Goal: Answer question/provide support: Share knowledge or assist other users

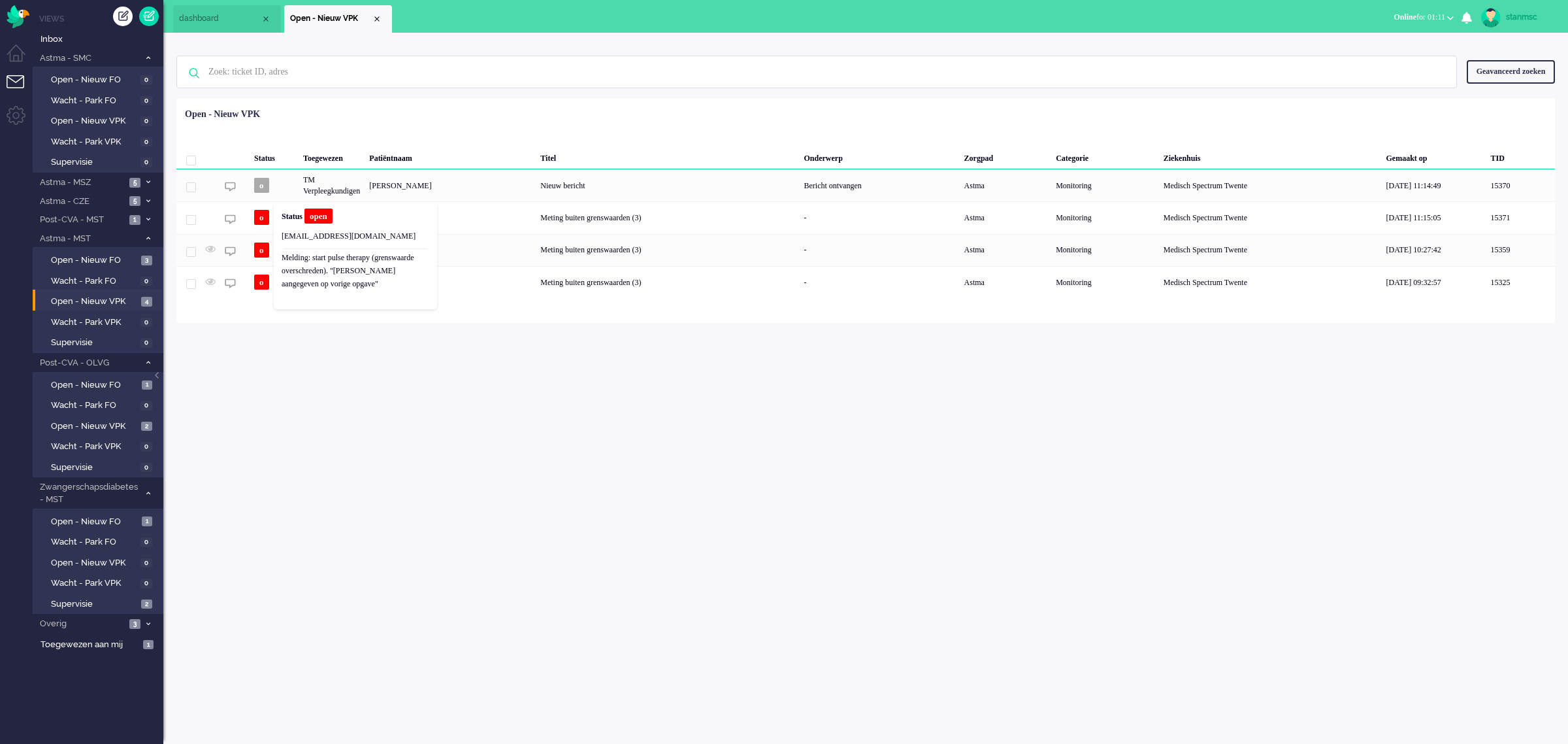
click at [286, 212] on b "Status" at bounding box center [291, 216] width 21 height 9
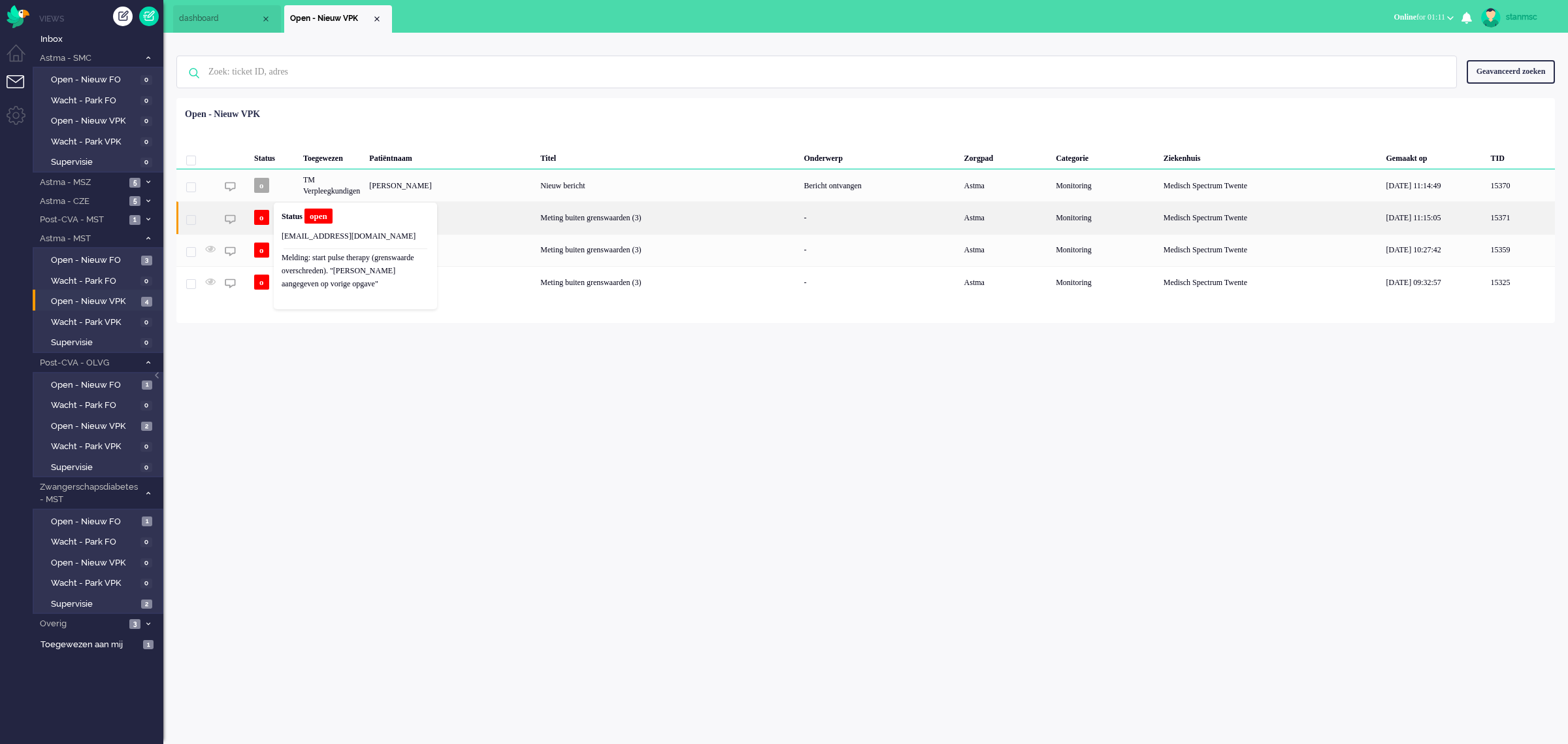
click at [489, 216] on div "[PERSON_NAME]" at bounding box center [450, 217] width 171 height 32
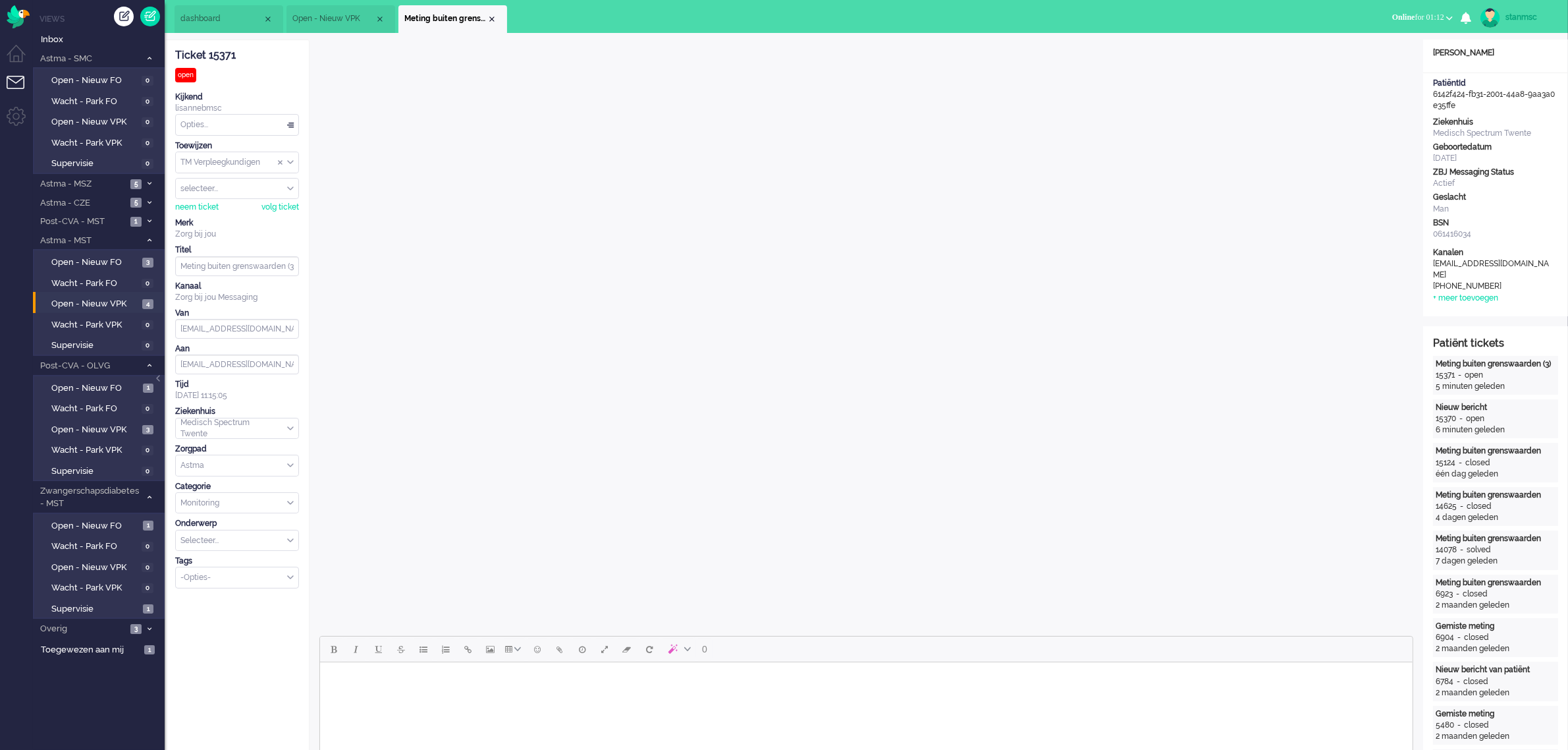
click at [354, 17] on span "Open - Nieuw VPK" at bounding box center [333, 19] width 83 height 11
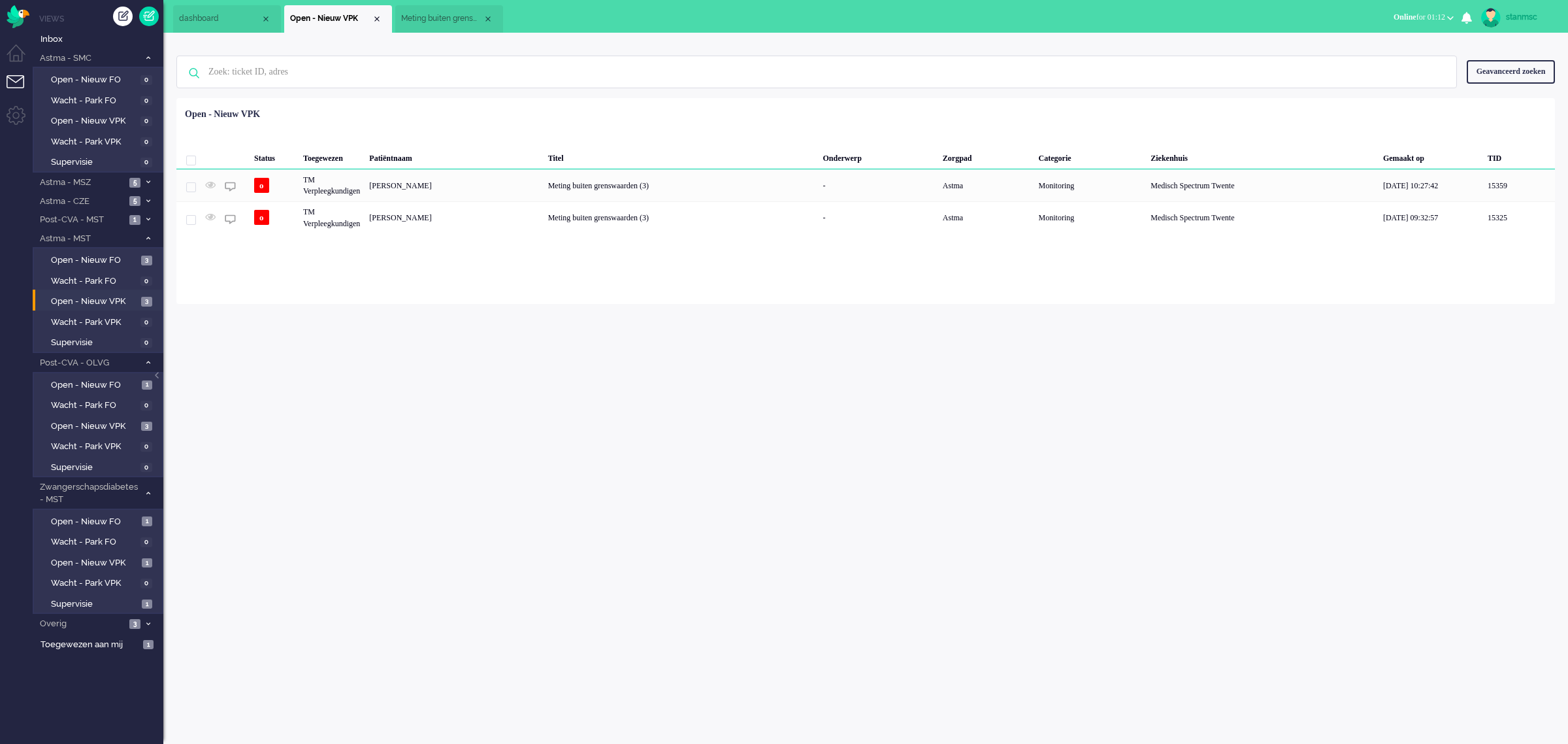
click at [422, 18] on span "Meting buiten grenswaarden (3)" at bounding box center [442, 19] width 82 height 11
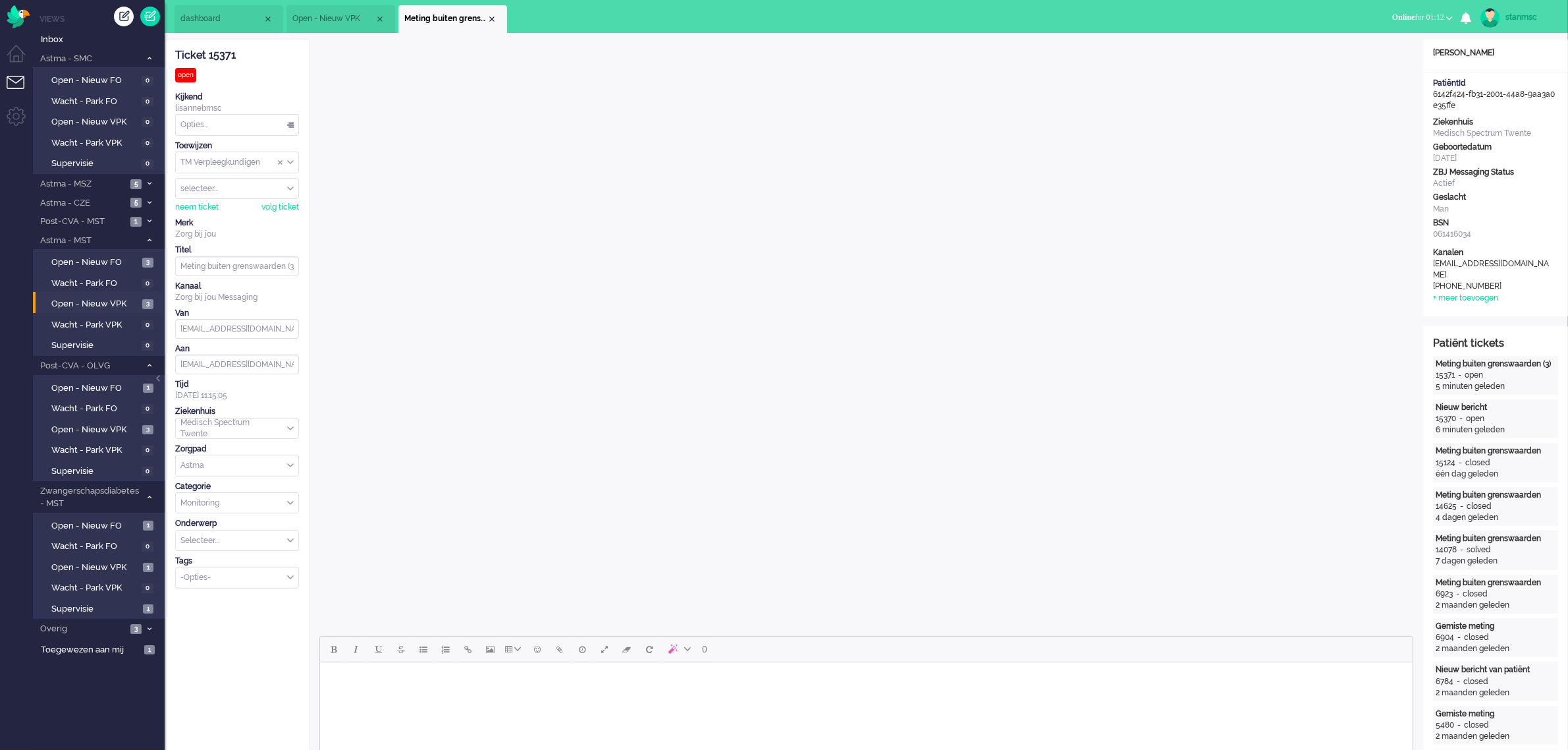
click at [341, 14] on span "Open - Nieuw VPK" at bounding box center [333, 19] width 83 height 11
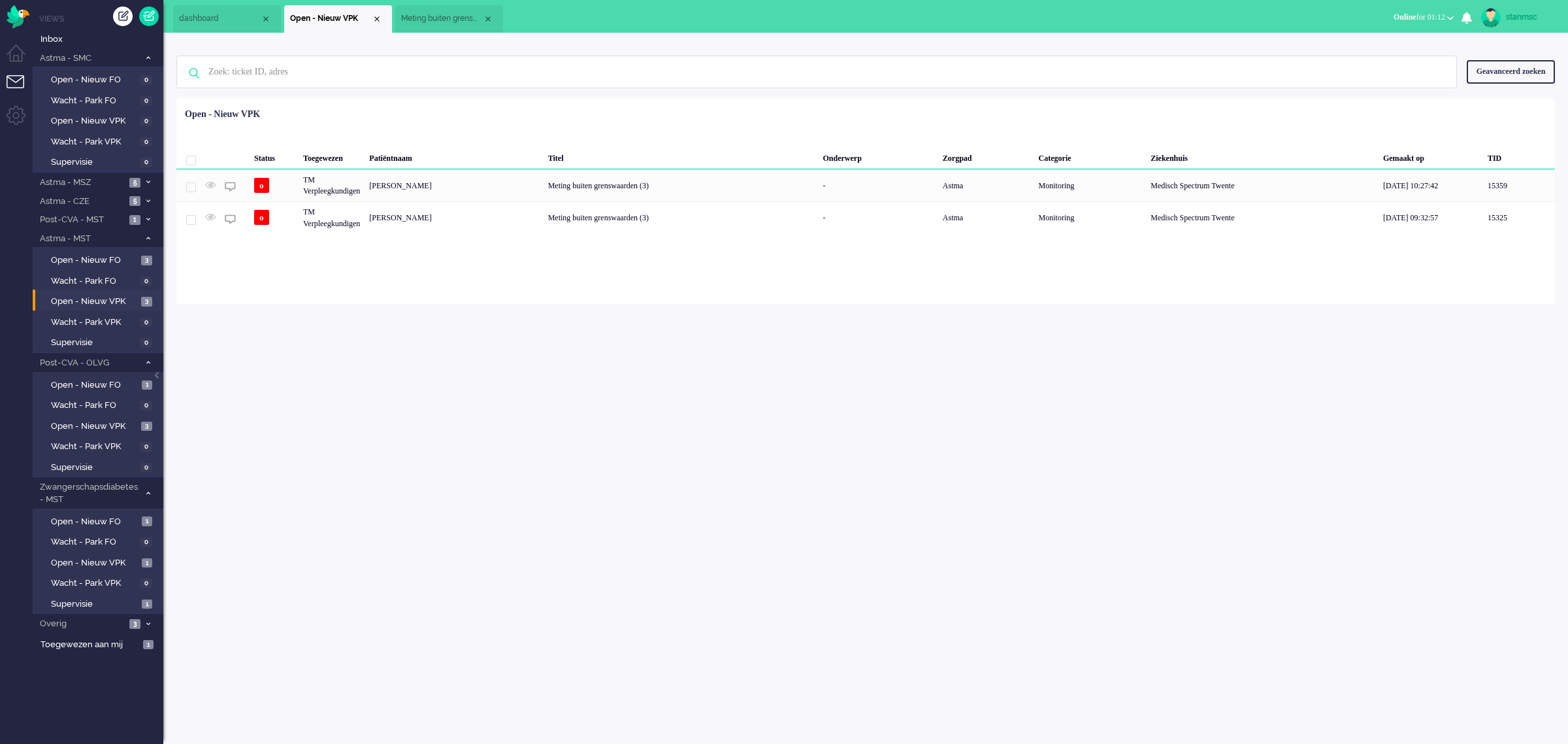
click at [446, 17] on span "Meting buiten grenswaarden (3)" at bounding box center [442, 19] width 82 height 11
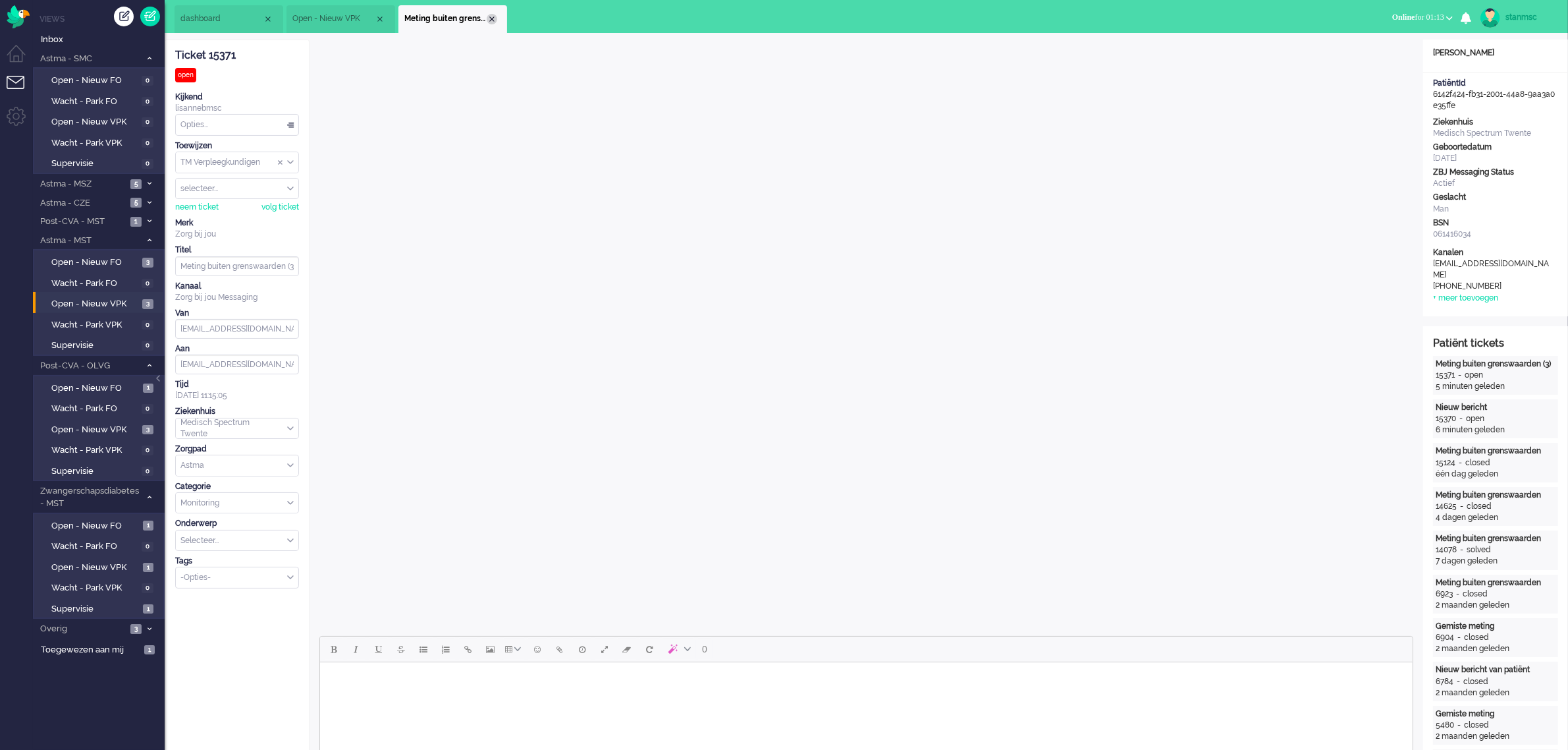
click at [491, 14] on div "Close tab" at bounding box center [492, 19] width 11 height 11
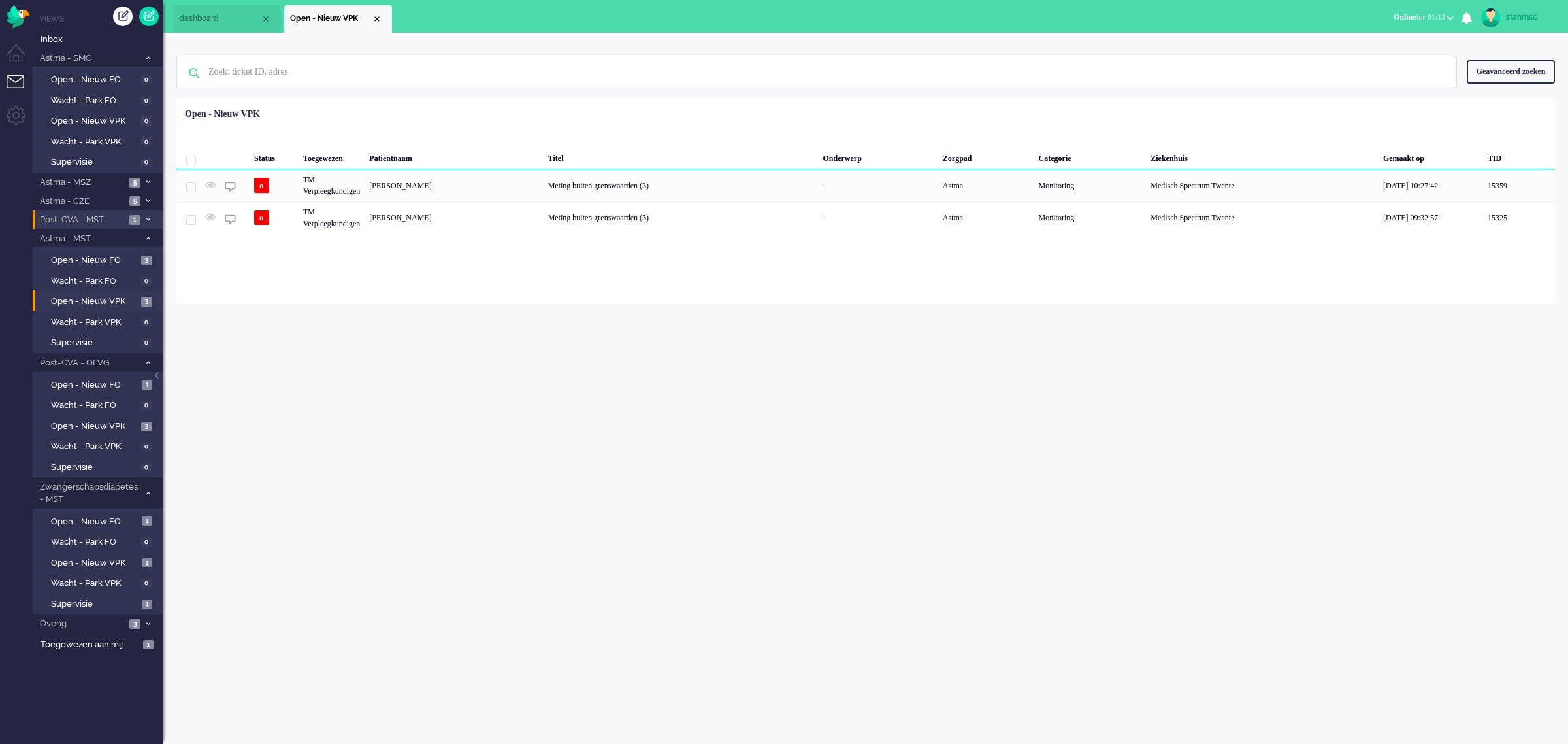
click at [83, 219] on span "Post-CVA - MST" at bounding box center [81, 219] width 88 height 12
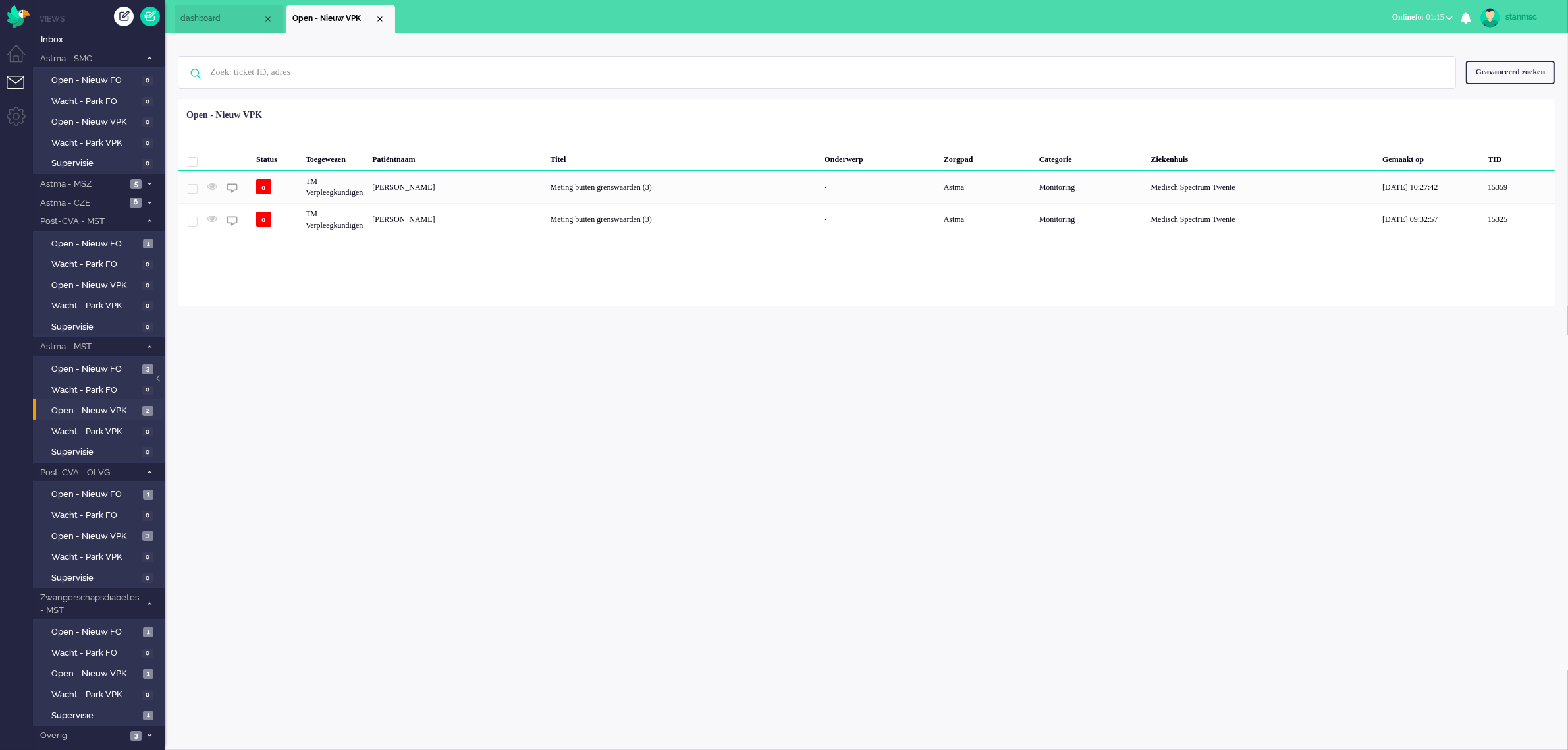
click at [216, 15] on span "dashboard" at bounding box center [221, 19] width 83 height 11
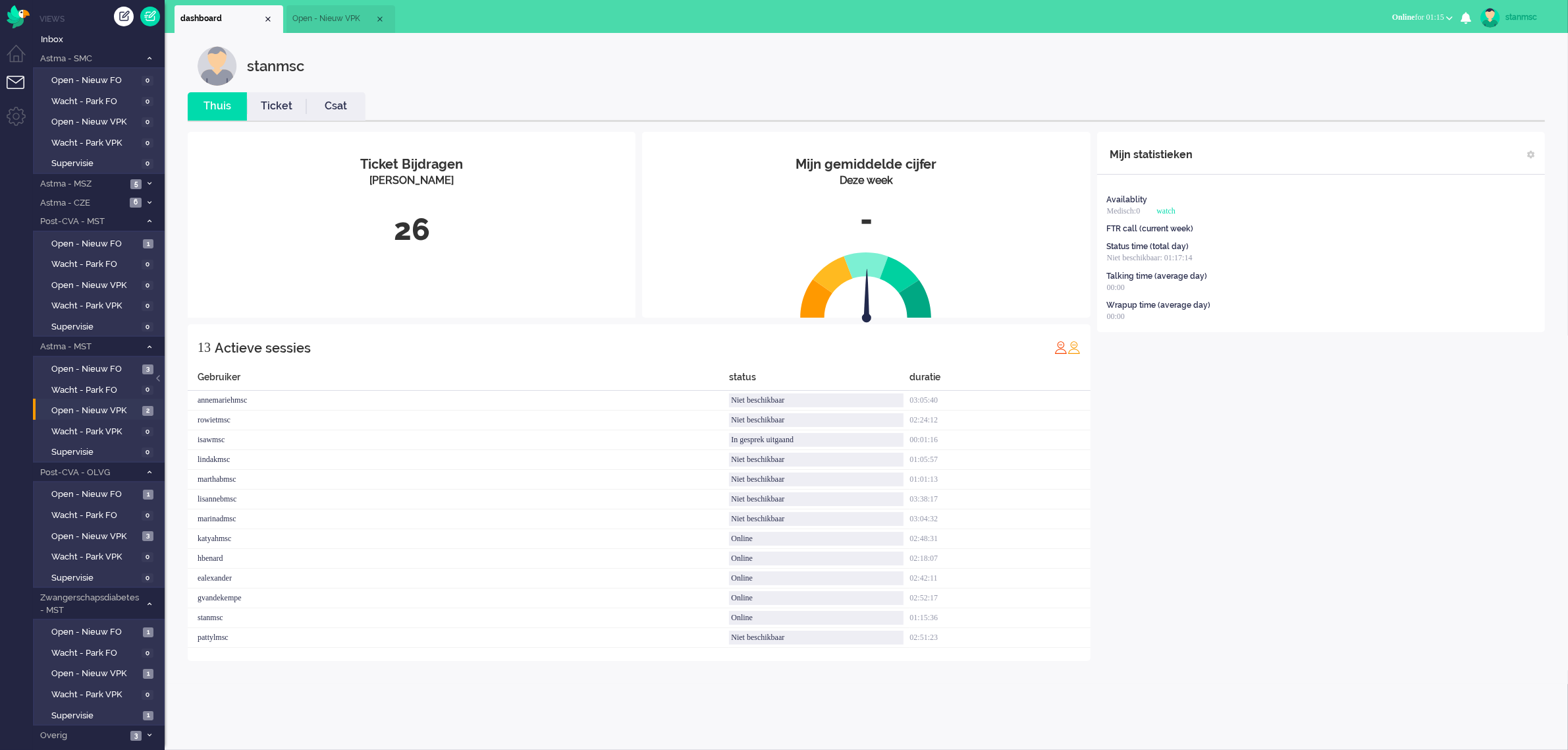
click at [1503, 12] on link "stanmsc" at bounding box center [1516, 18] width 77 height 20
click at [1492, 87] on link "Instellingen" at bounding box center [1516, 89] width 91 height 13
select select
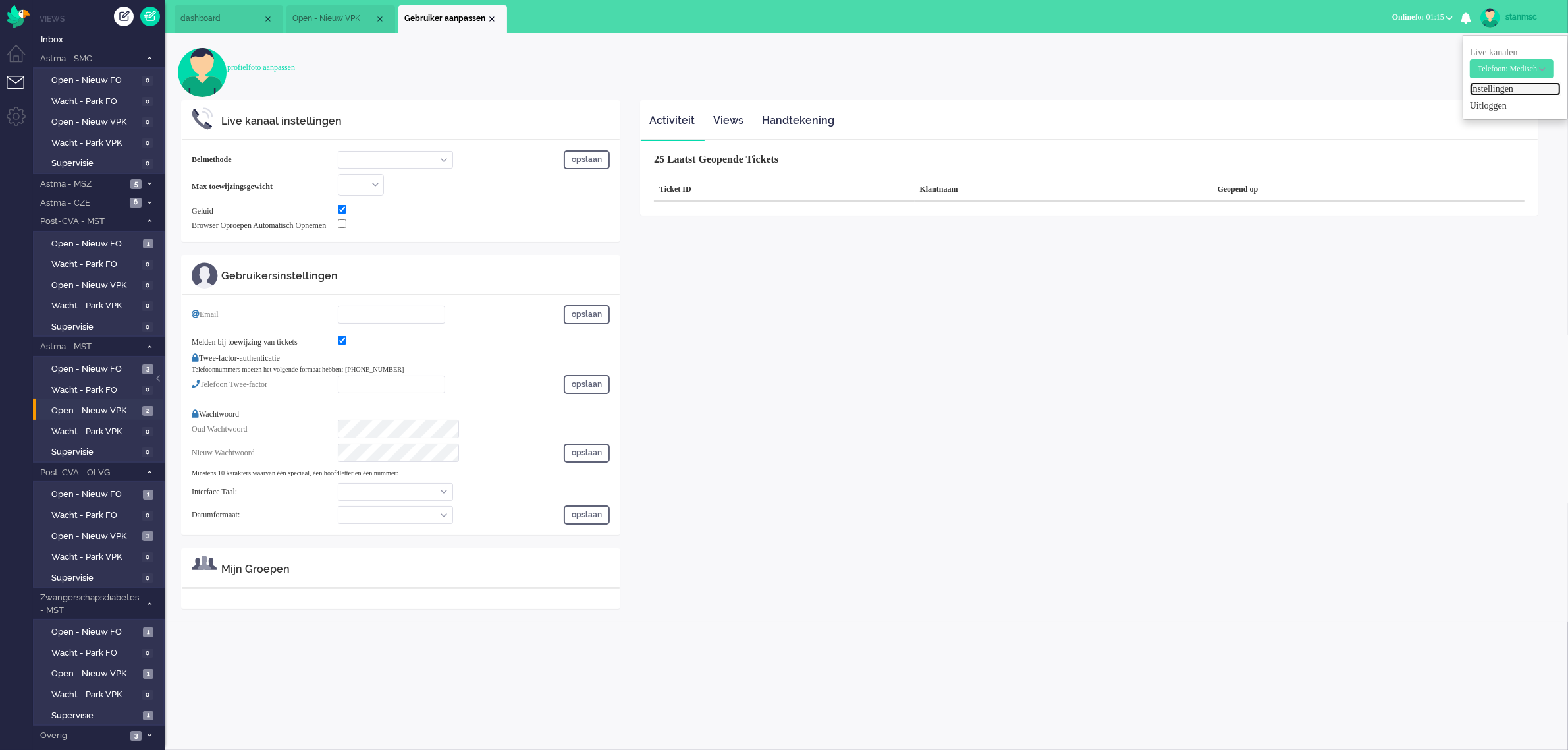
select select "inbound-new"
type input "[PHONE_NUMBER]"
checkbox input "true"
type input "[EMAIL_ADDRESS][DOMAIN_NAME]"
checkbox input "true"
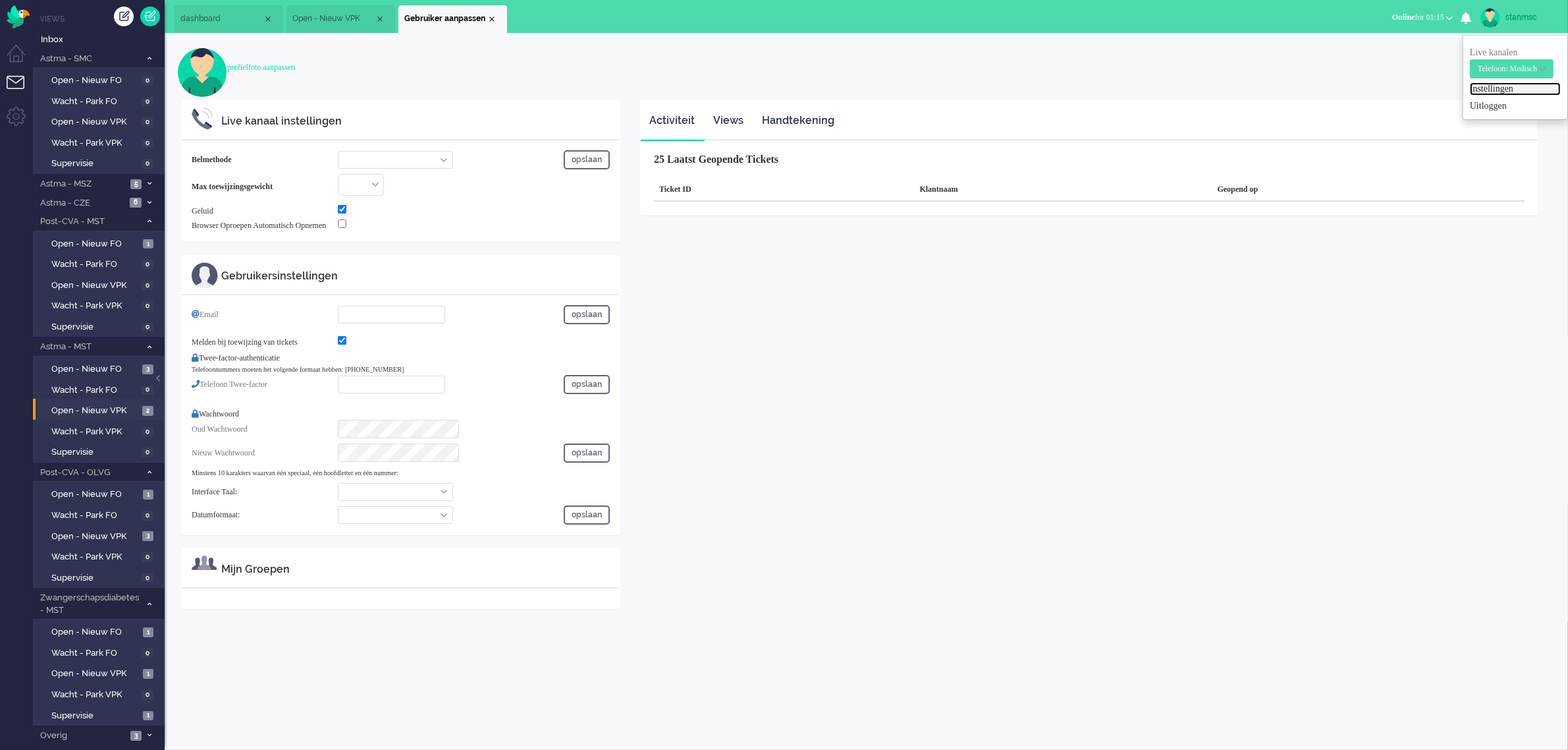
type input "[PHONE_NUMBER]"
select select "nl"
select select "nl_NL"
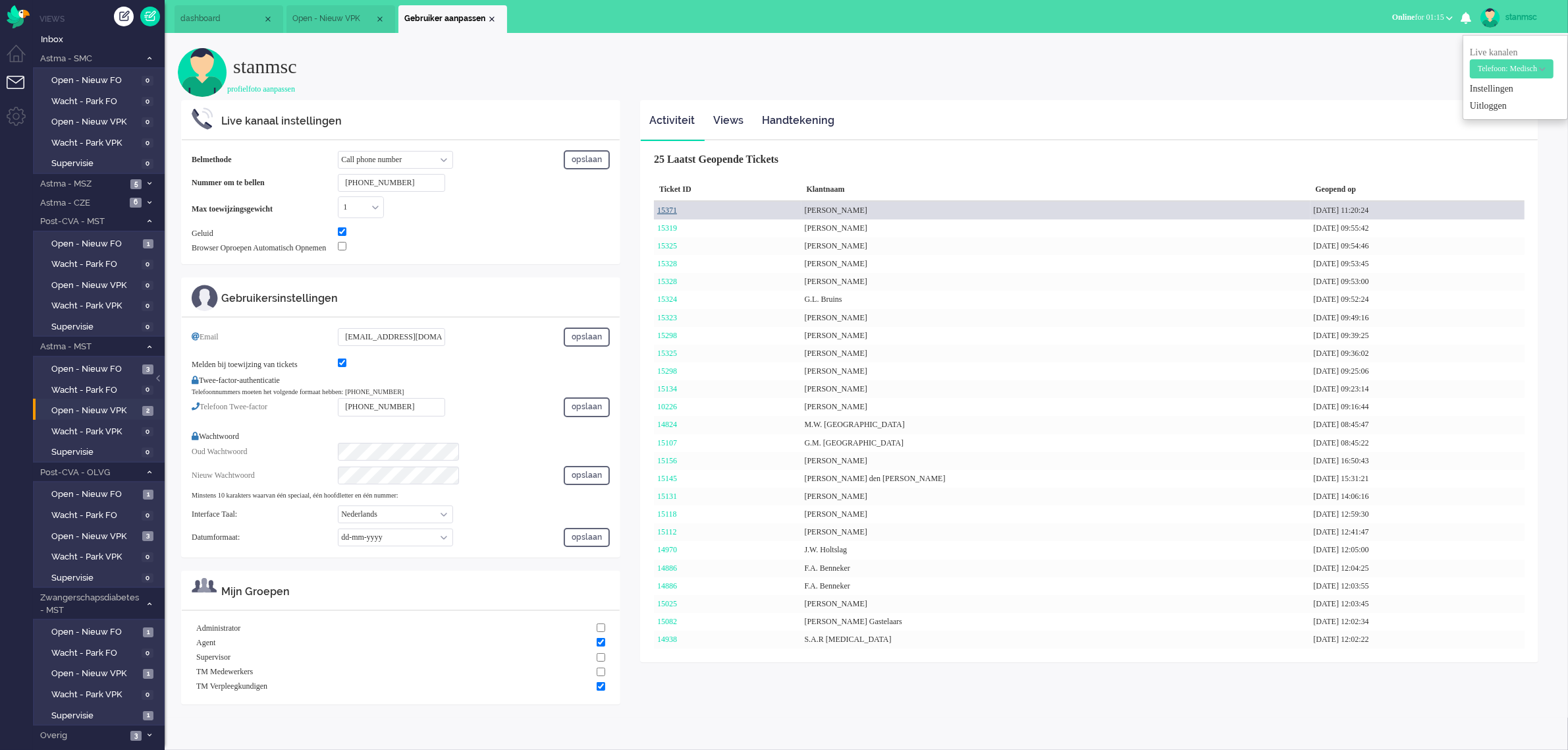
click at [674, 211] on link "15371" at bounding box center [667, 210] width 20 height 9
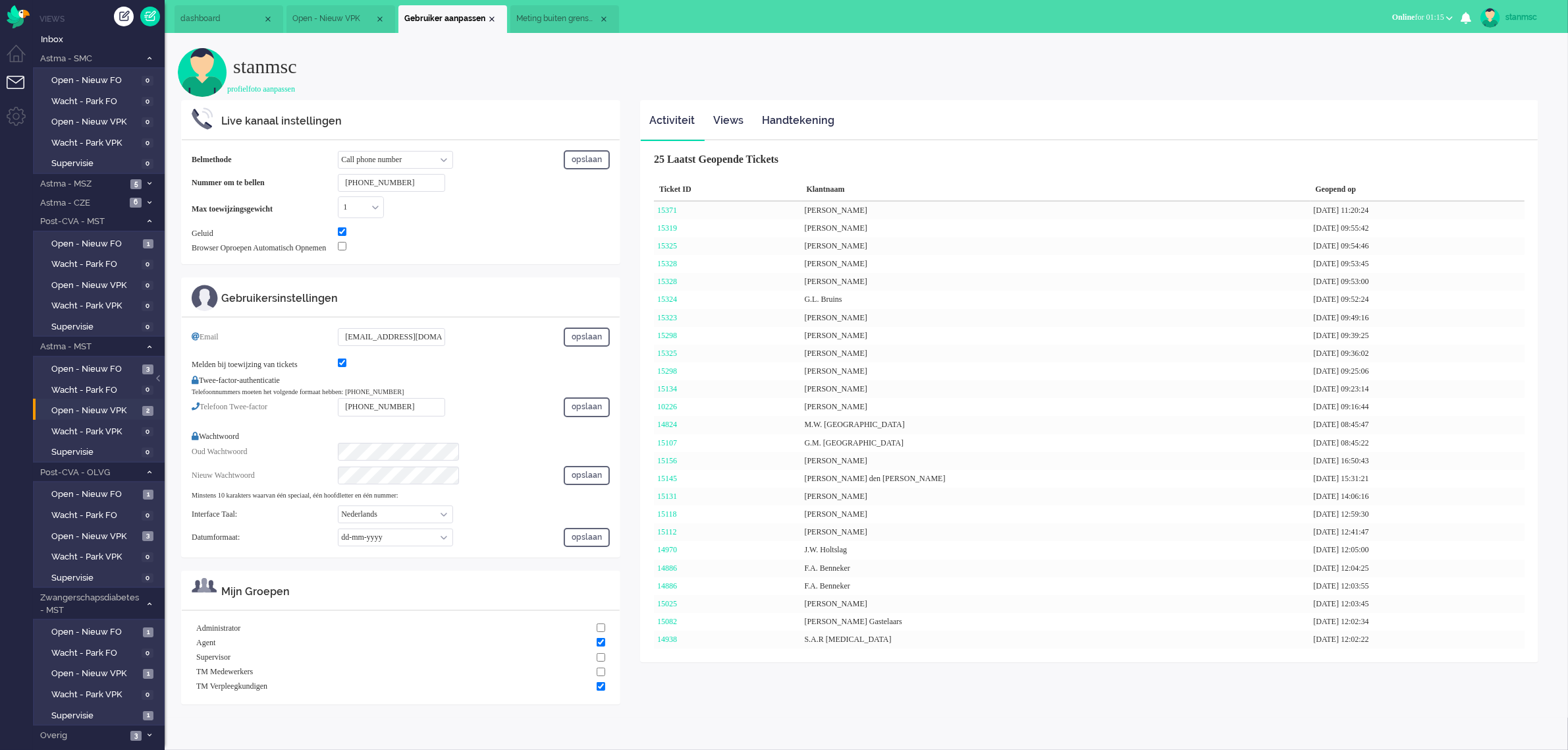
click at [575, 14] on span "Meting buiten grenswaarden (3)" at bounding box center [557, 19] width 83 height 11
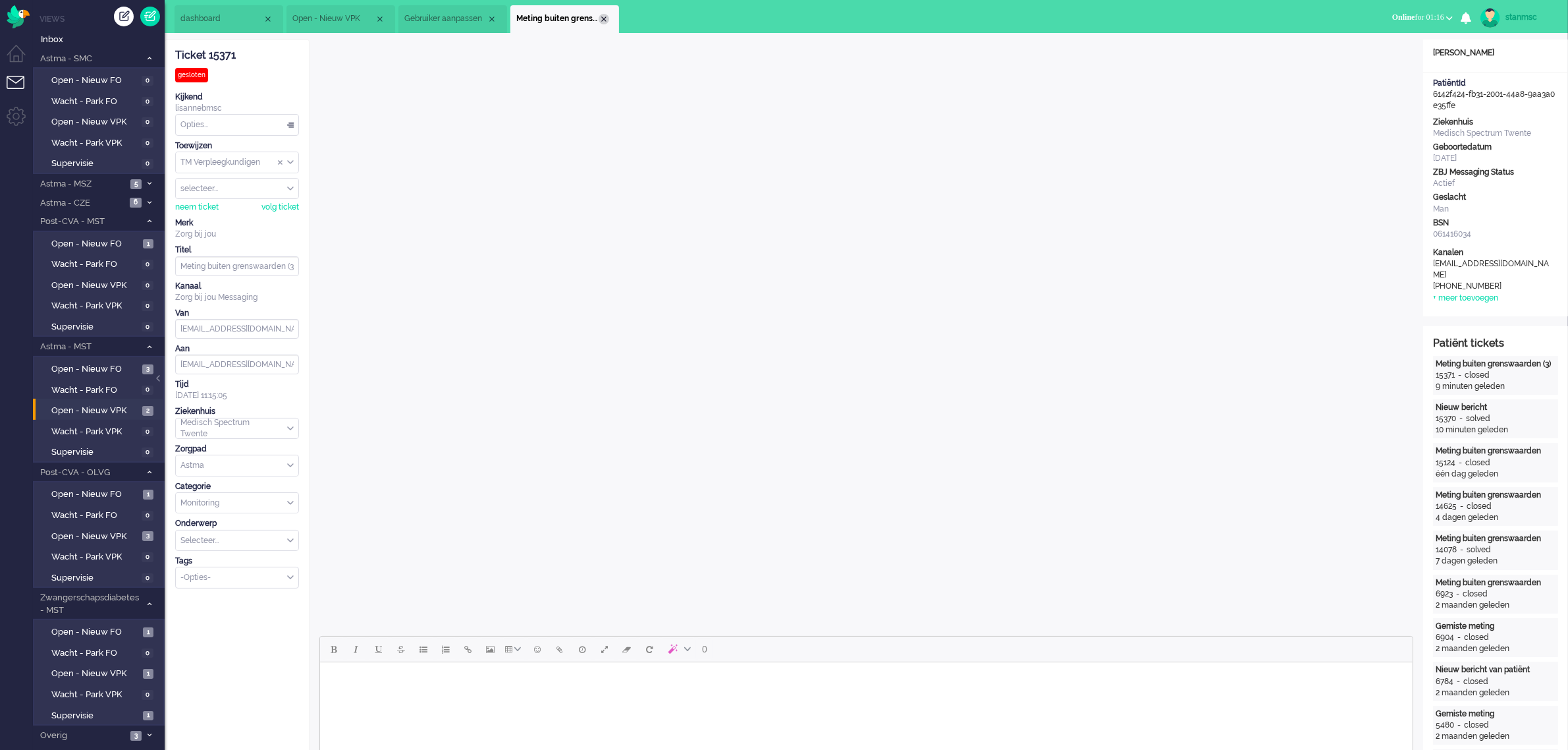
click at [603, 15] on div "Close tab" at bounding box center [604, 19] width 11 height 11
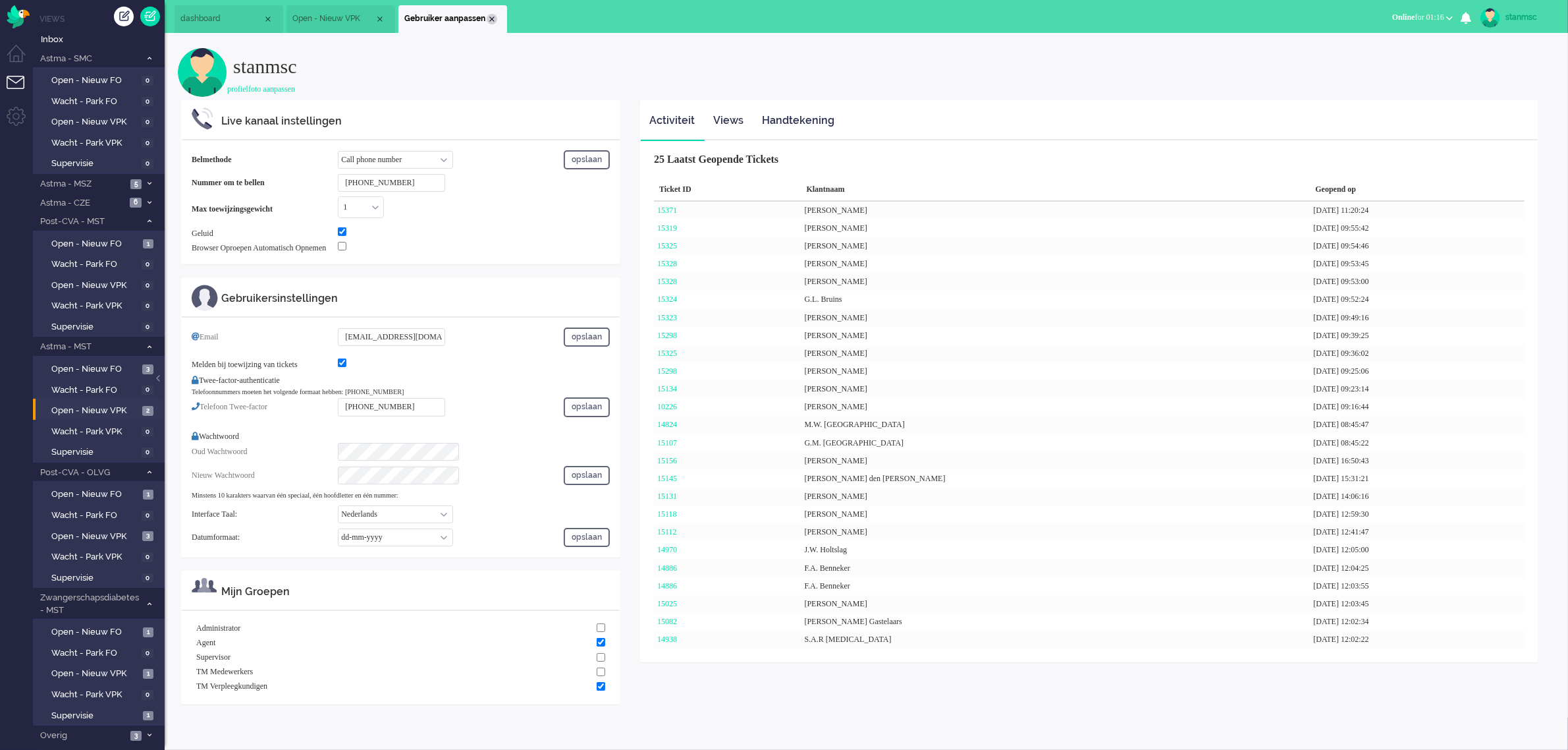
click at [489, 17] on div "Close tab" at bounding box center [492, 19] width 11 height 11
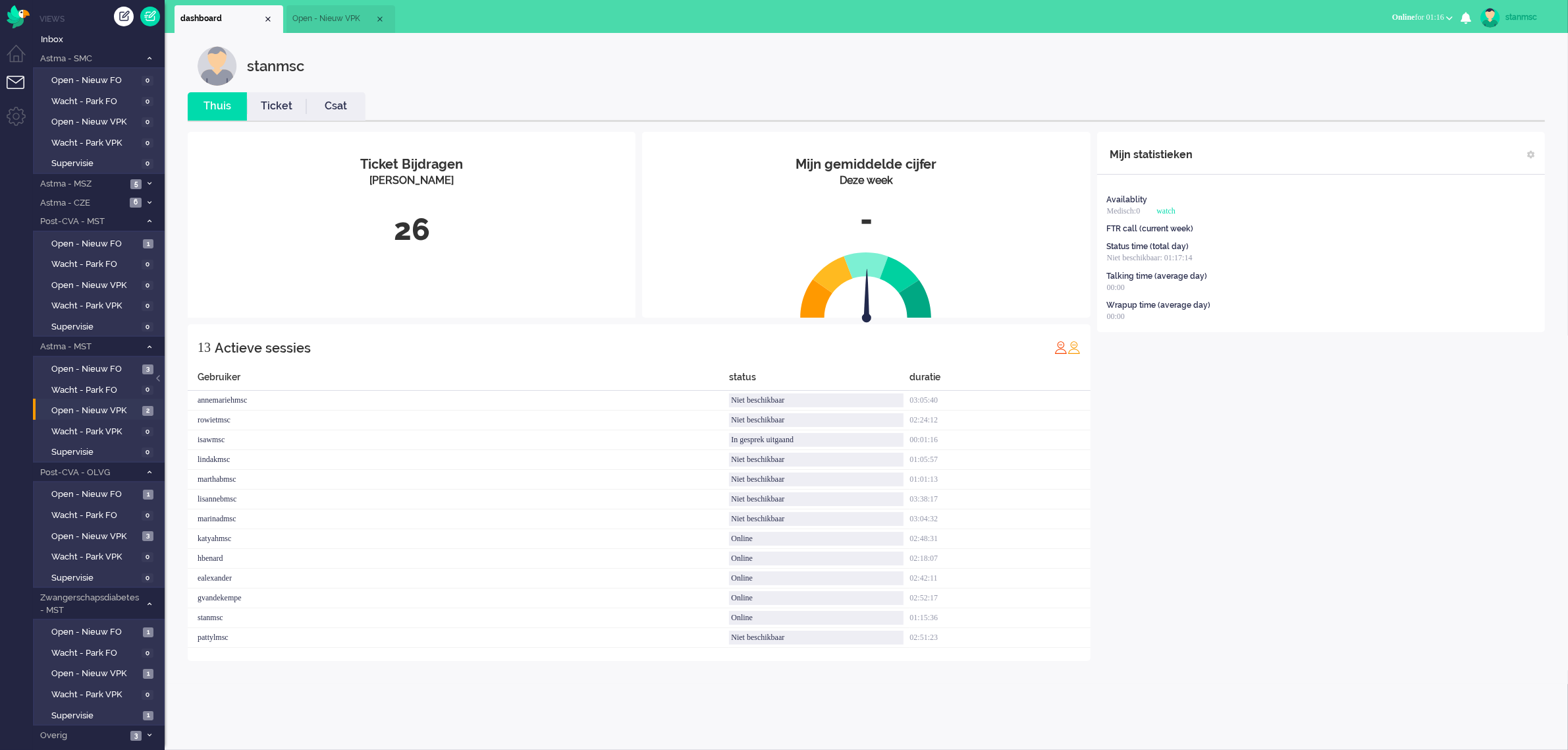
click at [280, 103] on link "Ticket" at bounding box center [277, 106] width 60 height 15
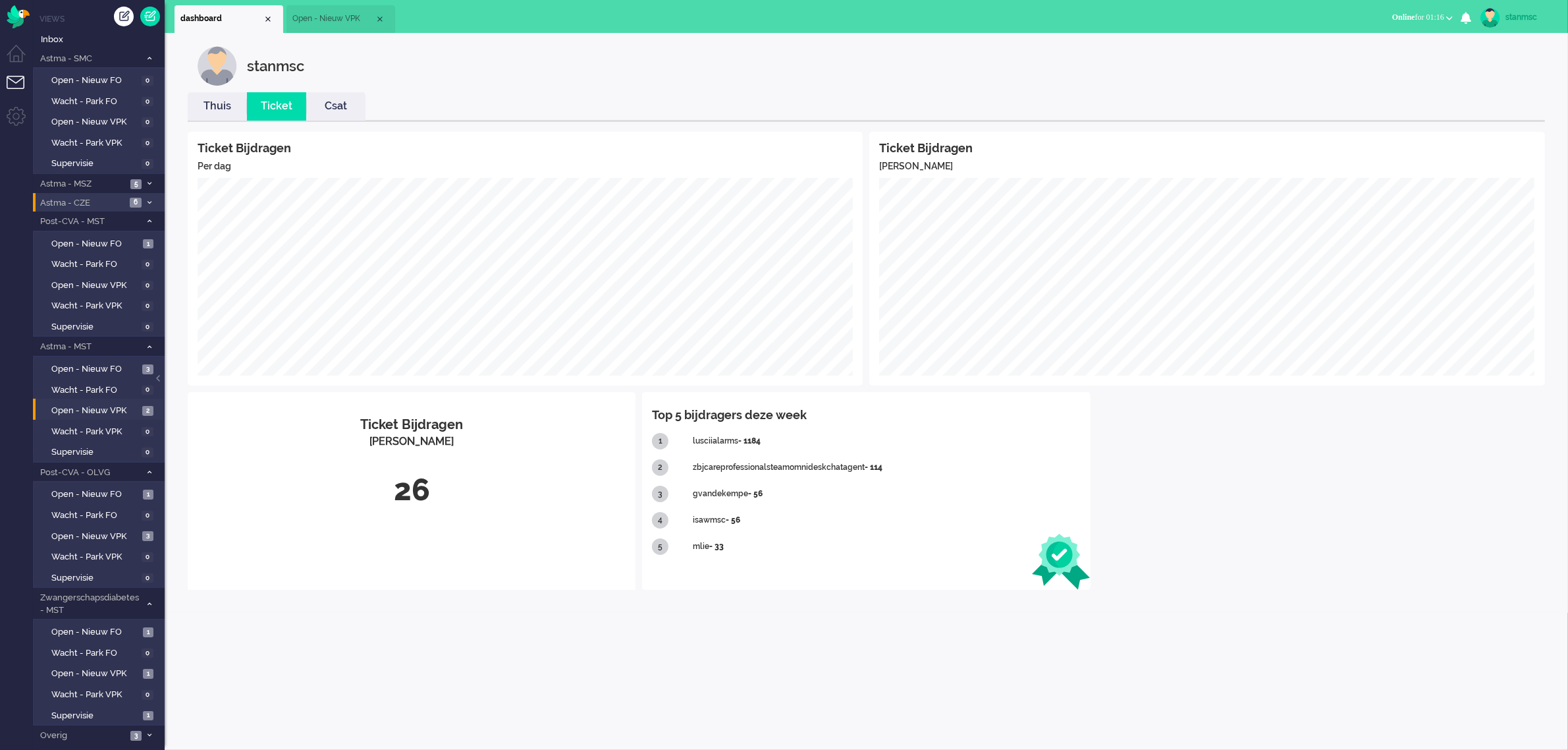
click at [93, 204] on span "Astma - CZE" at bounding box center [82, 203] width 88 height 12
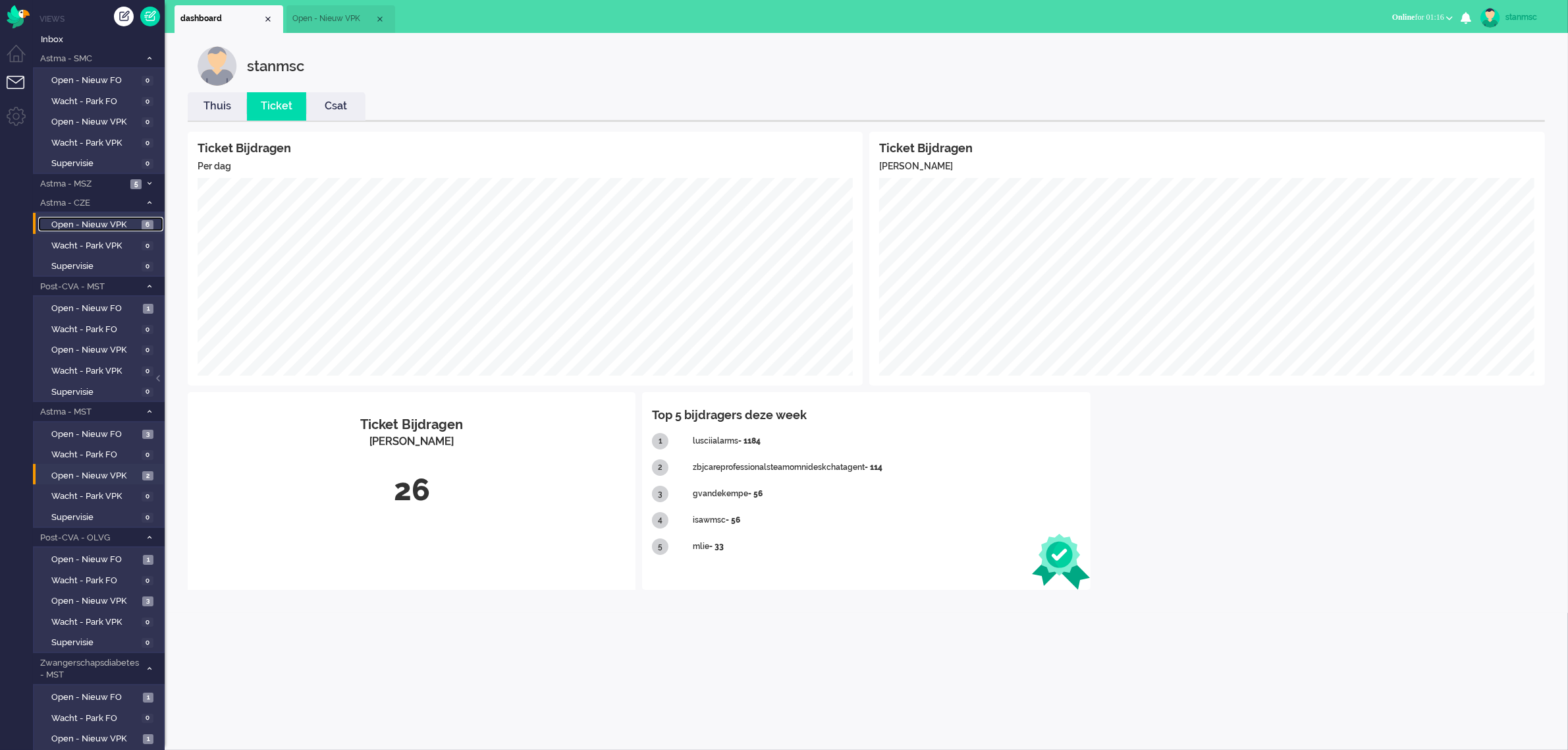
click at [93, 226] on span "Open - Nieuw VPK" at bounding box center [95, 224] width 87 height 12
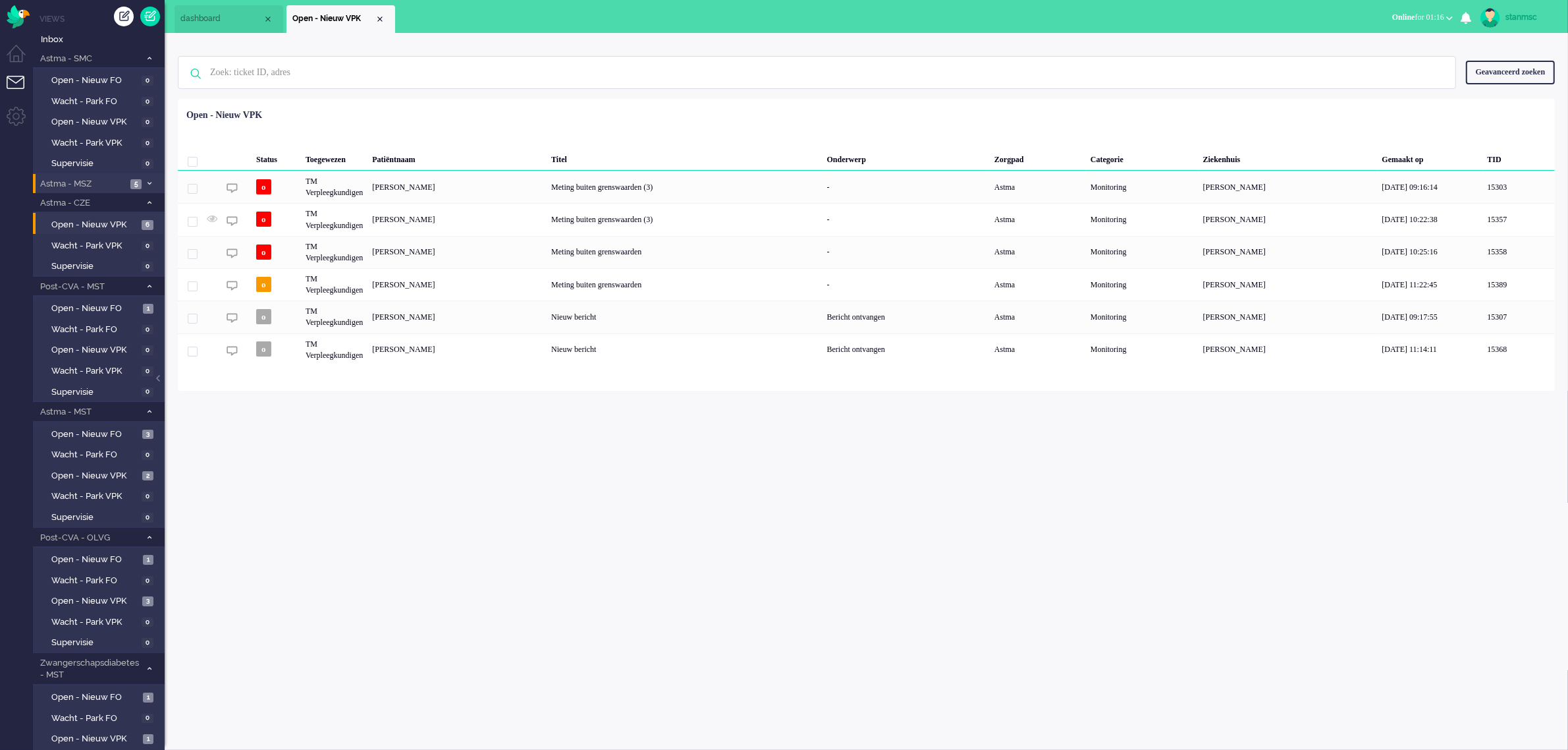
click at [96, 182] on span "Astma - MSZ" at bounding box center [82, 184] width 88 height 12
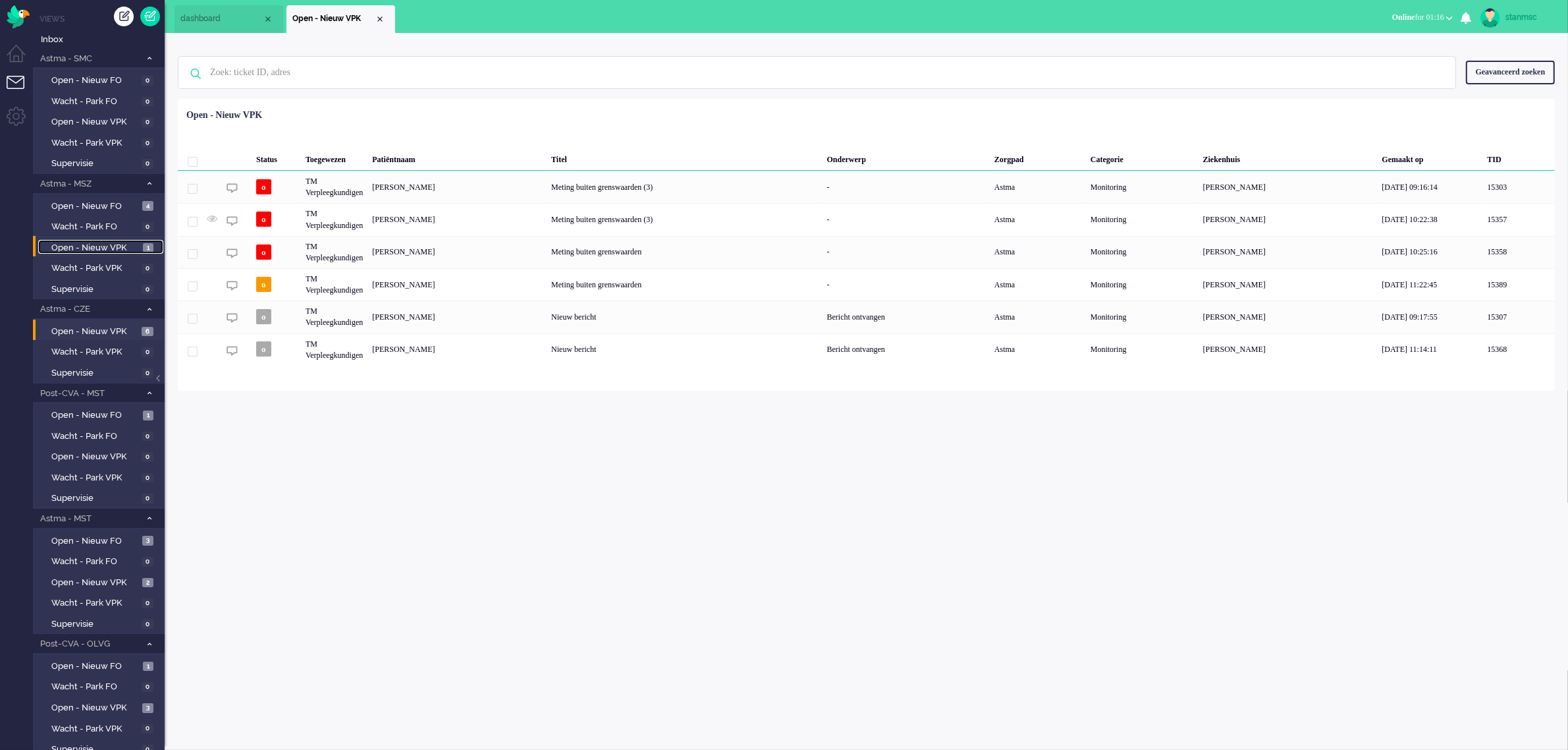
click at [99, 242] on span "Open - Nieuw VPK" at bounding box center [96, 248] width 88 height 12
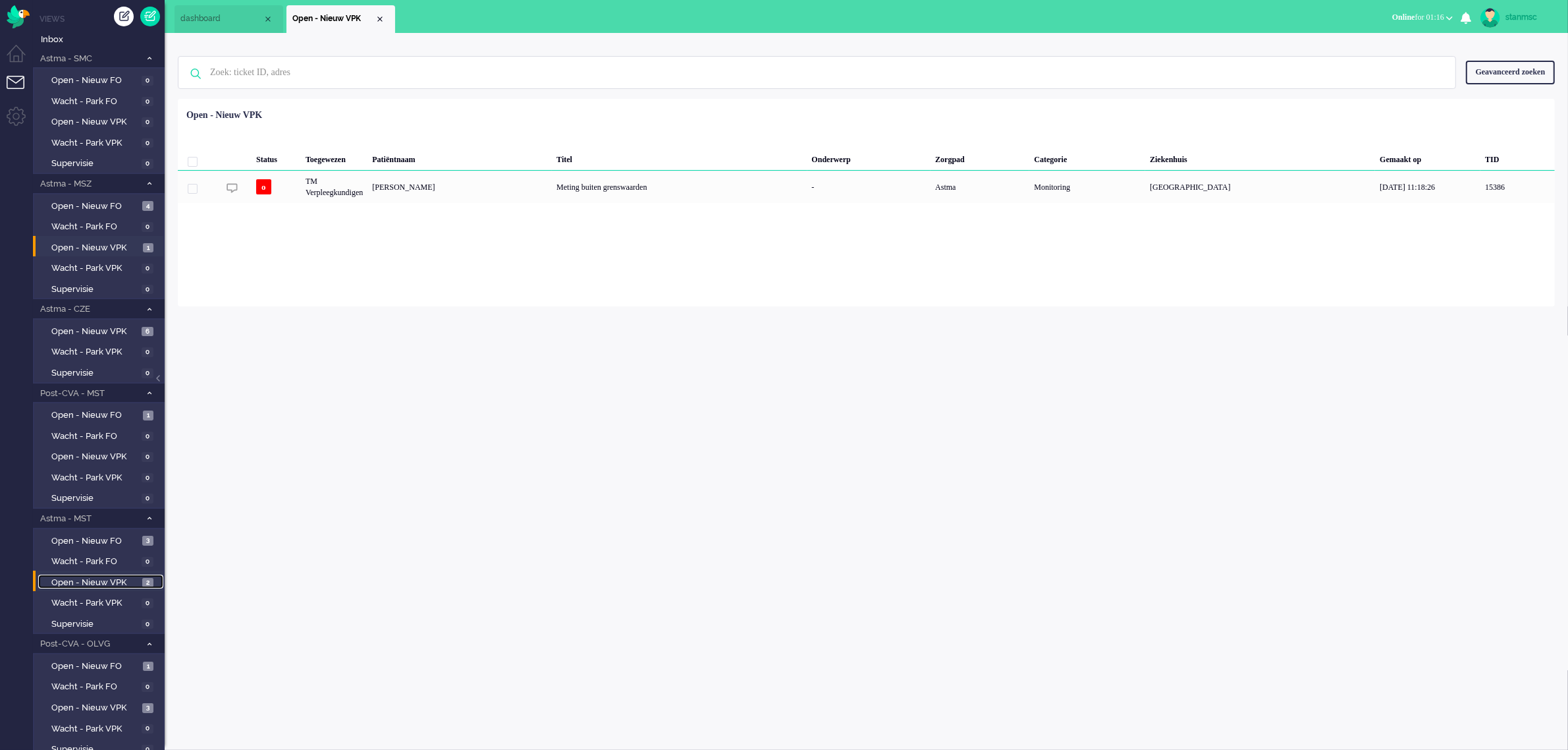
click at [106, 580] on span "Open - Nieuw VPK" at bounding box center [96, 582] width 88 height 12
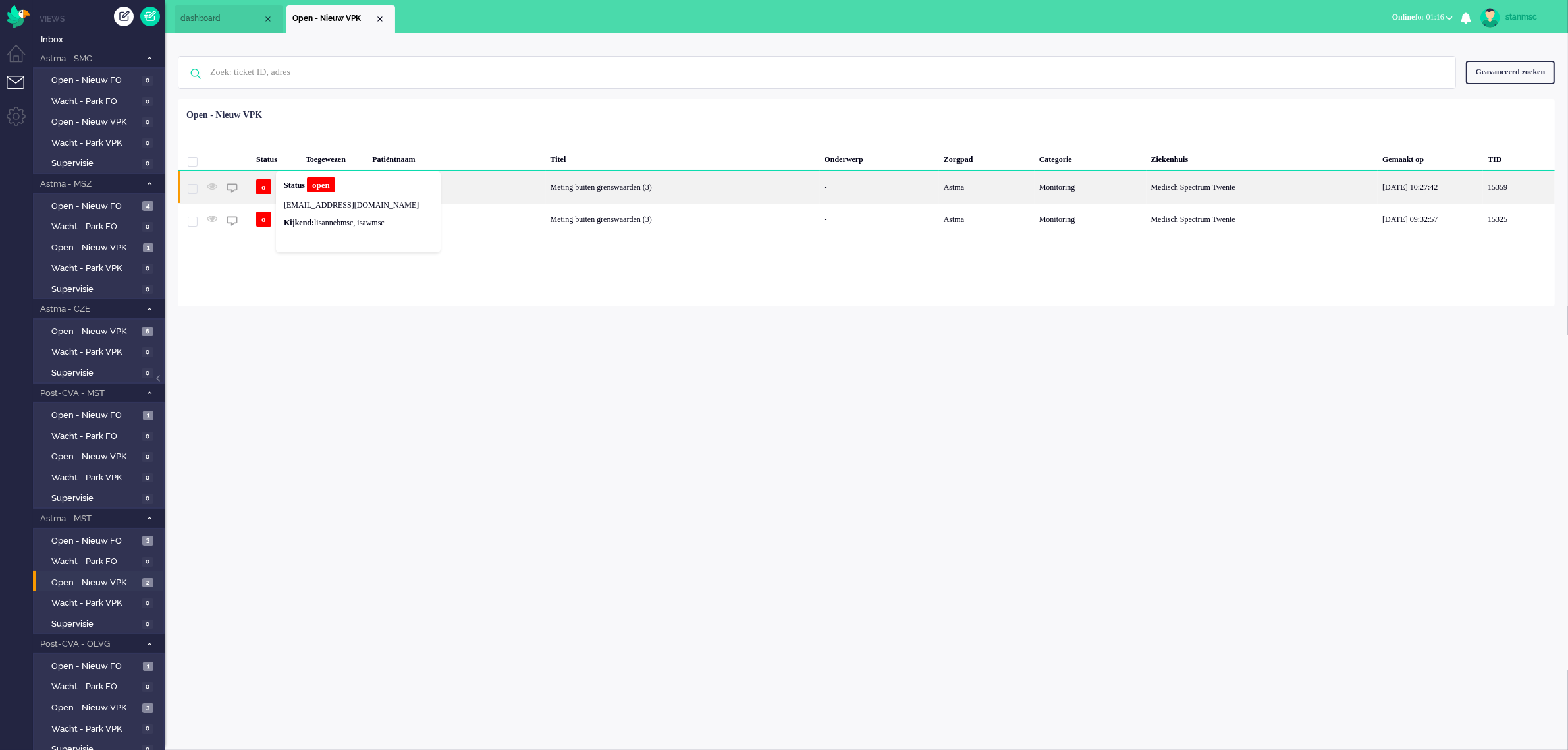
click at [297, 185] on b "Status" at bounding box center [294, 185] width 21 height 9
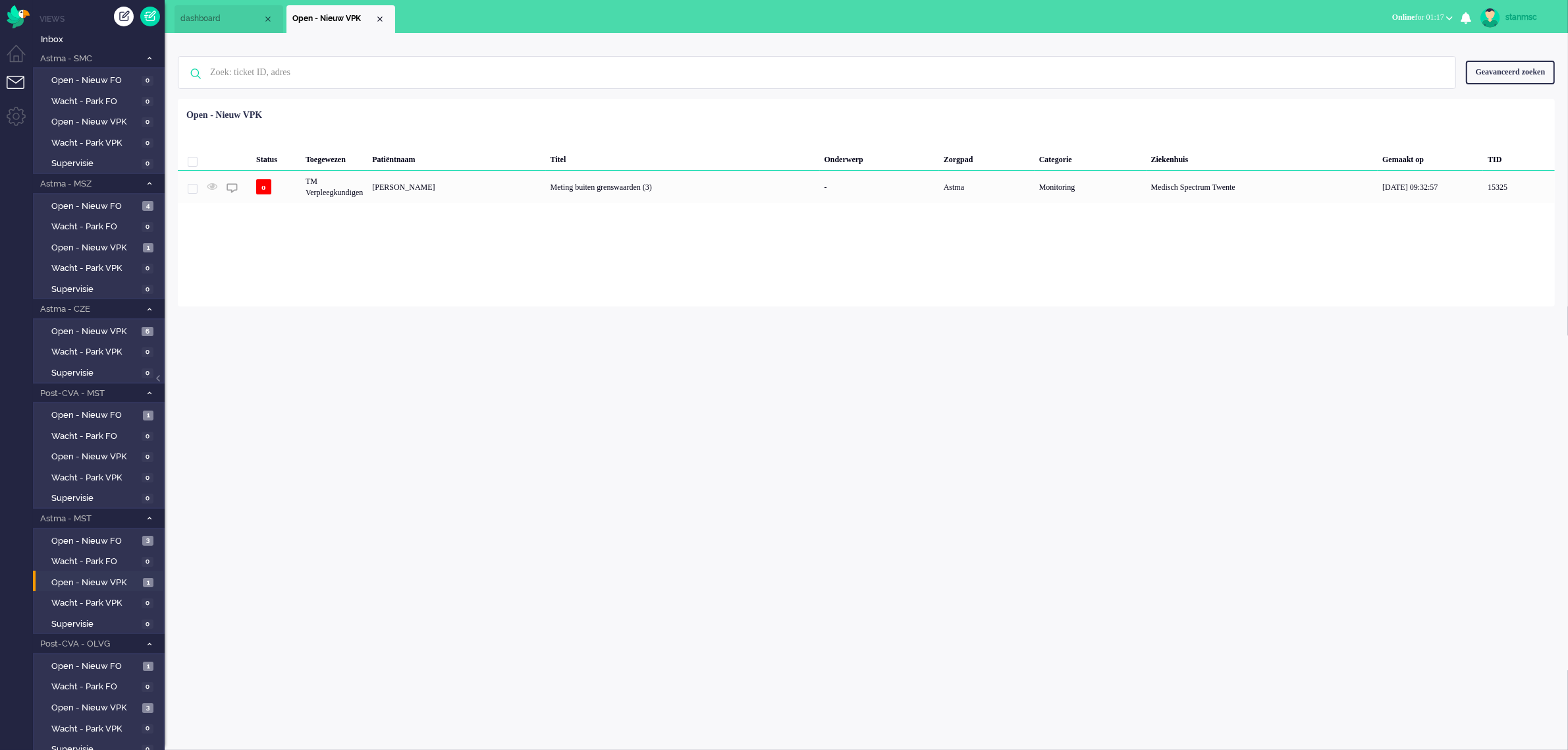
click at [218, 20] on span "dashboard" at bounding box center [221, 19] width 83 height 11
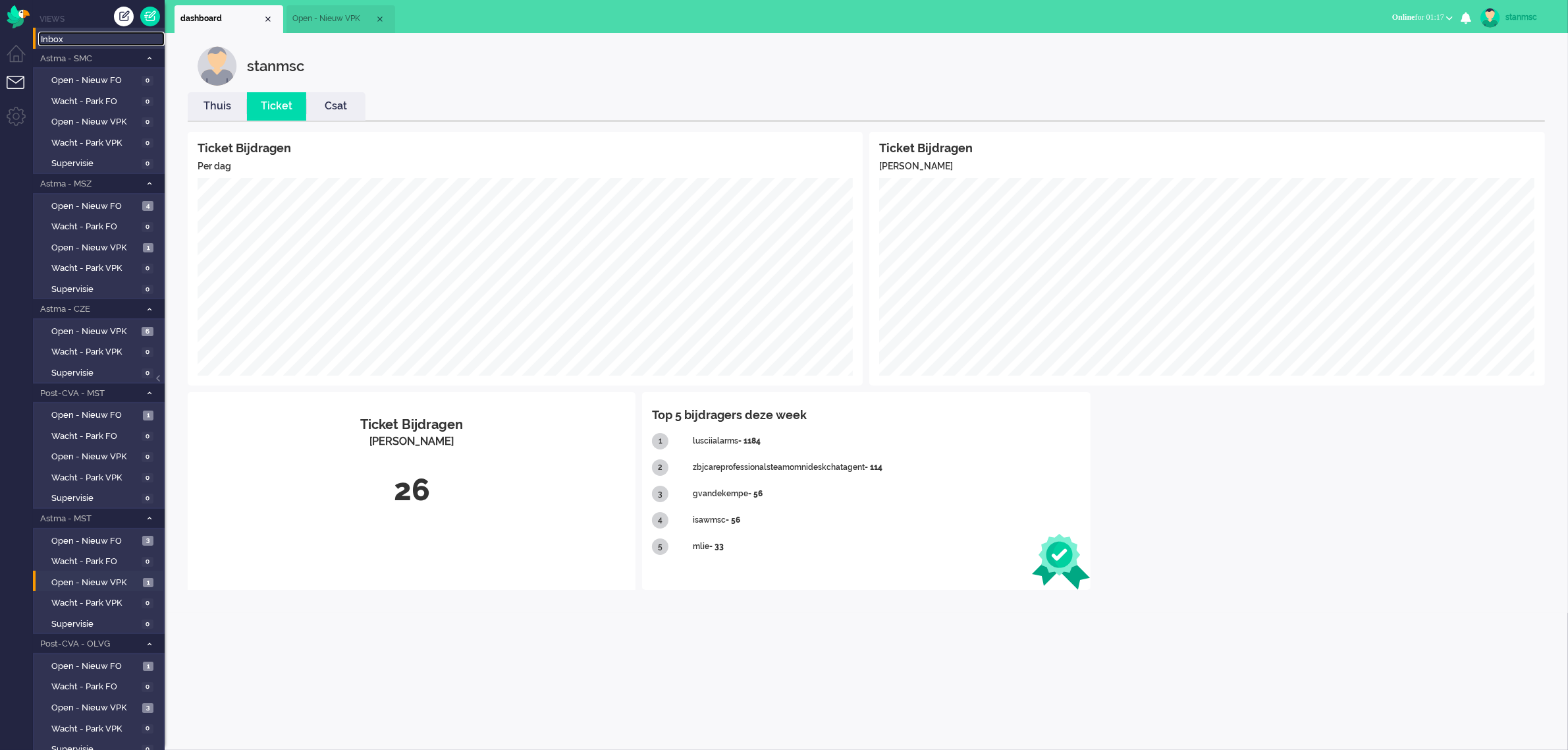
click at [62, 36] on span "Inbox" at bounding box center [103, 40] width 124 height 12
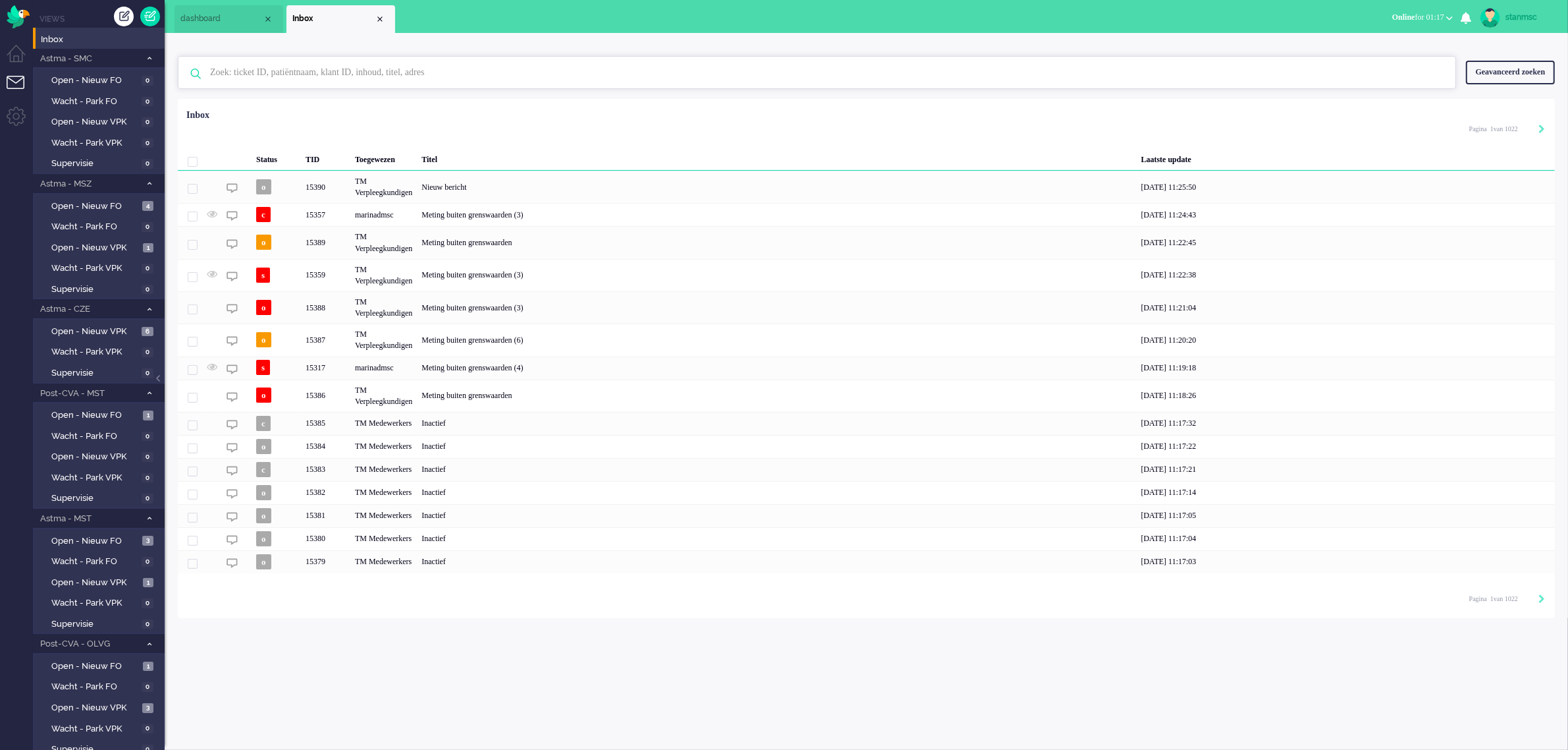
click at [248, 75] on input "text" at bounding box center [819, 73] width 1238 height 32
paste input "522569"
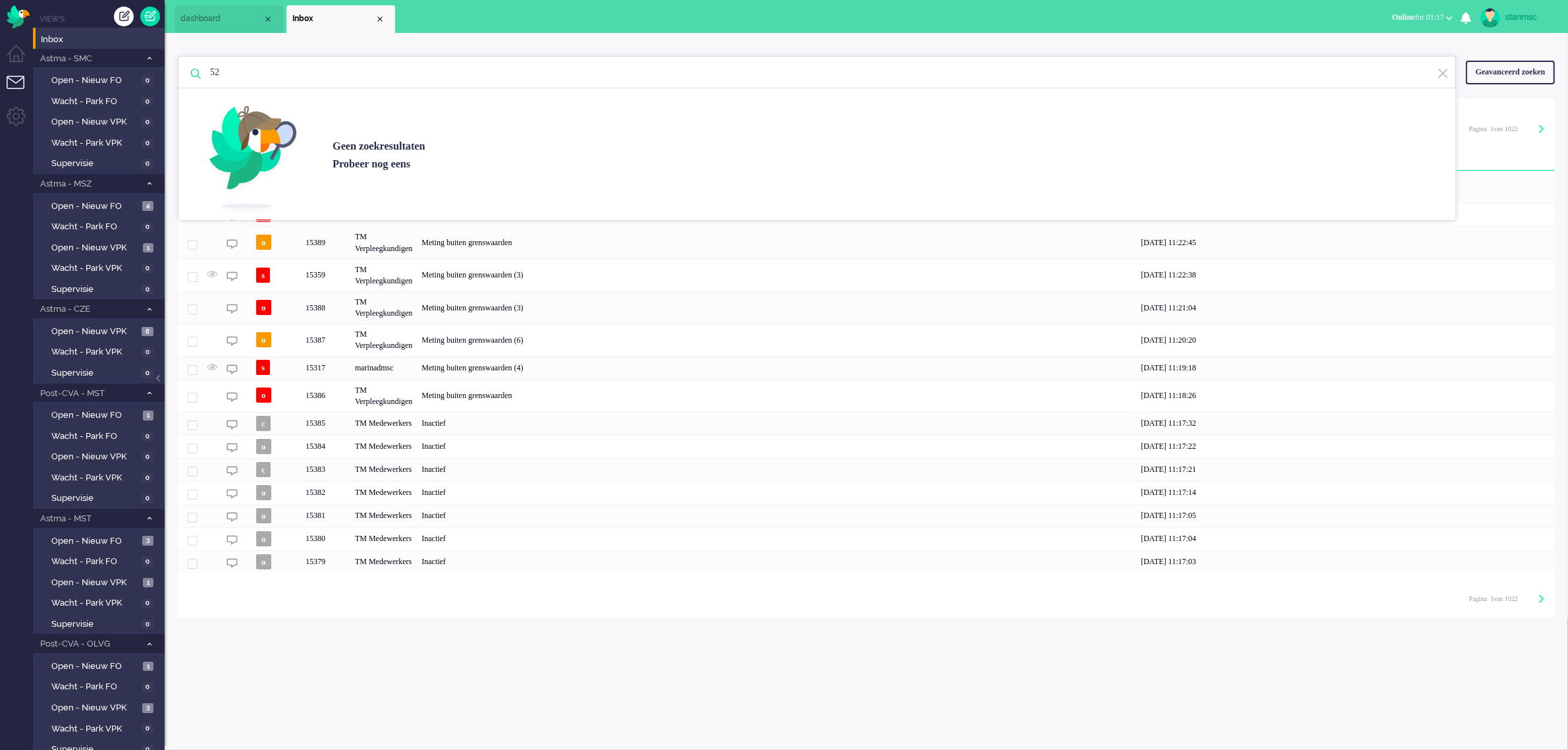
type input "5"
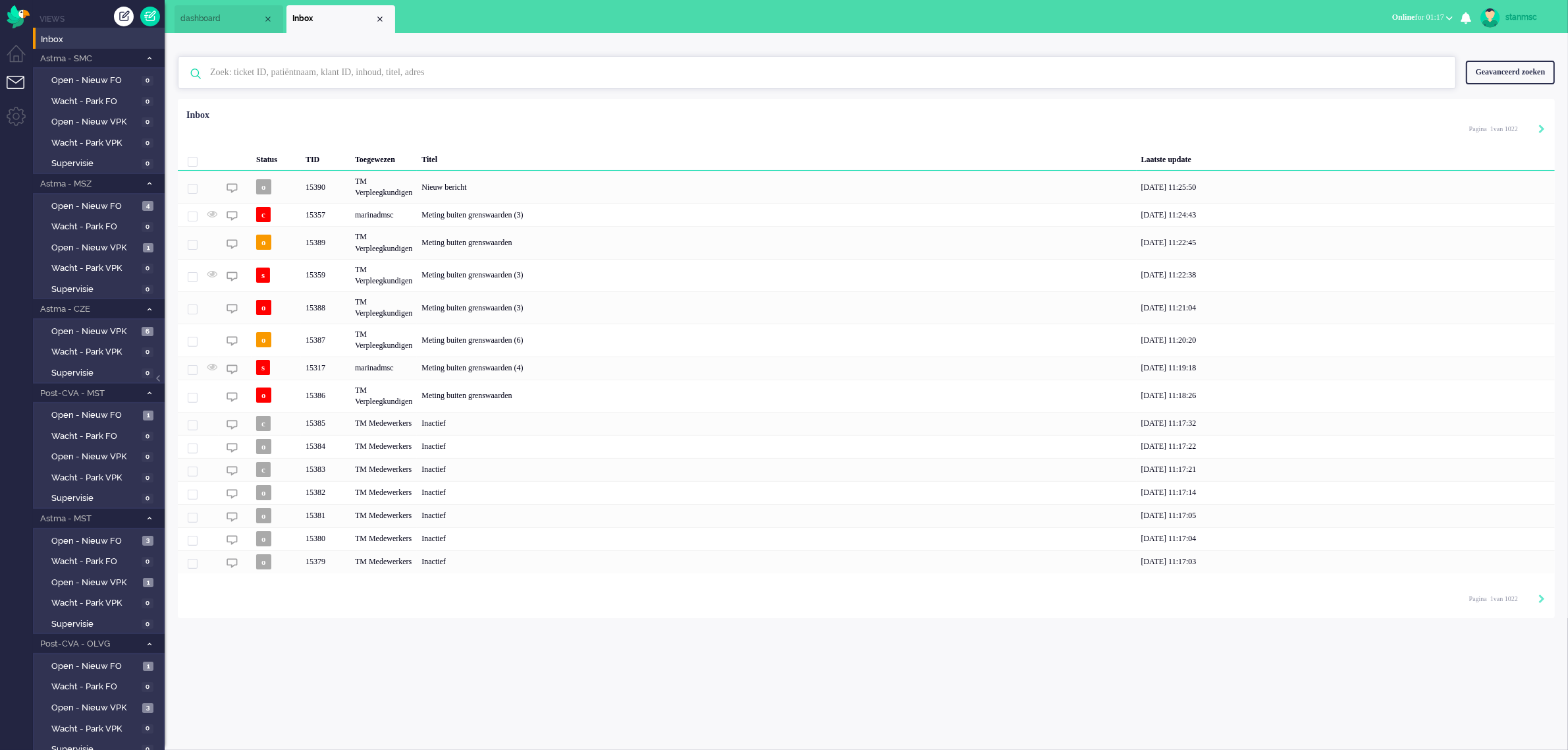
click at [310, 74] on input "text" at bounding box center [819, 73] width 1238 height 32
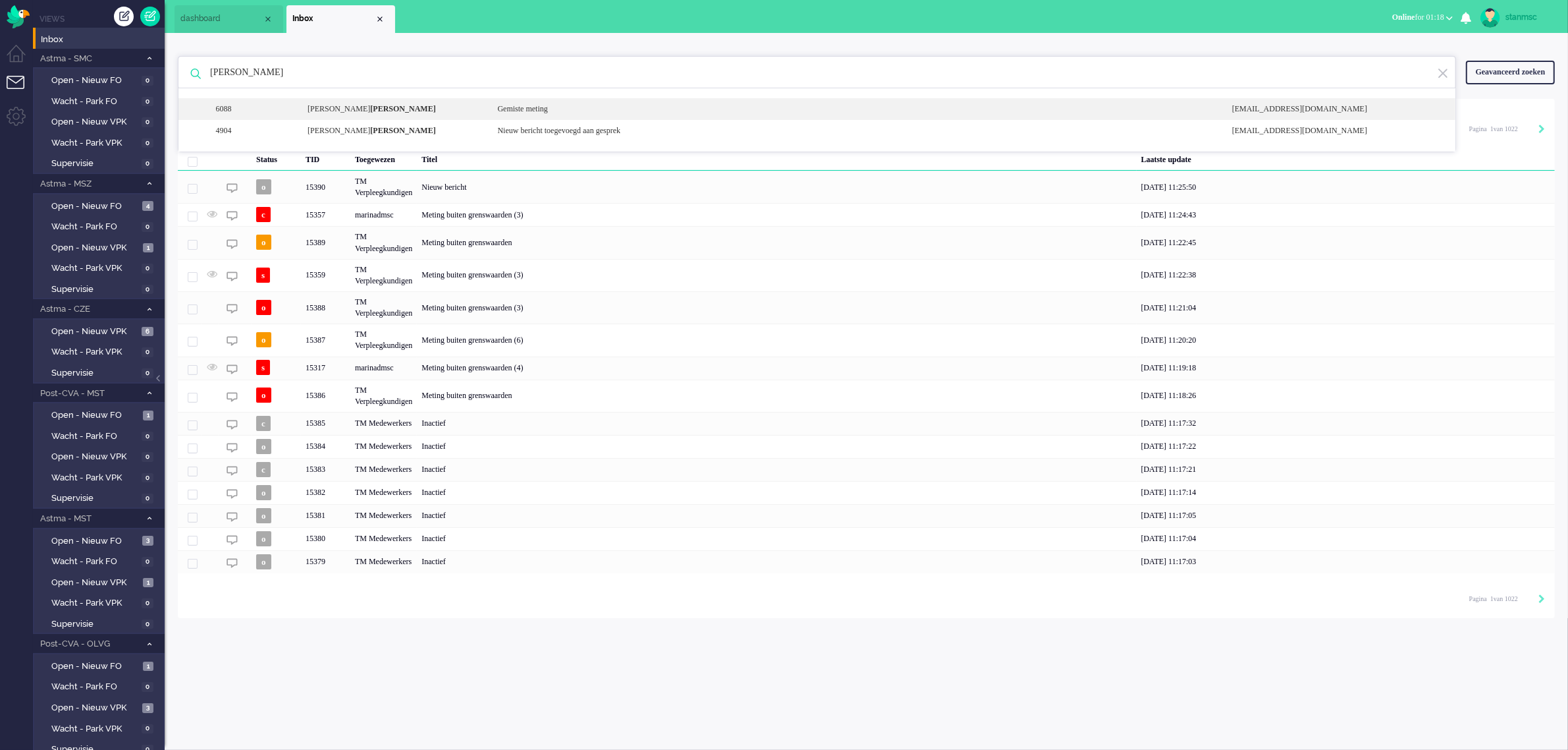
click at [367, 110] on div "[PERSON_NAME]" at bounding box center [392, 109] width 190 height 11
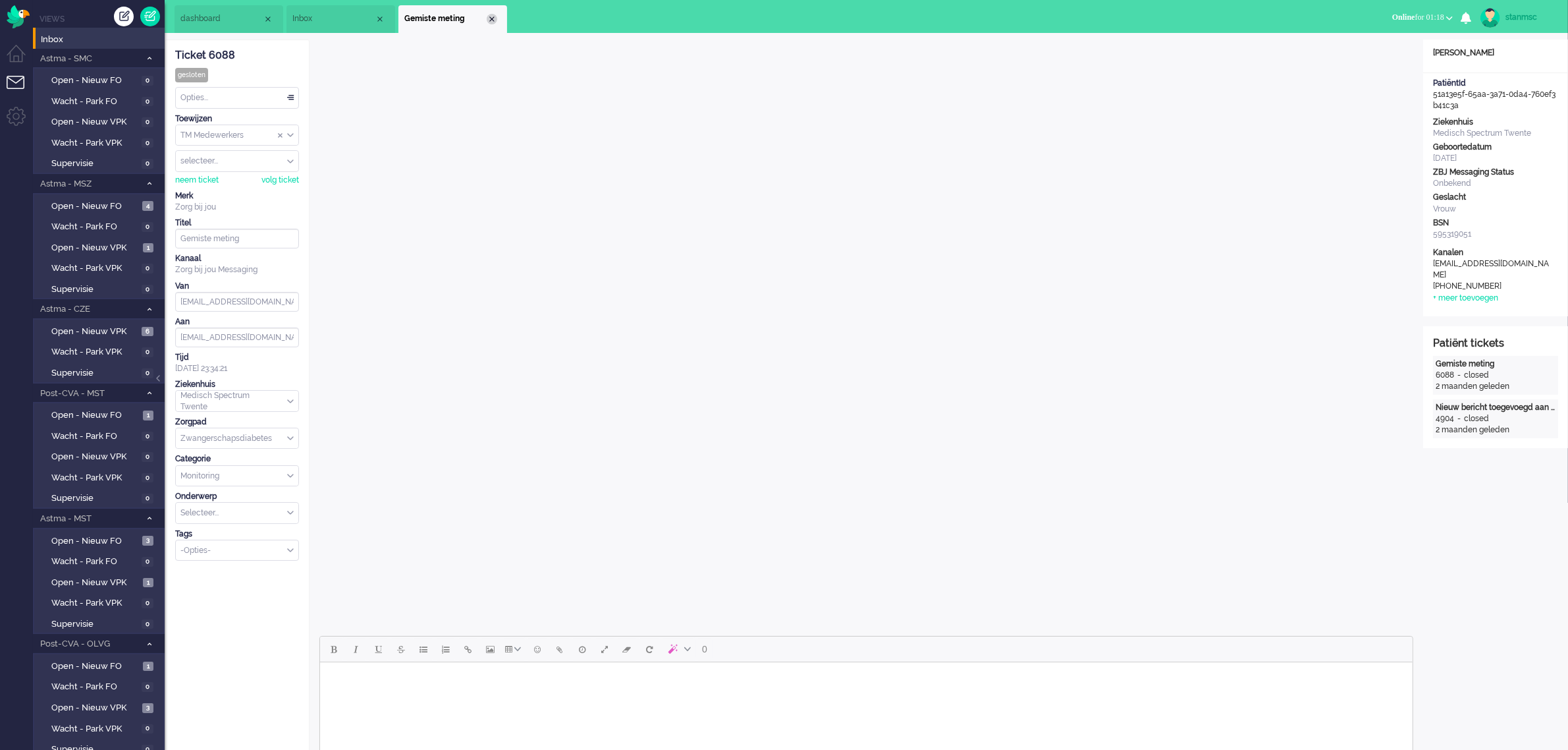
click at [491, 20] on div "Close tab" at bounding box center [492, 19] width 11 height 11
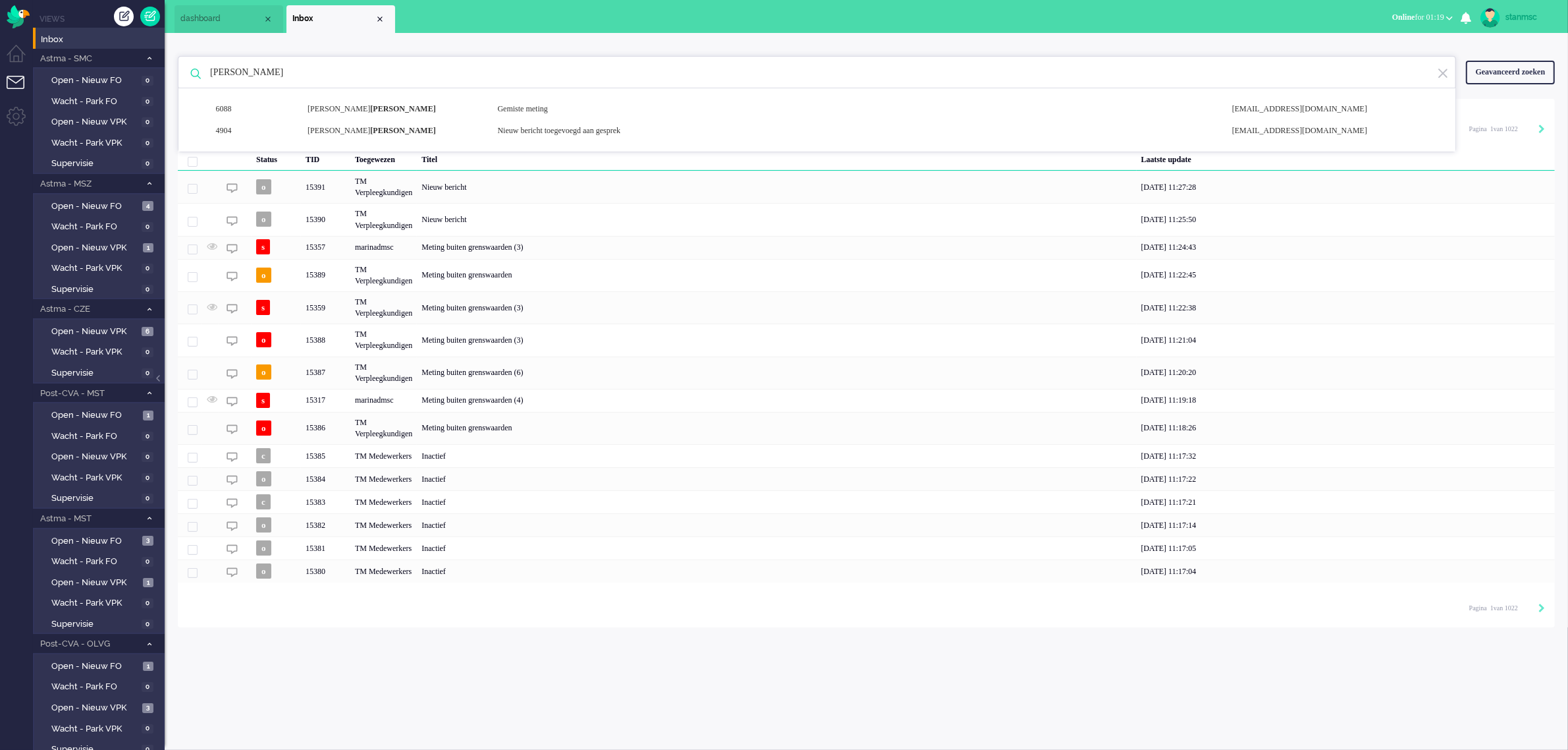
click at [284, 57] on input "[PERSON_NAME]" at bounding box center [819, 73] width 1238 height 32
type input "h"
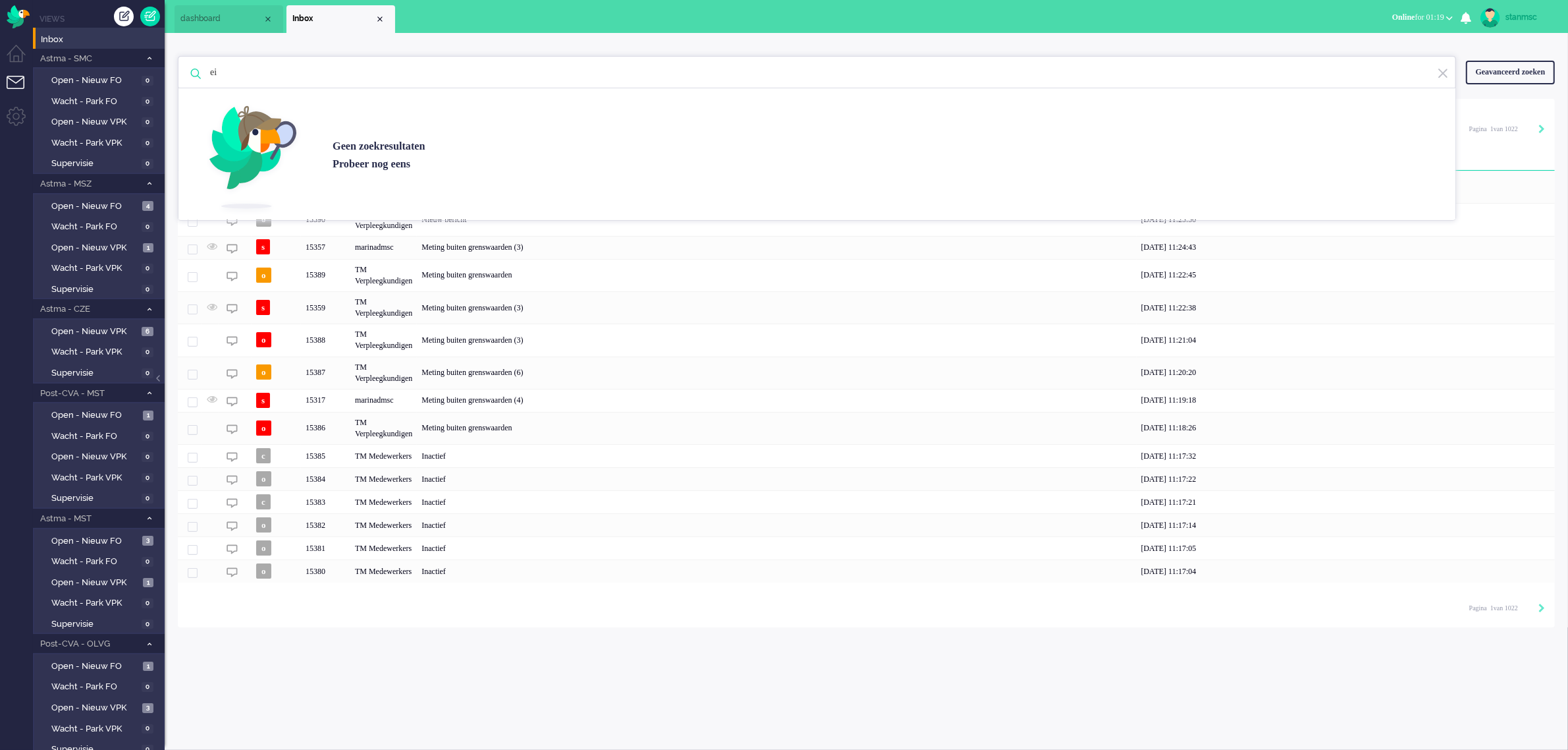
type input "e"
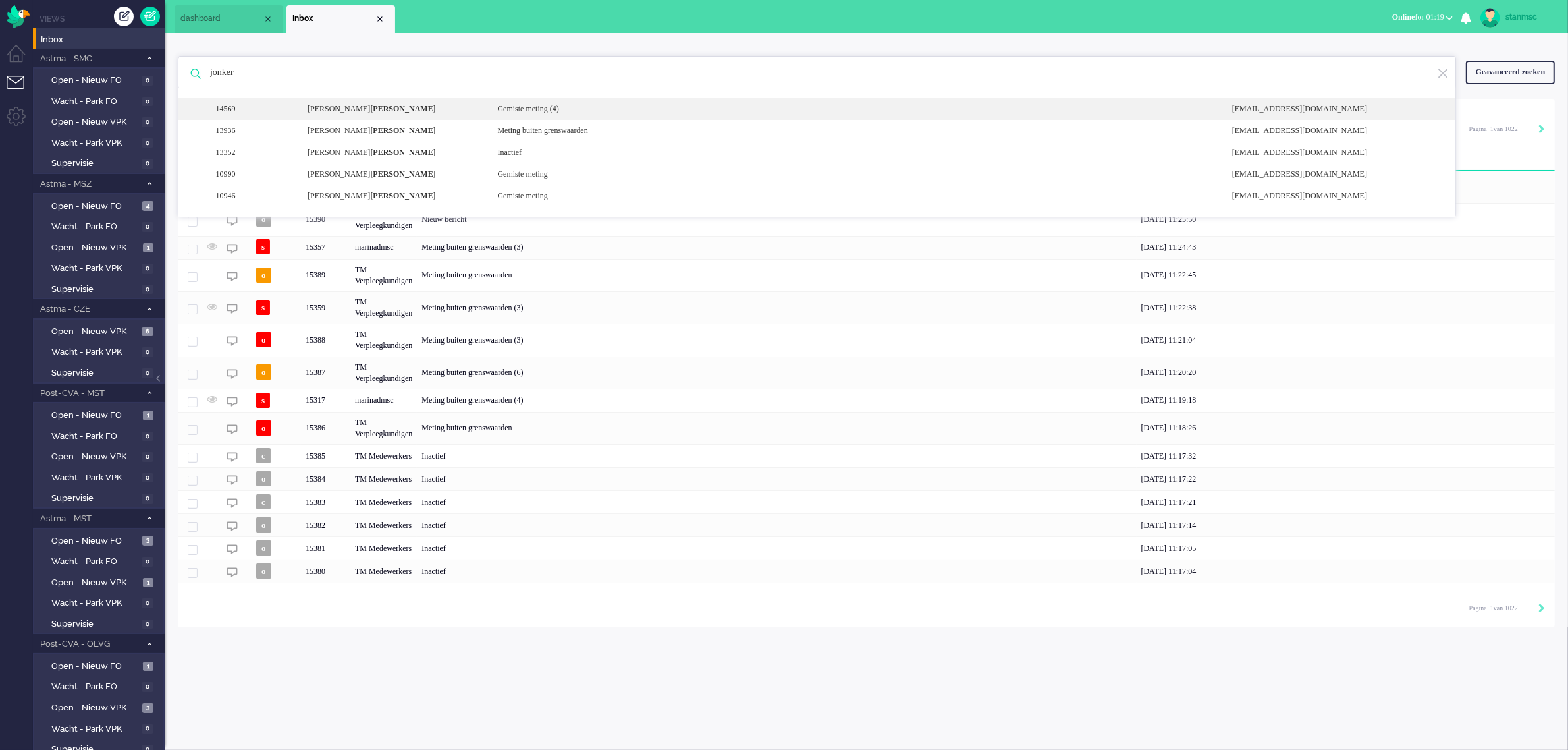
click at [394, 111] on div "[PERSON_NAME]" at bounding box center [392, 109] width 190 height 11
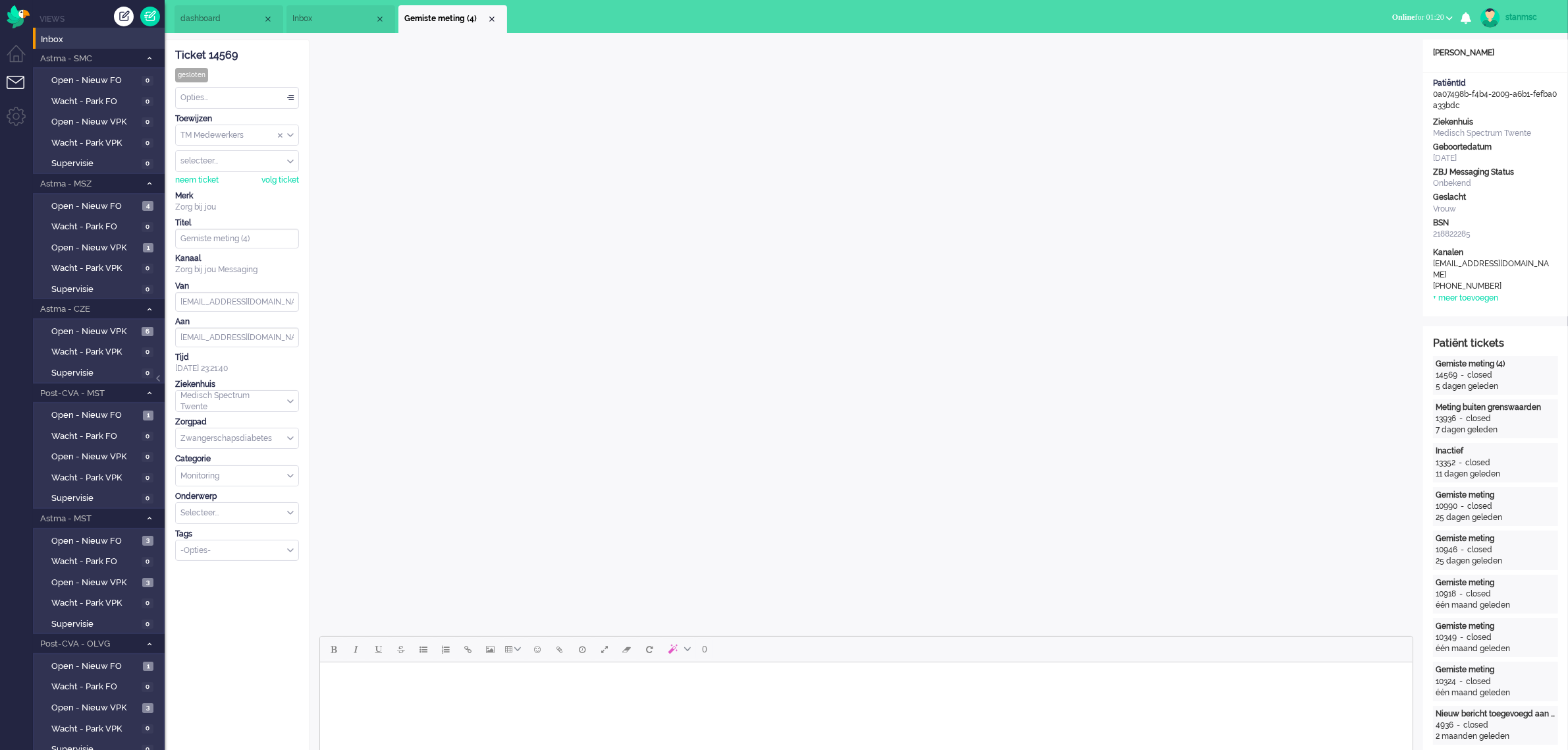
click at [328, 20] on span "Inbox" at bounding box center [333, 19] width 83 height 11
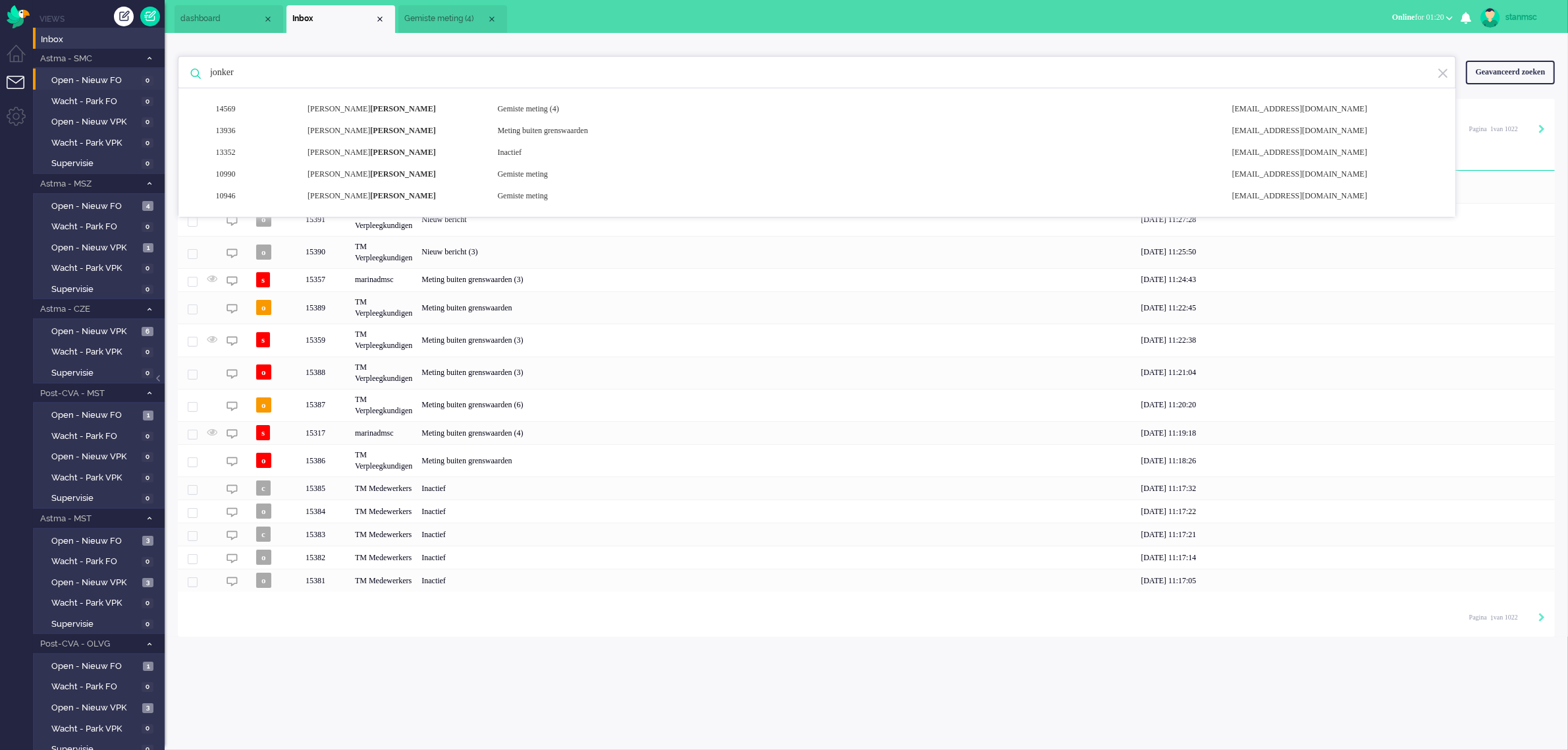
drag, startPoint x: 262, startPoint y: 75, endPoint x: 153, endPoint y: 78, distance: 109.0
click at [153, 78] on div "Thuis Dashboard [GEOGRAPHIC_DATA] Volgen [GEOGRAPHIC_DATA] release_2.1.2 Views …" at bounding box center [784, 375] width 1568 height 750
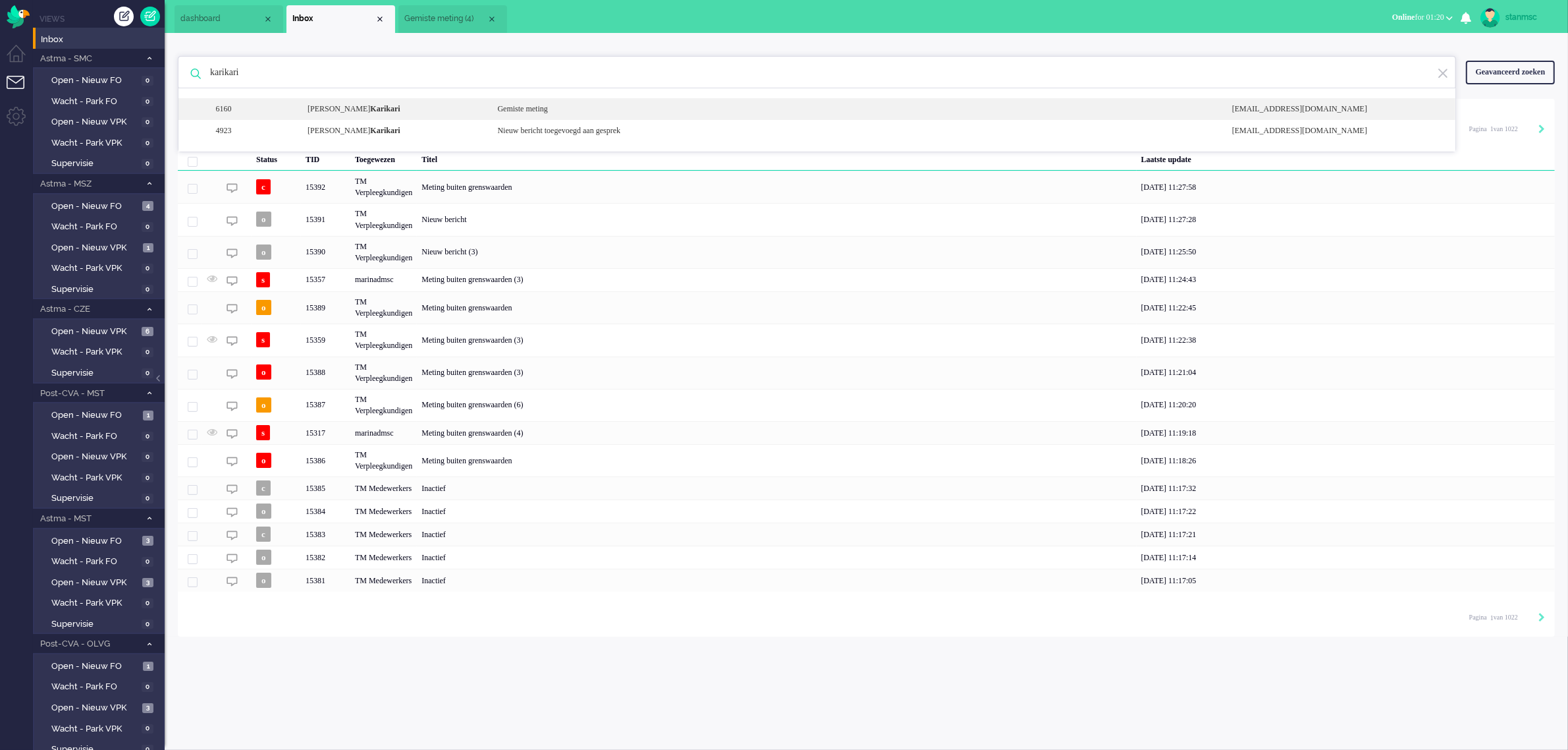
click at [376, 107] on b "Karikari" at bounding box center [384, 108] width 29 height 9
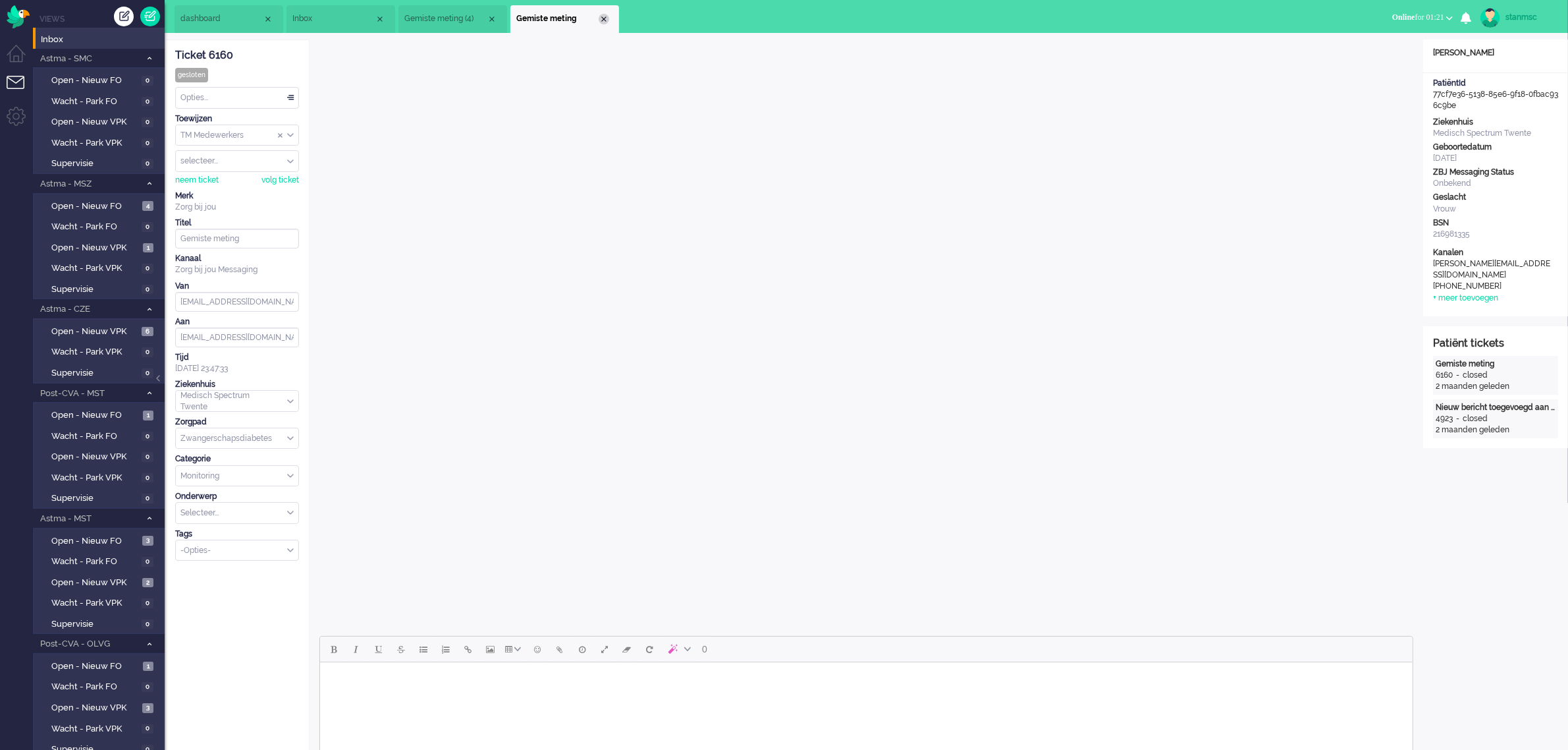
click at [601, 20] on div "Close tab" at bounding box center [604, 19] width 11 height 11
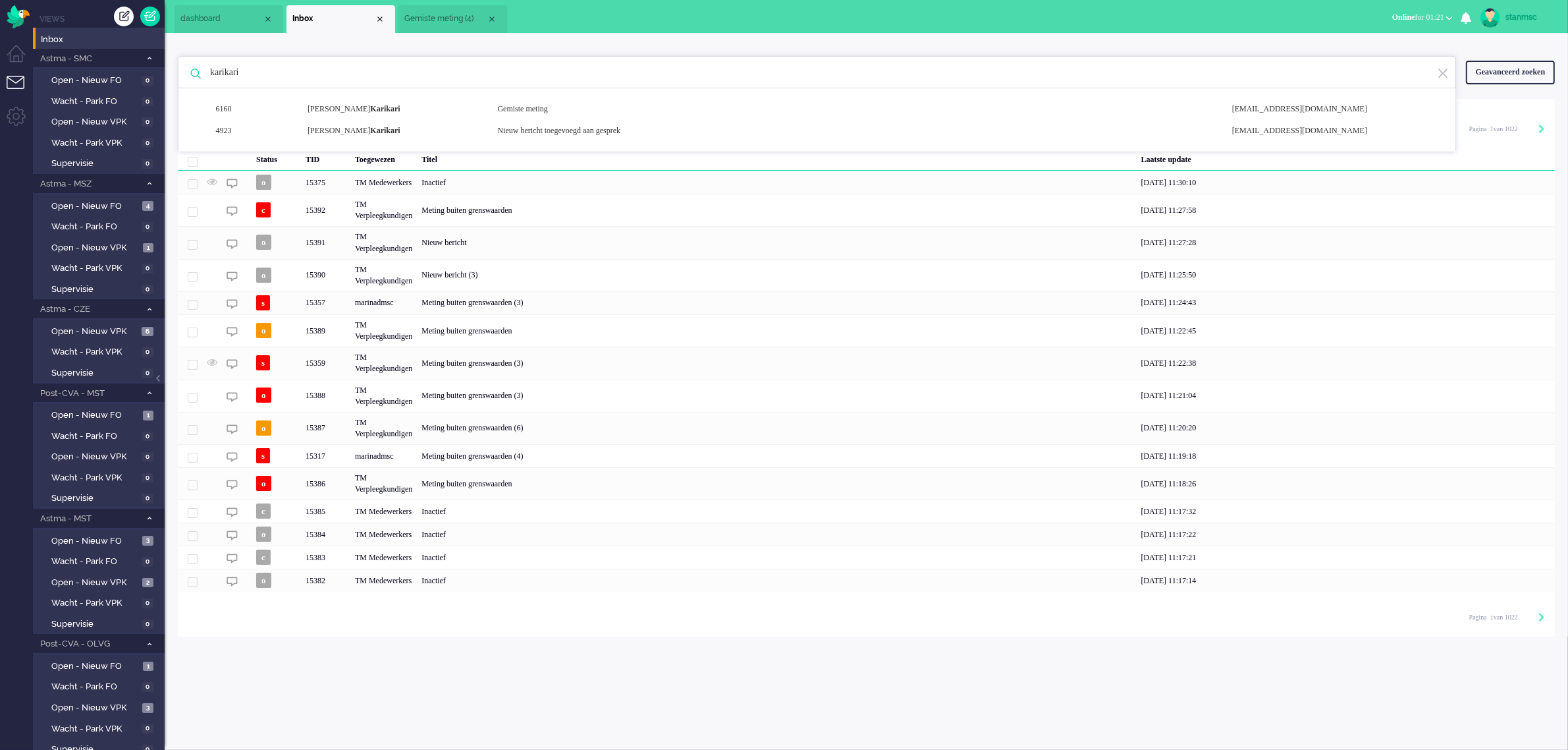
drag, startPoint x: 335, startPoint y: 71, endPoint x: 205, endPoint y: 73, distance: 130.0
click at [205, 73] on input "karikari" at bounding box center [819, 73] width 1238 height 32
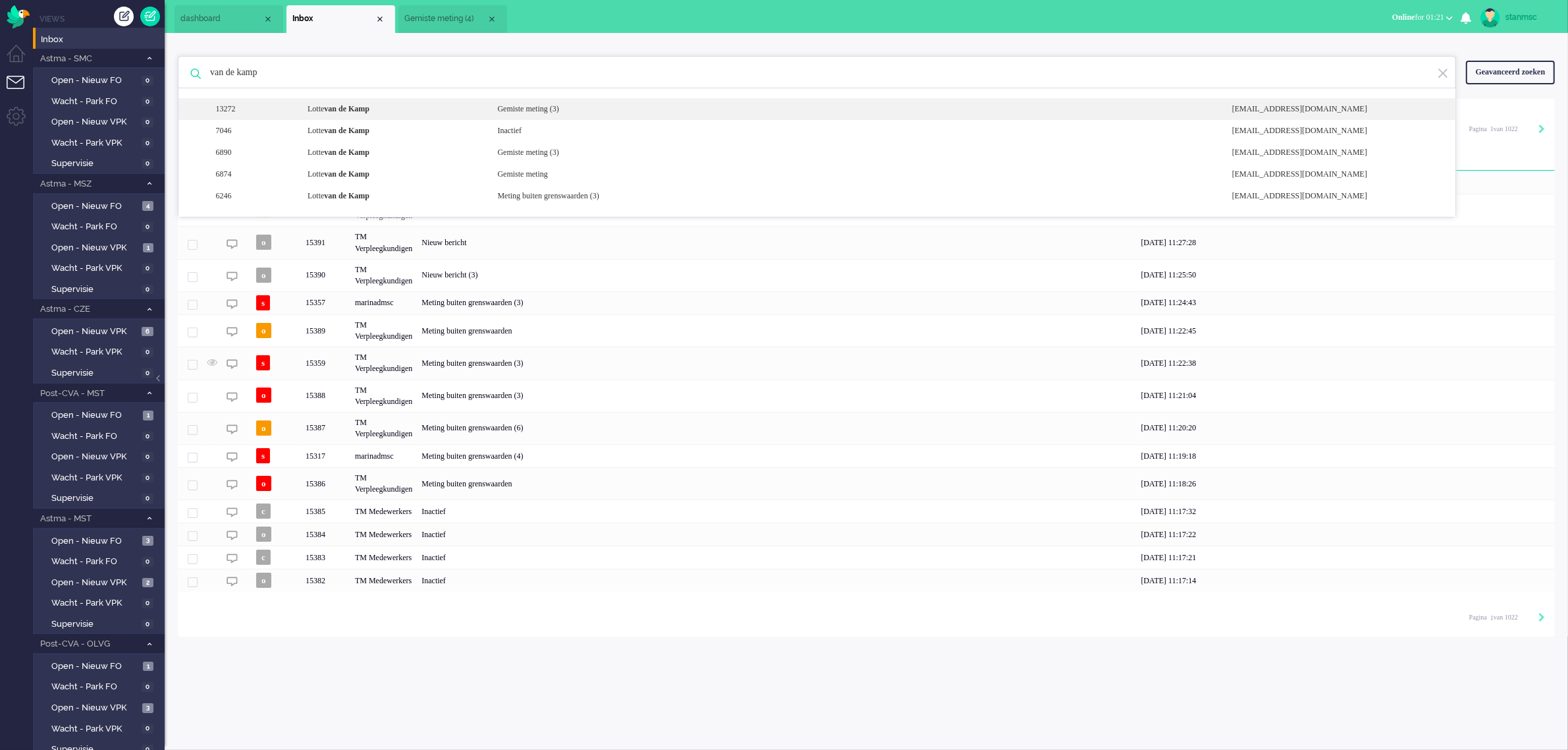
click at [369, 109] on b "van de Kamp" at bounding box center [346, 108] width 45 height 9
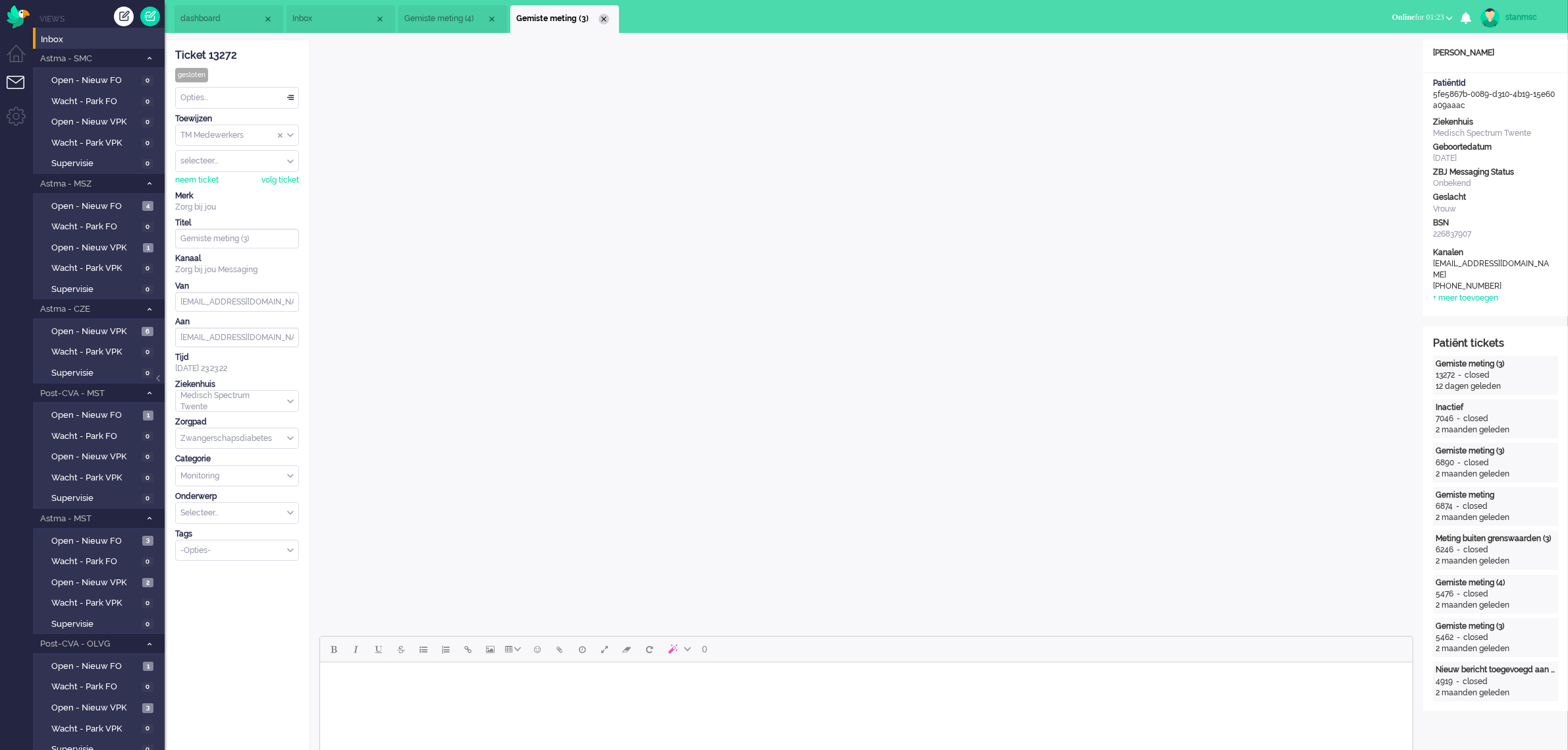
click at [606, 20] on div "Close tab" at bounding box center [604, 19] width 11 height 11
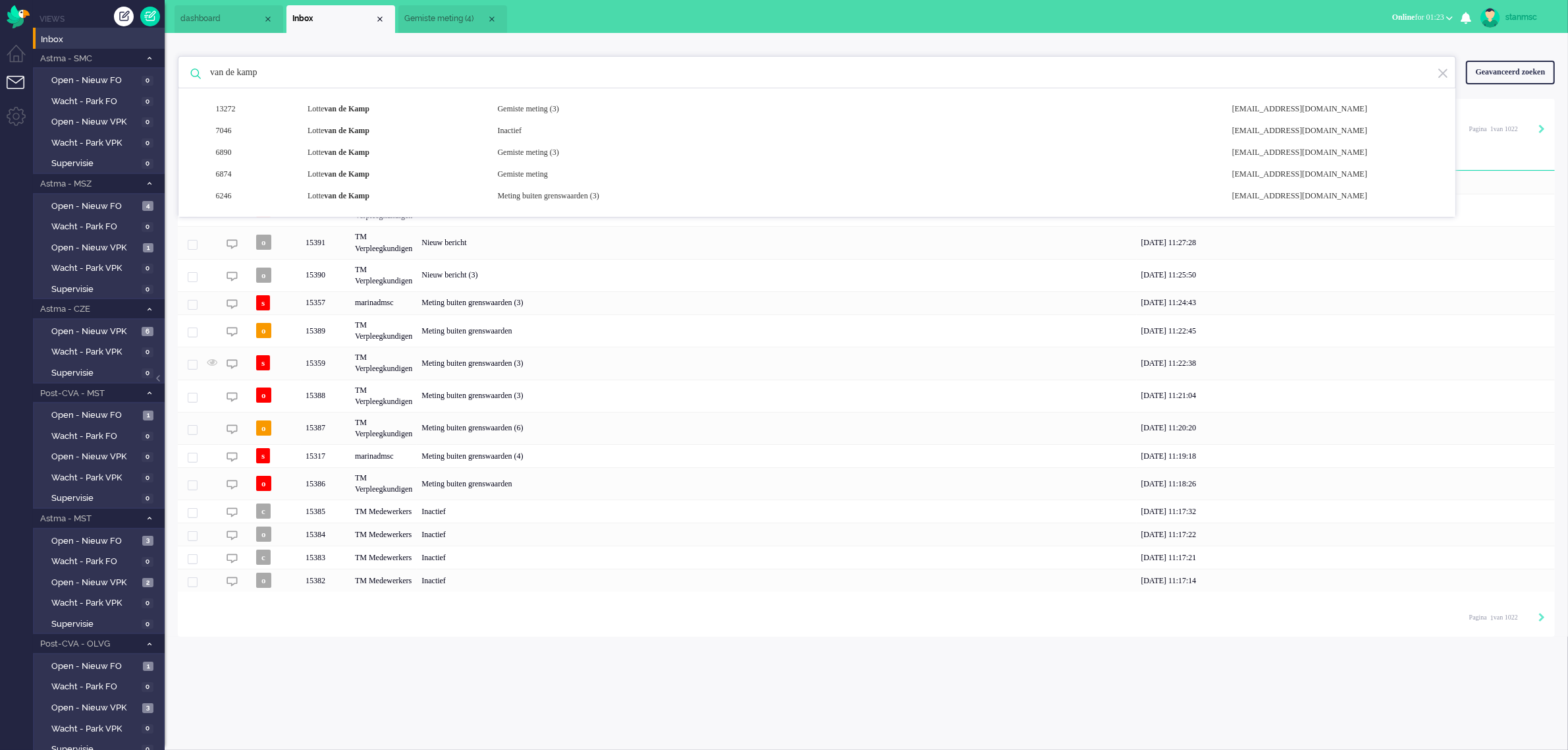
click at [456, 13] on span "Gemiste meting (4)" at bounding box center [445, 19] width 83 height 11
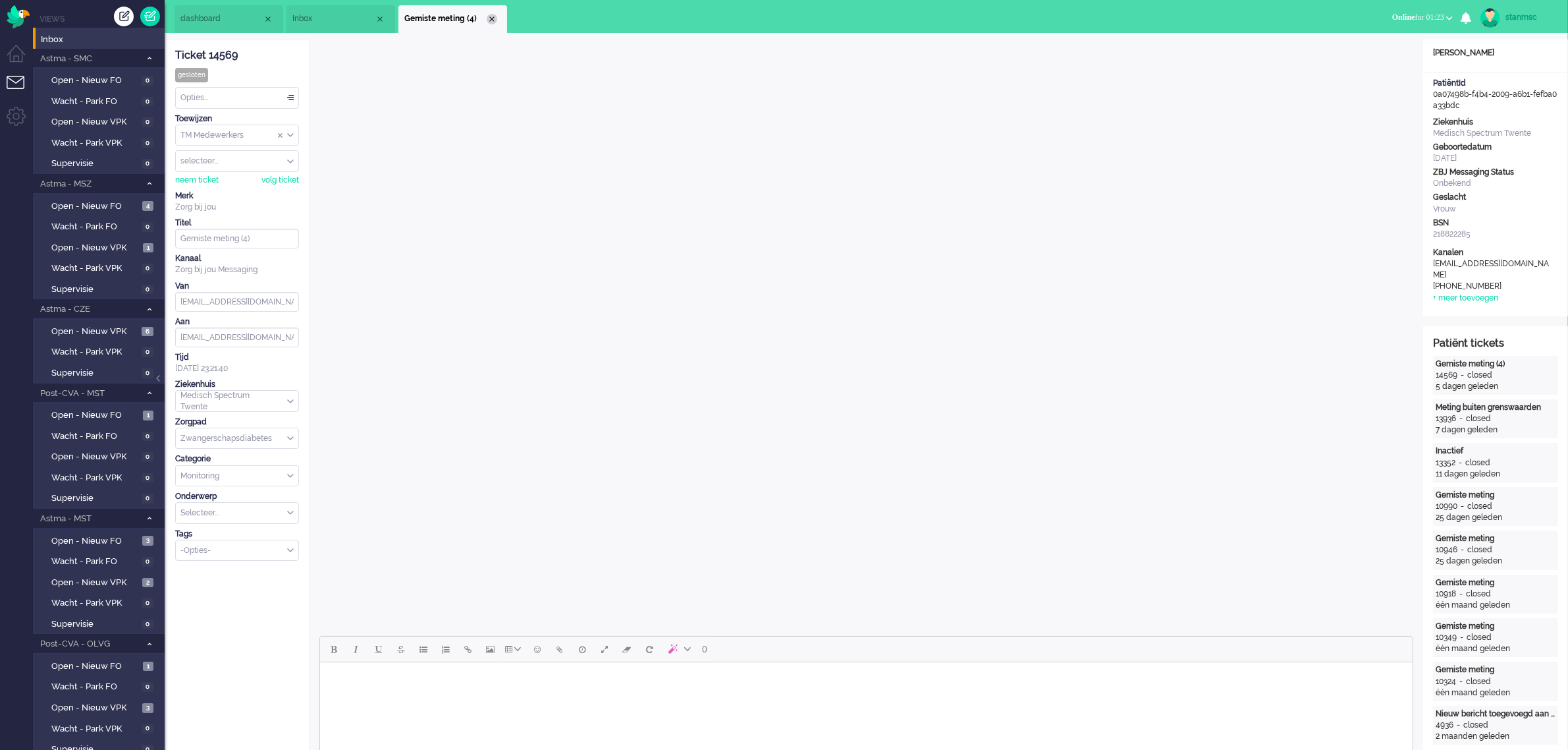
click at [492, 19] on div "Close tab" at bounding box center [492, 19] width 11 height 11
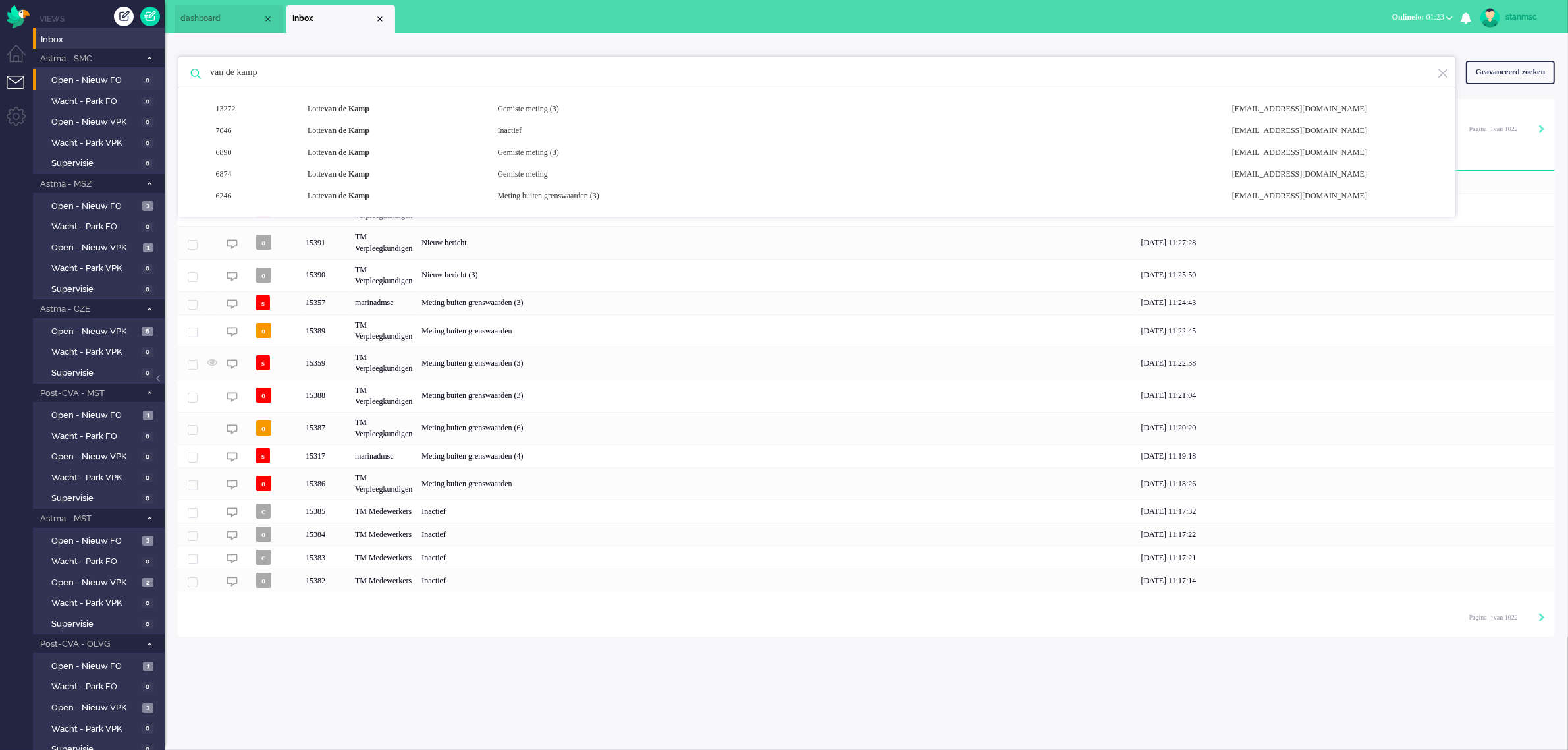
drag, startPoint x: 289, startPoint y: 75, endPoint x: 154, endPoint y: 80, distance: 135.1
click at [155, 80] on div "Thuis Dashboard [GEOGRAPHIC_DATA] Volgen [GEOGRAPHIC_DATA] release_2.1.2 Views …" at bounding box center [784, 375] width 1568 height 750
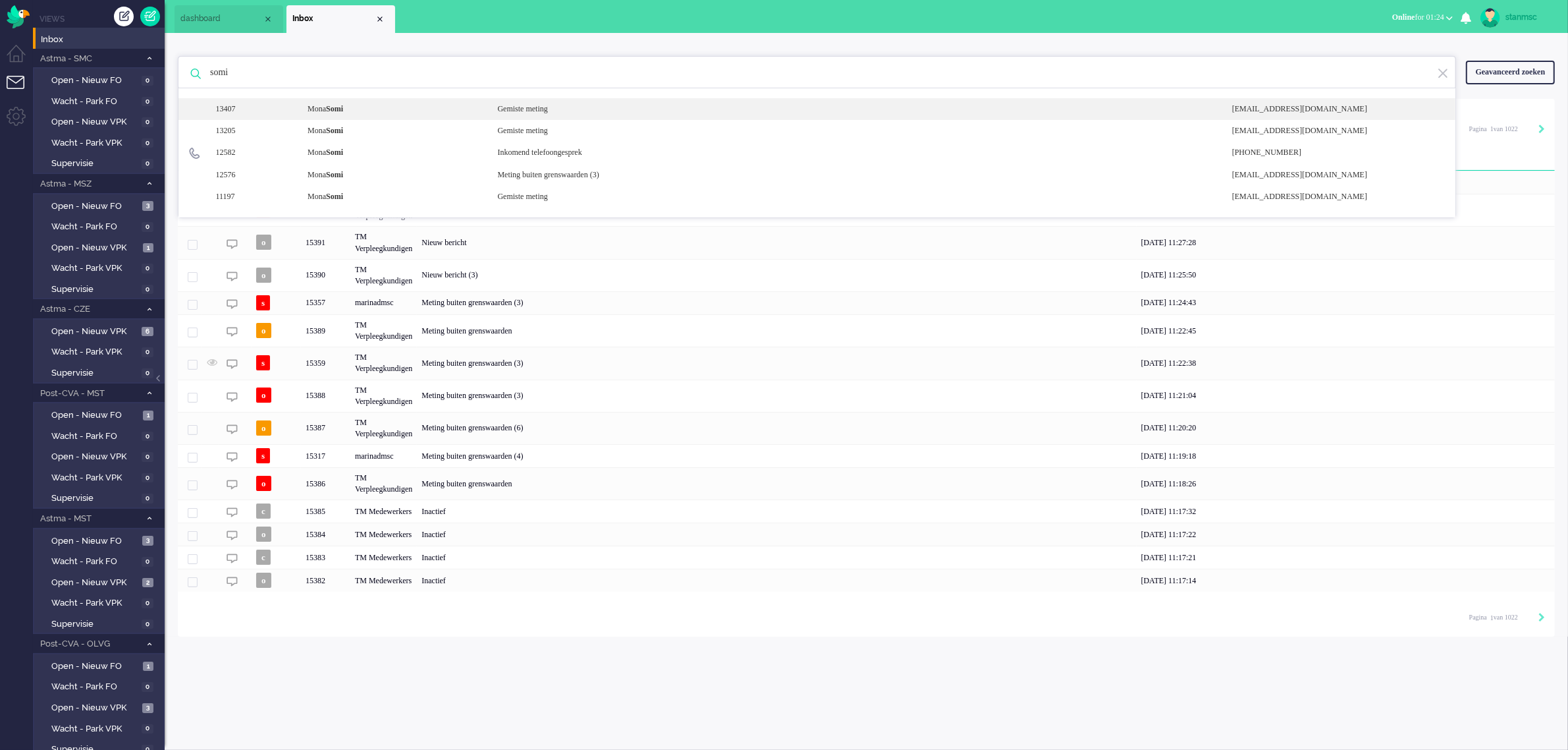
click at [360, 108] on div "[PERSON_NAME]" at bounding box center [392, 109] width 190 height 11
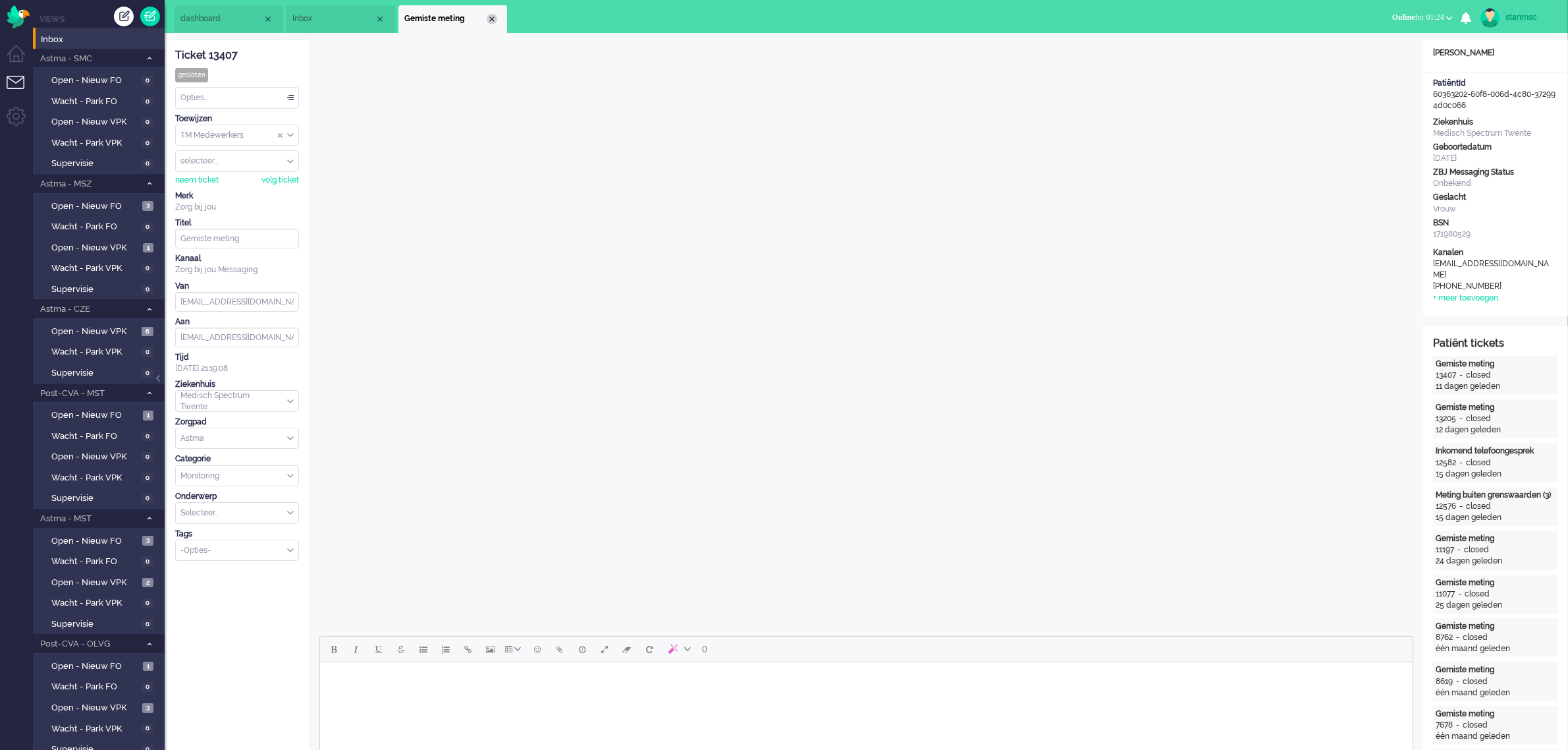
click at [492, 19] on div "Close tab" at bounding box center [492, 19] width 11 height 11
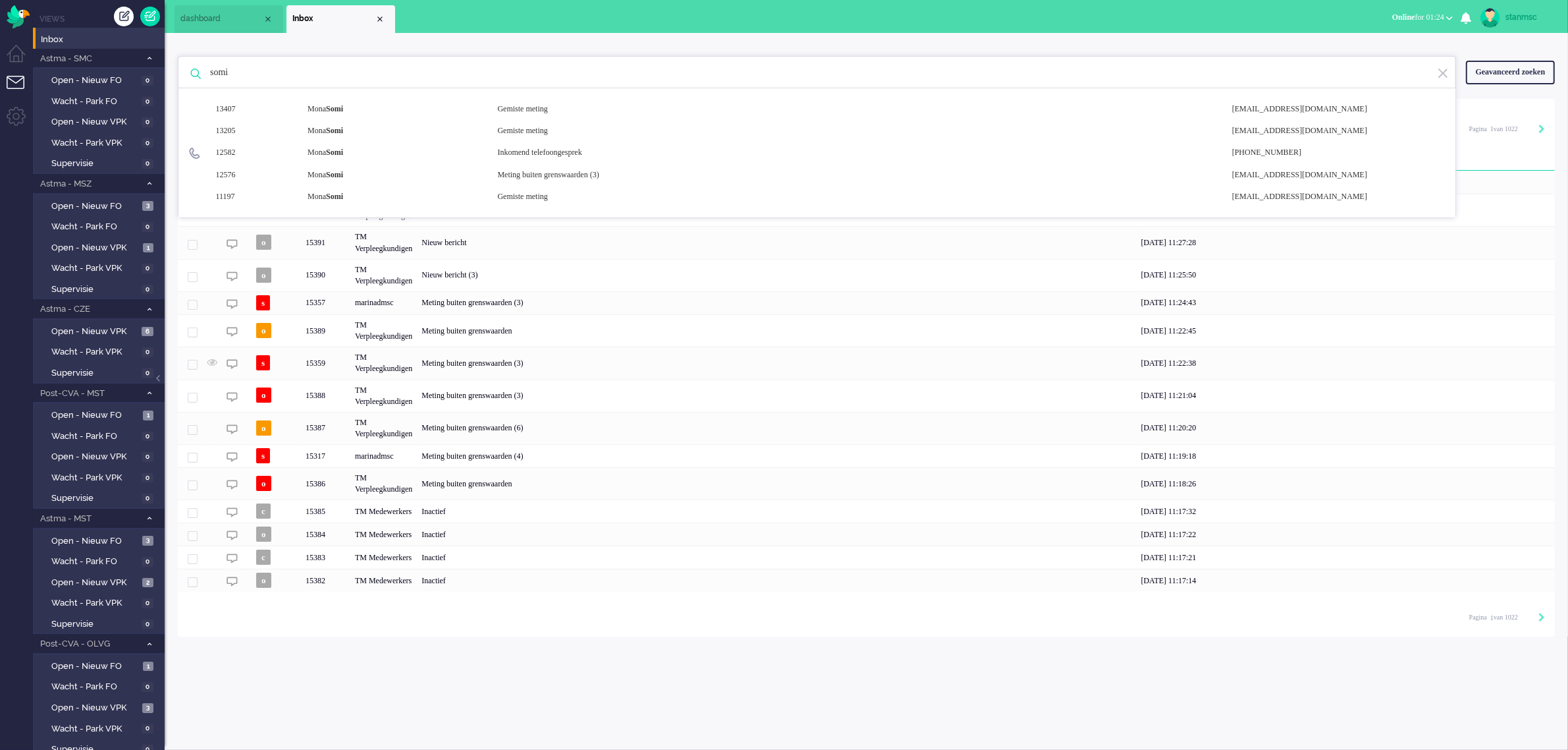
click at [407, 69] on input "somi" at bounding box center [819, 73] width 1238 height 32
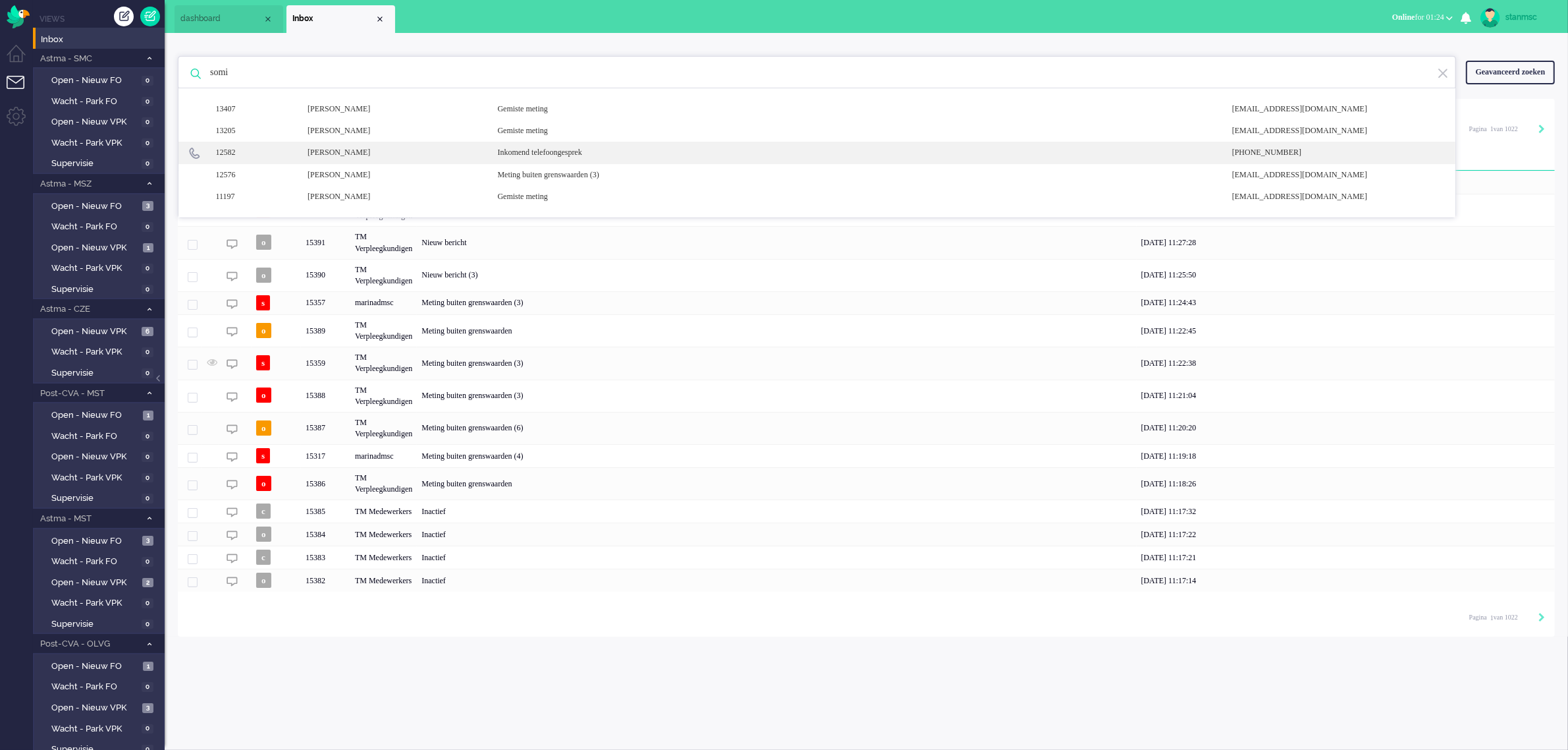
type input "somi"
click at [399, 152] on div "[PERSON_NAME]" at bounding box center [392, 152] width 190 height 11
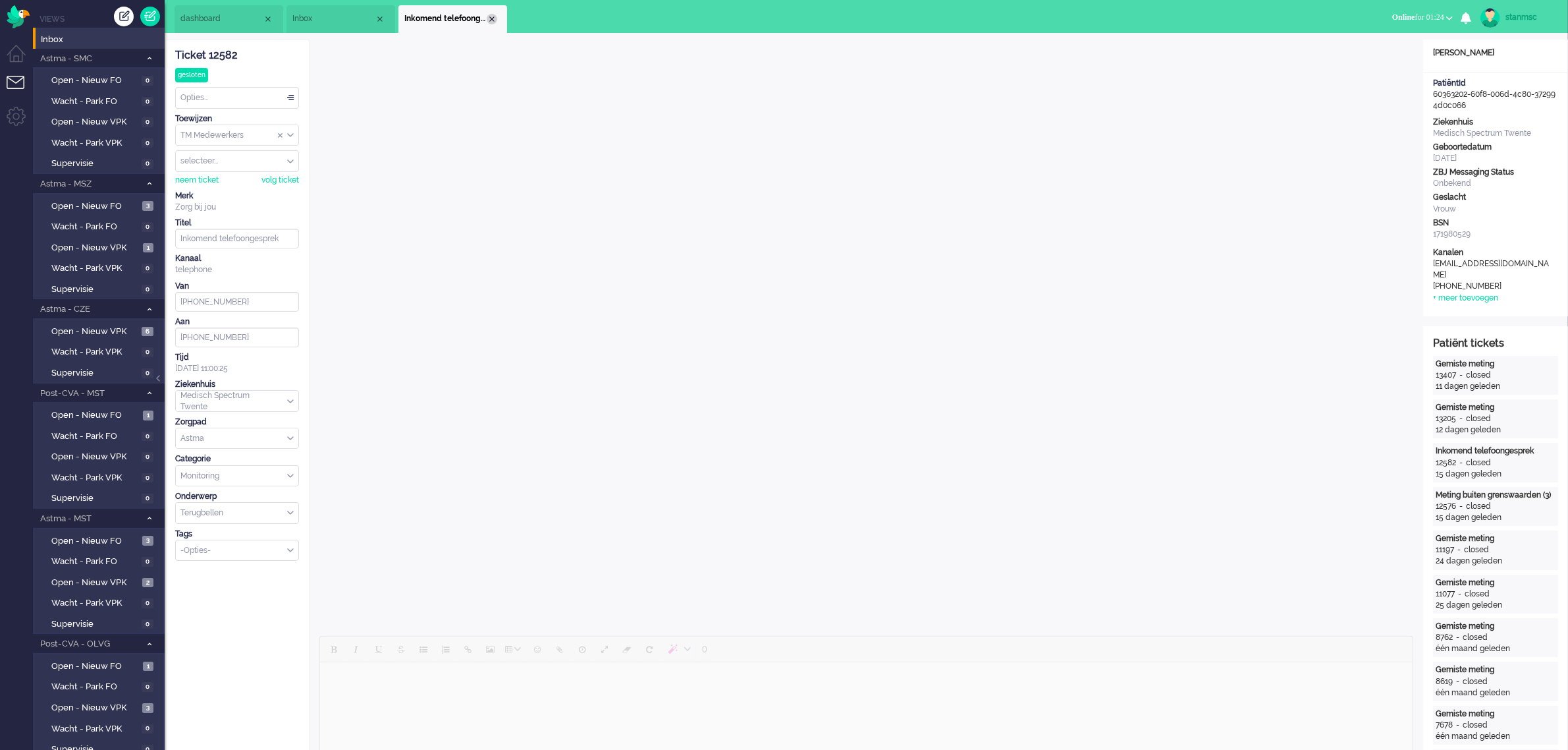
click at [491, 18] on div "Close tab" at bounding box center [492, 19] width 11 height 11
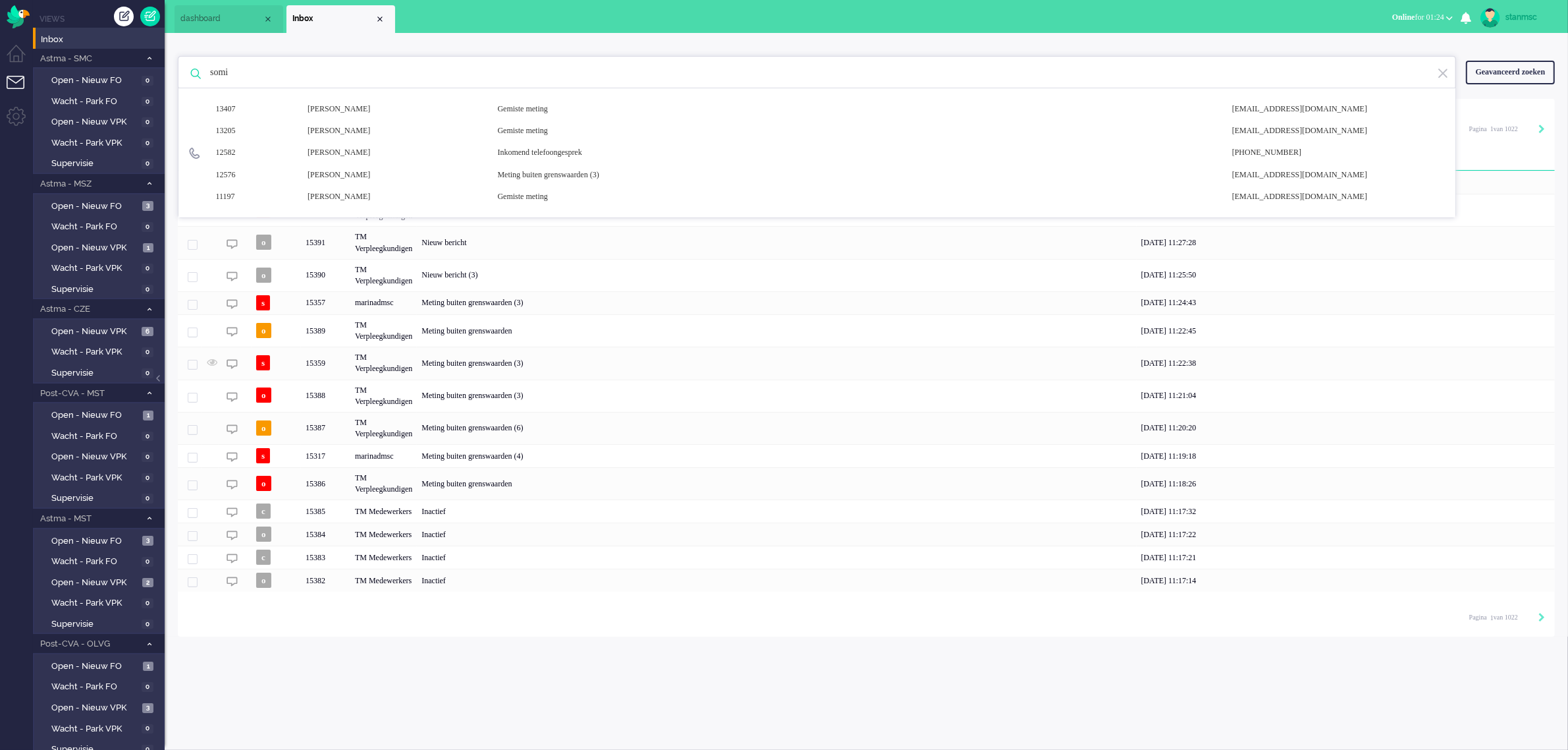
drag, startPoint x: 305, startPoint y: 74, endPoint x: 173, endPoint y: 74, distance: 132.0
click at [173, 74] on div "somi 13407 [PERSON_NAME] meting [EMAIL_ADDRESS][DOMAIN_NAME] 13205 [PERSON_NAME…" at bounding box center [866, 335] width 1404 height 603
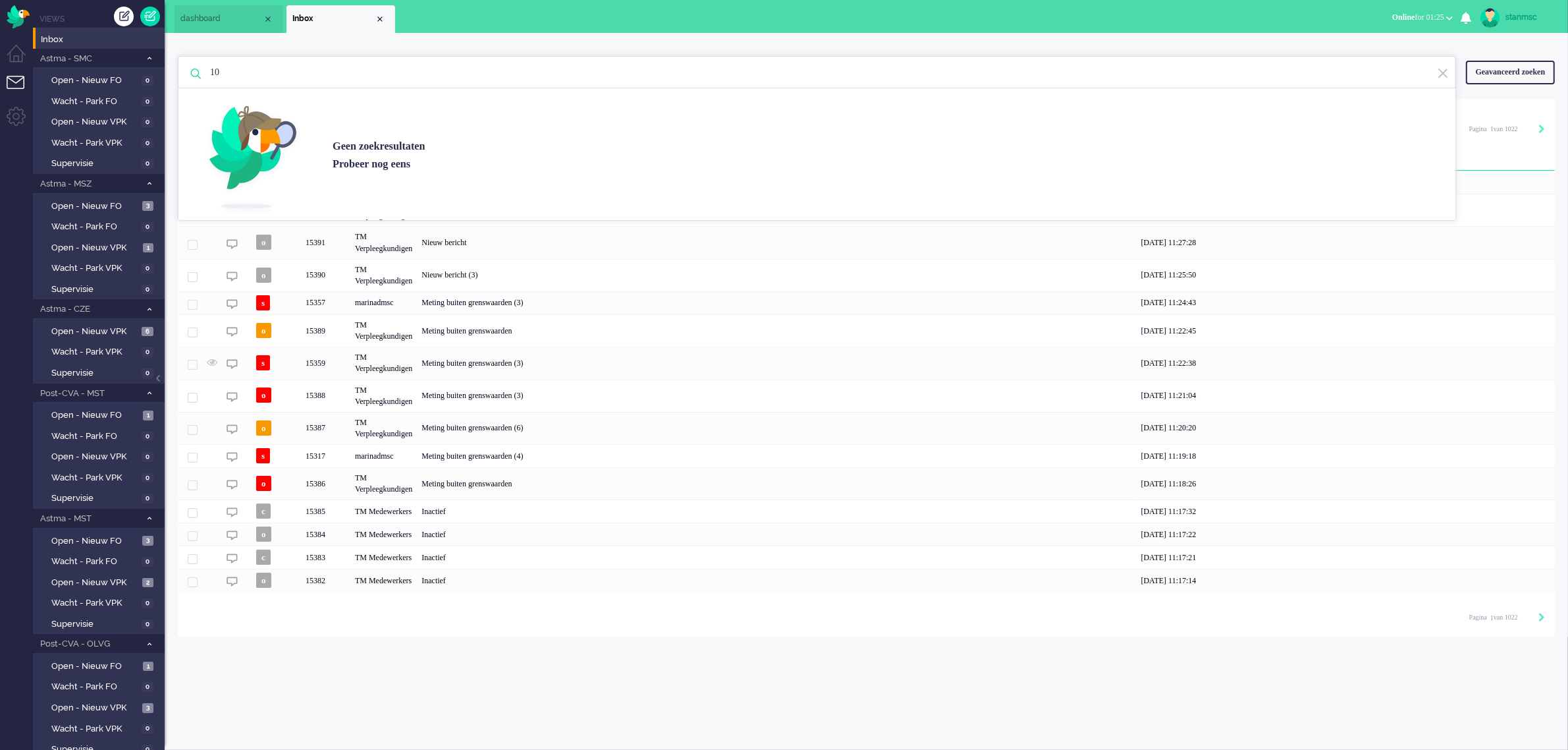
type input "1"
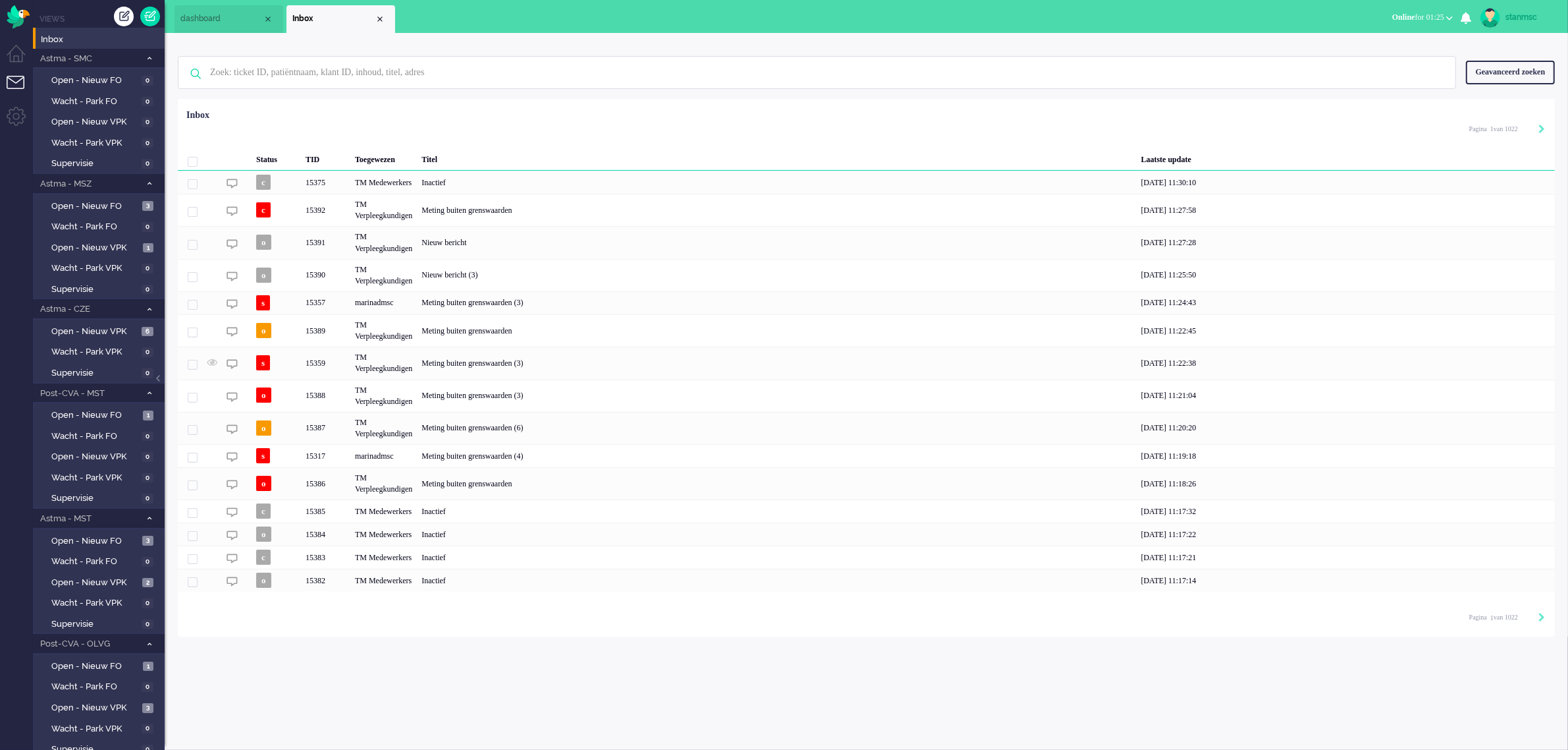
click at [1409, 14] on span "Online for 01:25" at bounding box center [1418, 17] width 52 height 9
click at [1388, 43] on label "Niet beschikbaar" at bounding box center [1398, 45] width 104 height 11
click at [1138, 44] on div "Geen zoekresultaten [PERSON_NAME] nog eens Geavanceerd zoeken Geavanceerd zoeke…" at bounding box center [866, 335] width 1404 height 603
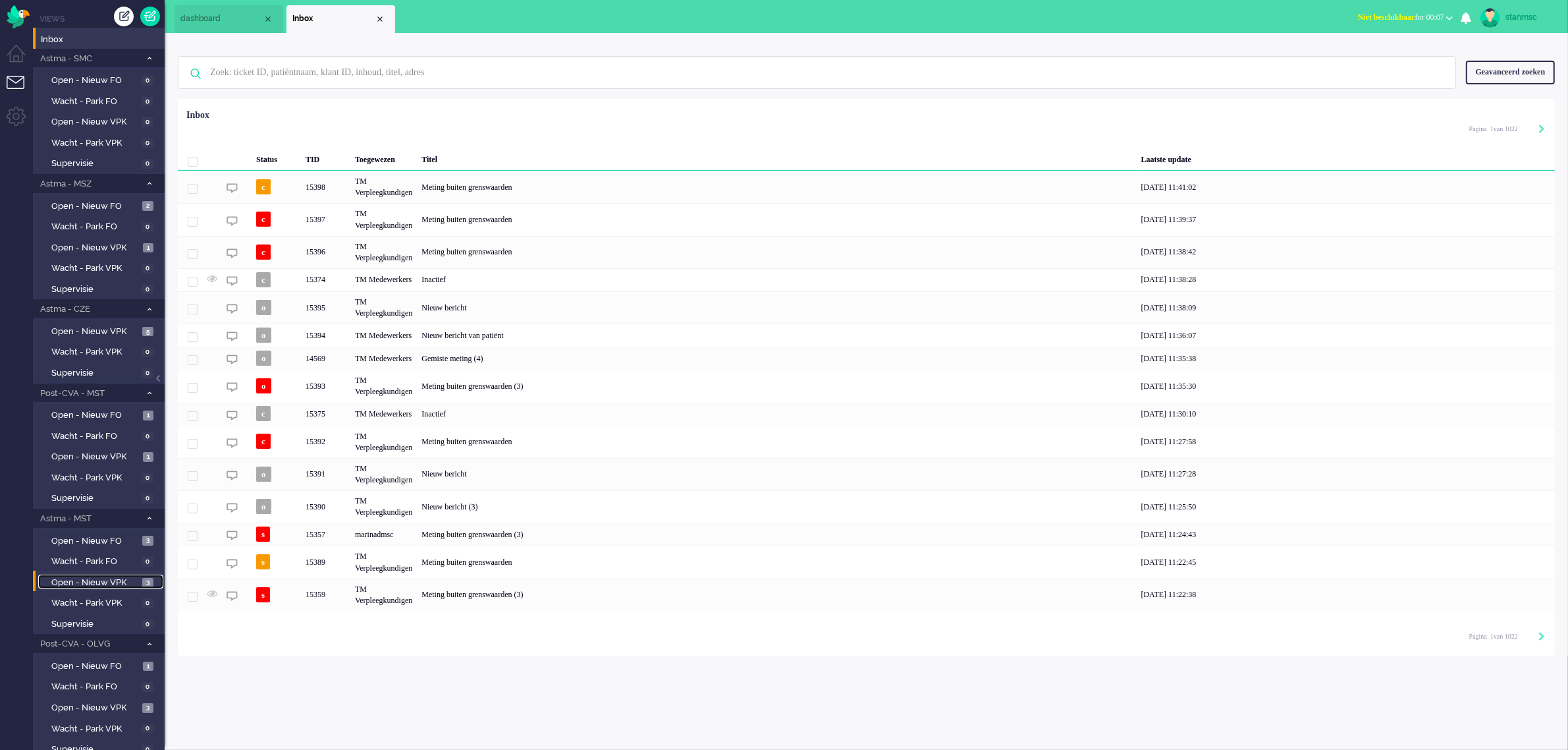
click at [102, 578] on span "Open - Nieuw VPK" at bounding box center [96, 582] width 88 height 12
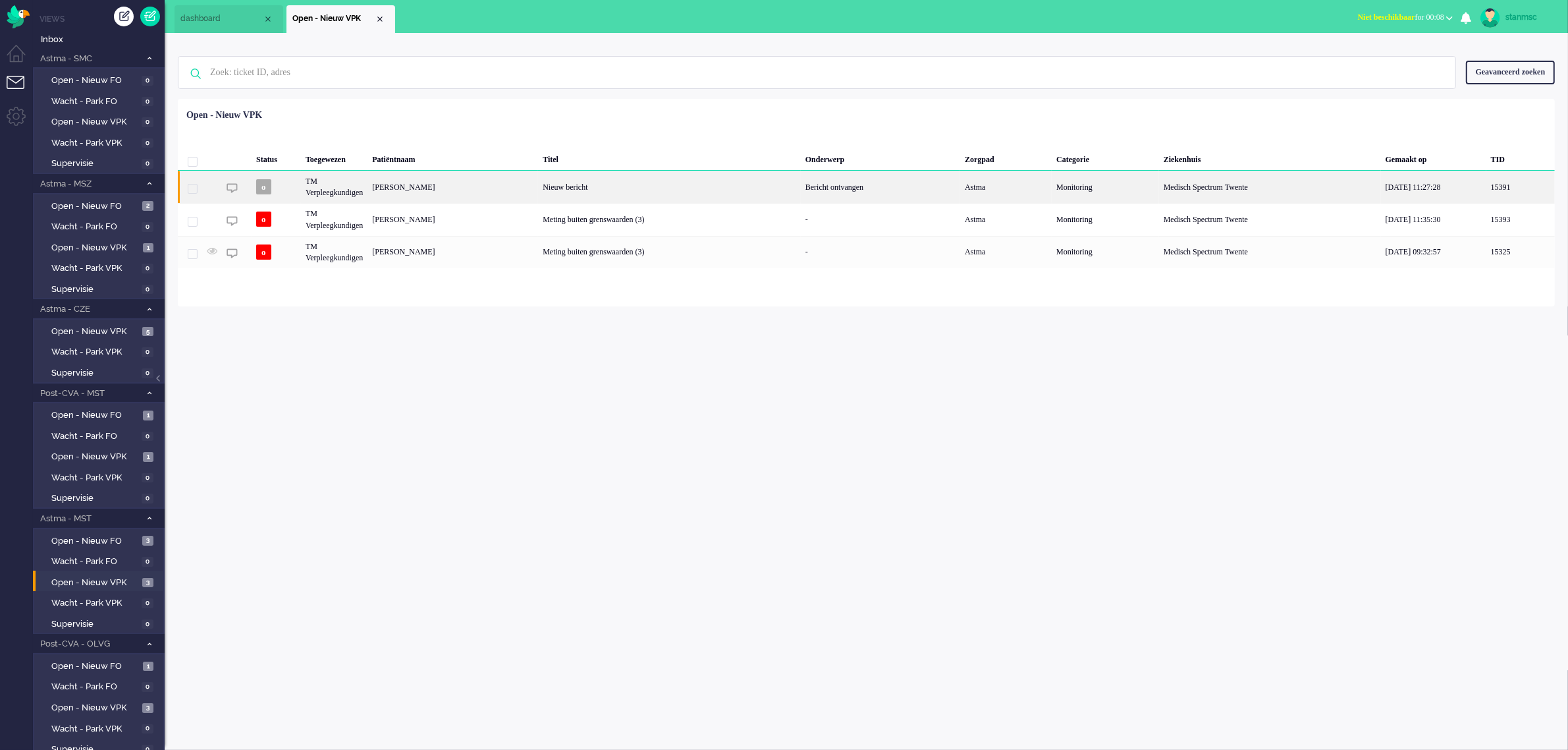
click at [353, 188] on div "TM Verpleegkundigen" at bounding box center [334, 186] width 67 height 32
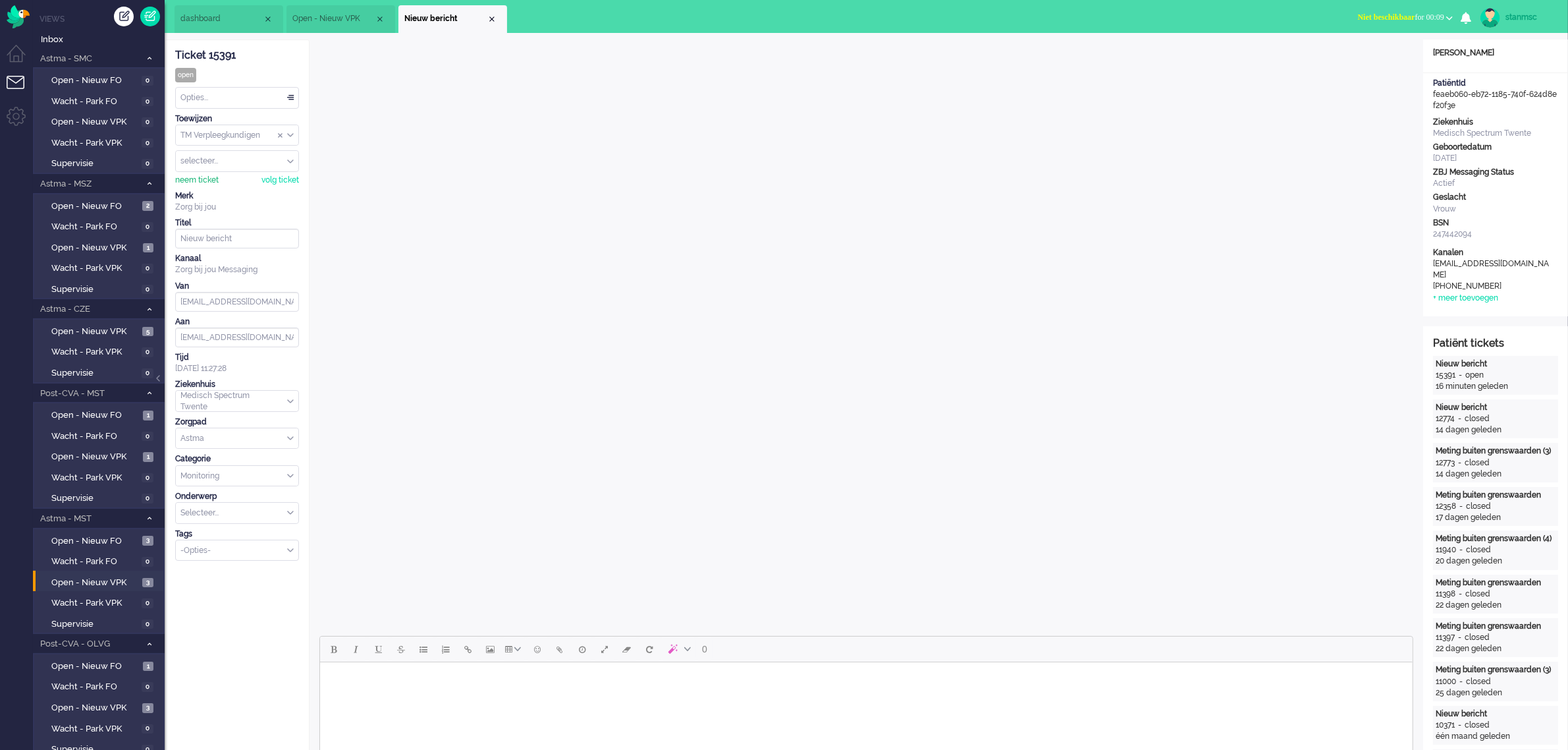
click at [203, 180] on div "neem ticket" at bounding box center [197, 180] width 44 height 11
click at [191, 99] on div "Opties..." at bounding box center [237, 98] width 123 height 20
click at [203, 186] on span "Opgelost" at bounding box center [198, 192] width 33 height 11
click at [1404, 20] on span "Niet beschikbaar for 00:09" at bounding box center [1401, 17] width 86 height 9
click at [1373, 54] on label "Online" at bounding box center [1398, 59] width 104 height 11
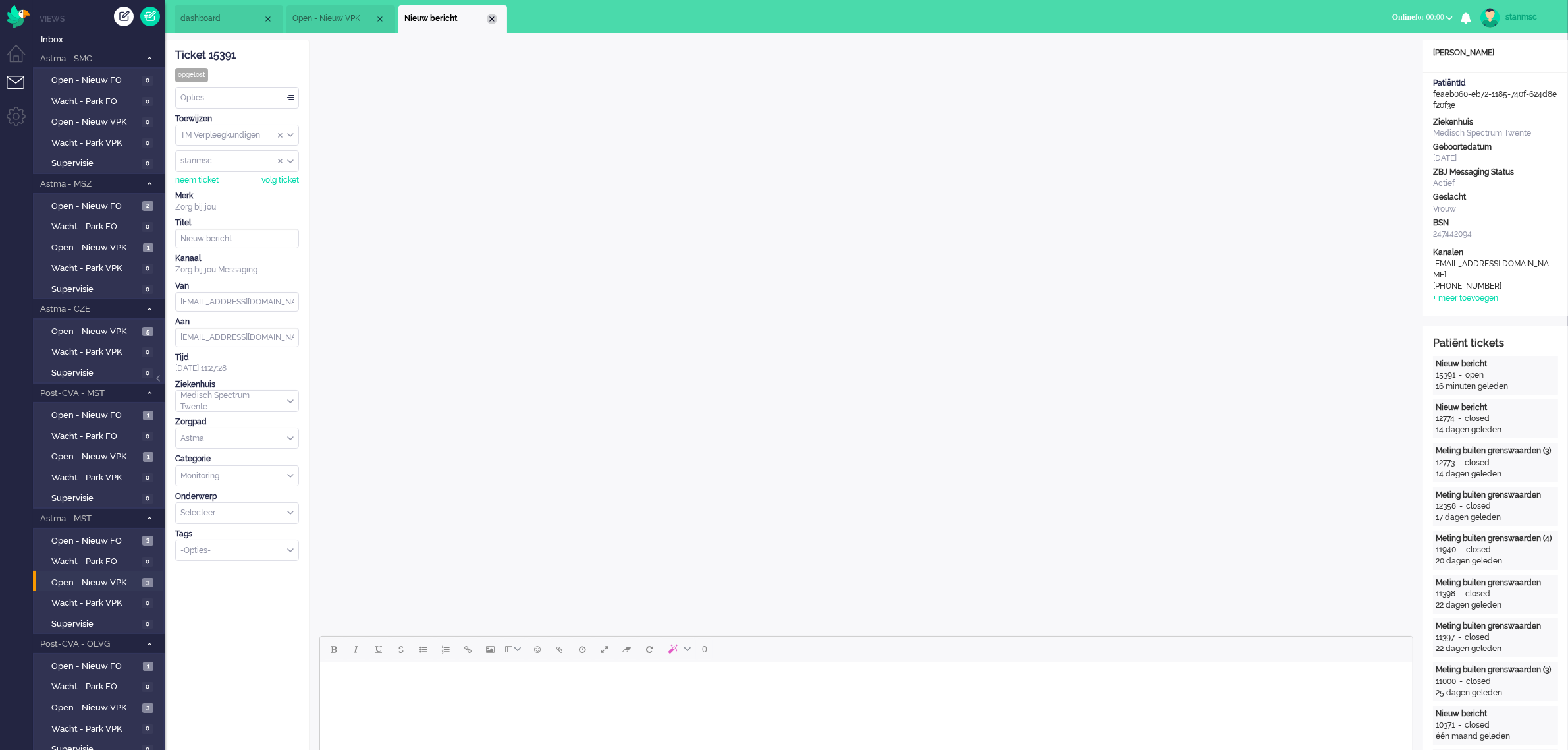
click at [488, 19] on div "Close tab" at bounding box center [492, 19] width 11 height 11
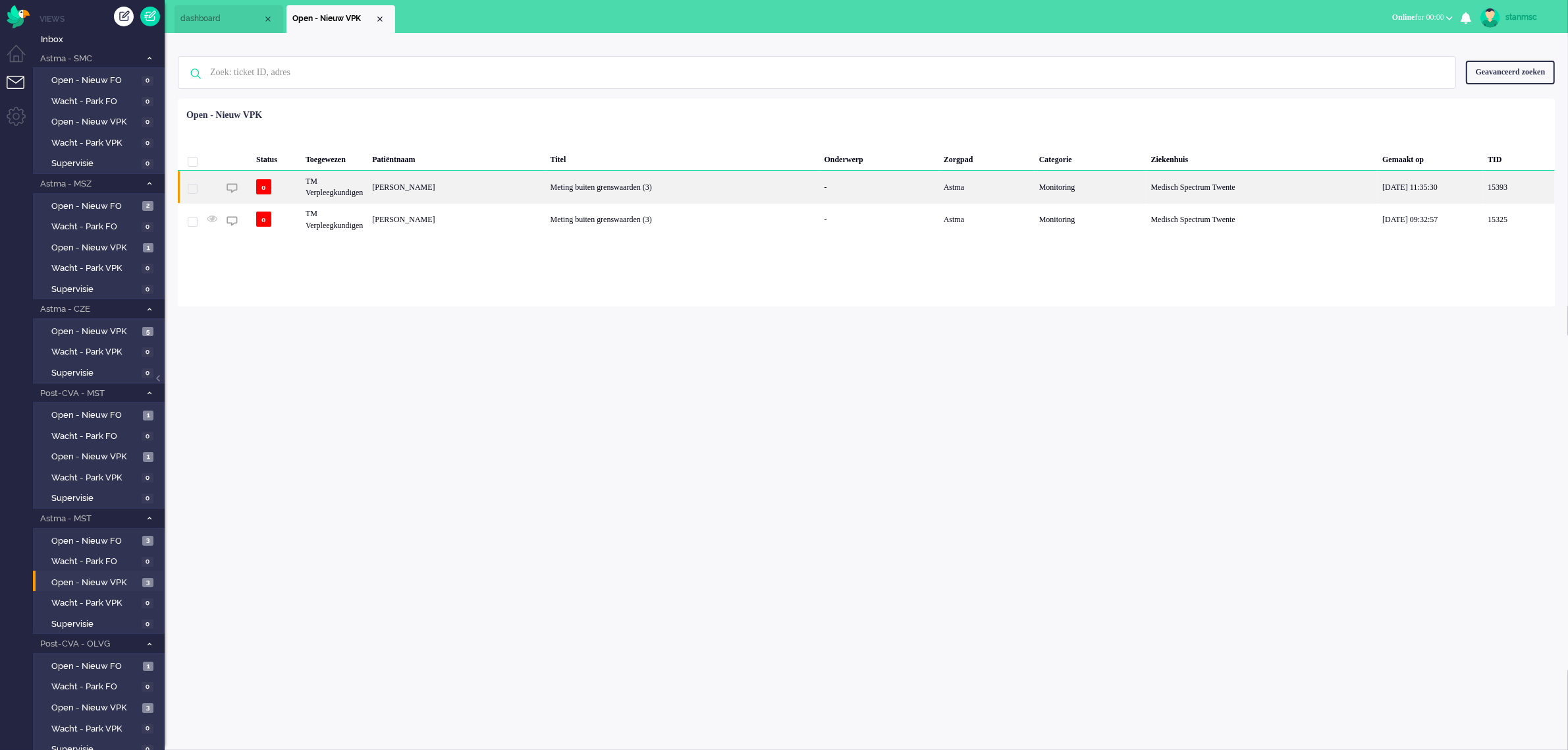
click at [361, 193] on div "TM Verpleegkundigen" at bounding box center [334, 186] width 67 height 32
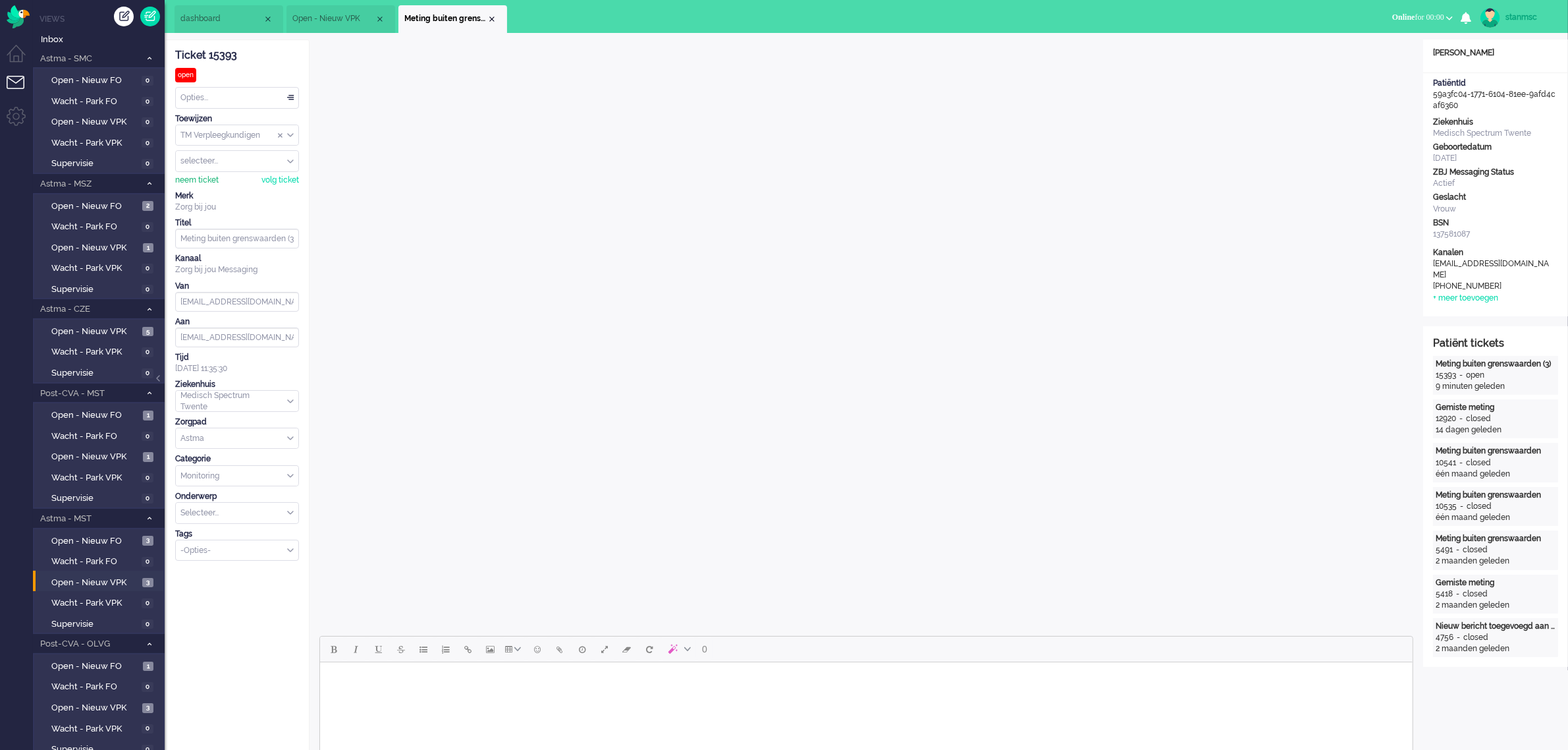
click at [205, 179] on div "neem ticket" at bounding box center [197, 180] width 44 height 11
click at [279, 162] on span "Assign User" at bounding box center [280, 161] width 5 height 9
click at [489, 12] on li "Meting buiten grenswaarden (3)" at bounding box center [453, 19] width 108 height 28
click at [489, 17] on div "Close tab" at bounding box center [492, 19] width 11 height 11
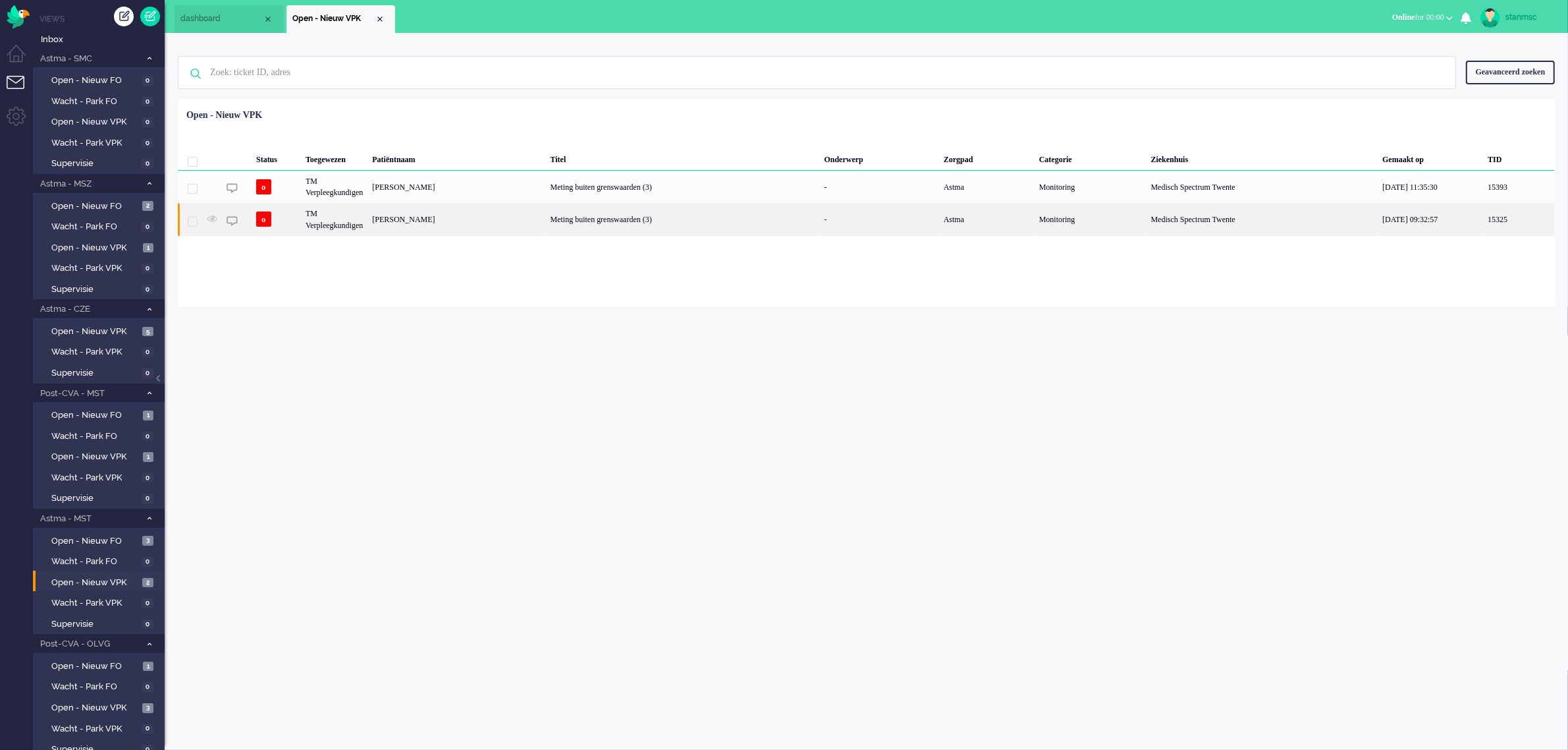
click at [473, 223] on div "[PERSON_NAME]" at bounding box center [457, 218] width 178 height 32
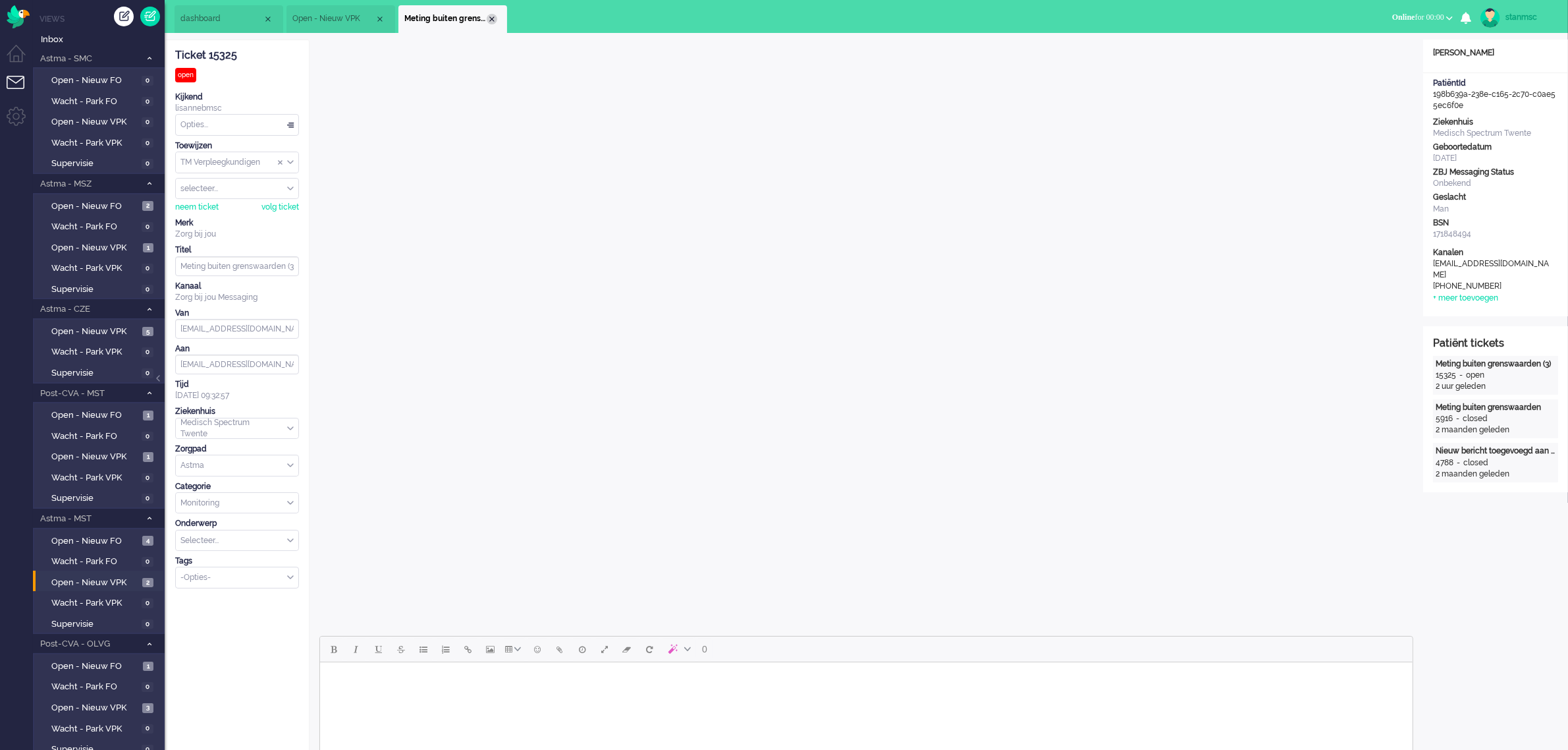
click at [493, 17] on div "Close tab" at bounding box center [492, 19] width 11 height 11
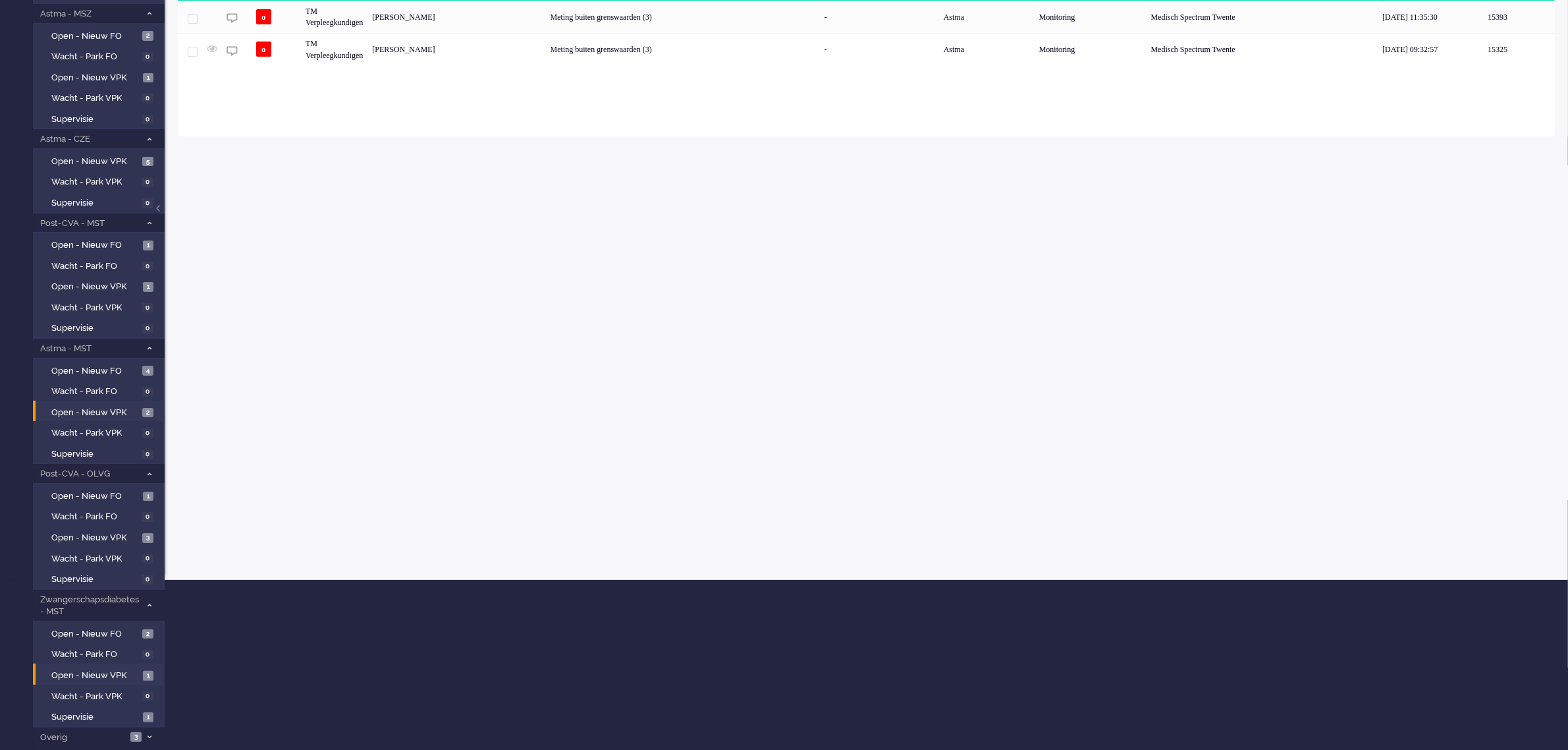
scroll to position [179, 0]
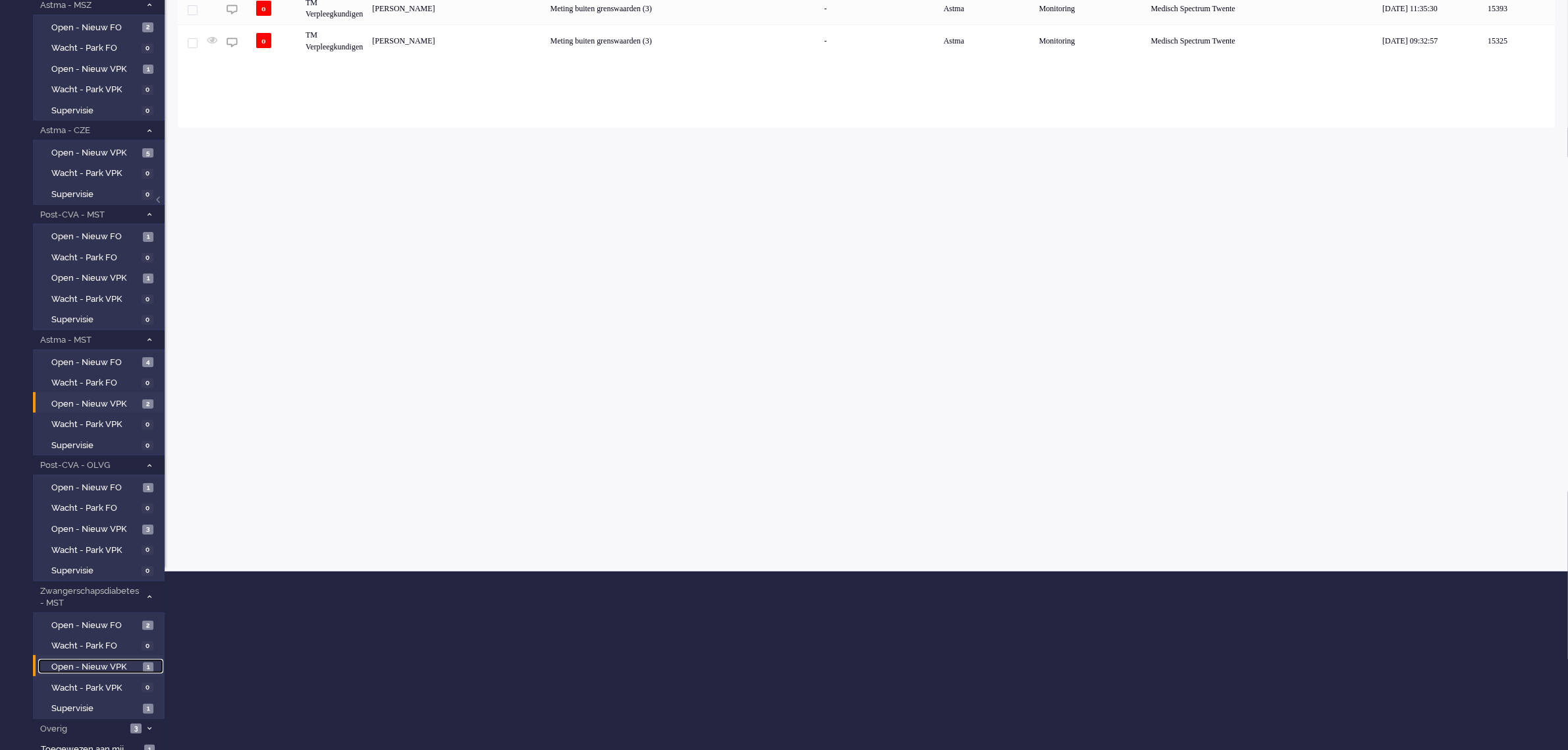
click at [87, 661] on span "Open - Nieuw VPK" at bounding box center [96, 667] width 88 height 12
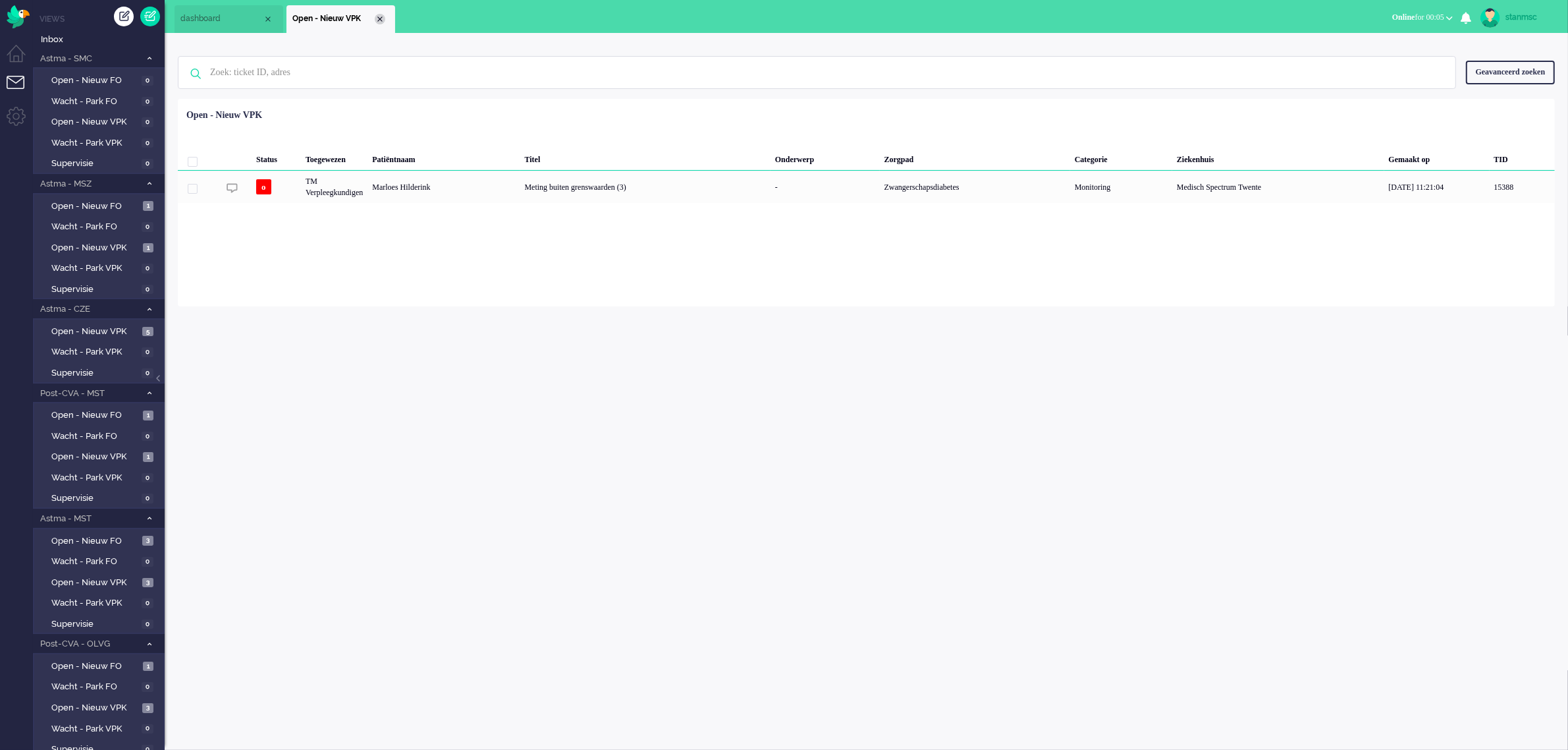
click at [381, 19] on div "Close tab" at bounding box center [380, 19] width 11 height 11
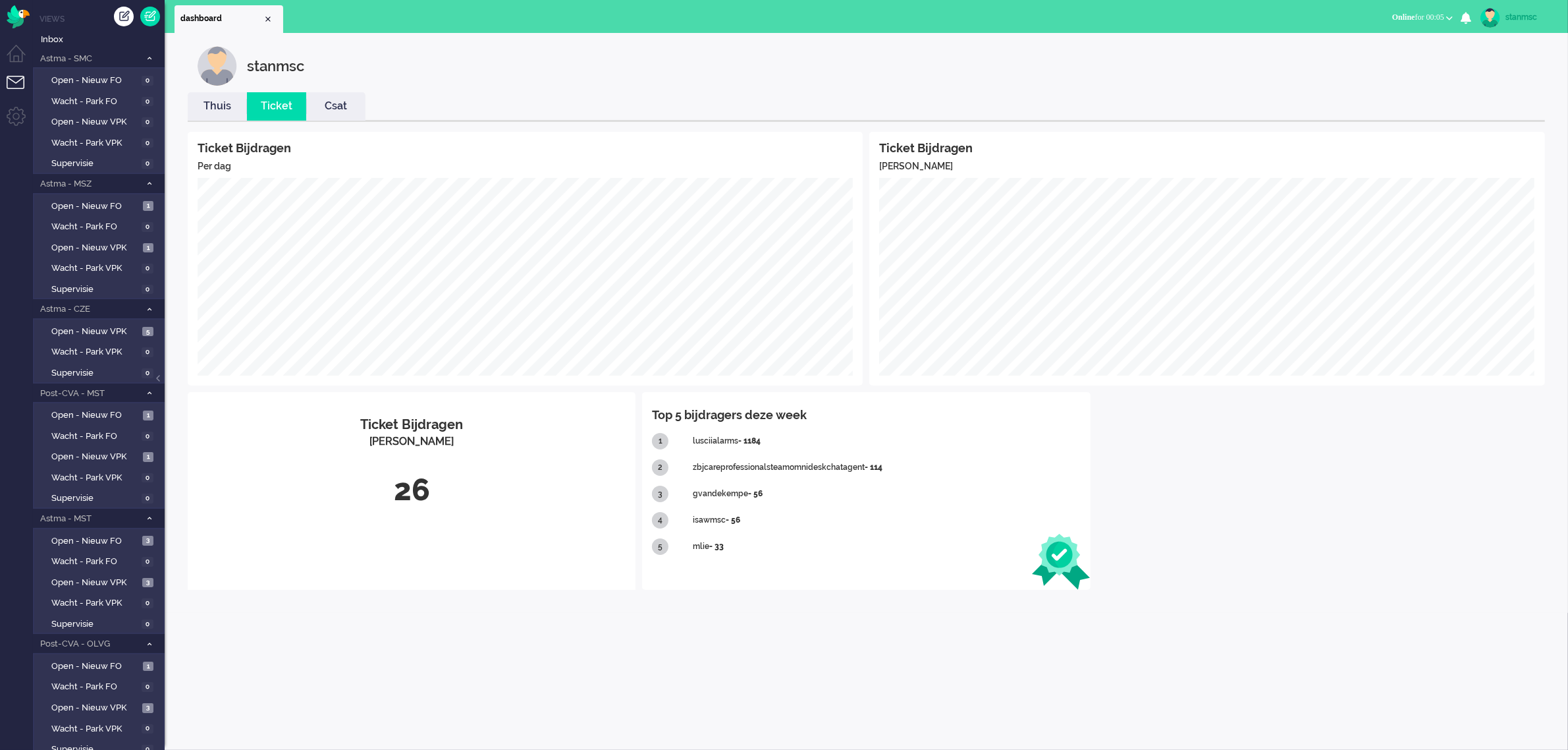
click at [1498, 20] on img at bounding box center [1490, 18] width 20 height 20
click at [1480, 87] on link "Instellingen" at bounding box center [1516, 89] width 91 height 13
select select "nl"
select select "nl_NL"
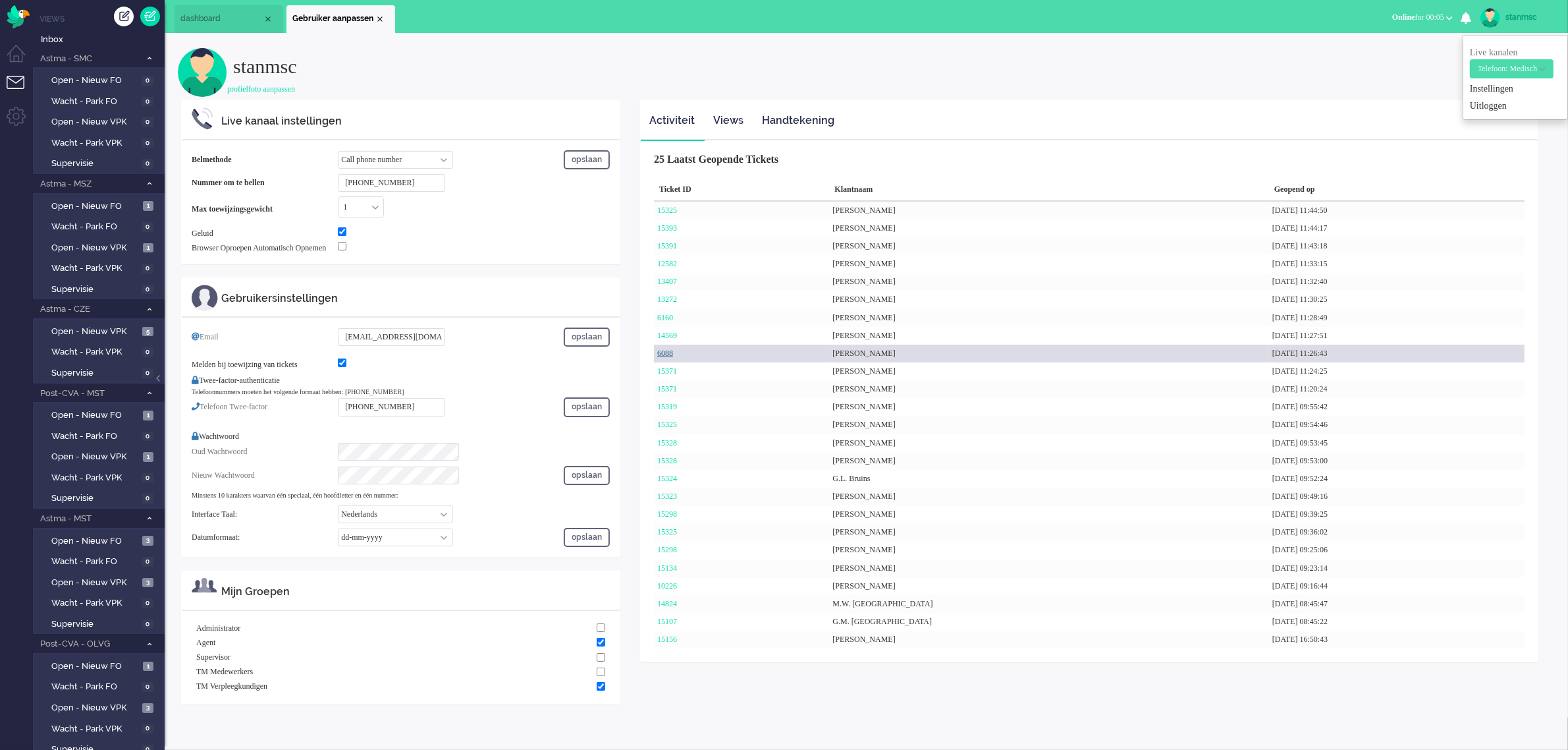
click at [673, 353] on link "6088" at bounding box center [665, 353] width 16 height 9
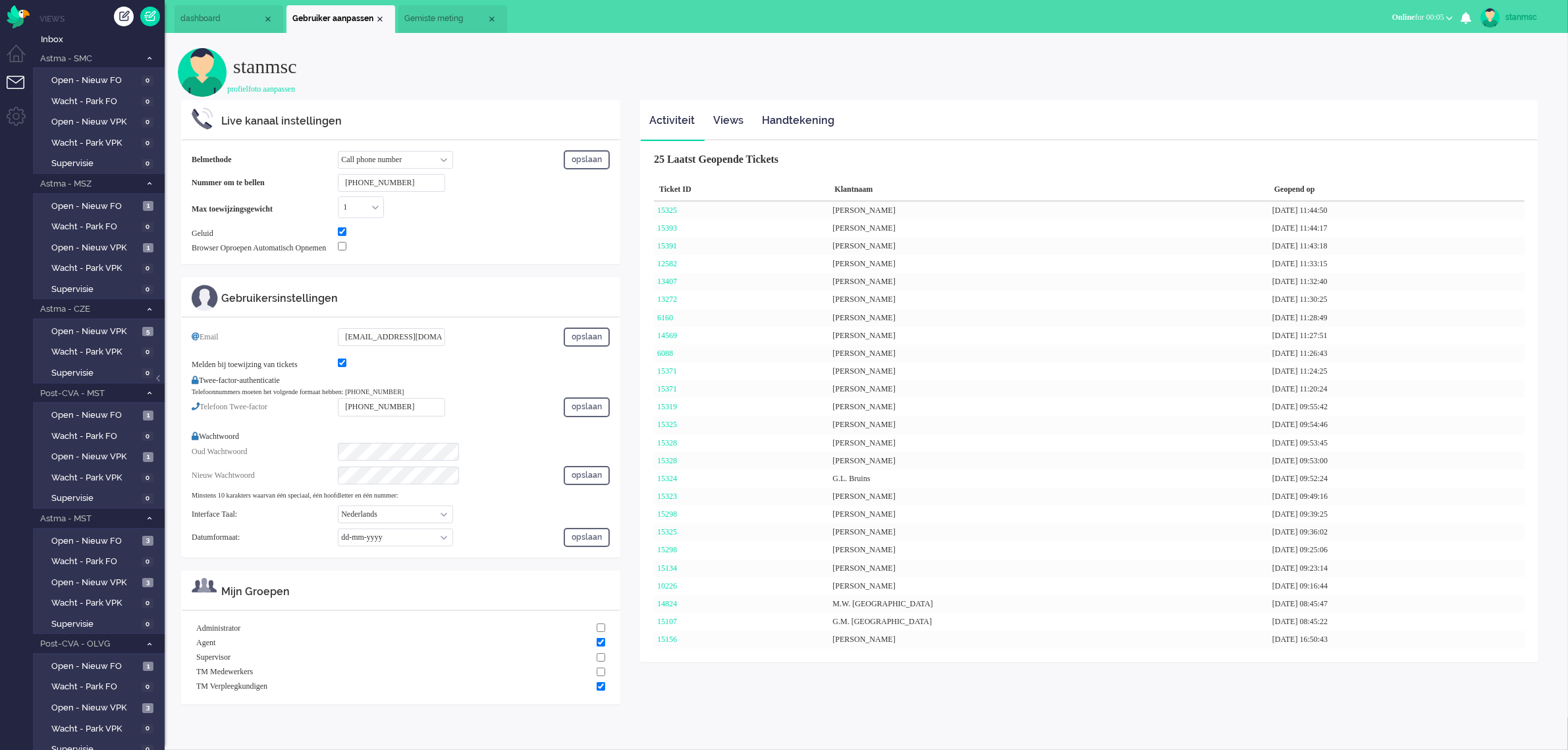
click at [452, 20] on span "Gemiste meting" at bounding box center [445, 19] width 83 height 11
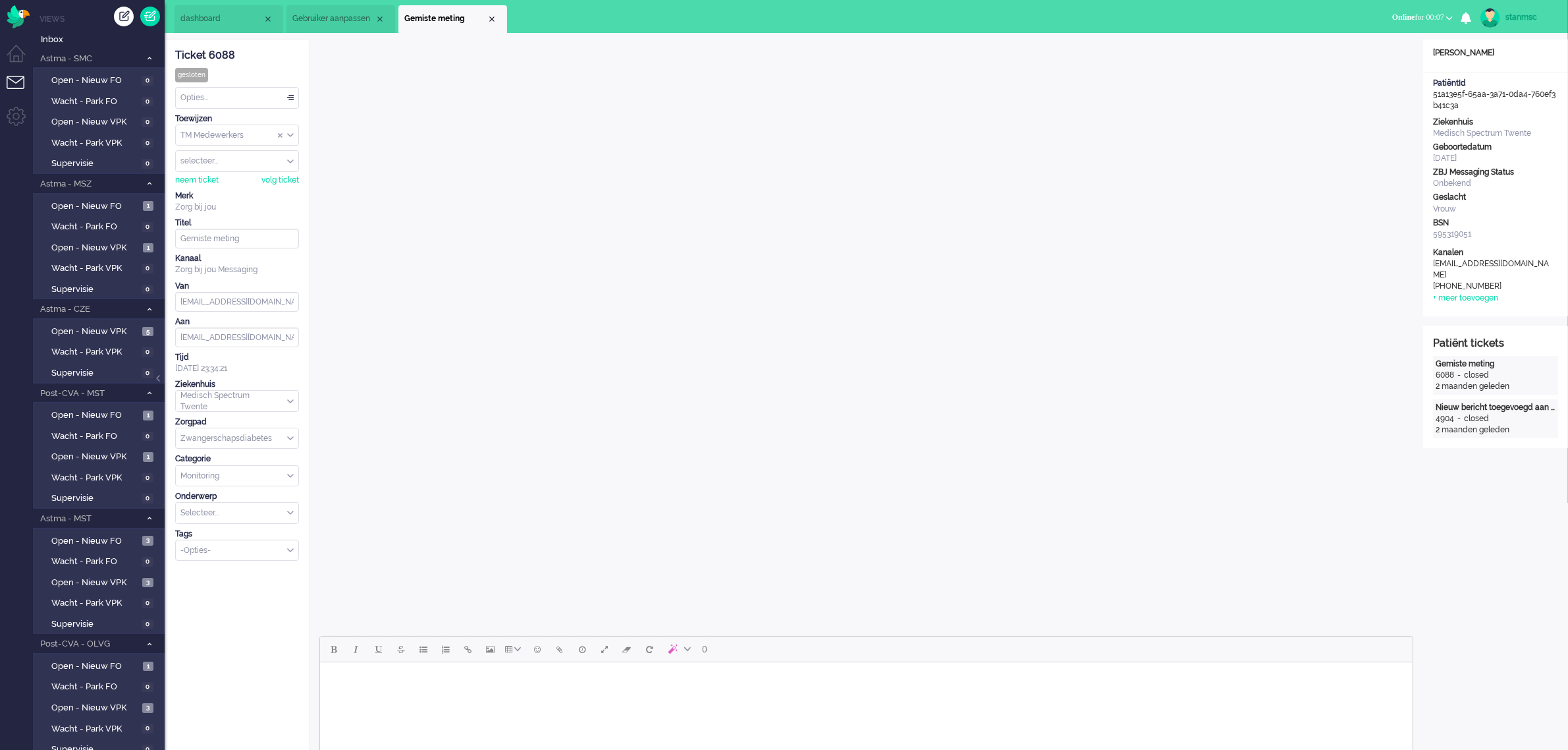
click at [1498, 20] on img at bounding box center [1490, 18] width 20 height 20
click at [1487, 89] on link "Instellingen" at bounding box center [1516, 89] width 91 height 13
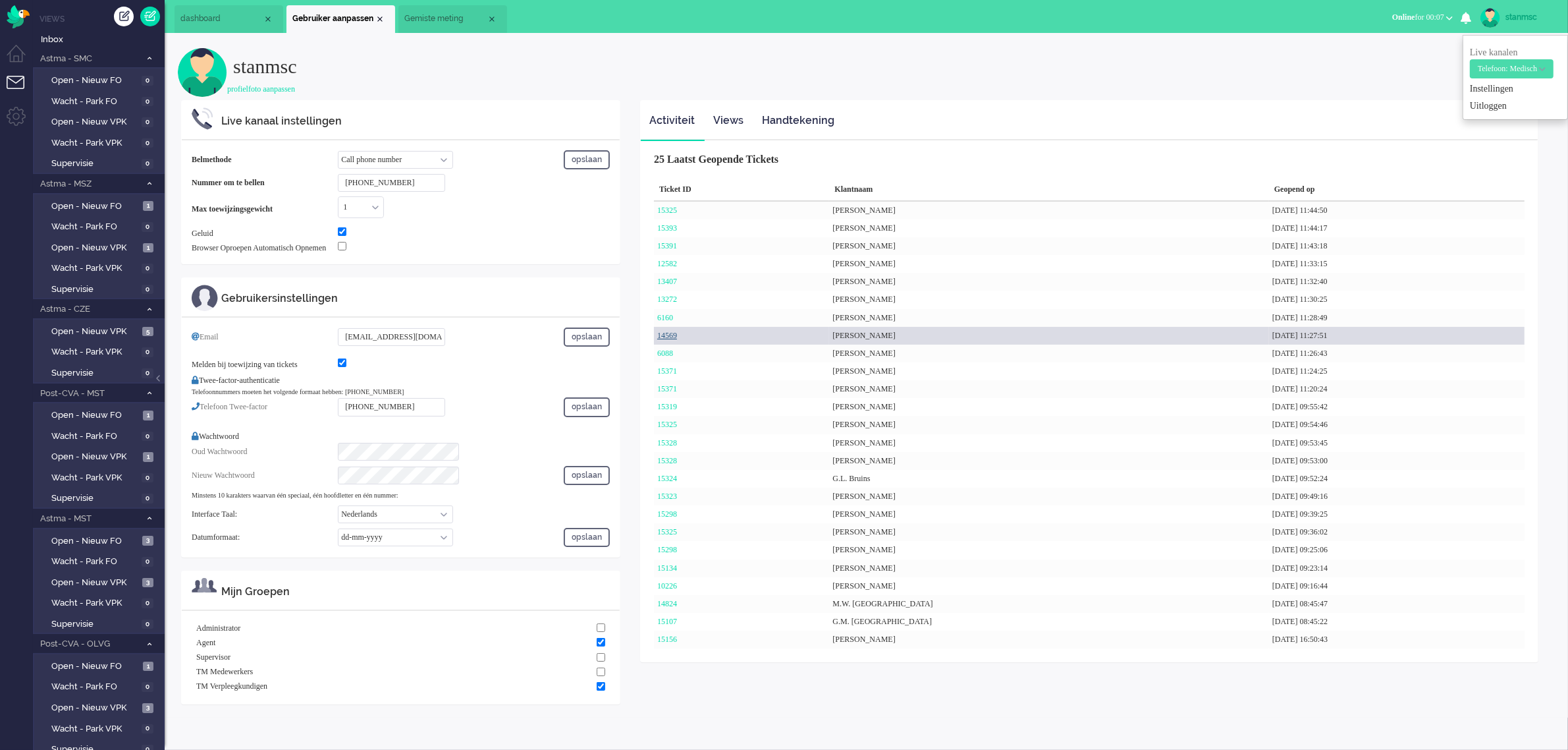
click at [673, 333] on link "14569" at bounding box center [667, 335] width 20 height 9
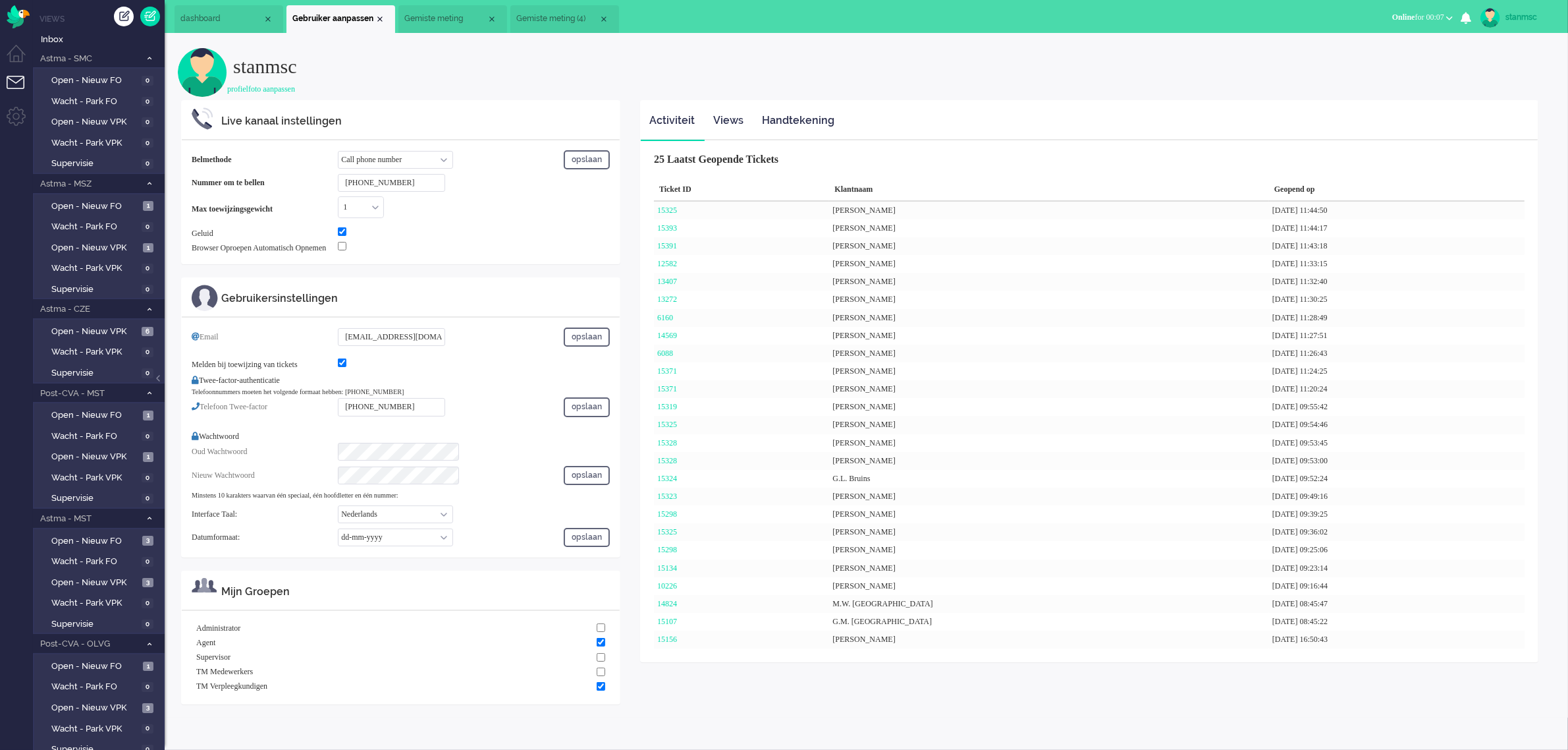
click at [558, 4] on ul "dashboard Gebruiker aanpassen Gemiste meting" at bounding box center [738, 17] width 1127 height 33
click at [560, 17] on span "Gemiste meting (4)" at bounding box center [557, 19] width 83 height 11
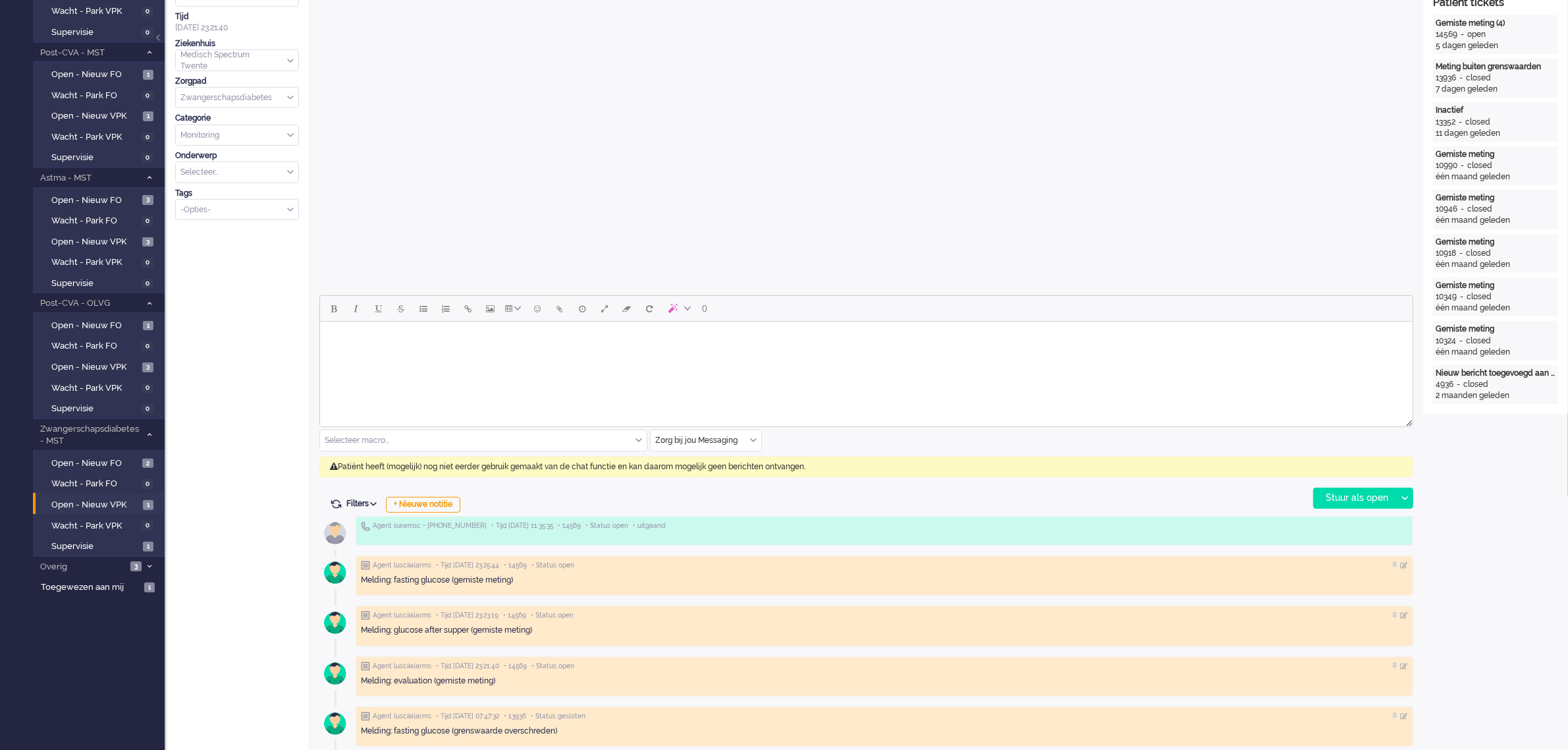
scroll to position [412, 0]
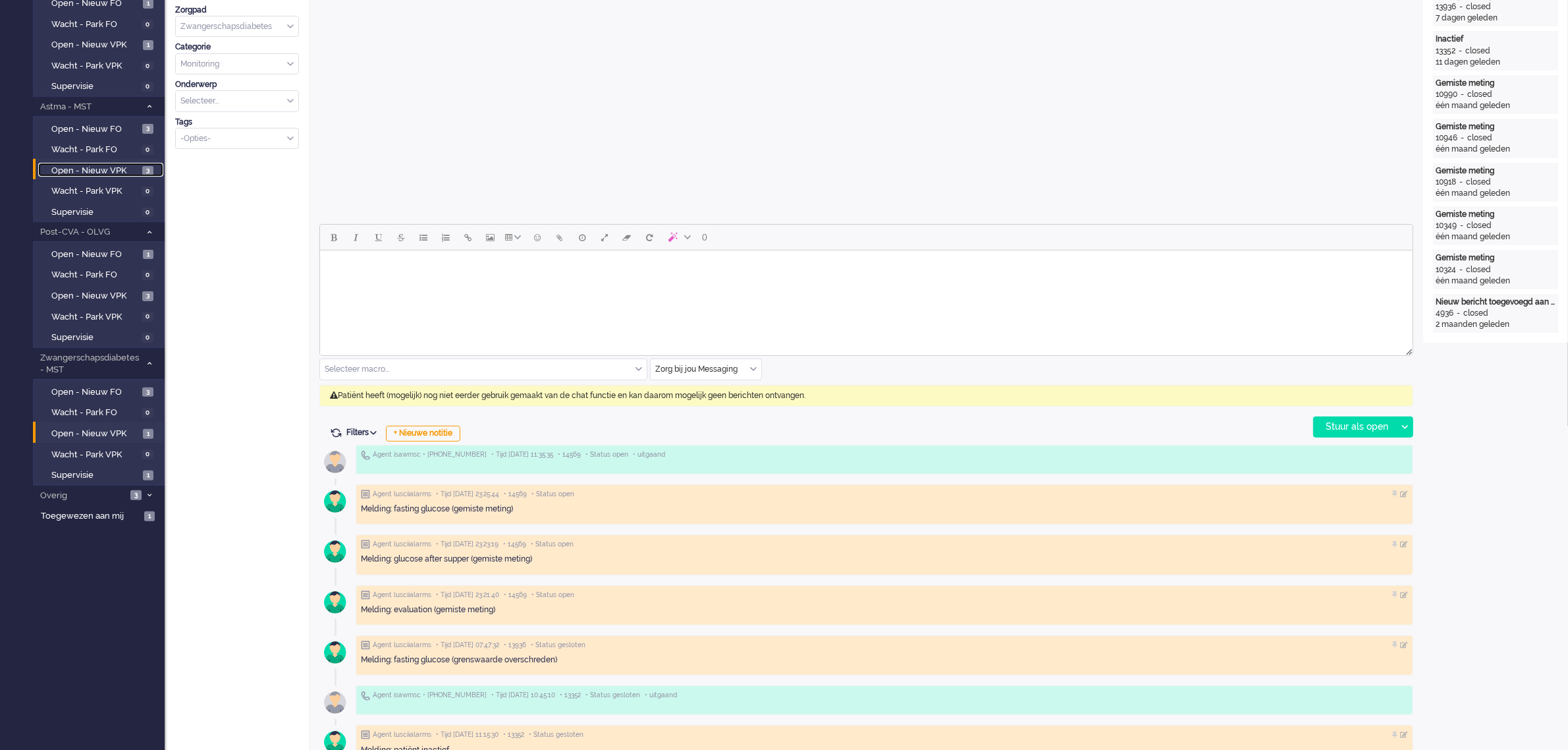
click at [116, 167] on span "Open - Nieuw VPK" at bounding box center [96, 170] width 88 height 12
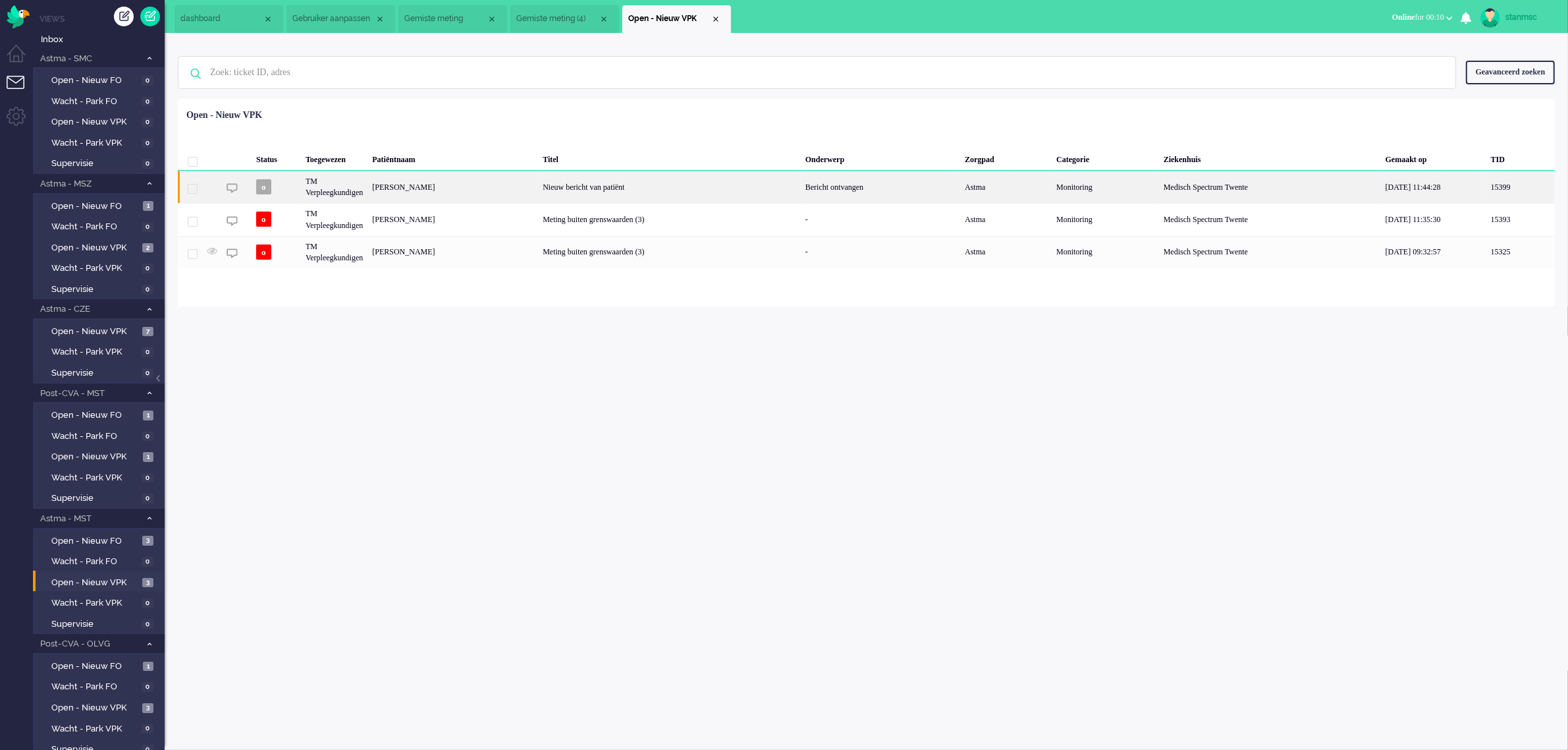
click at [366, 192] on div "TM Verpleegkundigen" at bounding box center [334, 186] width 67 height 32
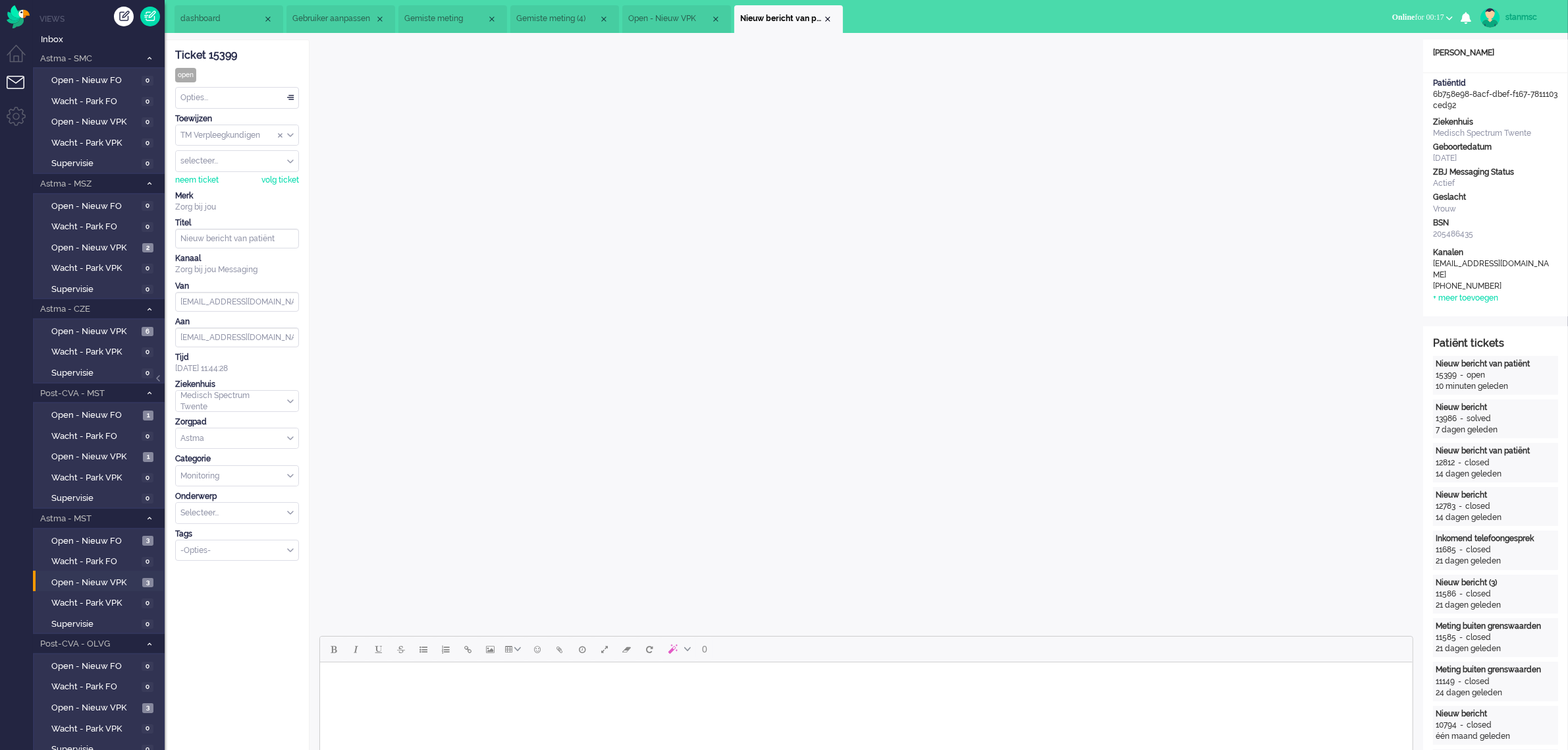
click at [565, 2] on ul "dashboard Gebruiker aanpassen Gemiste meting" at bounding box center [738, 17] width 1127 height 33
click at [560, 14] on span "Gemiste meting (4)" at bounding box center [557, 19] width 83 height 11
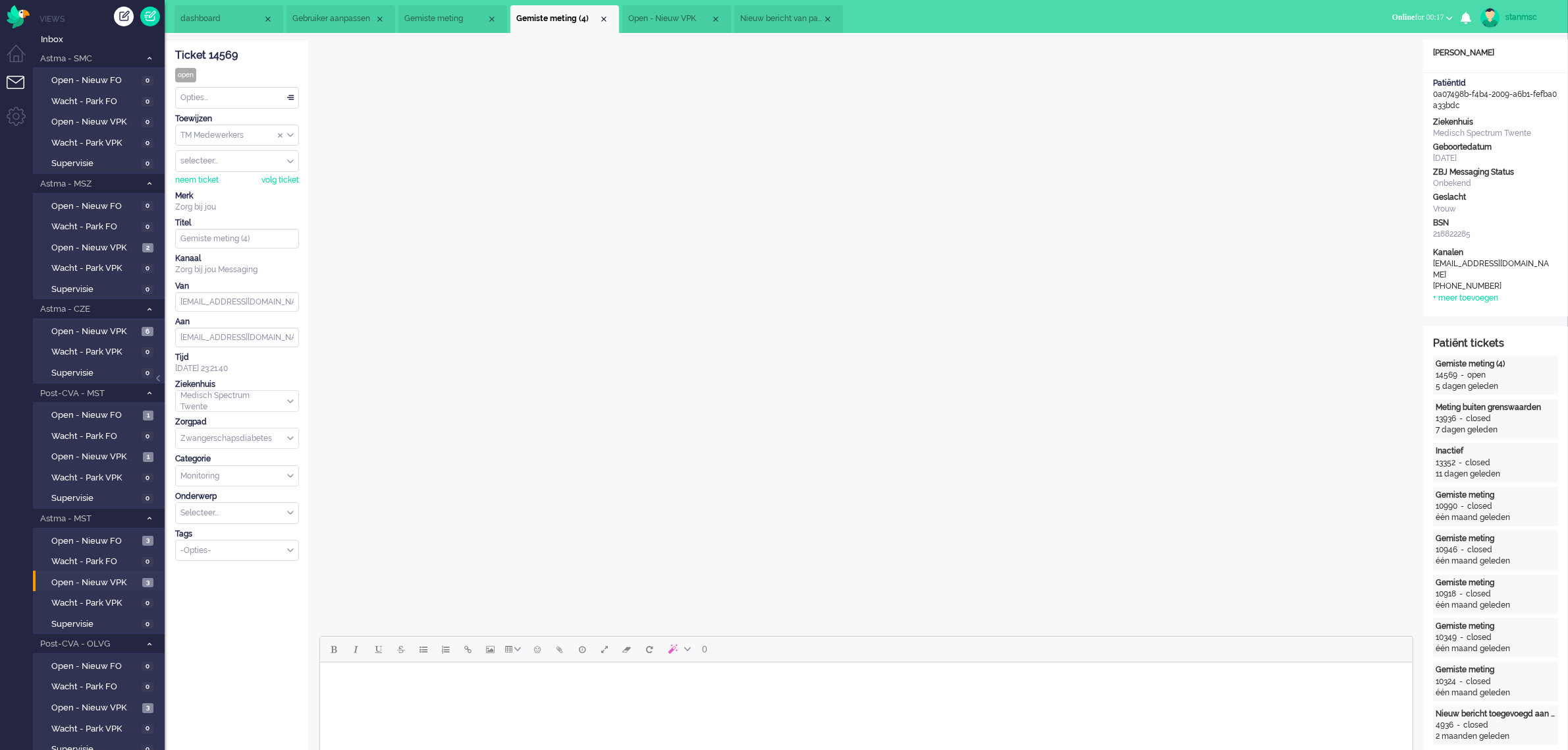
click at [456, 20] on span "Gemiste meting" at bounding box center [445, 19] width 83 height 11
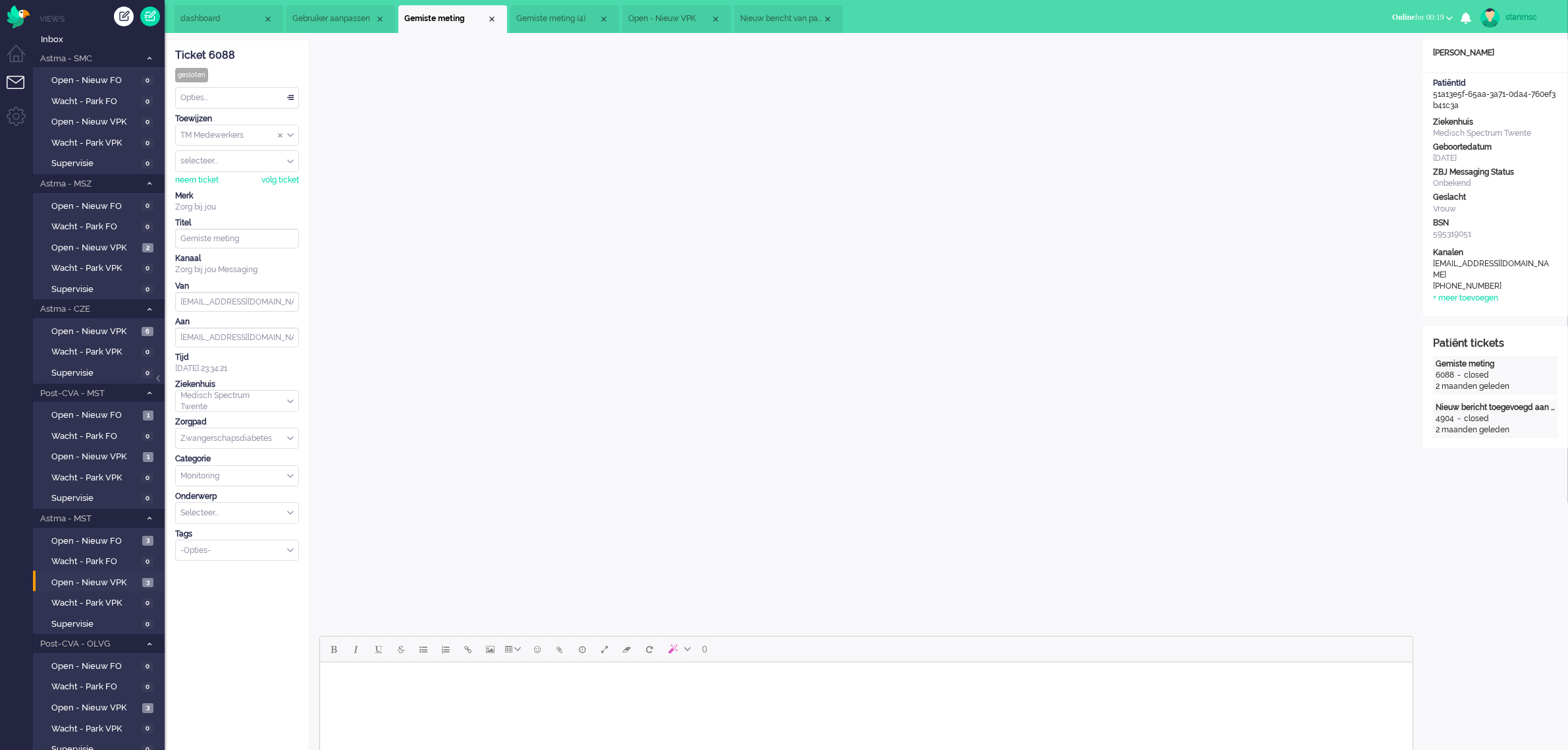
click at [781, 17] on span "Nieuw bericht van patiënt" at bounding box center [781, 19] width 83 height 11
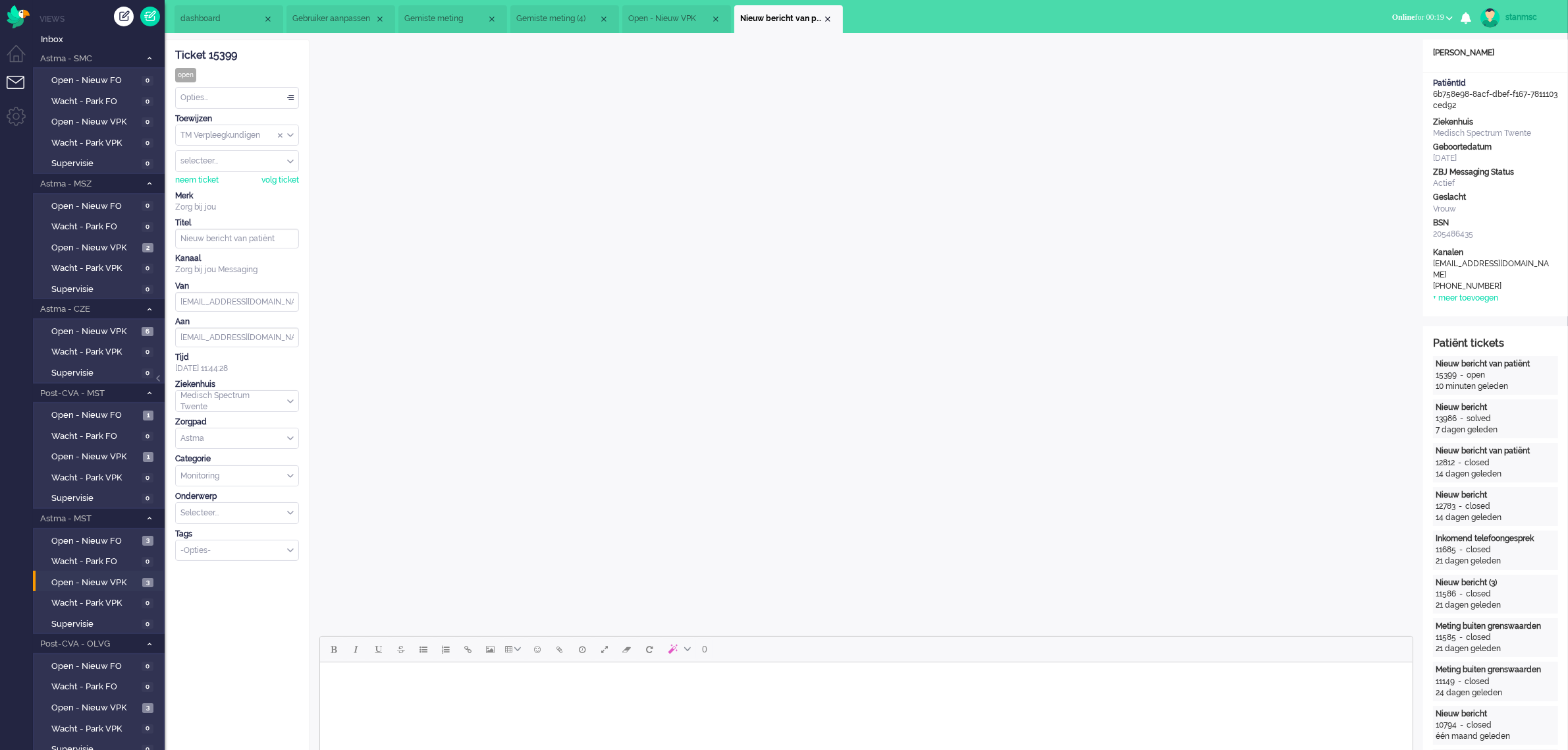
click at [446, 14] on span "Gemiste meting" at bounding box center [445, 19] width 83 height 11
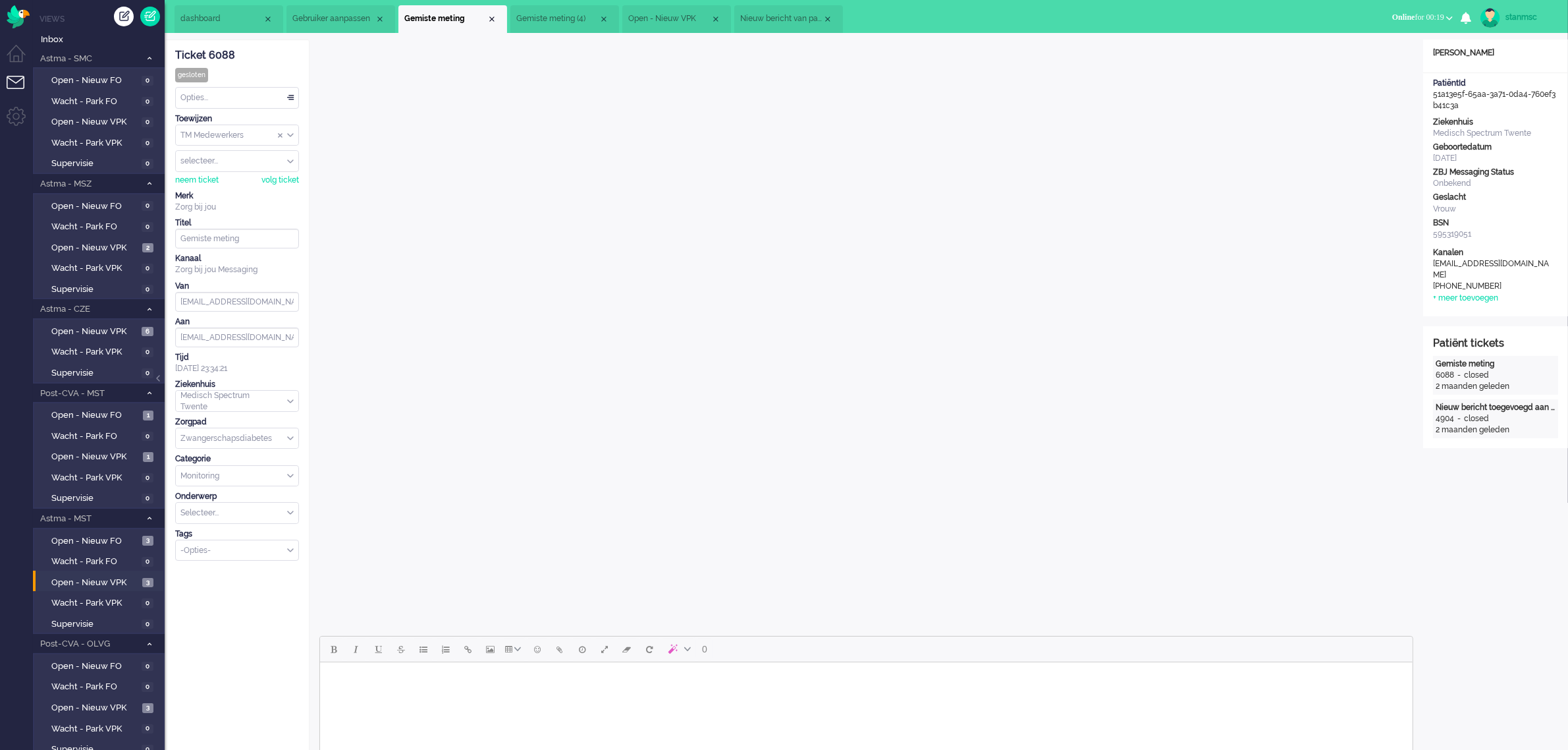
click at [567, 22] on span "Gemiste meting (4)" at bounding box center [557, 19] width 83 height 11
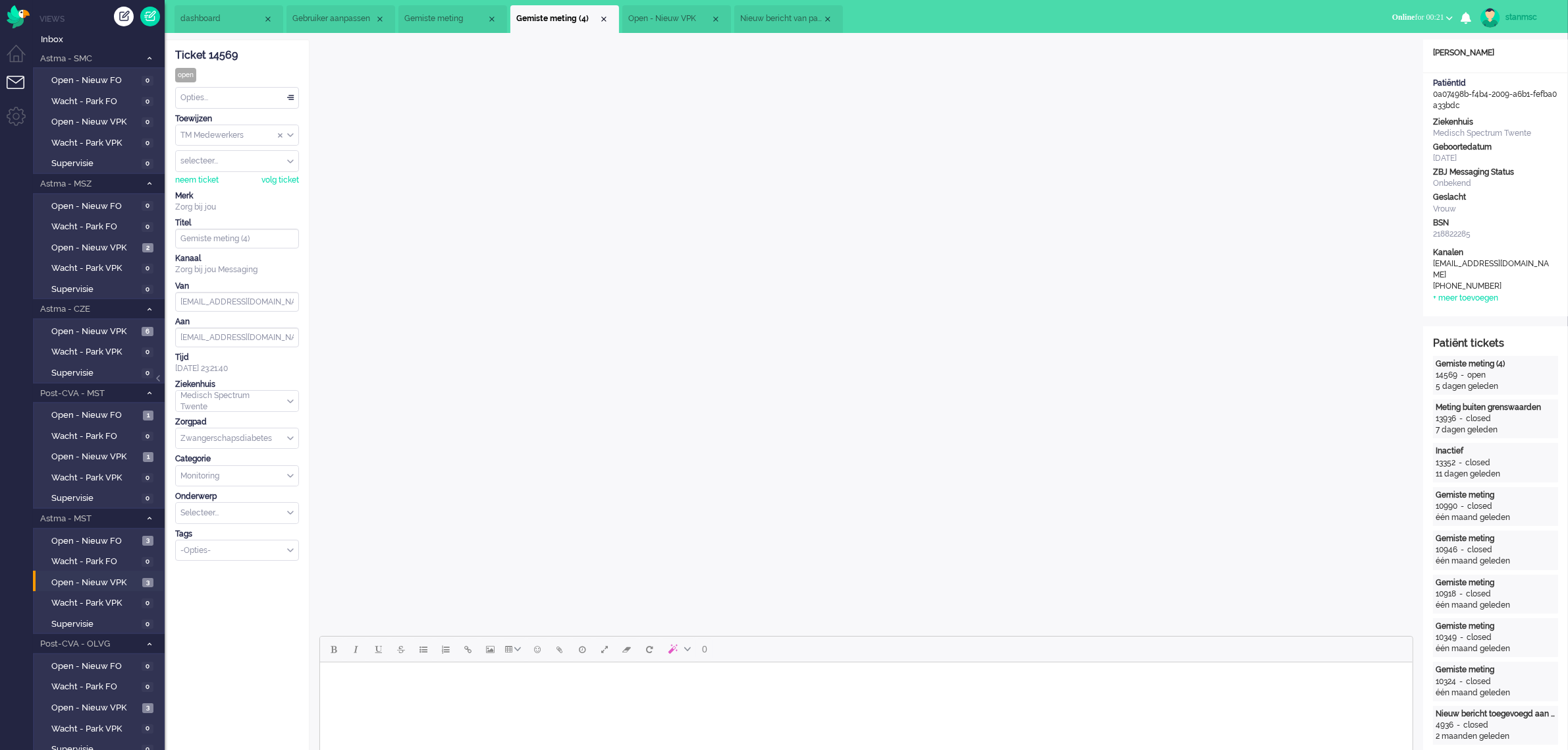
click at [690, 20] on span "Open - Nieuw VPK" at bounding box center [669, 19] width 83 height 11
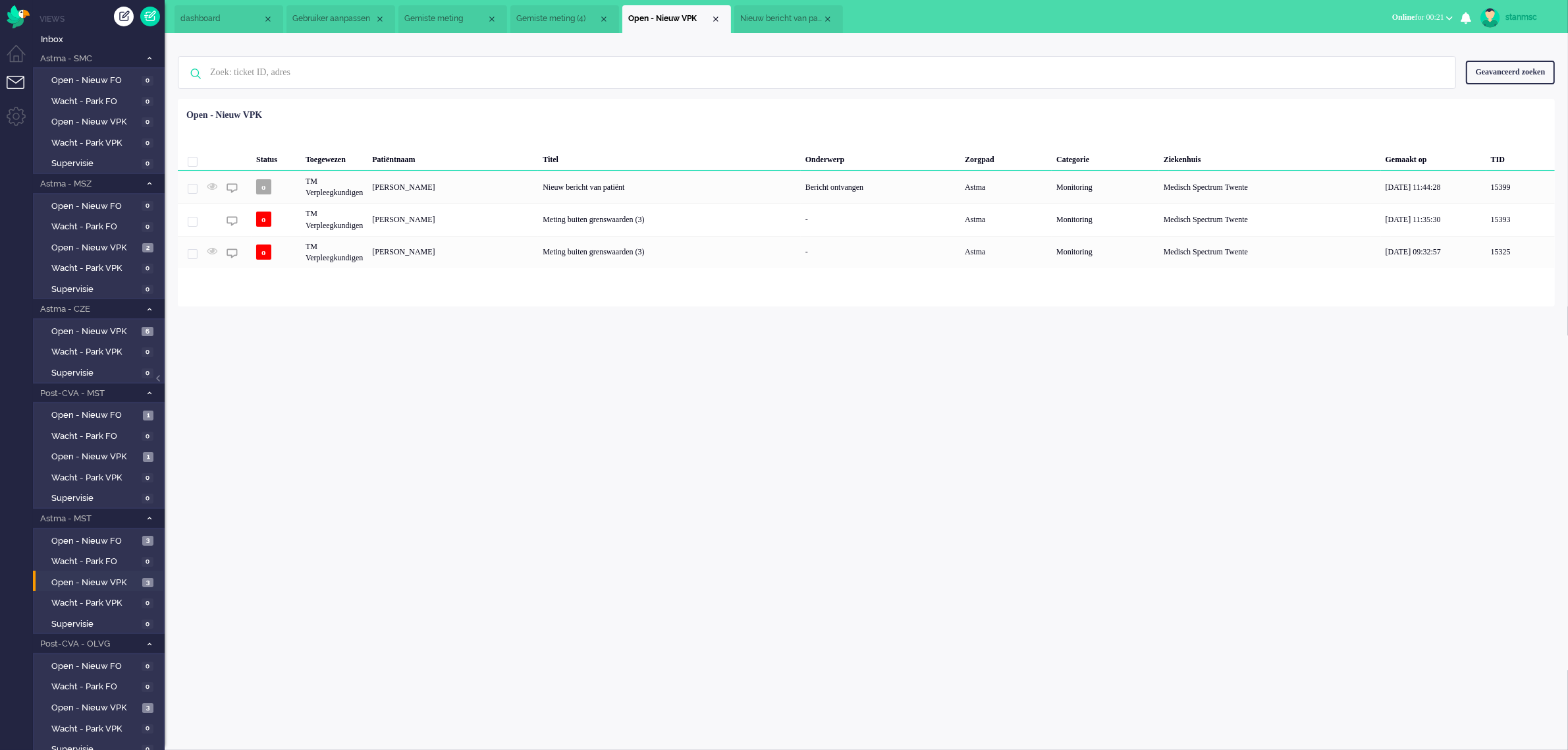
click at [755, 18] on span "Nieuw bericht van patiënt" at bounding box center [781, 19] width 83 height 11
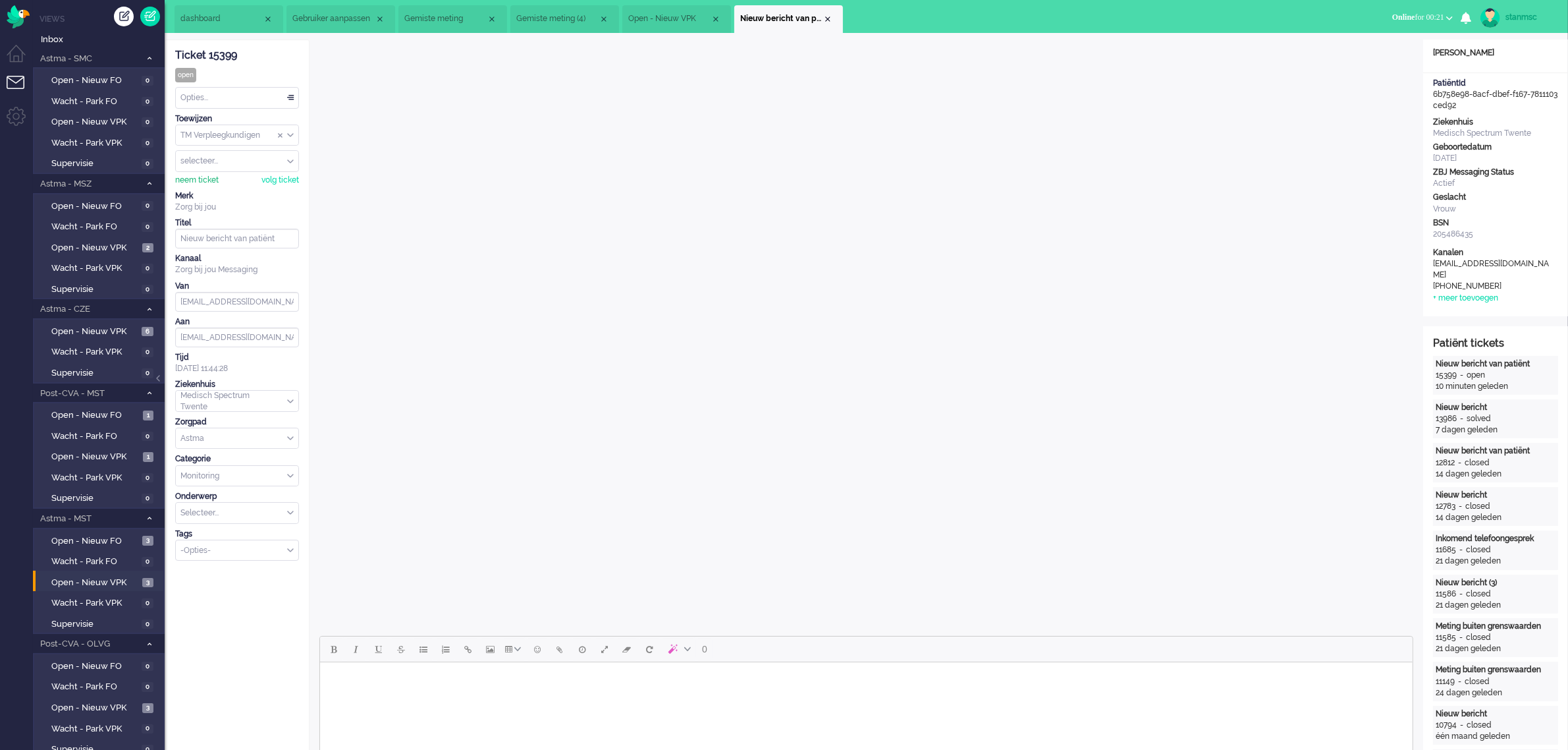
click at [210, 180] on div "neem ticket" at bounding box center [197, 180] width 44 height 11
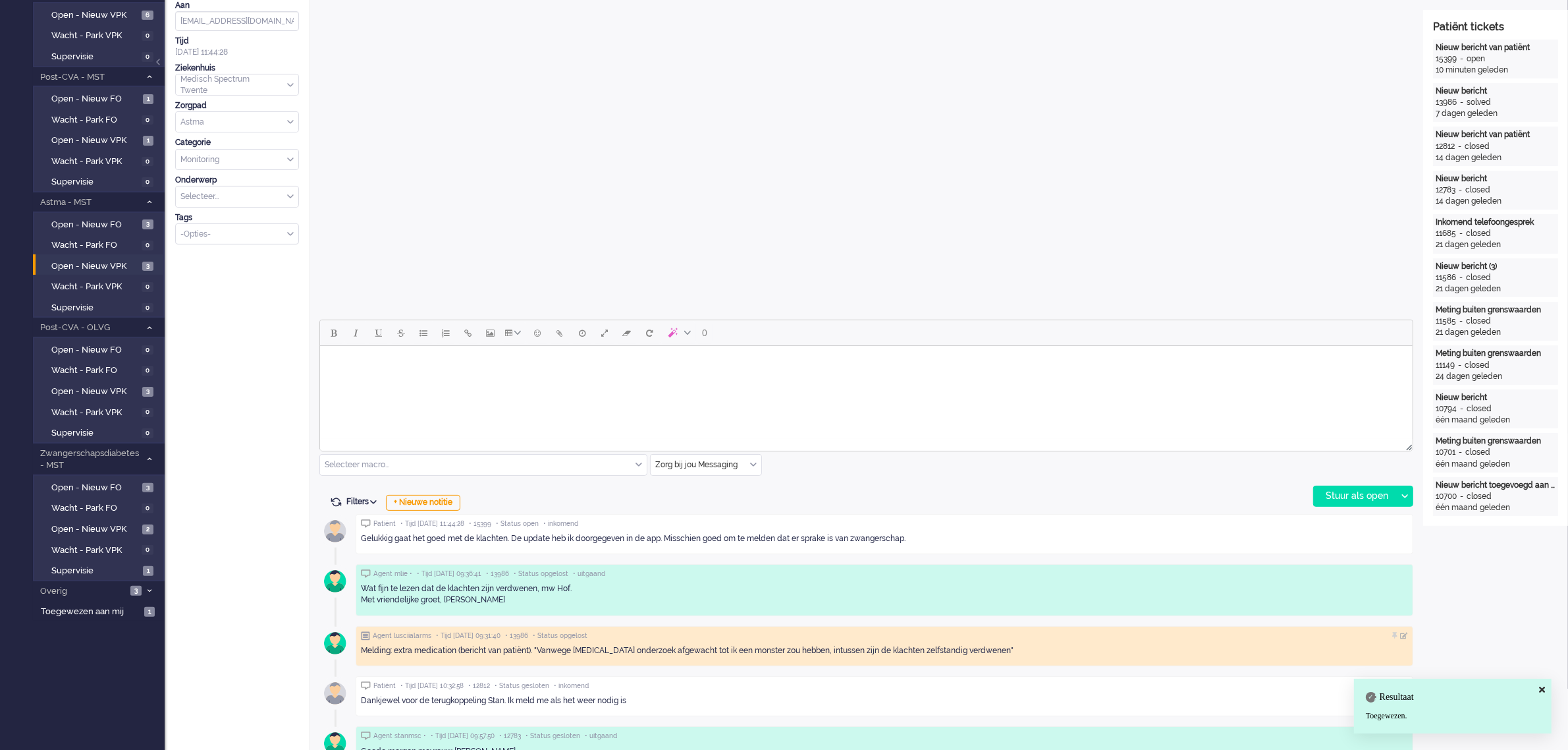
scroll to position [329, 0]
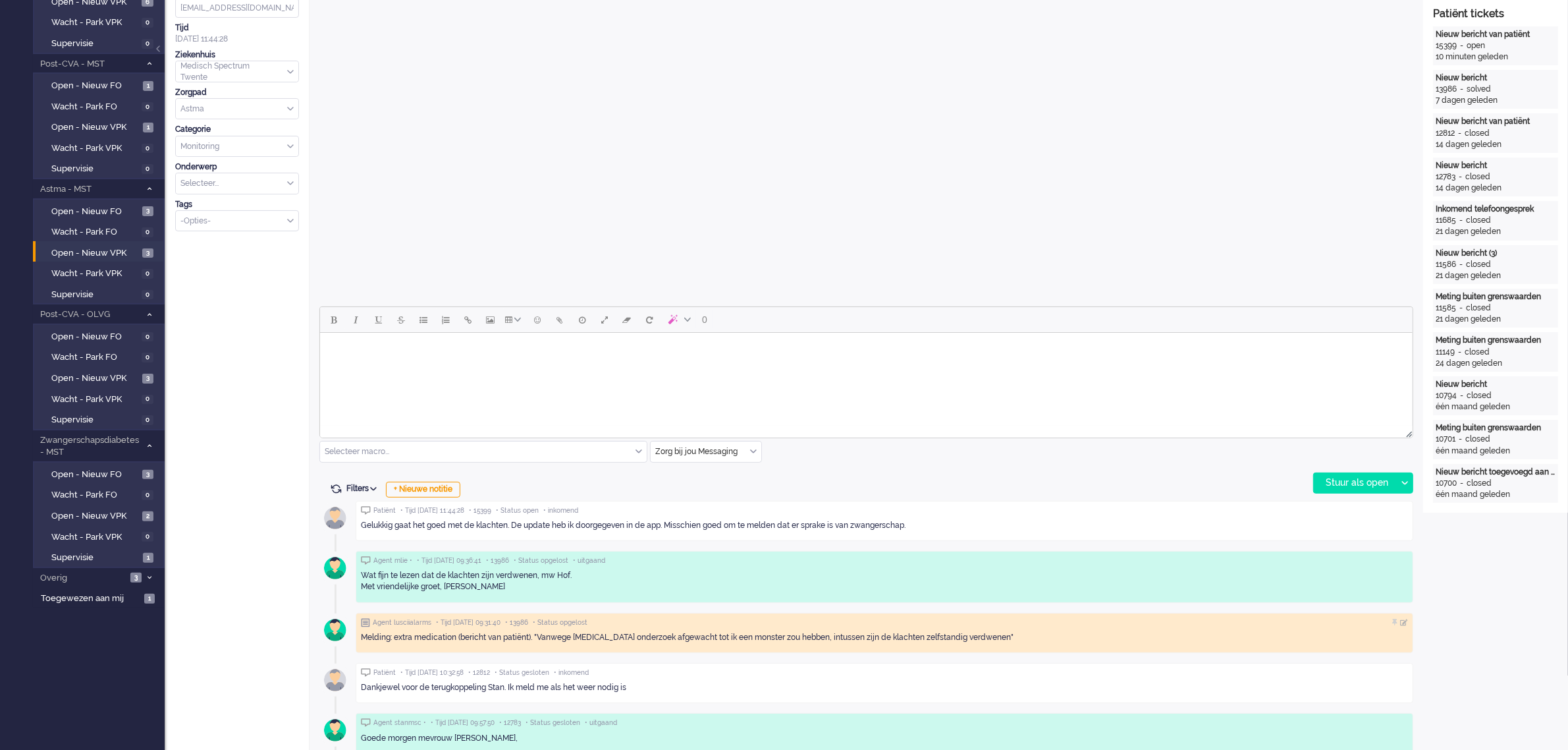
click at [389, 366] on html at bounding box center [866, 349] width 1093 height 34
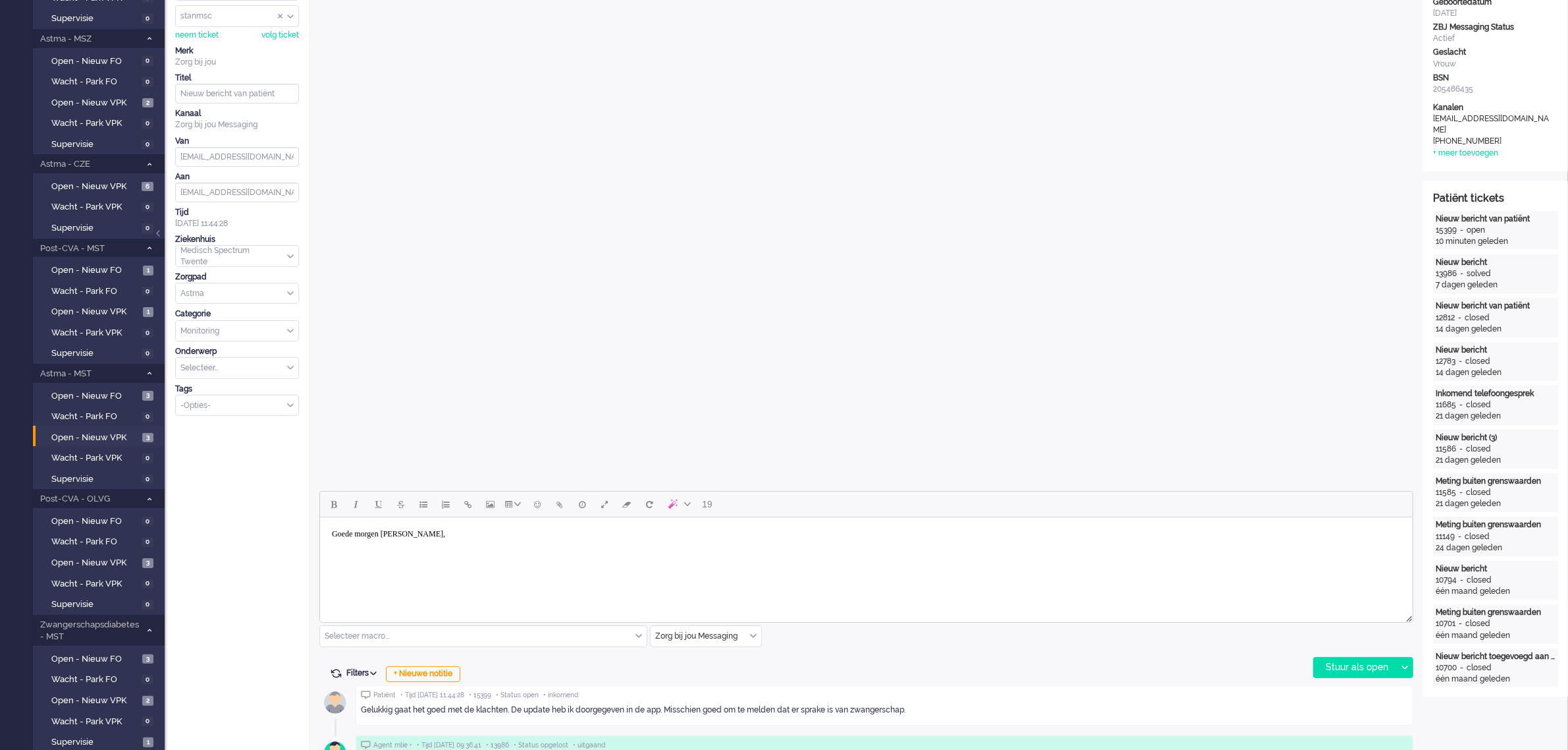
scroll to position [165, 0]
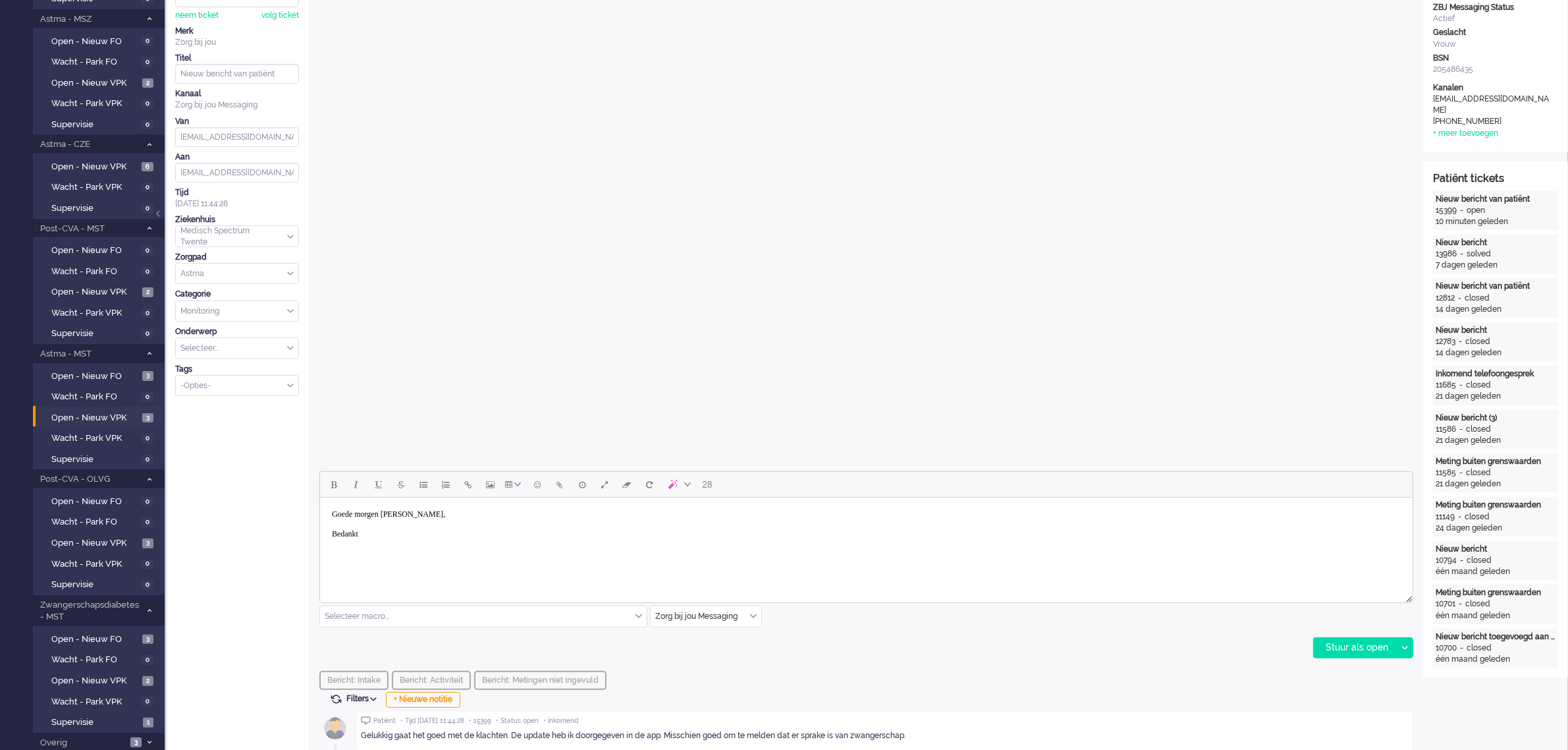
click at [377, 532] on body "Goede morgen [PERSON_NAME], Bedankt" at bounding box center [866, 524] width 1082 height 43
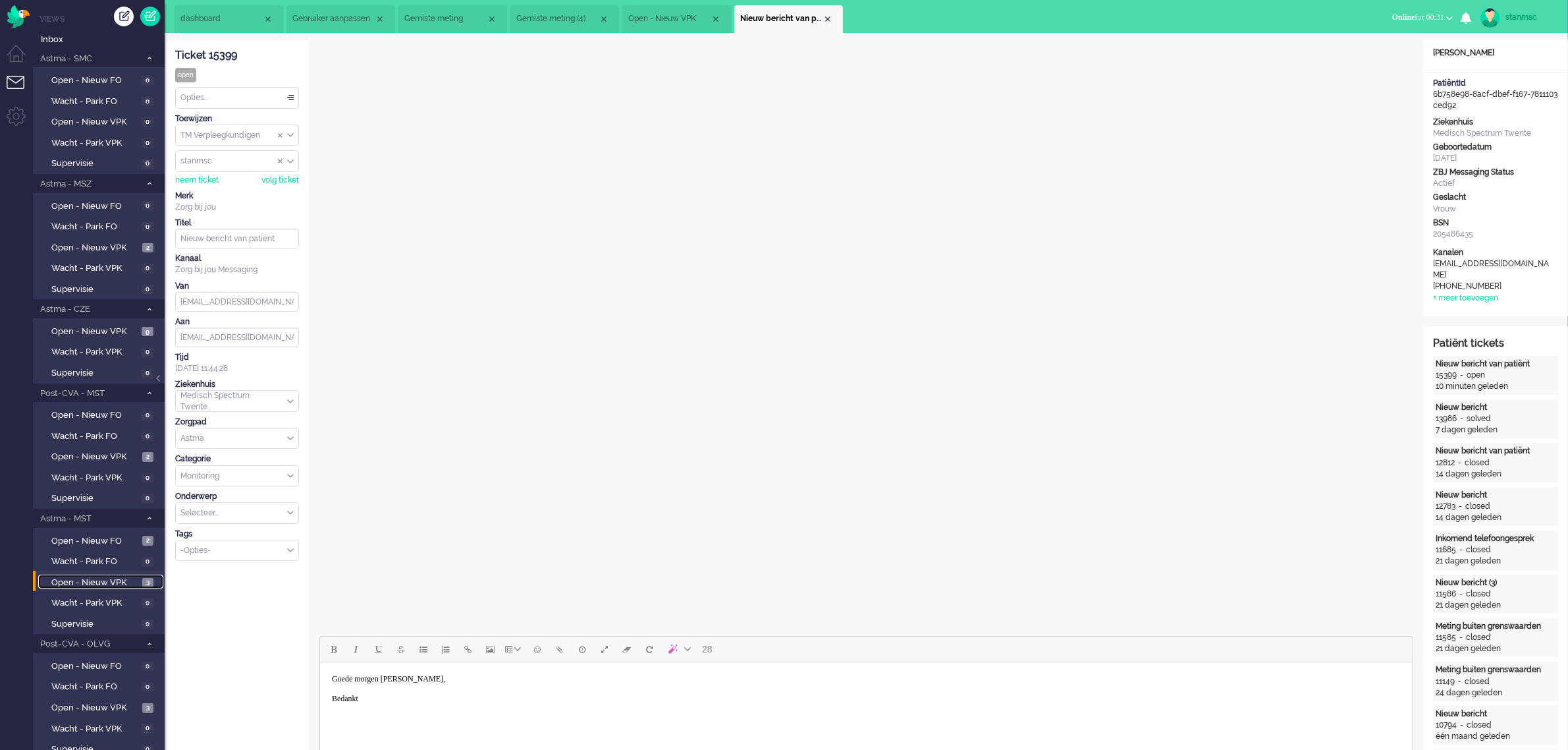
click at [86, 576] on span "Open - Nieuw VPK" at bounding box center [96, 582] width 88 height 12
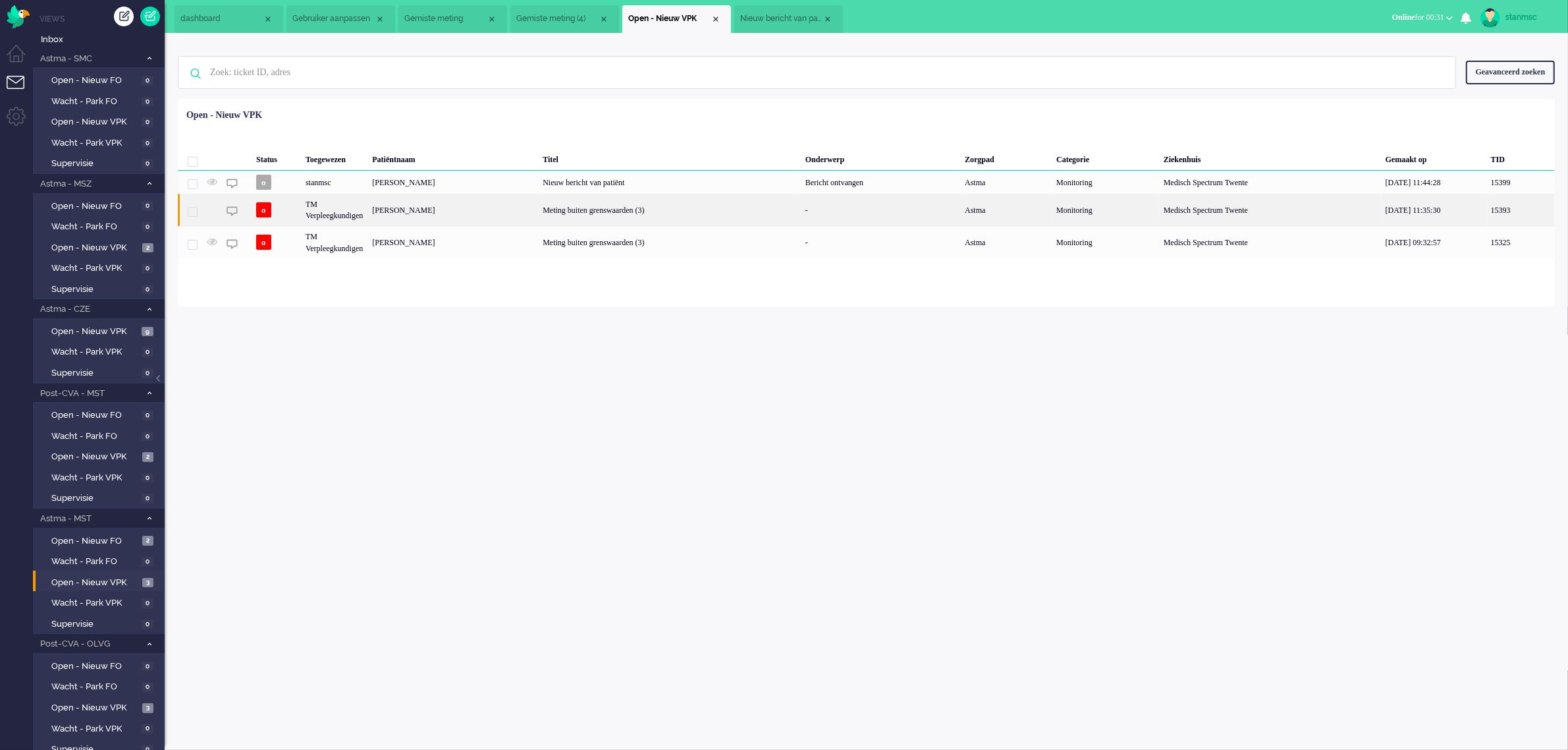
click at [340, 210] on div "TM Verpleegkundigen" at bounding box center [334, 210] width 67 height 32
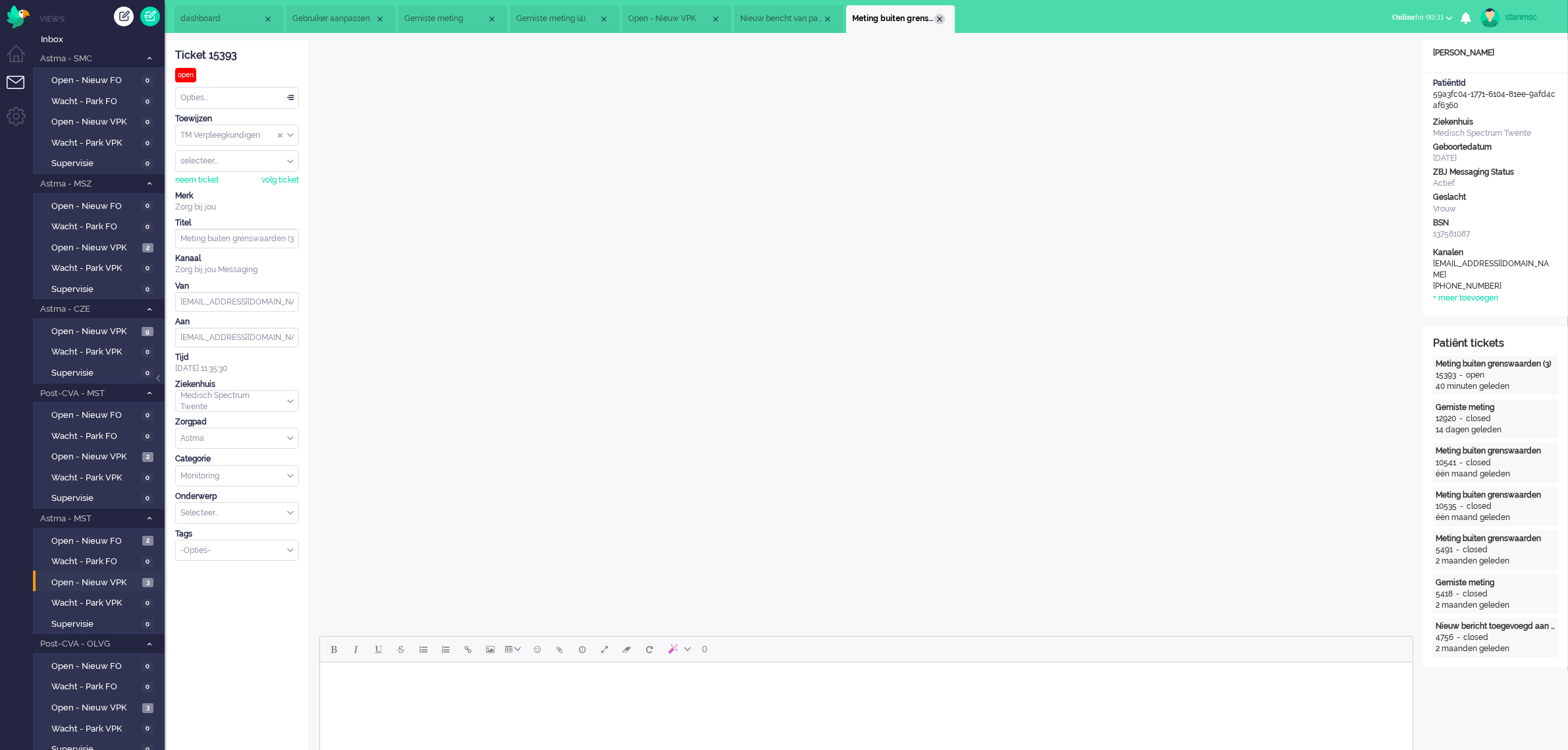
click at [939, 19] on div "Close tab" at bounding box center [940, 19] width 11 height 11
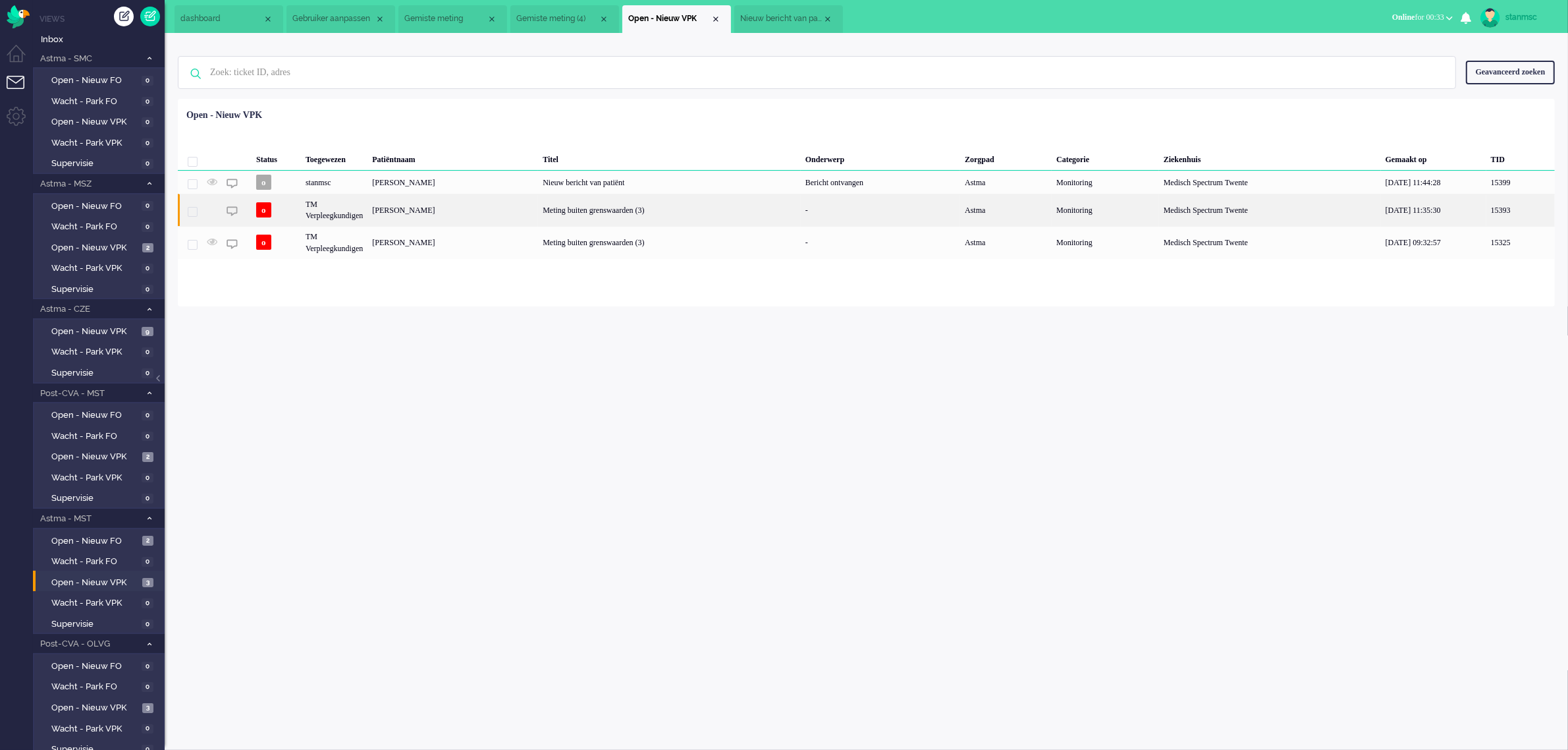
click at [333, 214] on div "TM Verpleegkundigen" at bounding box center [334, 210] width 67 height 32
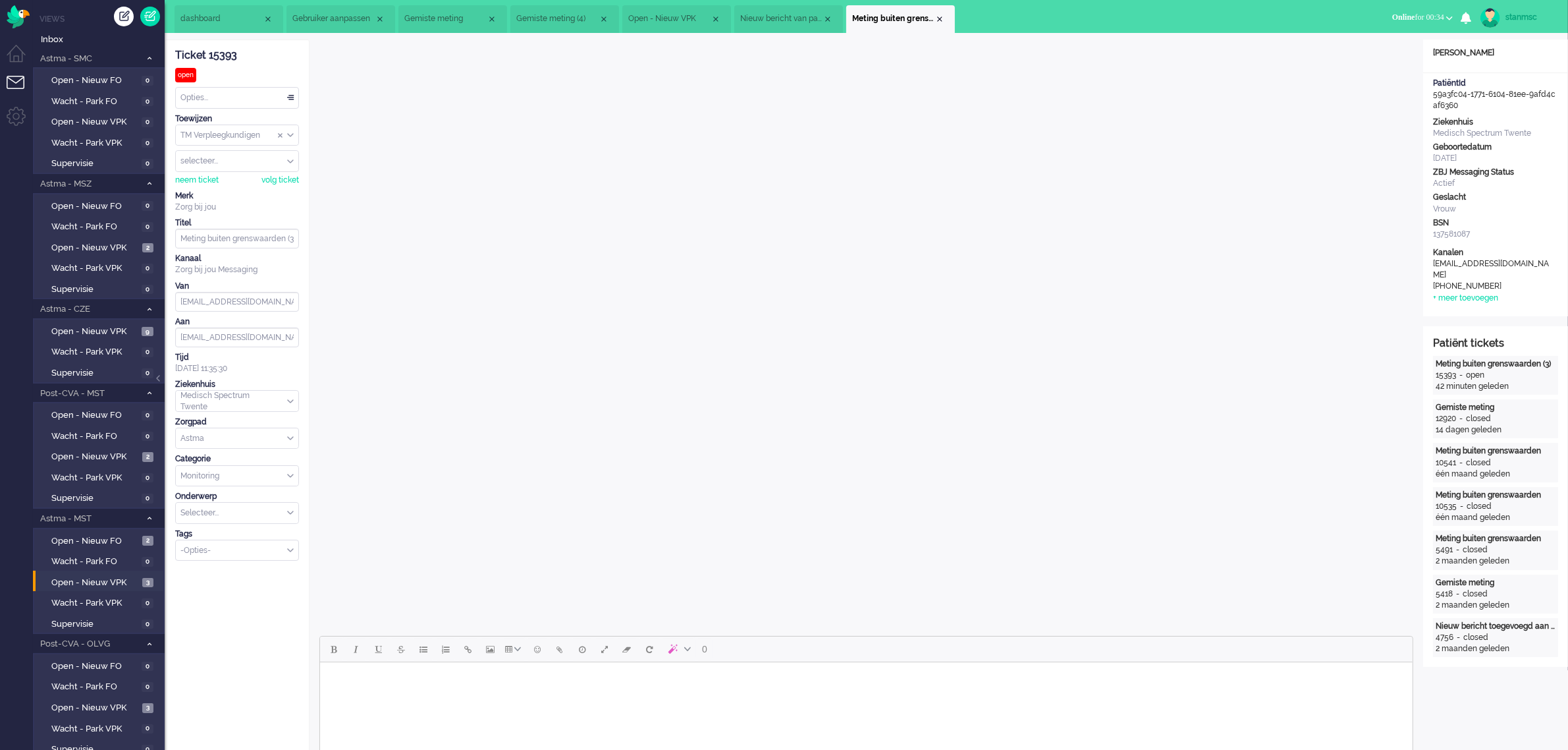
click at [789, 18] on span "Nieuw bericht van patiënt" at bounding box center [781, 19] width 83 height 11
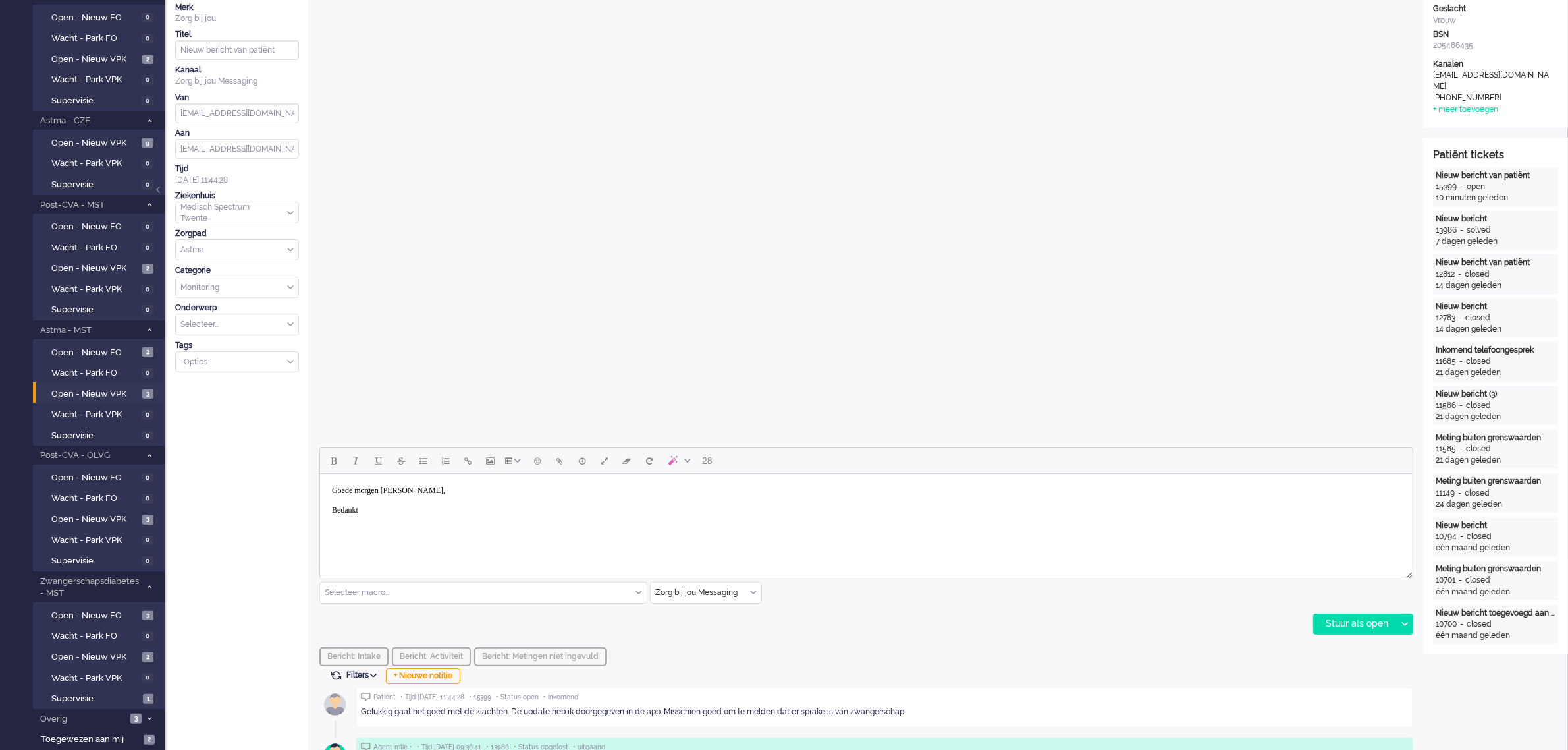
scroll to position [247, 0]
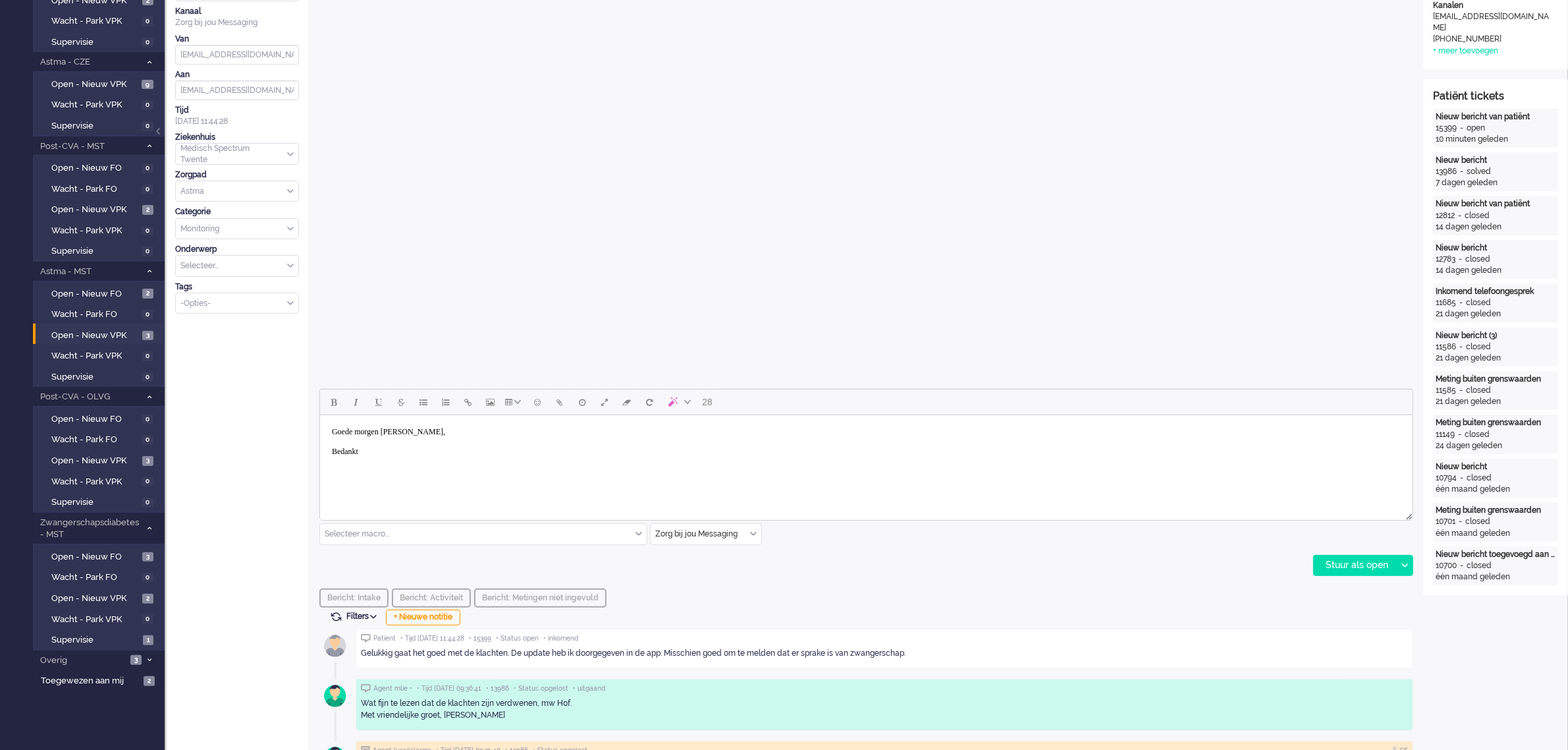
click at [389, 449] on body "Goede morgen [PERSON_NAME], Bedankt" at bounding box center [866, 442] width 1082 height 43
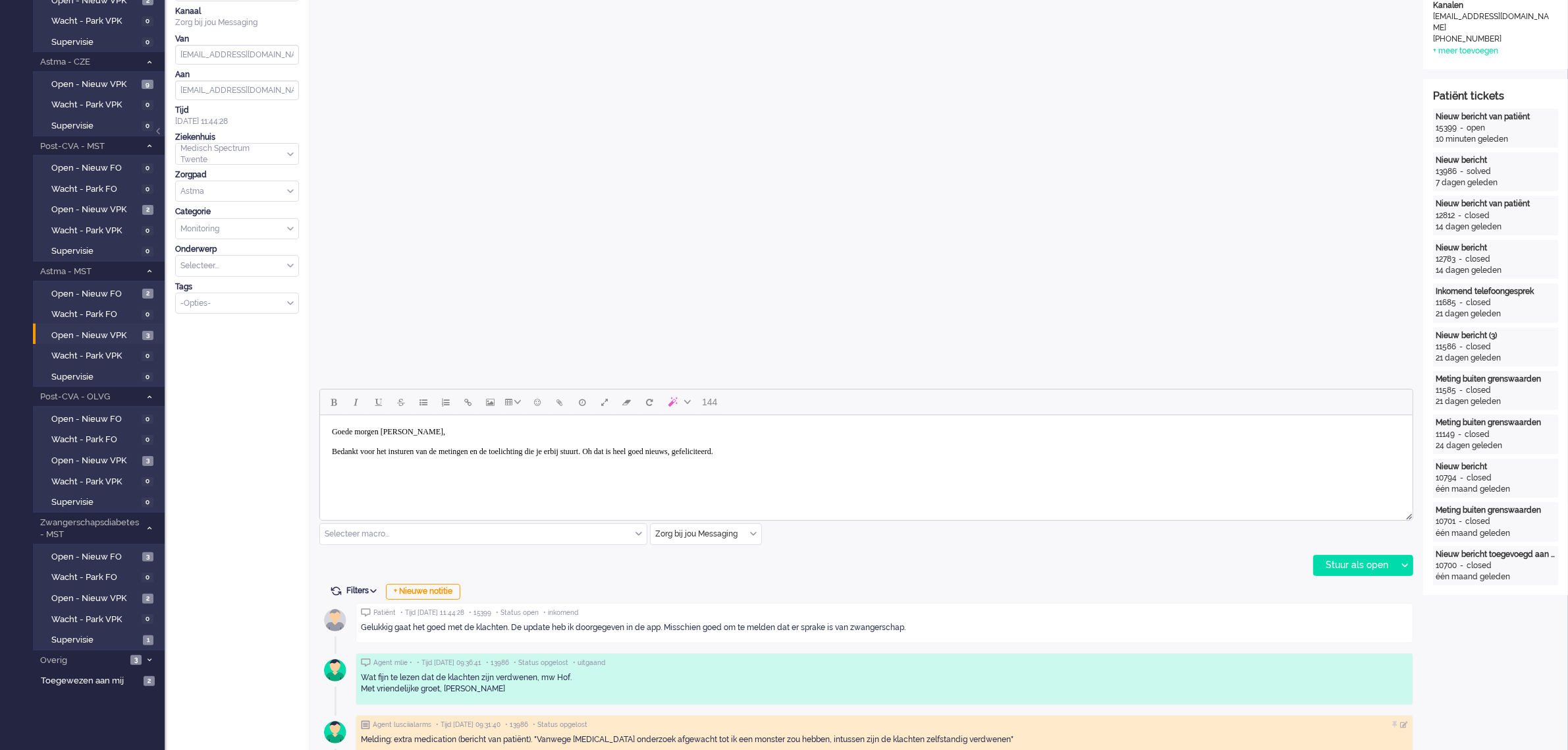
click at [649, 450] on body "Goede morgen [PERSON_NAME], Bedankt voor het insturen van de metingen en de toe…" at bounding box center [866, 442] width 1082 height 43
click at [1335, 563] on div "Stuur als open" at bounding box center [1355, 565] width 83 height 20
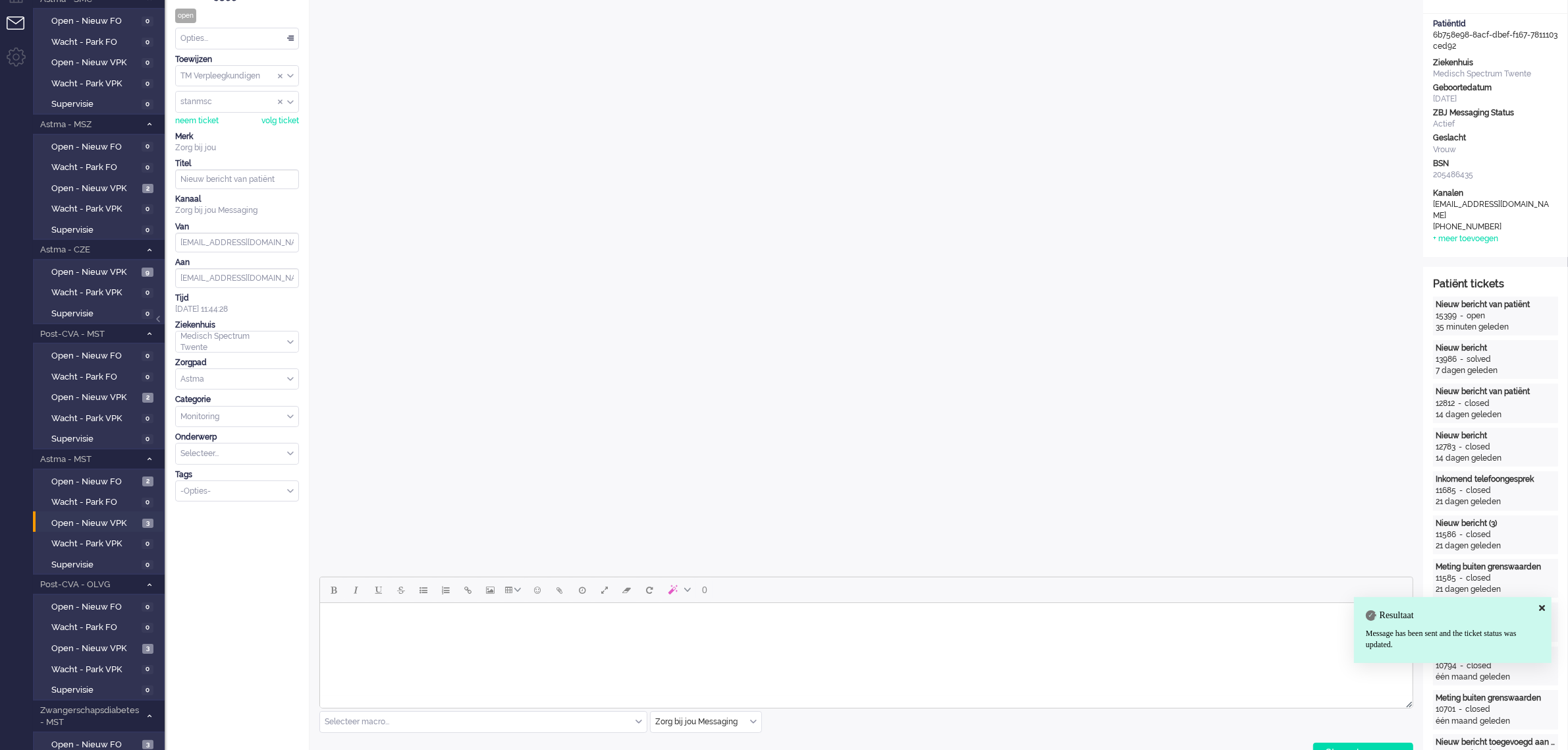
scroll to position [0, 0]
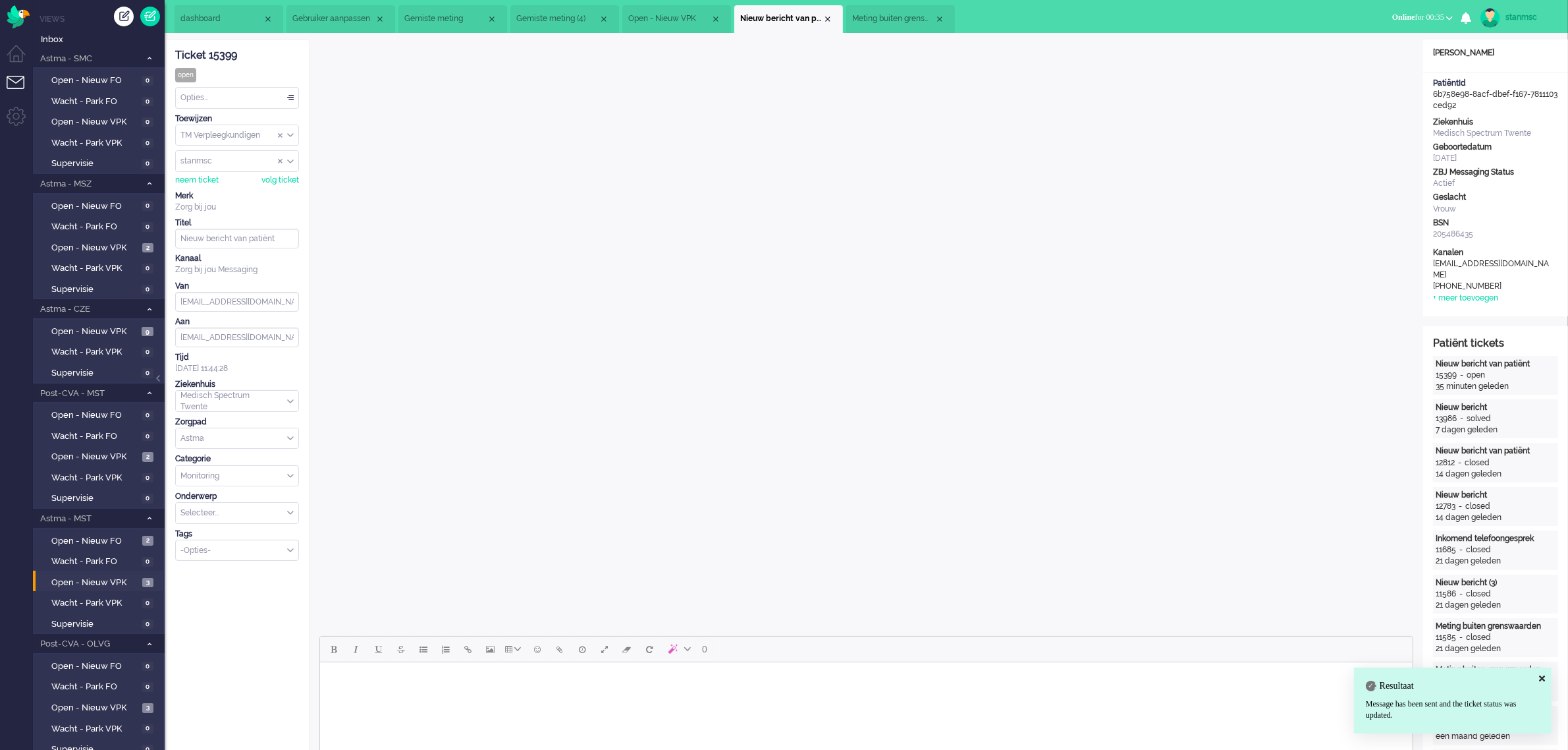
click at [203, 99] on div "Opties..." at bounding box center [237, 98] width 123 height 20
click at [208, 192] on span "Opgelost" at bounding box center [198, 192] width 33 height 11
click at [828, 17] on div "Close tab" at bounding box center [827, 19] width 11 height 11
click at [662, 14] on span "Open - Nieuw VPK" at bounding box center [669, 19] width 83 height 11
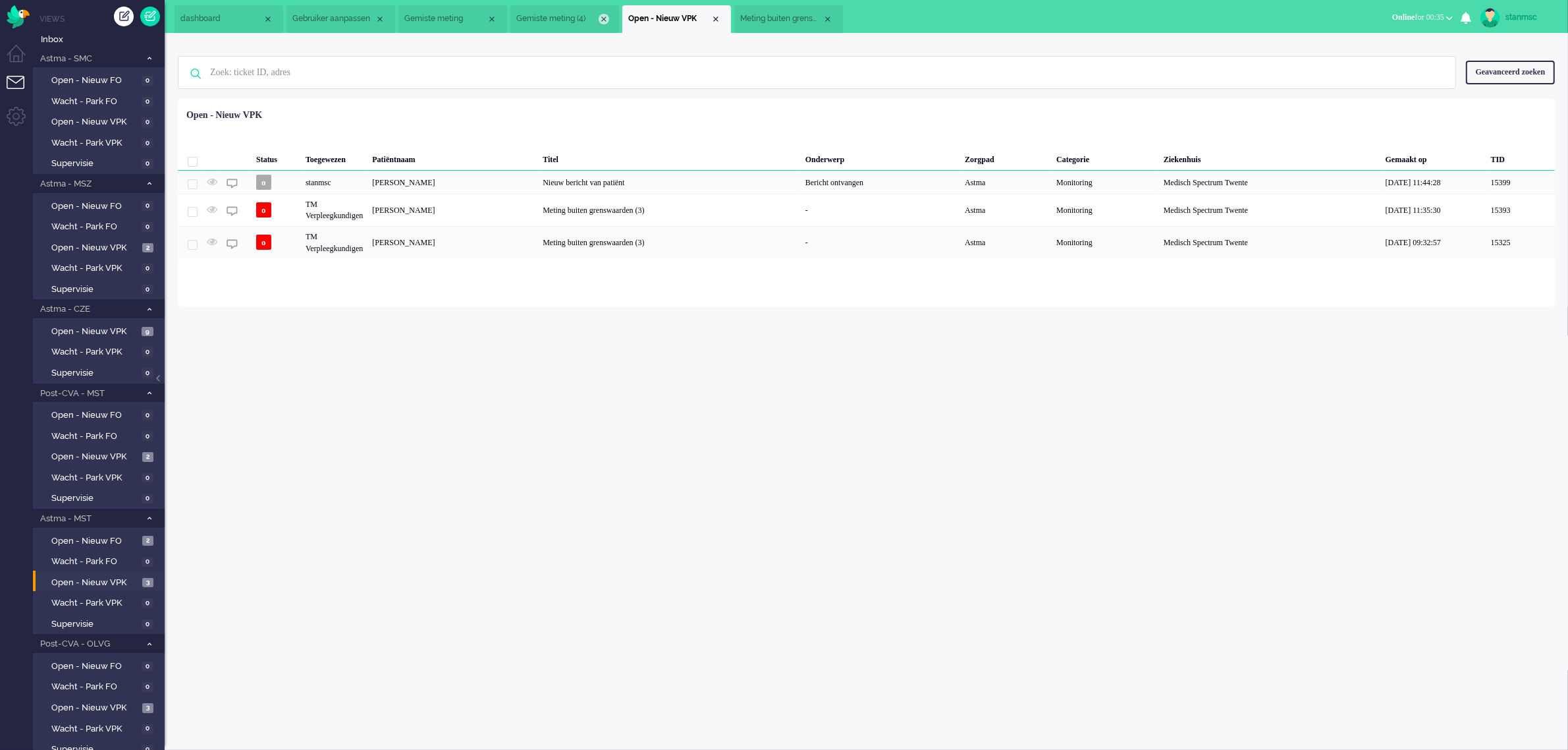
click at [608, 17] on div "Close tab" at bounding box center [604, 19] width 11 height 11
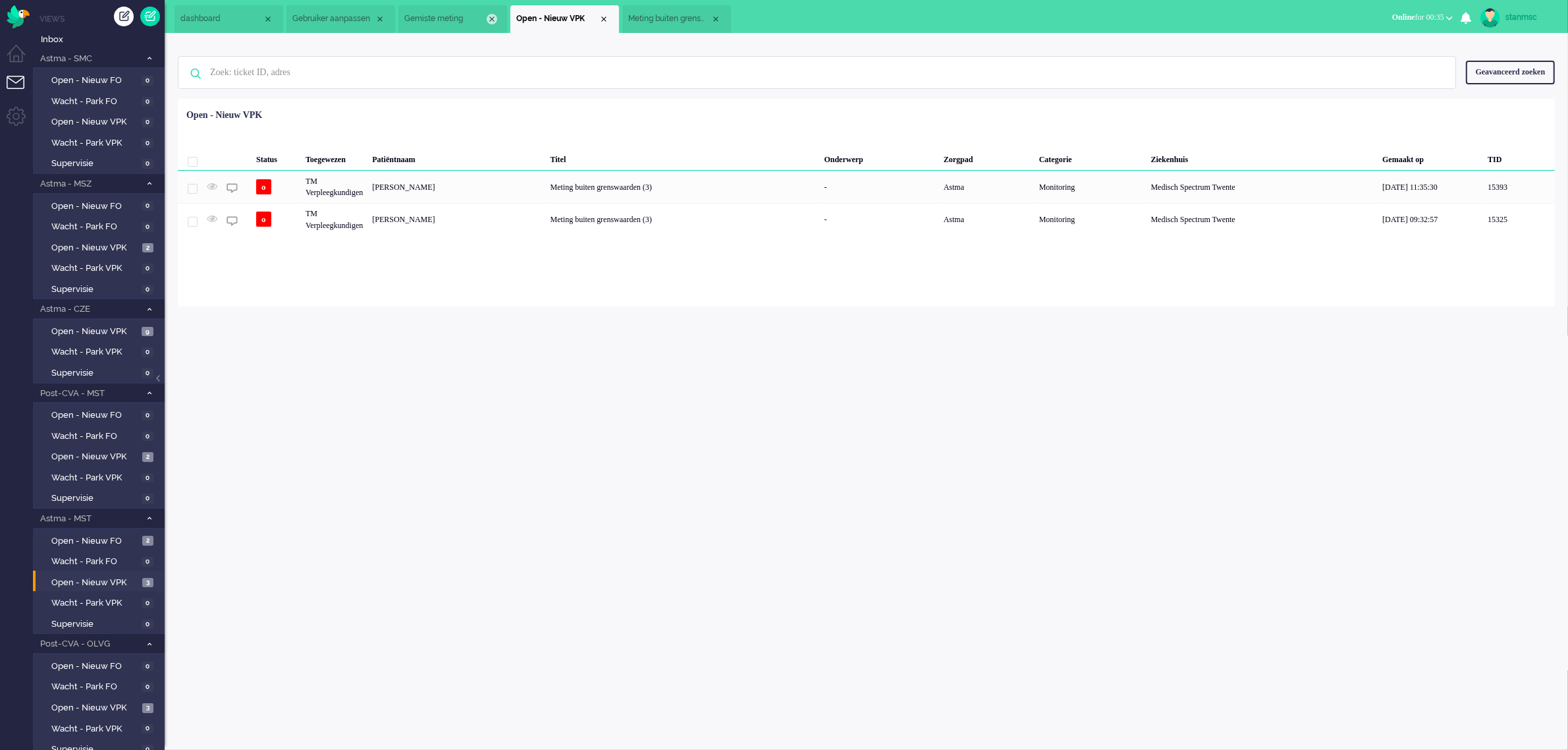
click at [491, 17] on div "Close tab" at bounding box center [492, 19] width 11 height 11
click at [382, 14] on div "Close tab" at bounding box center [380, 19] width 11 height 11
click at [440, 11] on li "Meting buiten grenswaarden (3)" at bounding box center [453, 19] width 108 height 28
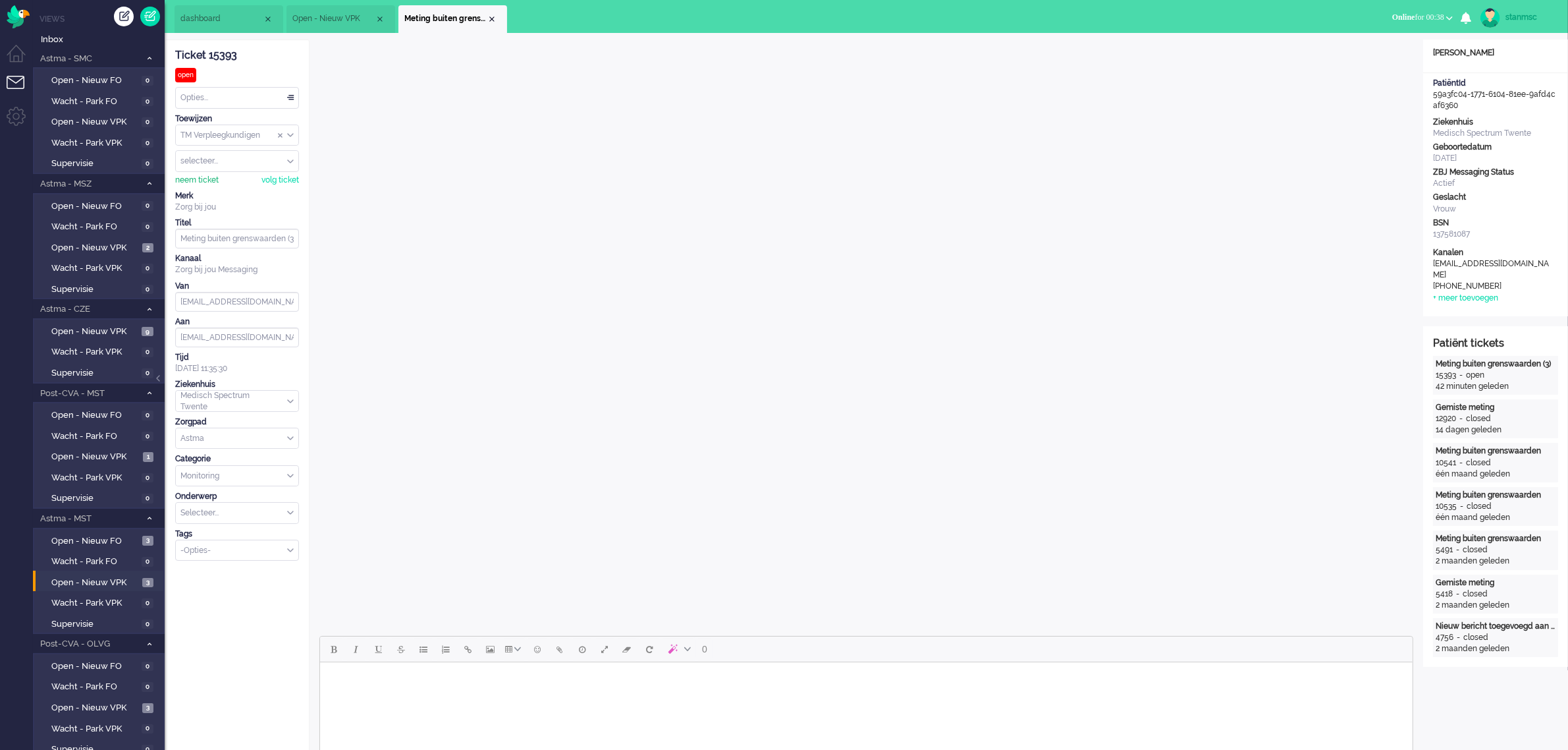
click at [192, 182] on div "neem ticket" at bounding box center [197, 180] width 44 height 11
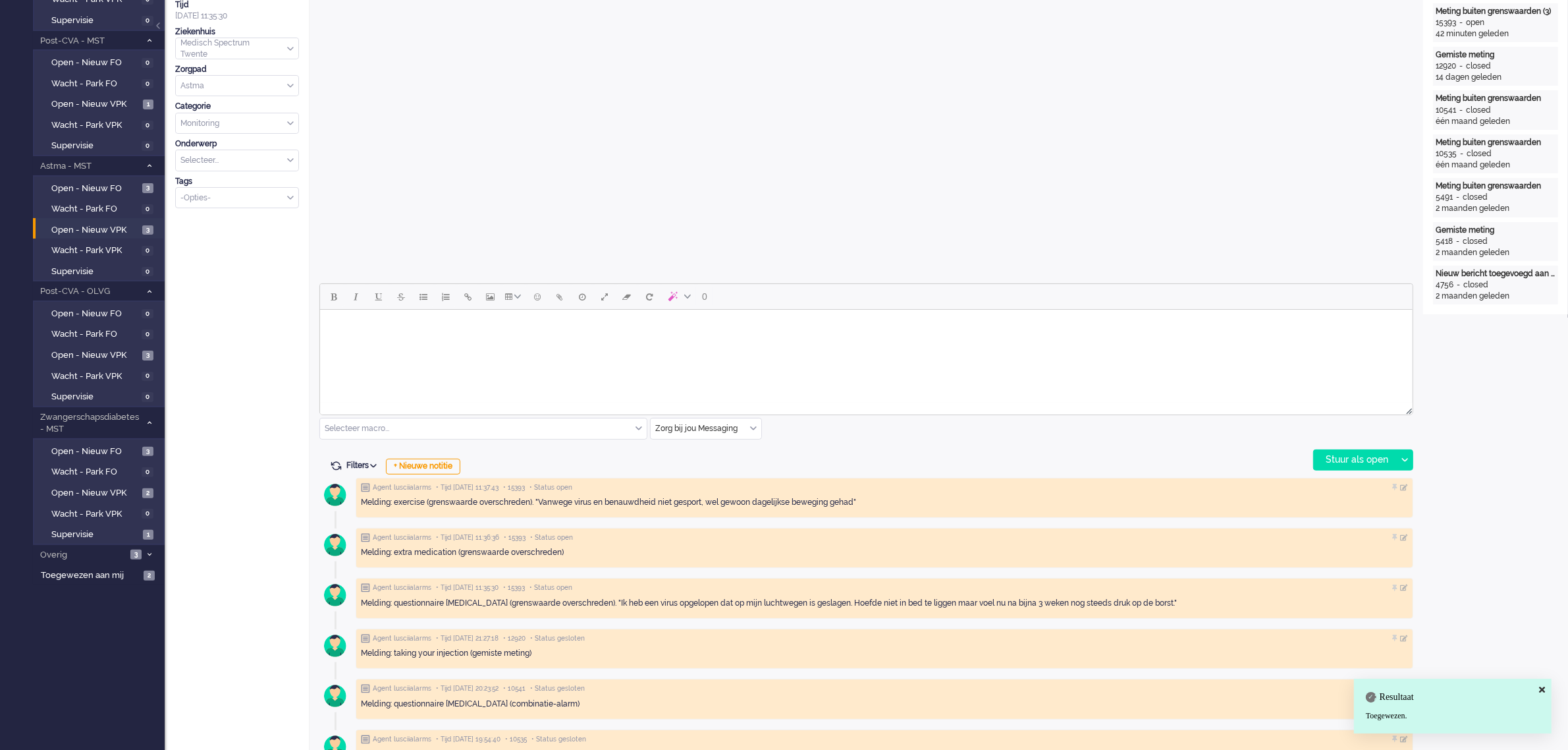
scroll to position [412, 0]
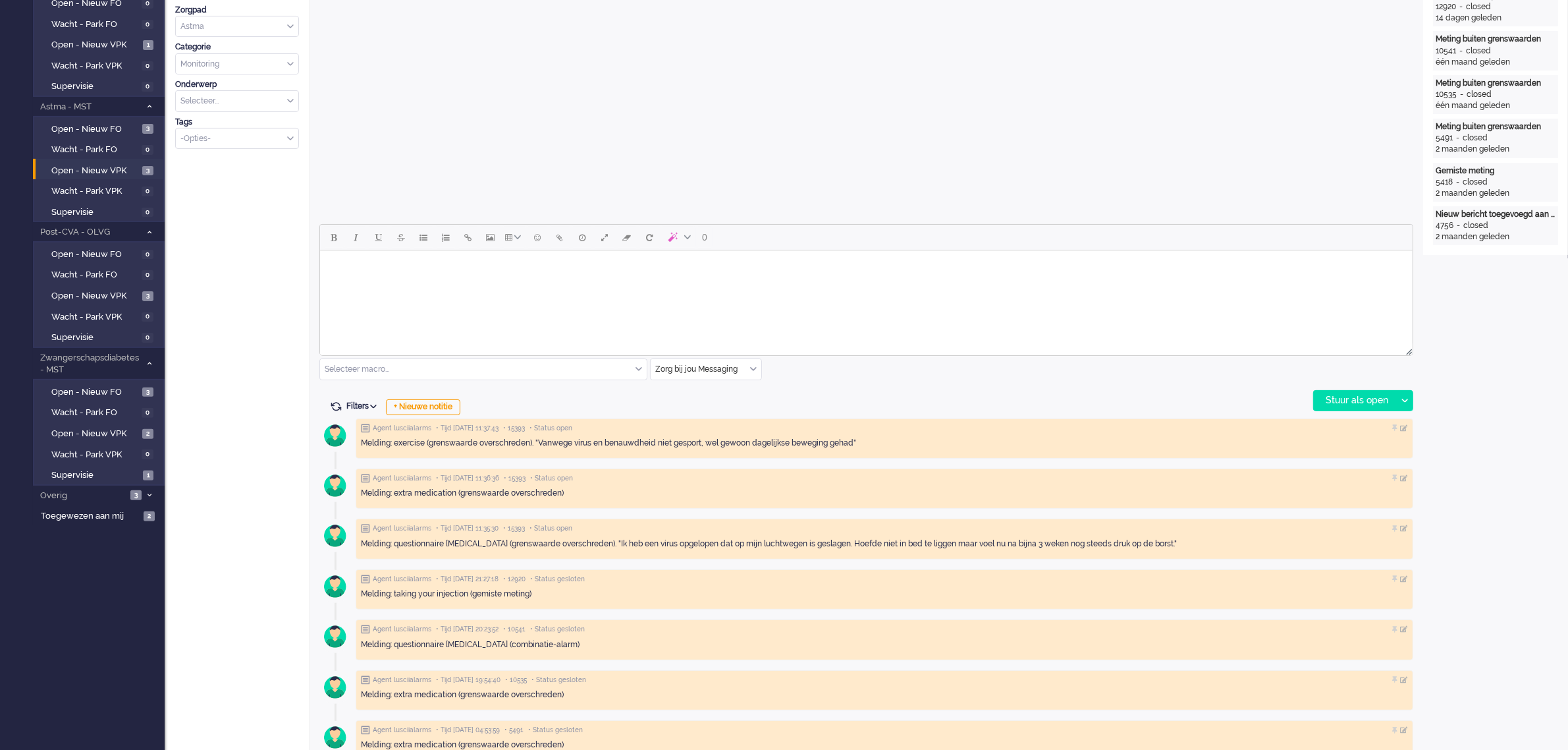
click at [758, 369] on input "text" at bounding box center [706, 369] width 111 height 20
click at [715, 404] on span "uitgaand telefoon" at bounding box center [689, 408] width 65 height 11
click at [1335, 396] on div "Stuur als open" at bounding box center [1355, 401] width 83 height 20
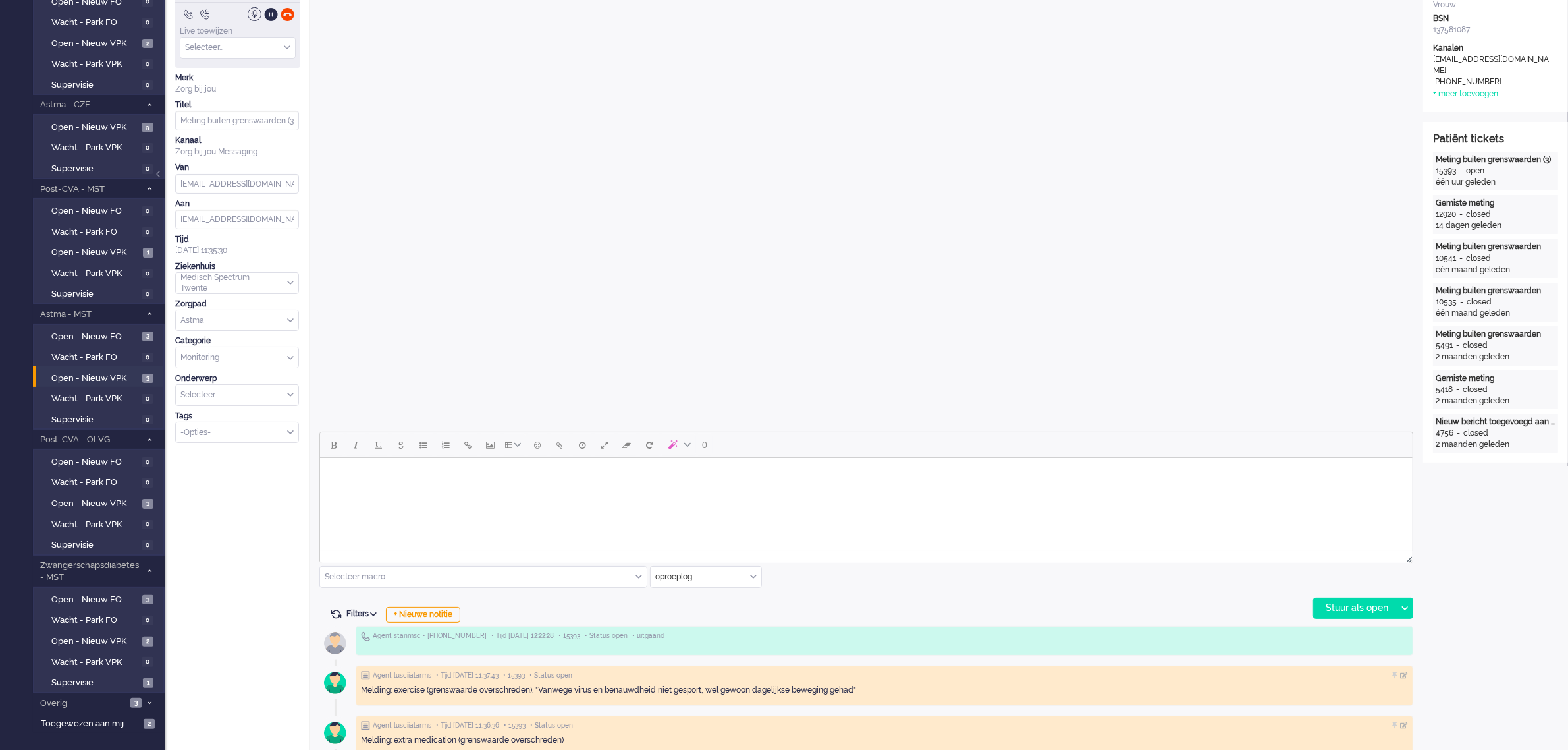
scroll to position [0, 0]
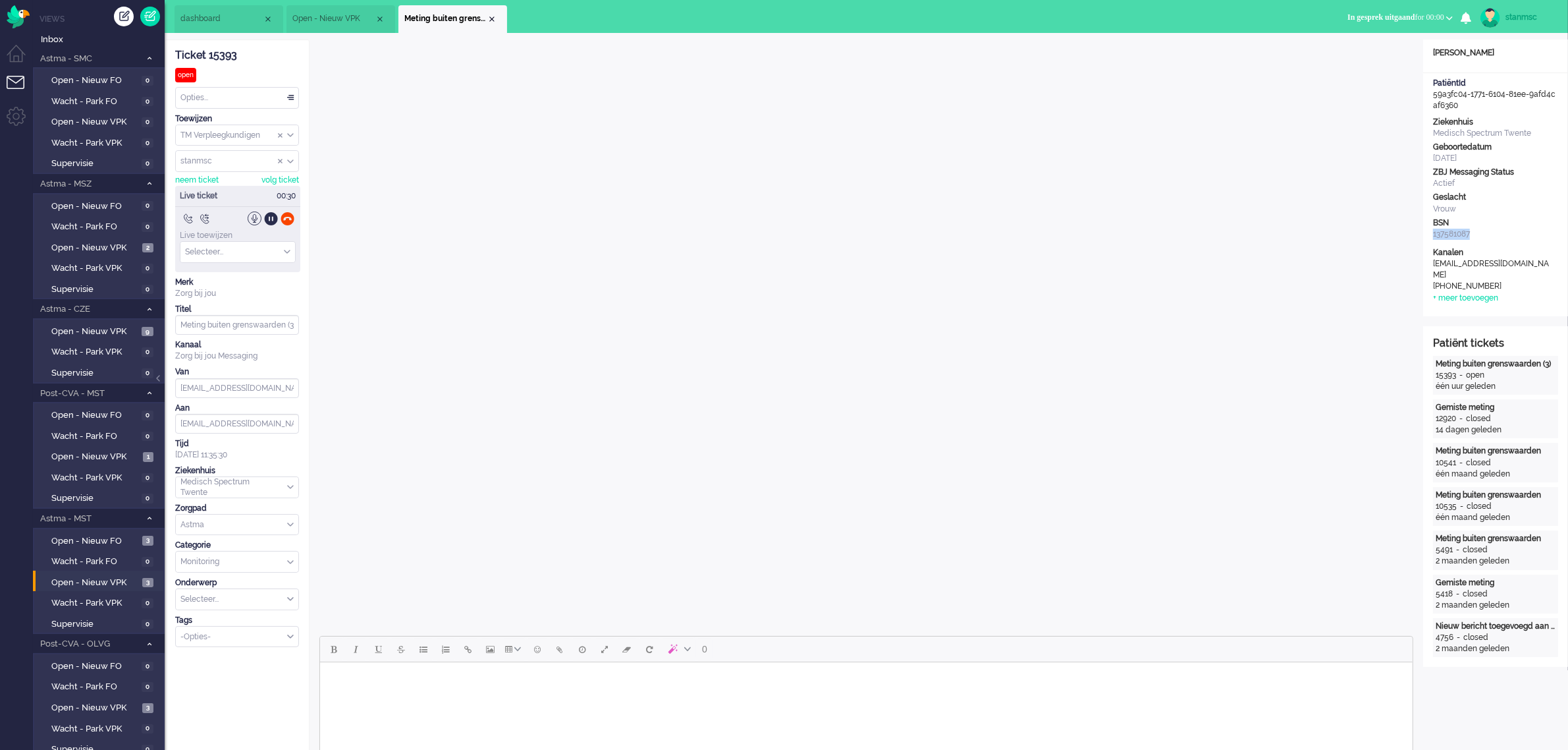
drag, startPoint x: 1472, startPoint y: 233, endPoint x: 1433, endPoint y: 228, distance: 39.3
click at [1433, 228] on div "137581087" at bounding box center [1495, 234] width 125 height 11
copy div "137581087"
click at [1500, 224] on div "BSN" at bounding box center [1495, 223] width 125 height 11
click at [289, 221] on div at bounding box center [287, 218] width 14 height 14
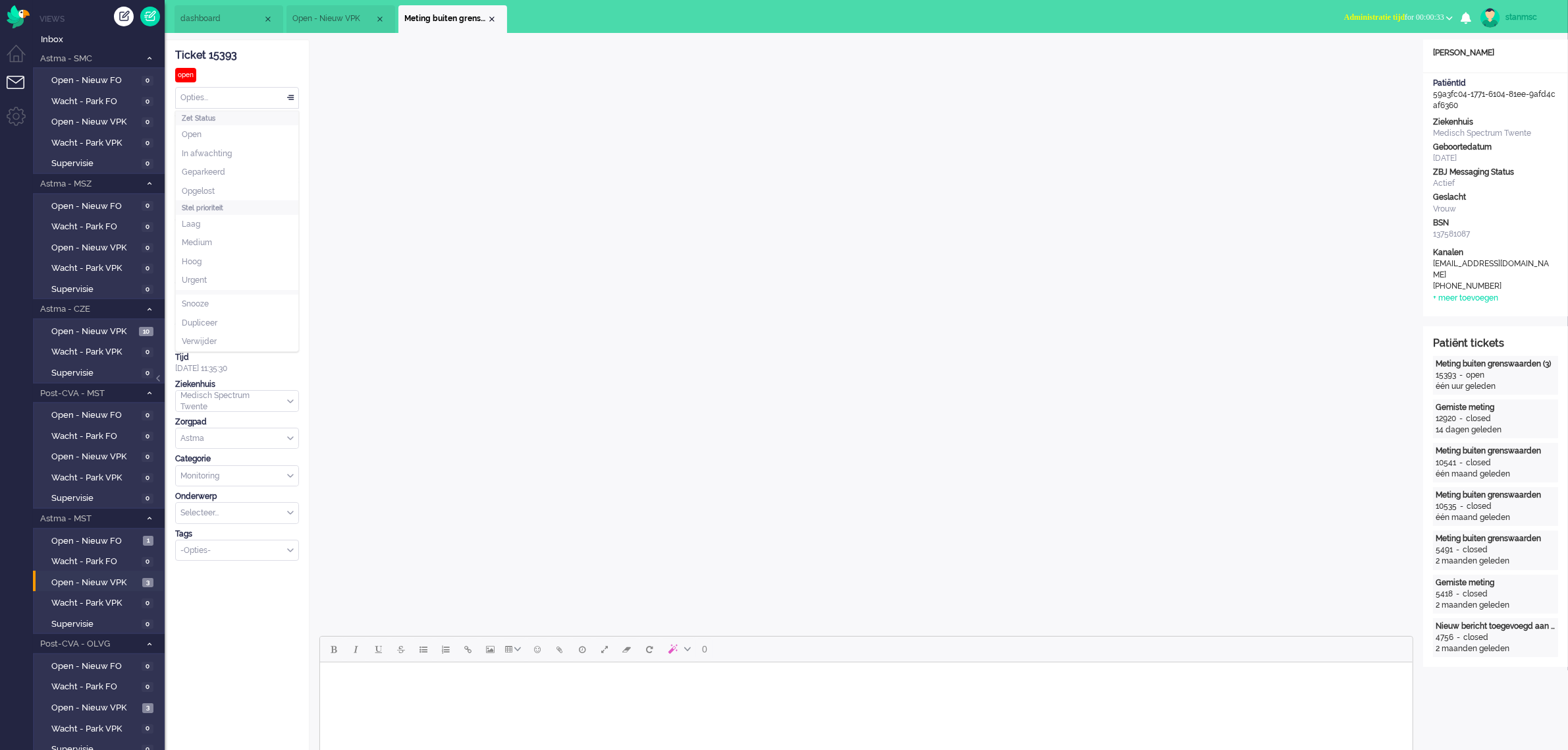
click at [218, 98] on div "Opties..." at bounding box center [237, 98] width 123 height 20
click at [221, 189] on li "Opgelost" at bounding box center [237, 191] width 123 height 19
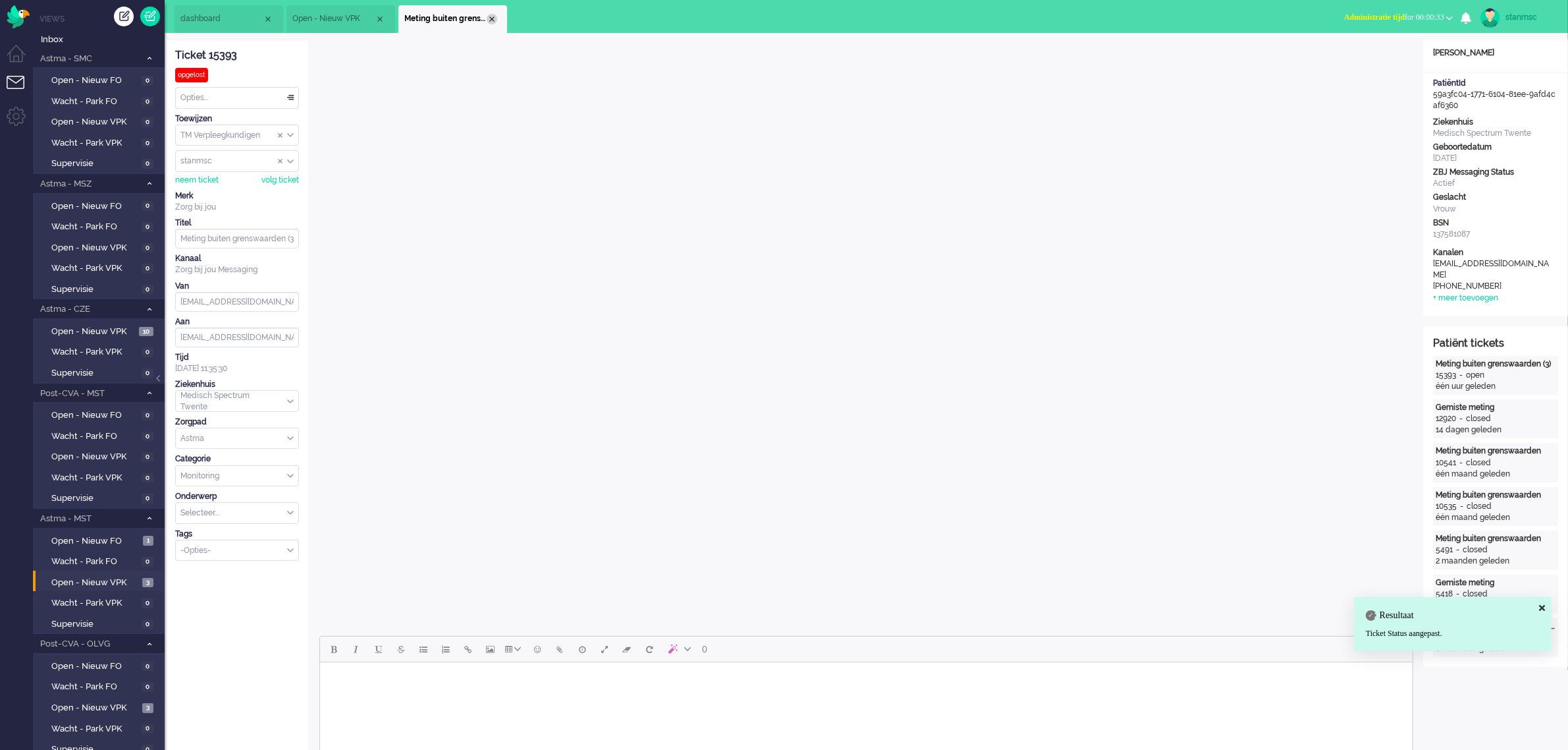
click at [493, 18] on div "Close tab" at bounding box center [492, 19] width 11 height 11
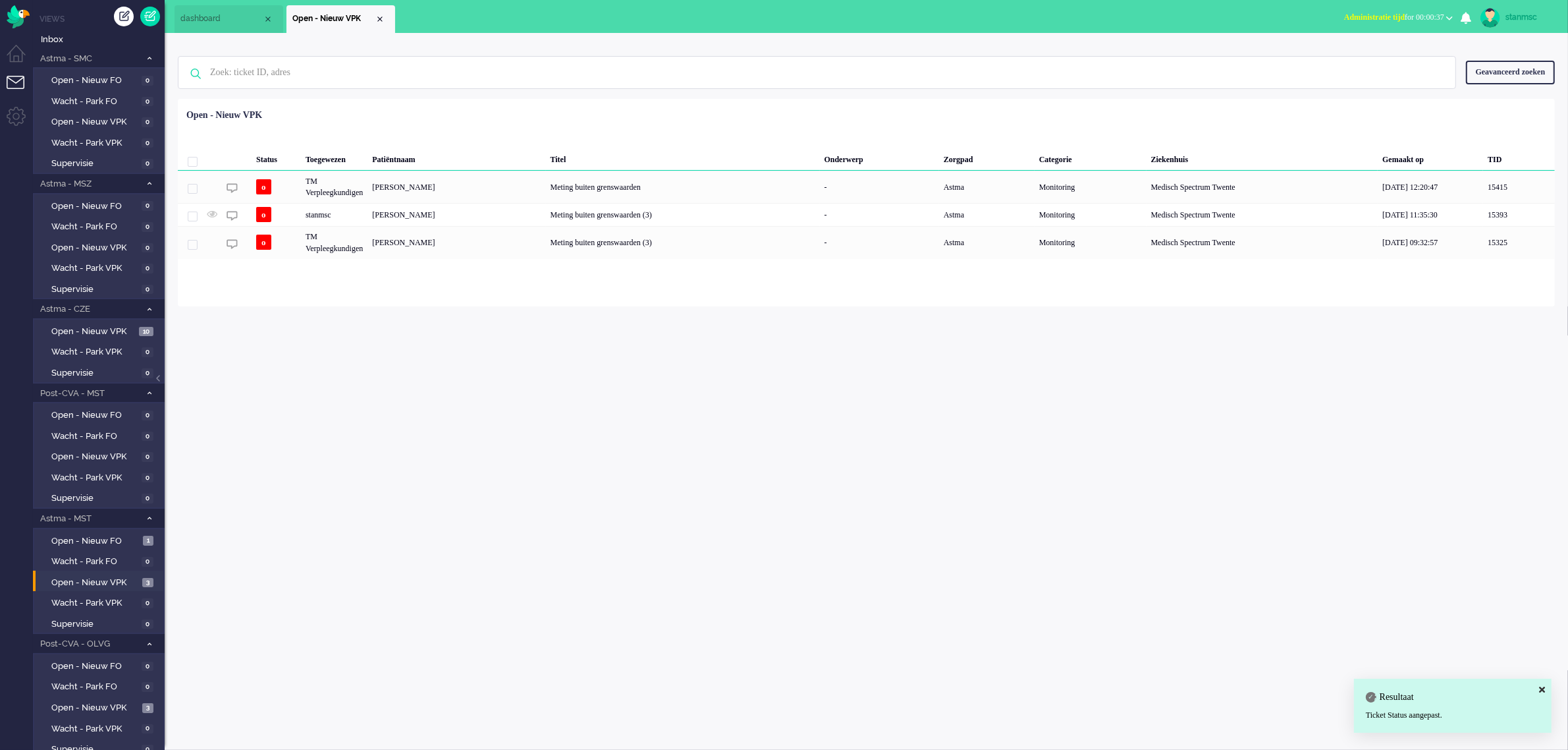
click at [1419, 13] on span "Administratie tijd for 00:00:37" at bounding box center [1394, 17] width 100 height 9
click at [1393, 57] on label "Online" at bounding box center [1398, 59] width 104 height 11
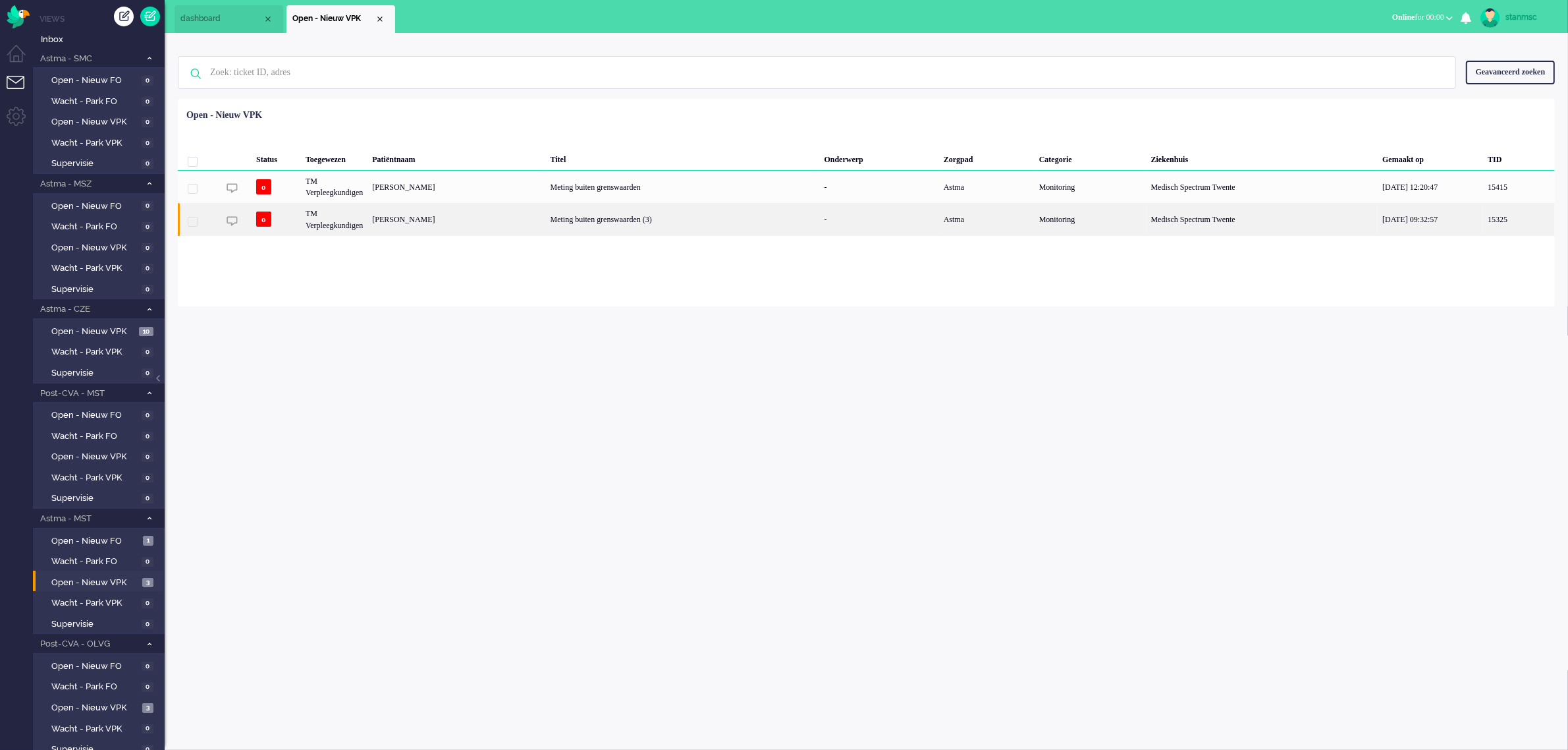
click at [361, 221] on div "TM Verpleegkundigen" at bounding box center [334, 218] width 67 height 32
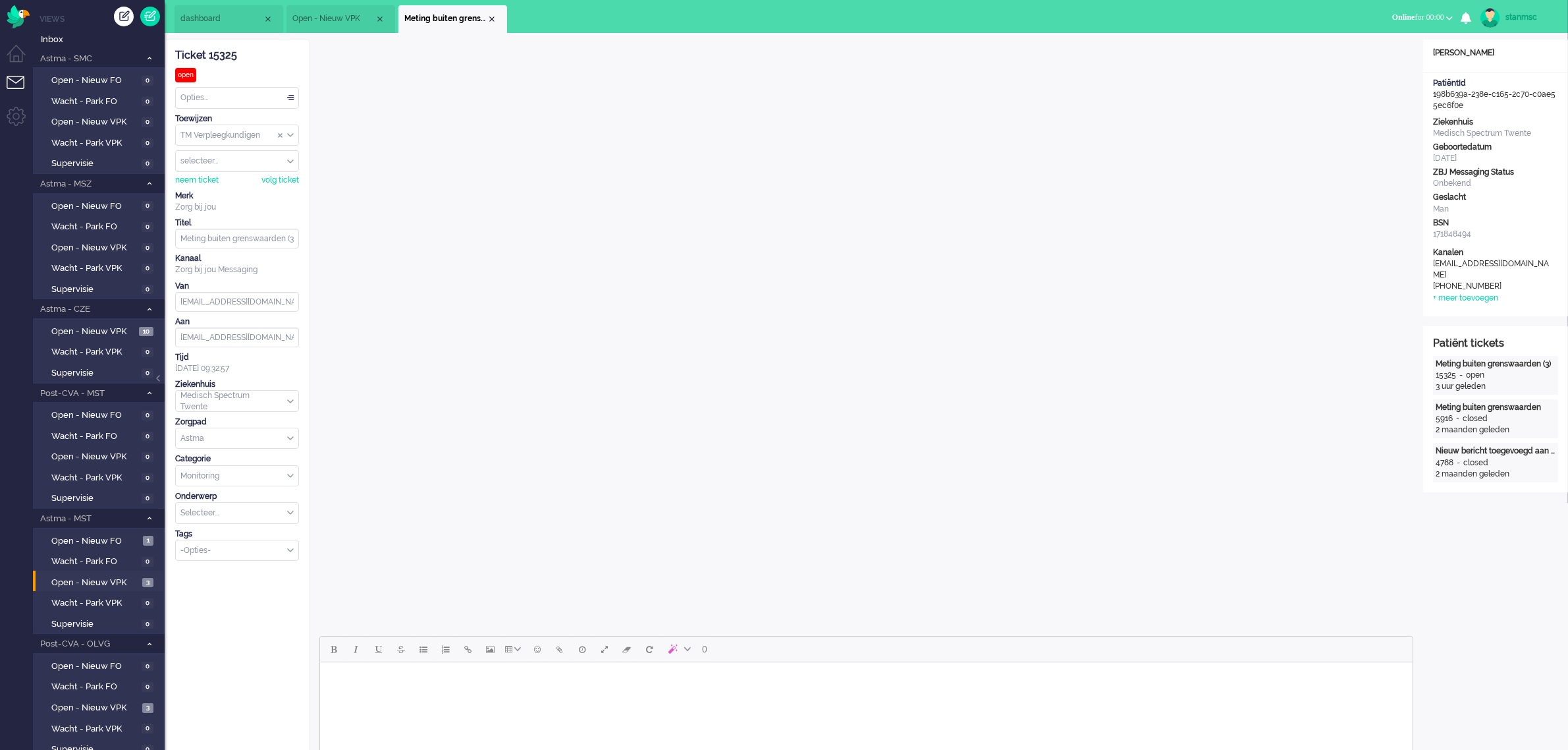
click at [333, 10] on li "Open - Nieuw VPK" at bounding box center [340, 19] width 108 height 28
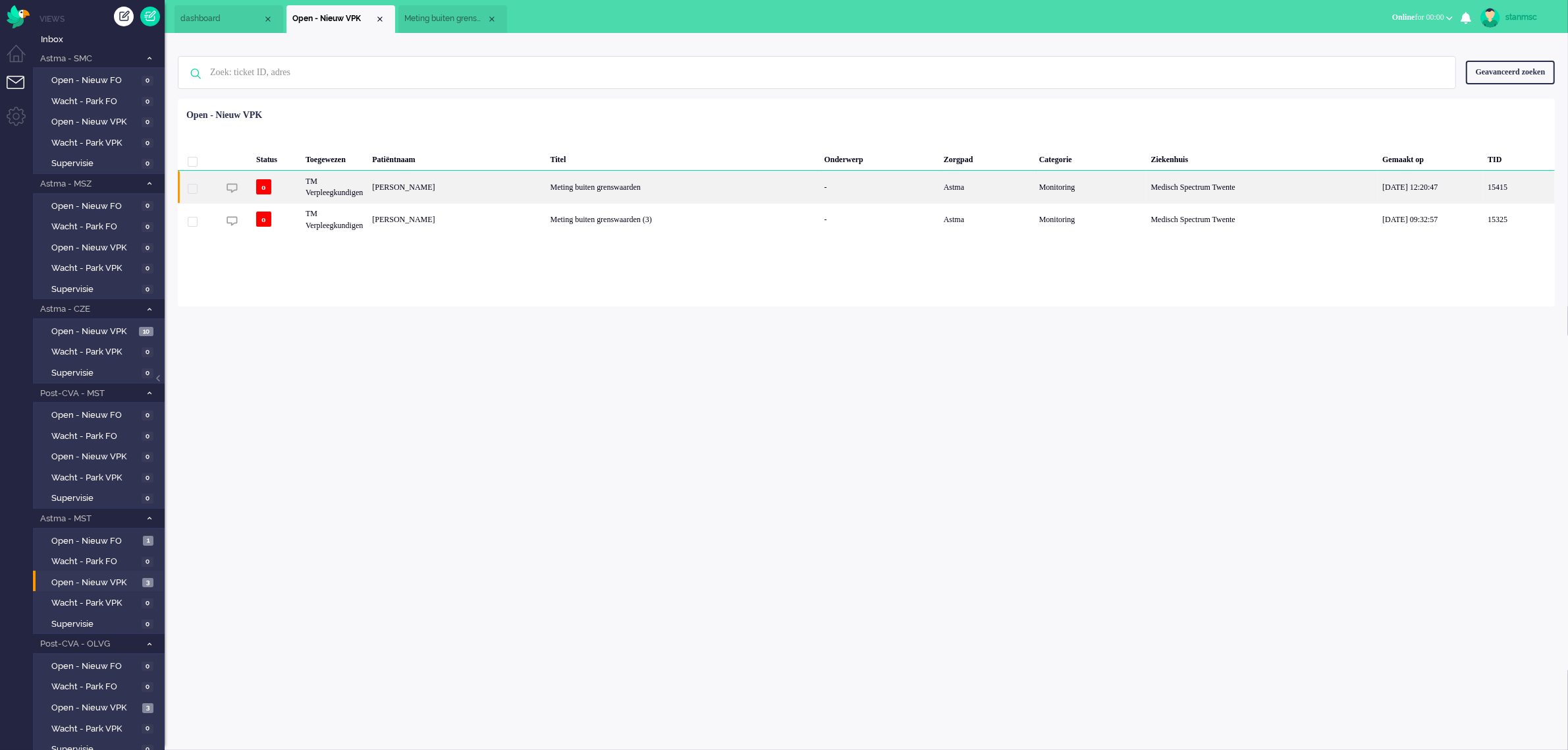
click at [366, 185] on div "TM Verpleegkundigen" at bounding box center [334, 186] width 67 height 32
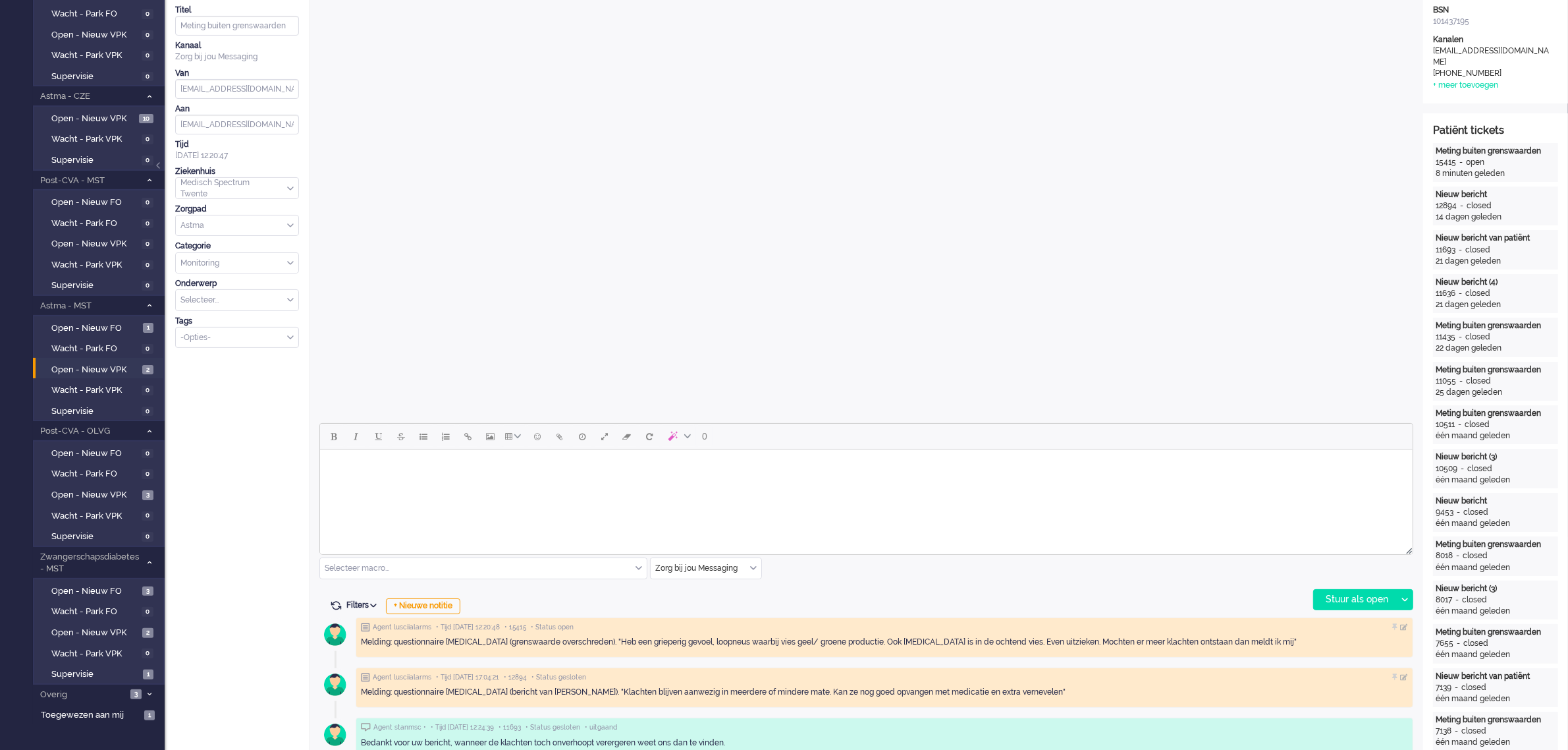
scroll to position [247, 0]
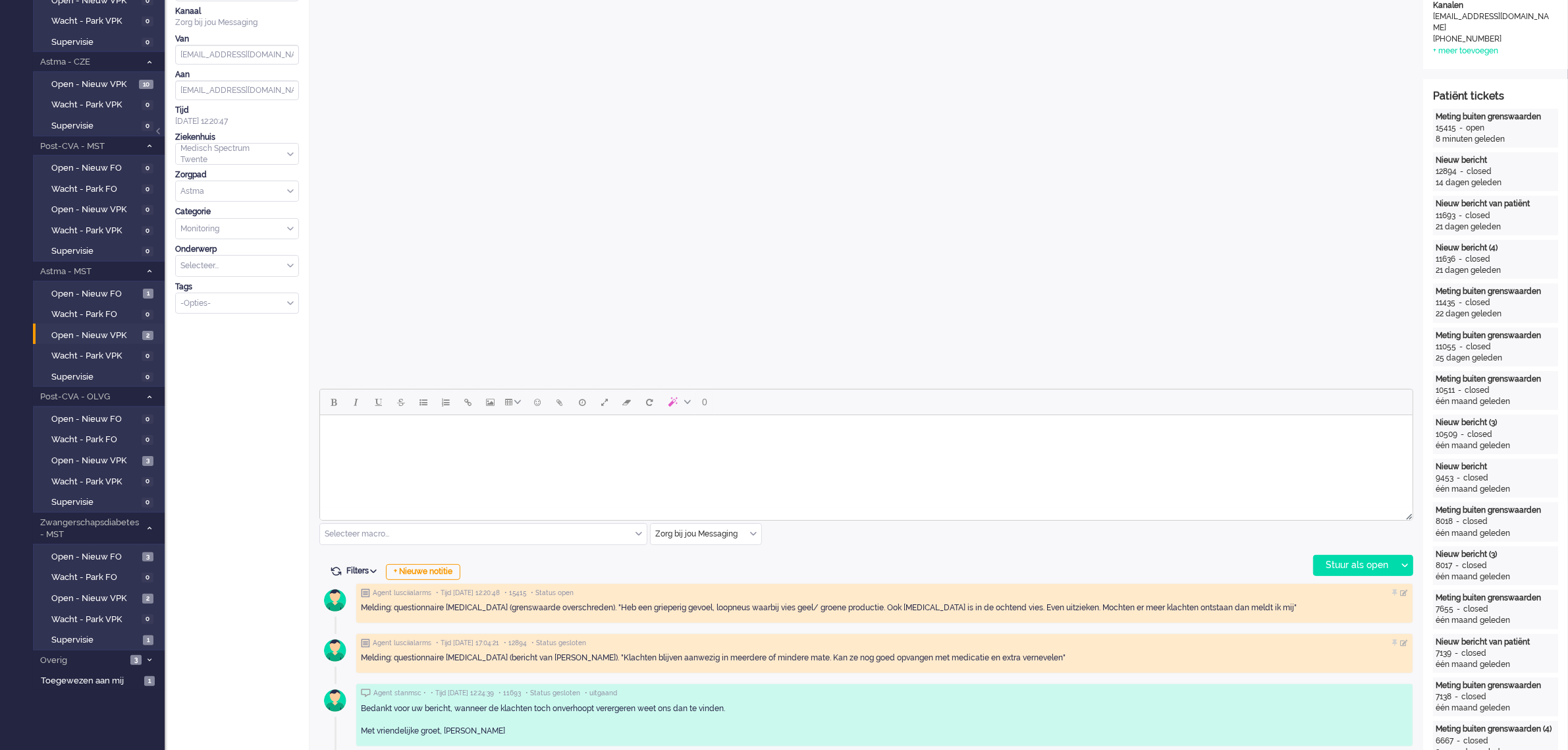
click at [407, 448] on html at bounding box center [866, 432] width 1093 height 34
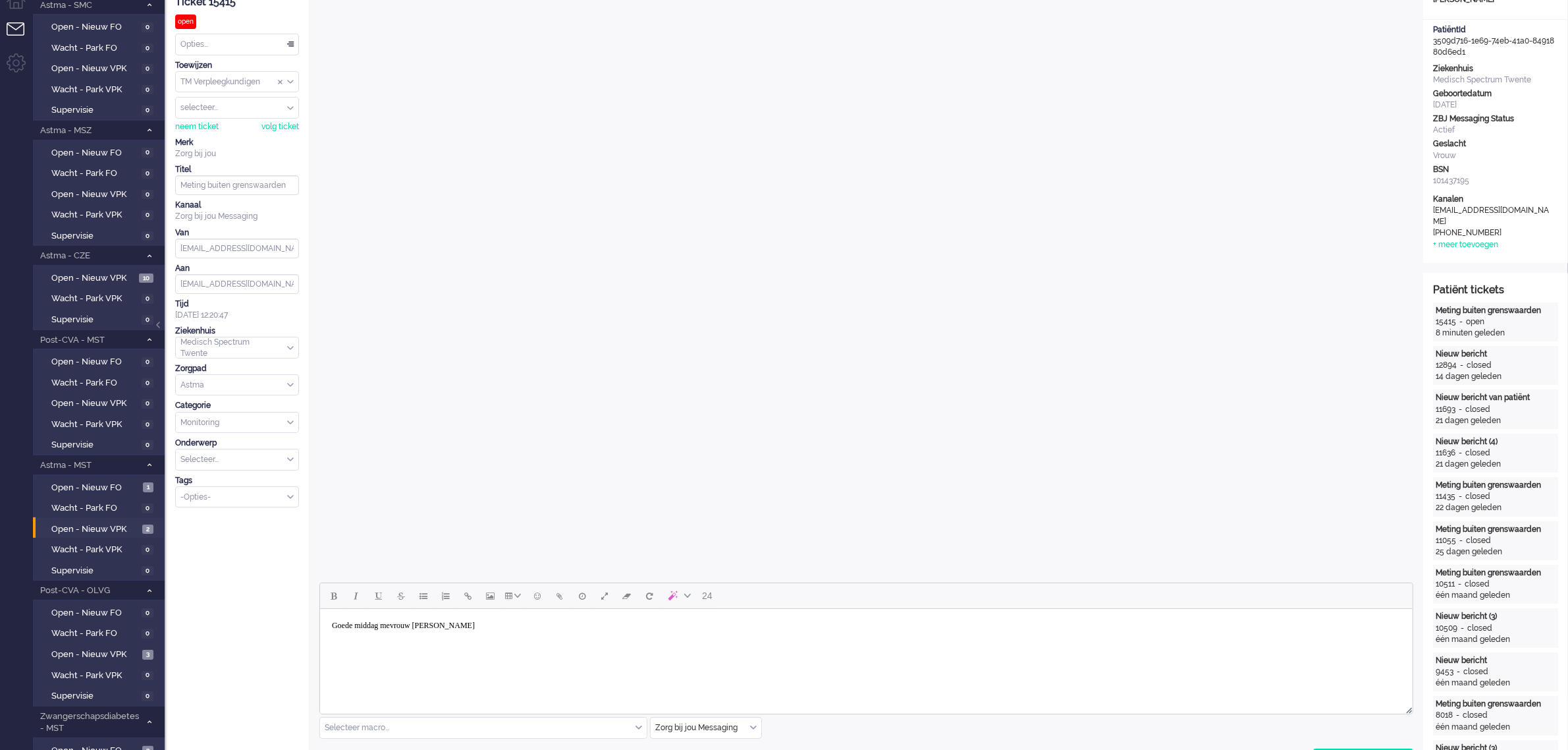
scroll to position [83, 0]
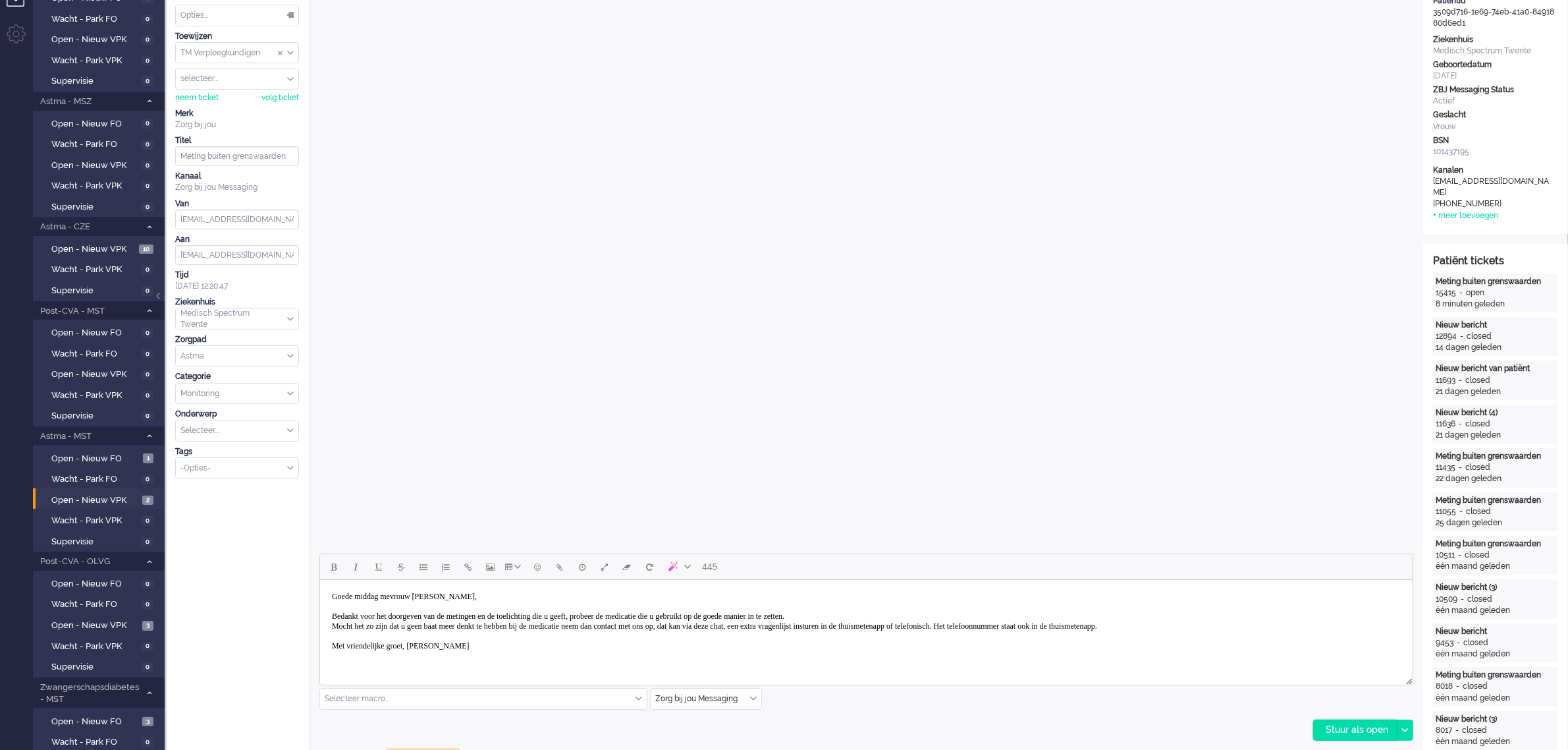
click at [1353, 728] on div "Stuur als open" at bounding box center [1355, 730] width 83 height 20
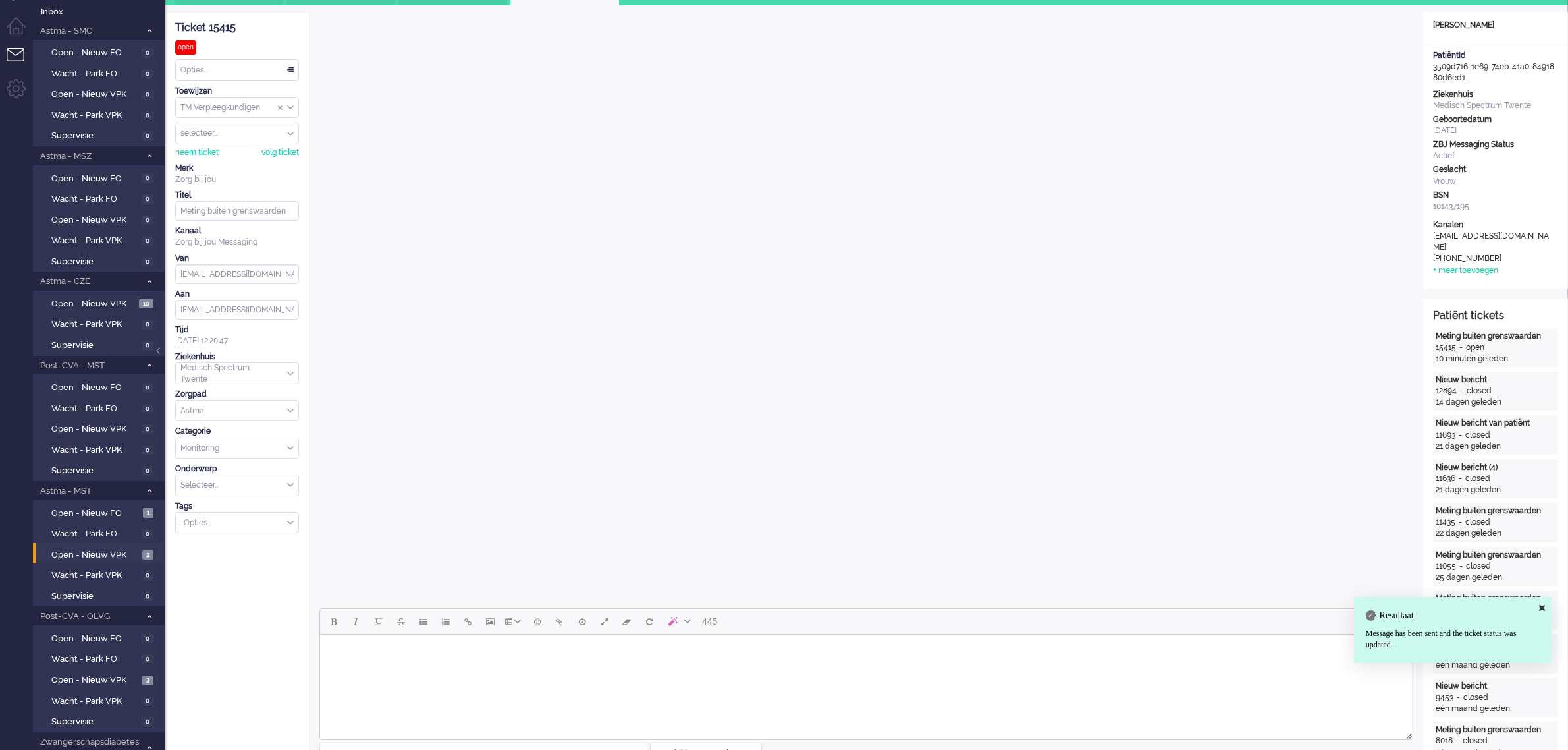
scroll to position [0, 0]
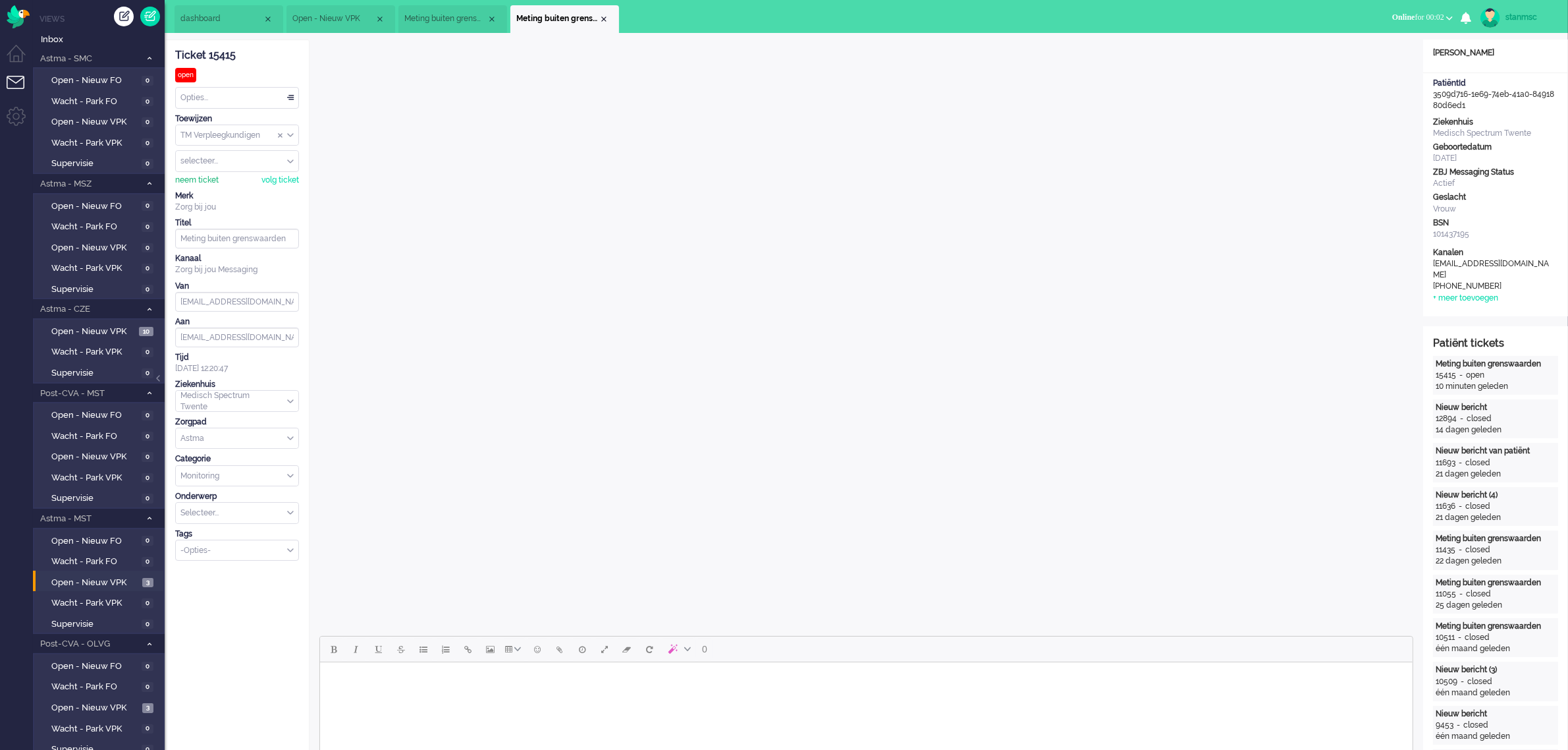
click at [195, 179] on div "neem ticket" at bounding box center [197, 180] width 44 height 11
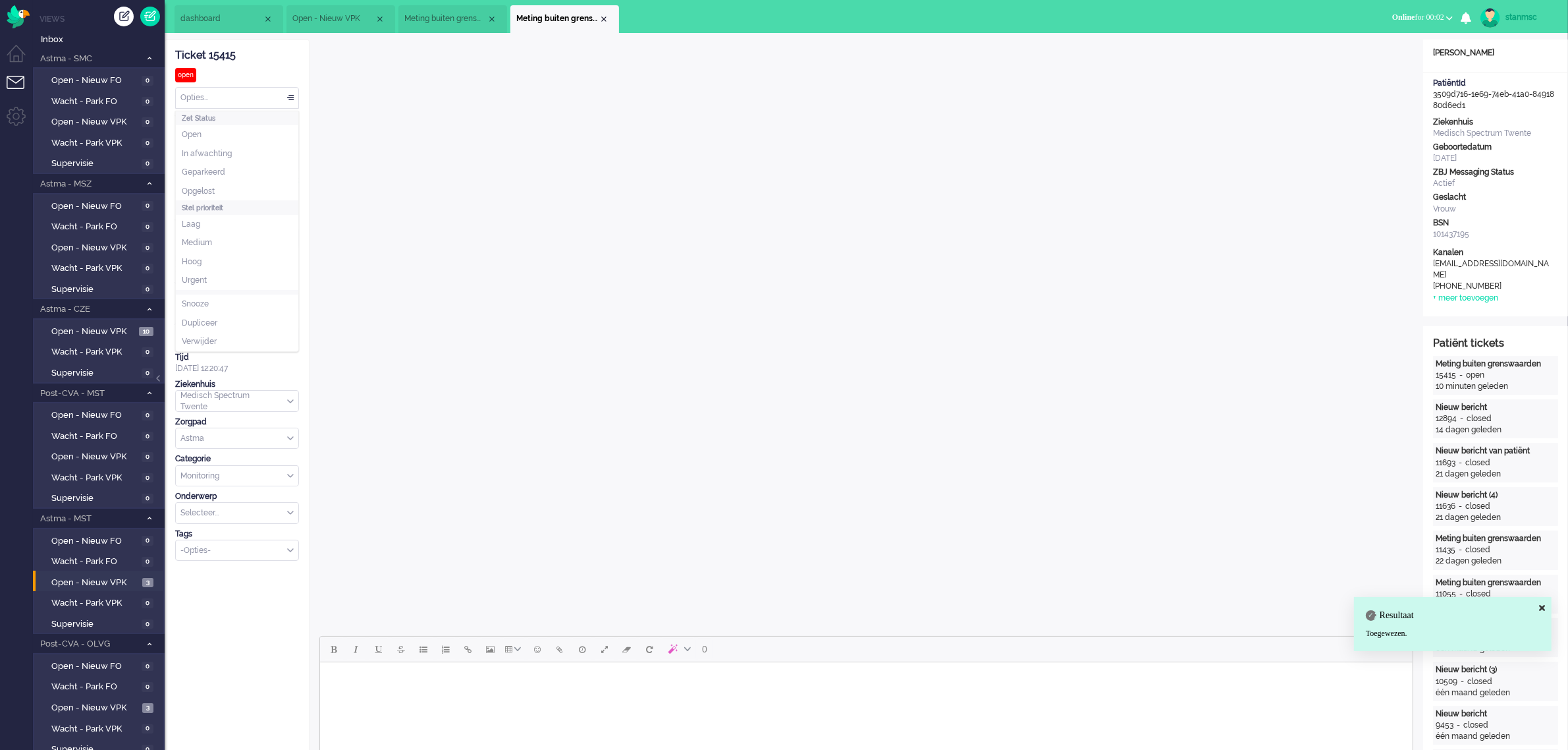
click at [218, 94] on div "Opties..." at bounding box center [237, 98] width 123 height 20
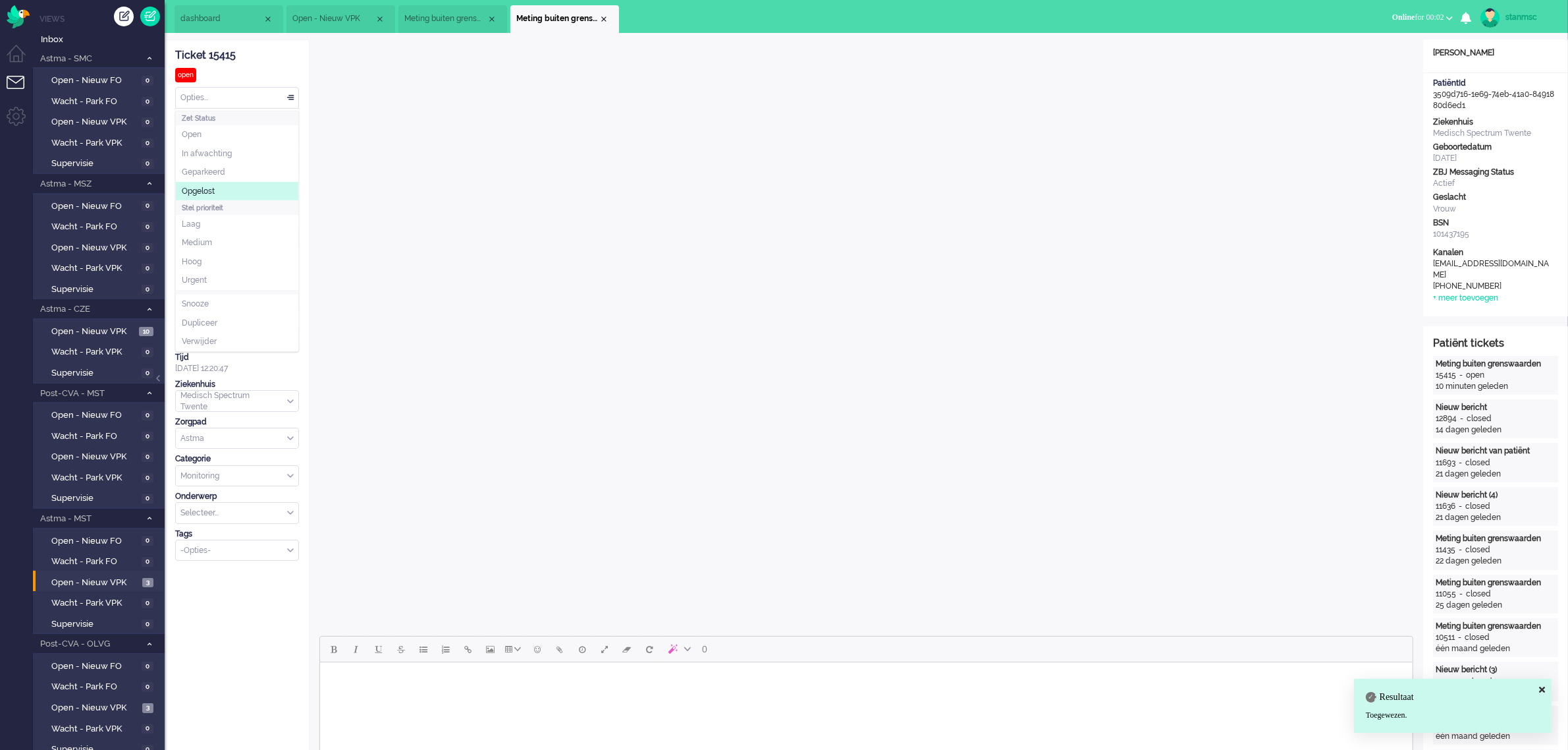
click at [208, 186] on span "Opgelost" at bounding box center [198, 192] width 33 height 11
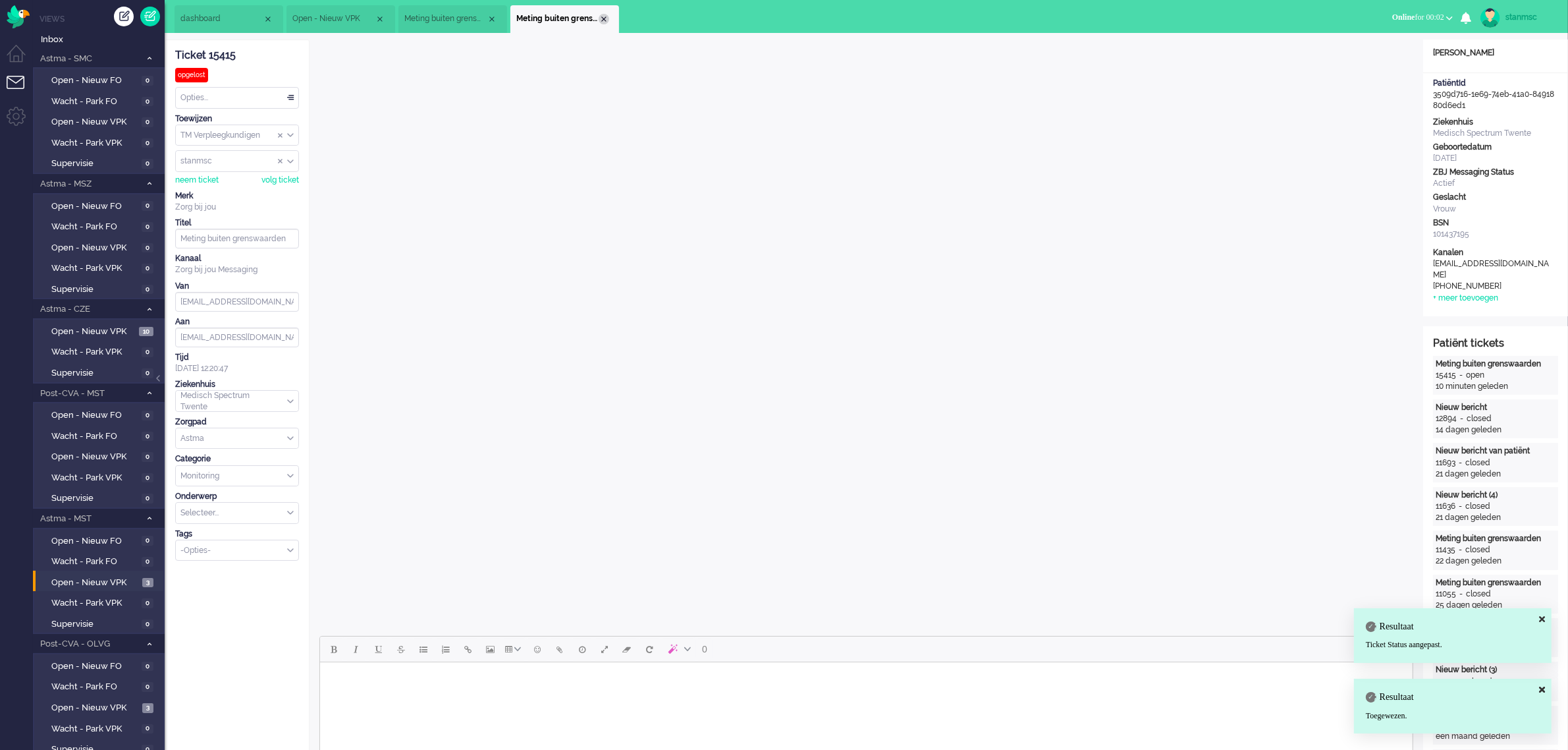
click at [605, 22] on div "Close tab" at bounding box center [604, 19] width 11 height 11
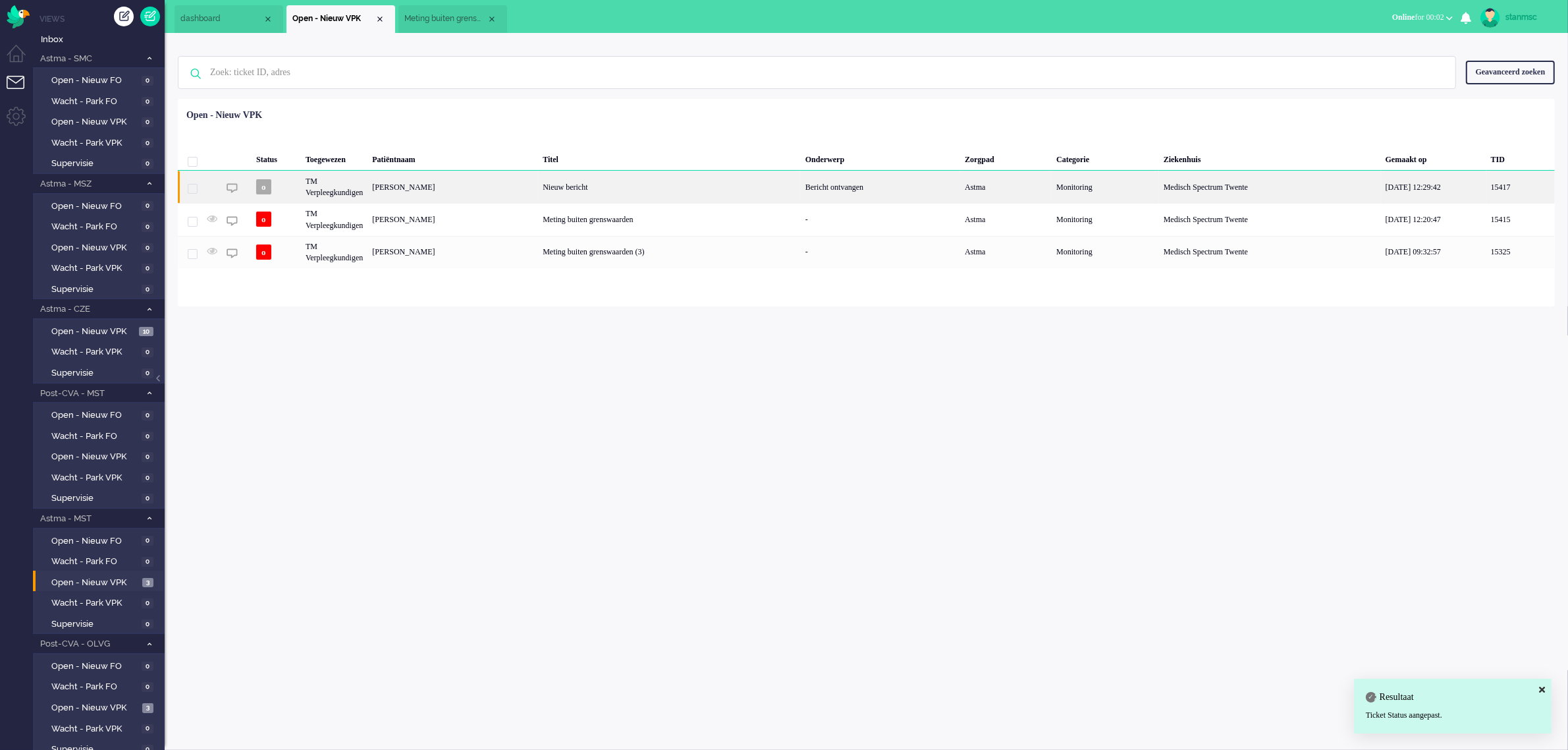
click at [345, 188] on div "TM Verpleegkundigen" at bounding box center [334, 186] width 67 height 32
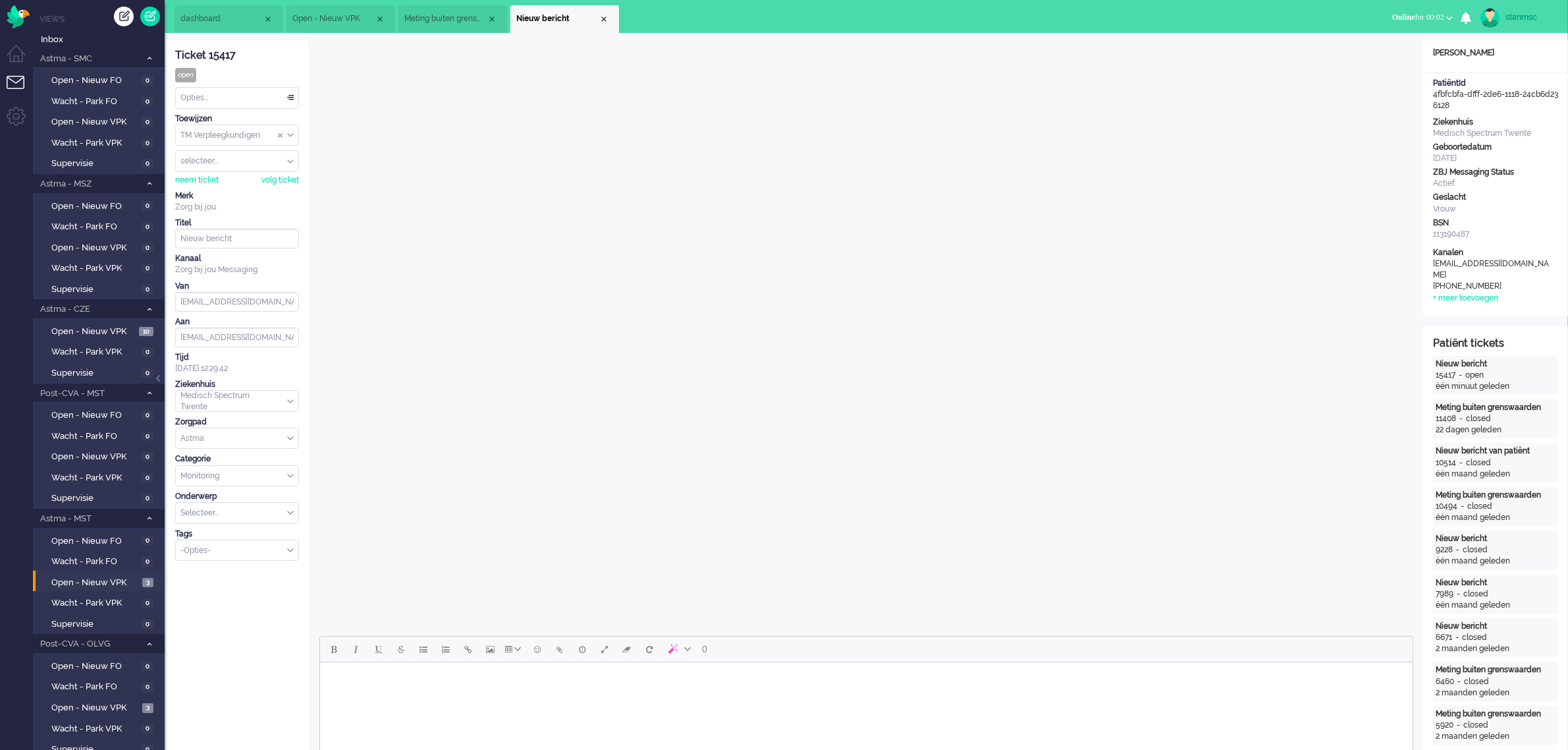
click at [208, 175] on div "neem ticket volg ticket" at bounding box center [237, 178] width 124 height 14
click at [204, 179] on div "neem ticket" at bounding box center [197, 180] width 44 height 11
click at [223, 92] on div "Opties..." at bounding box center [237, 98] width 123 height 20
click at [209, 191] on span "Opgelost" at bounding box center [198, 192] width 33 height 11
click at [600, 17] on div "Close tab" at bounding box center [604, 19] width 11 height 11
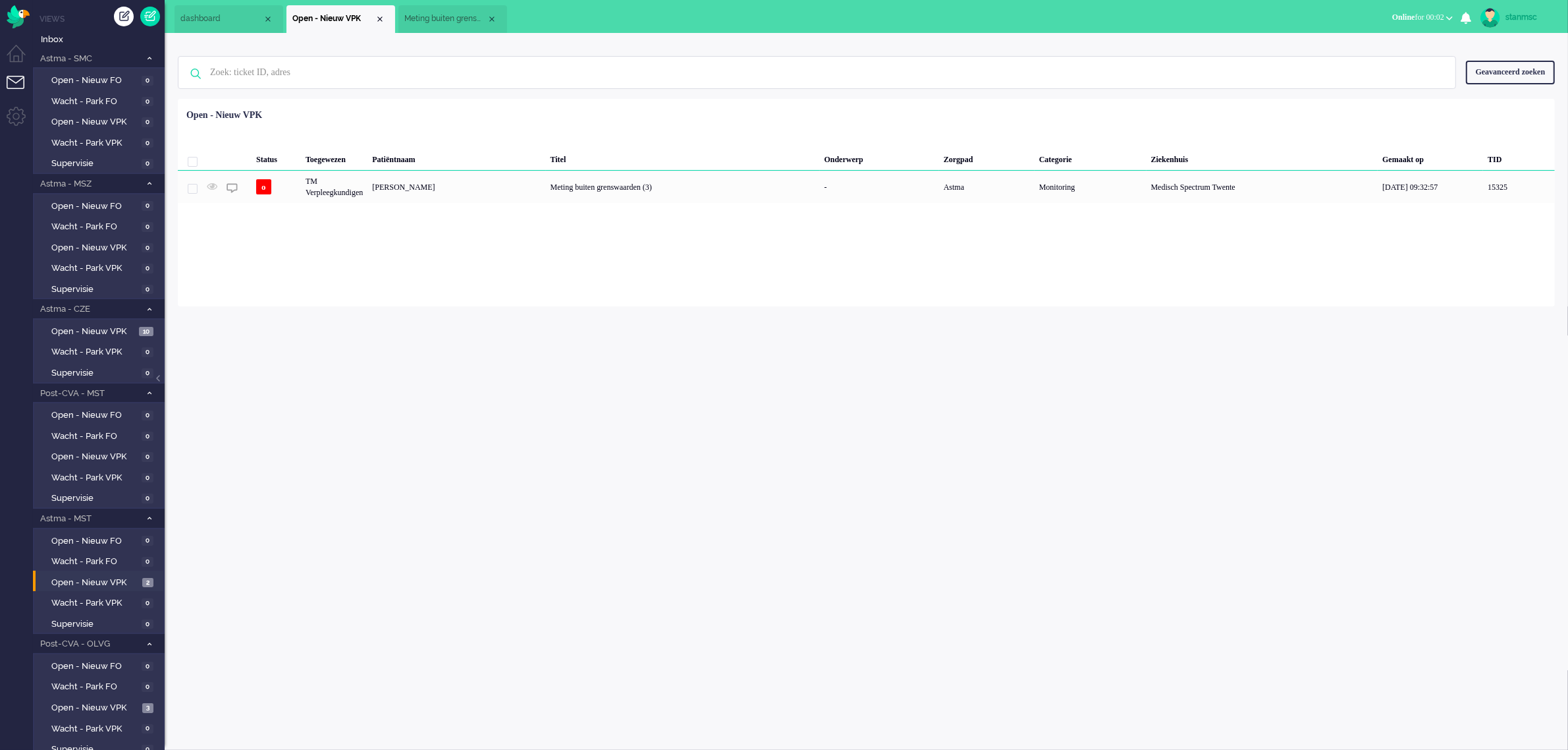
click at [464, 14] on span "Meting buiten grenswaarden (3)" at bounding box center [445, 19] width 83 height 11
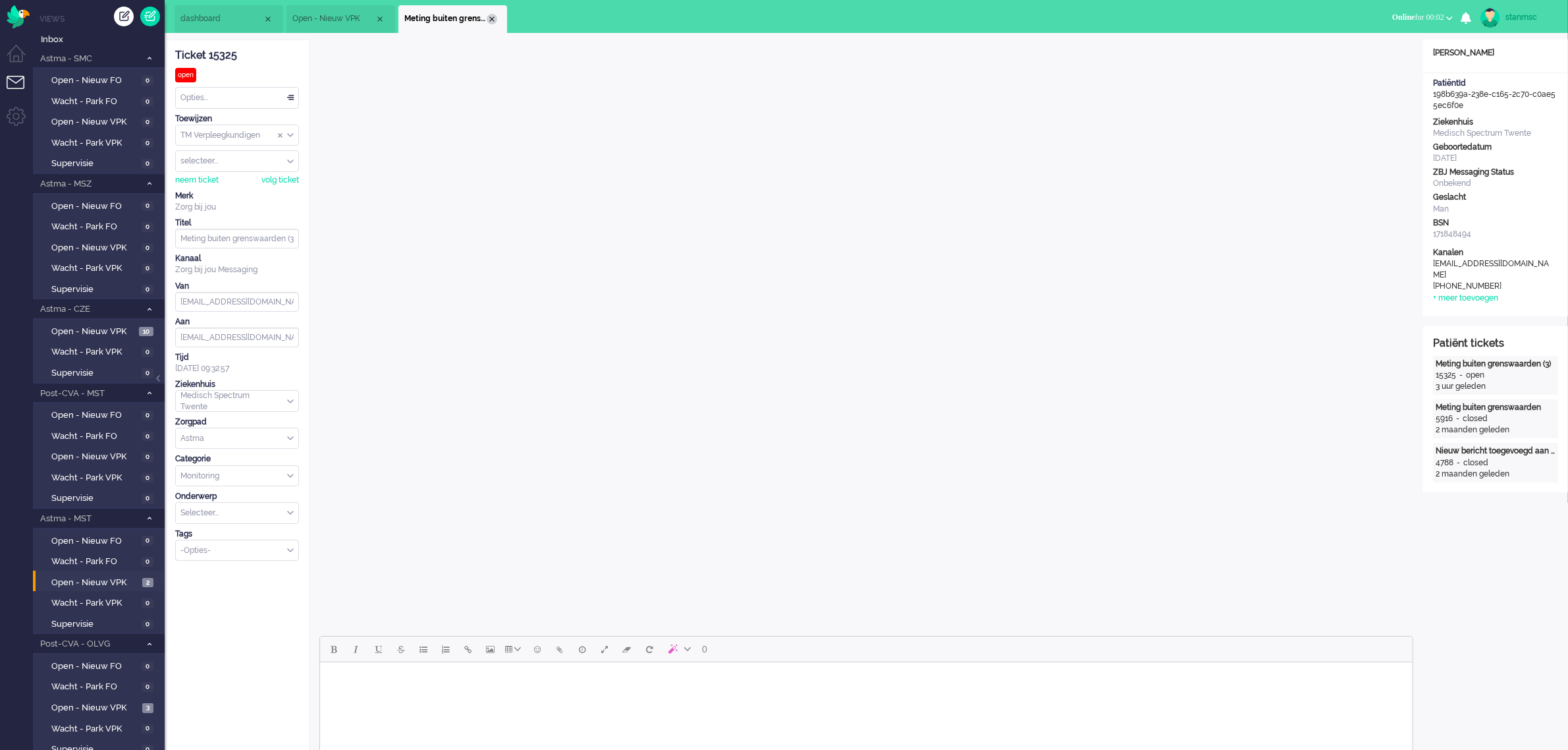
click at [494, 17] on div "Close tab" at bounding box center [492, 19] width 11 height 11
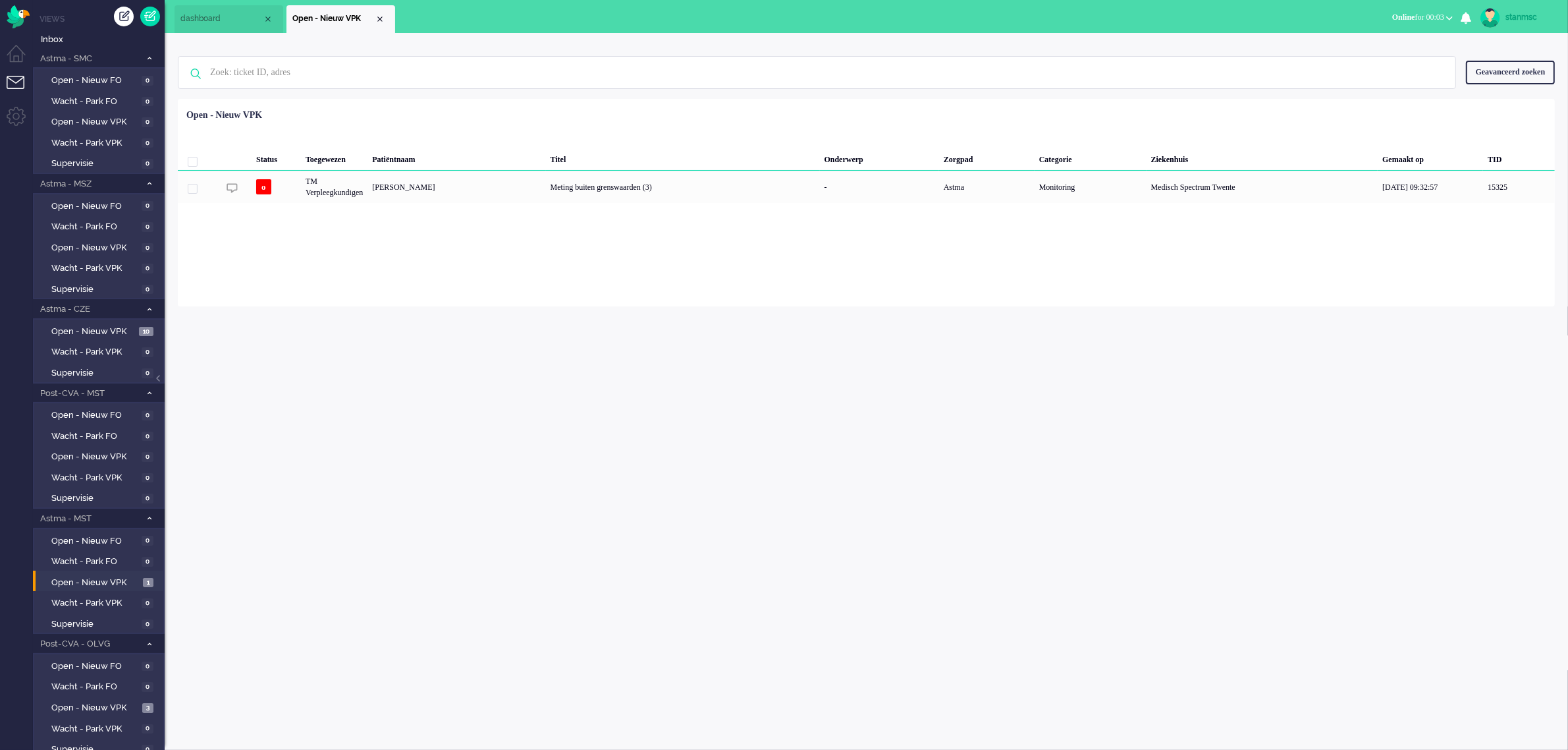
click at [1406, 8] on button "Online for 00:03" at bounding box center [1422, 17] width 76 height 19
click at [1376, 47] on label "Niet beschikbaar" at bounding box center [1398, 45] width 104 height 11
